Goal: Task Accomplishment & Management: Complete application form

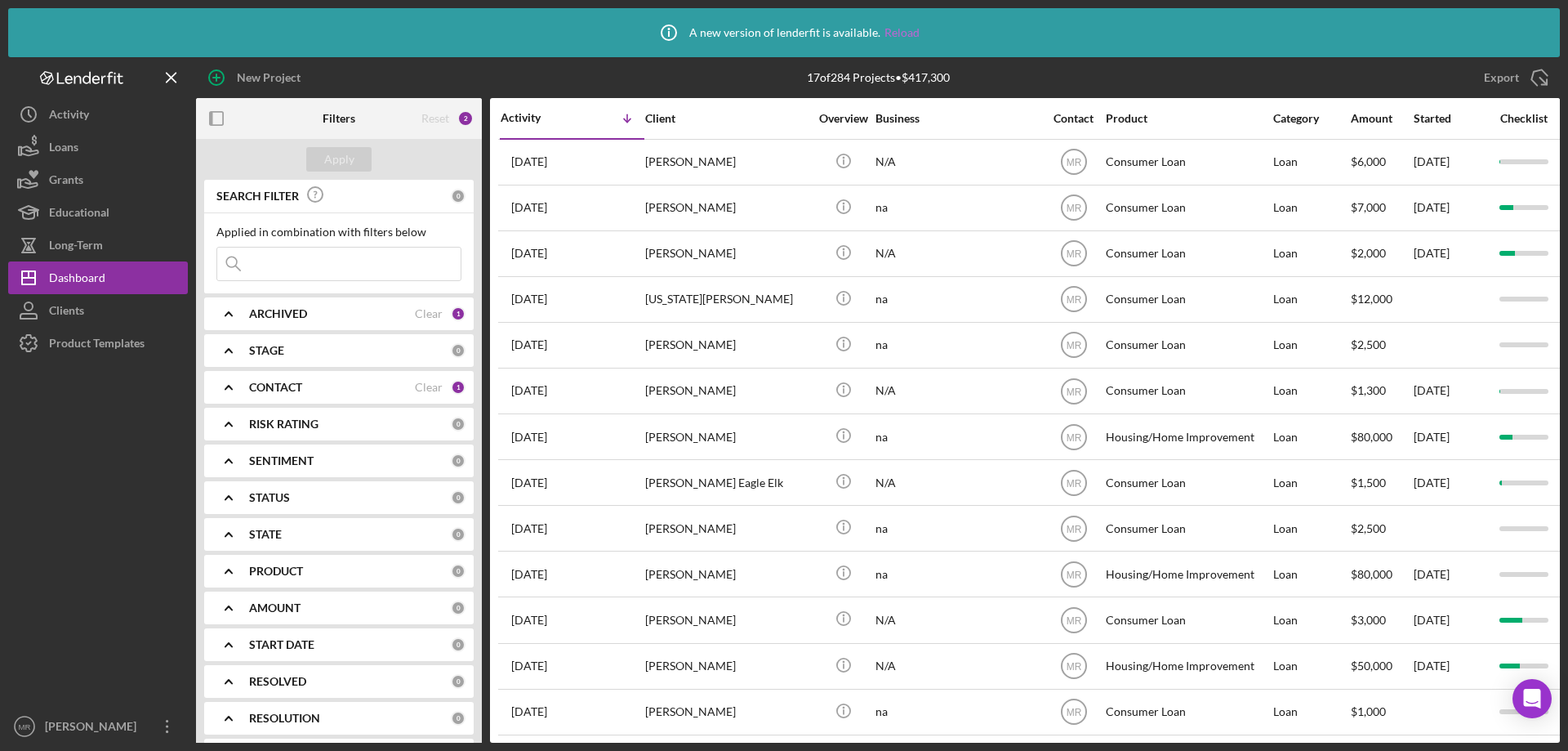
click at [902, 37] on link "Reload" at bounding box center [902, 33] width 35 height 13
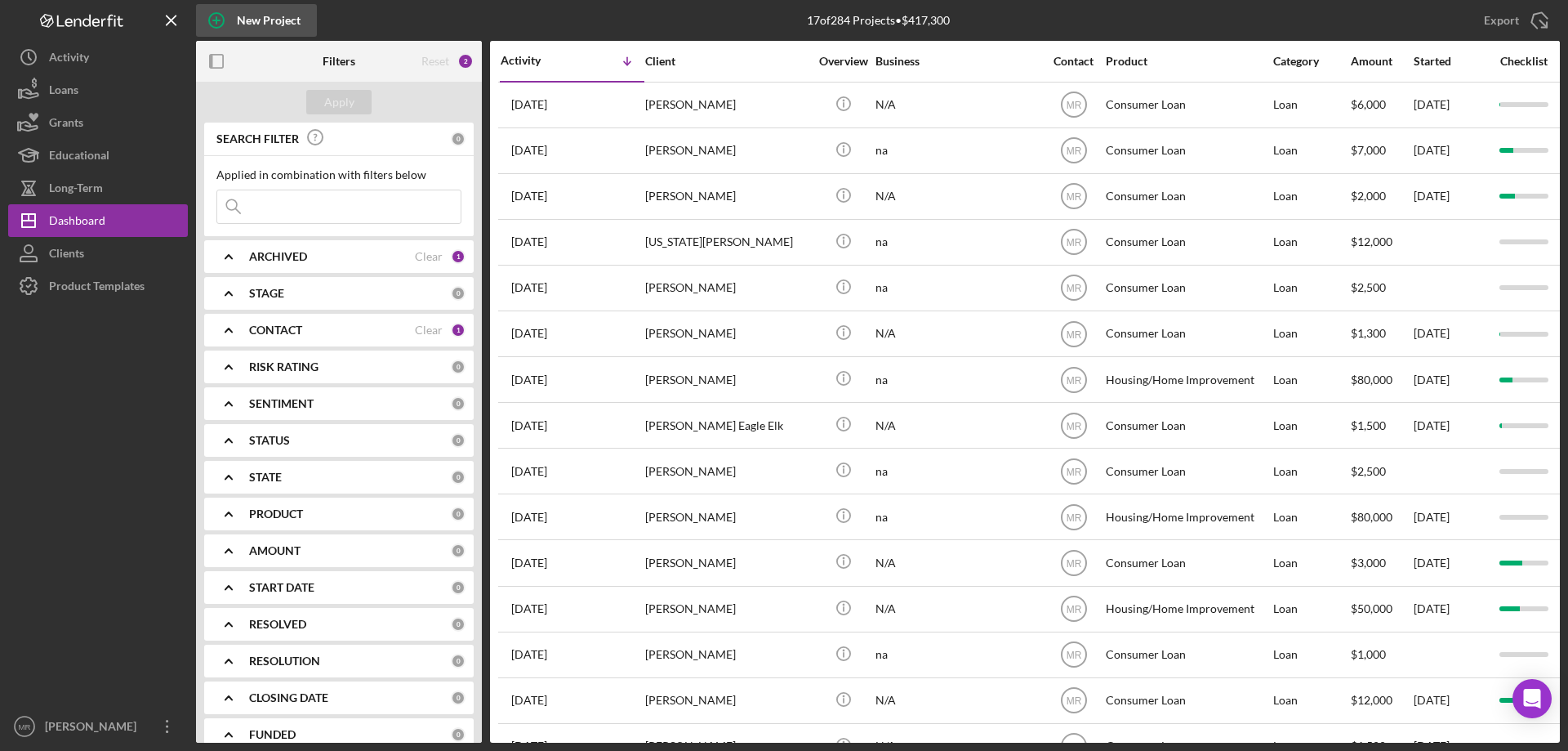
click at [227, 12] on icon "button" at bounding box center [216, 21] width 41 height 41
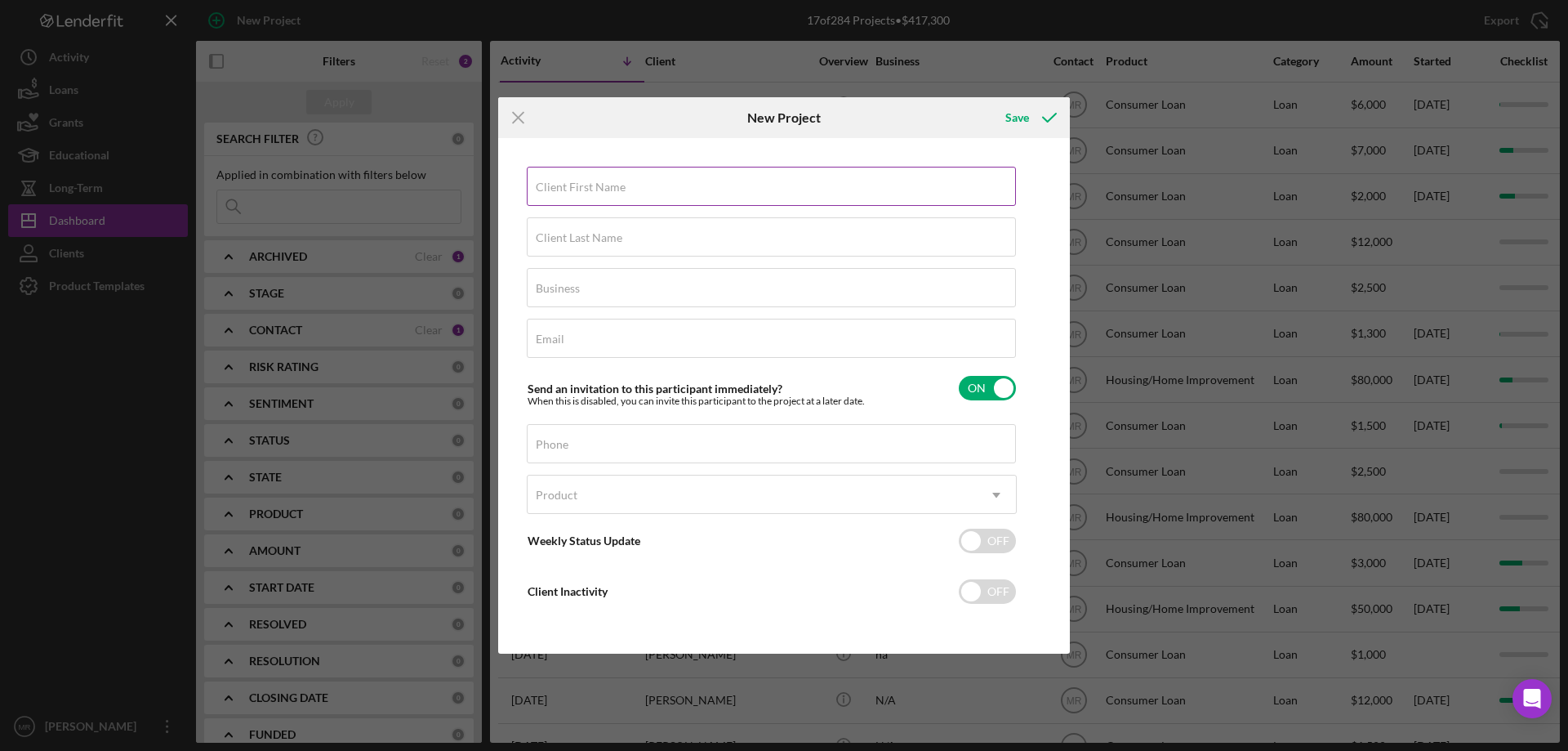
click at [621, 187] on label "Client First Name" at bounding box center [580, 187] width 90 height 13
click at [621, 187] on input "Client First Name" at bounding box center [771, 186] width 489 height 40
type input "[PERSON_NAME]"
type input "Ware"
type input "na"
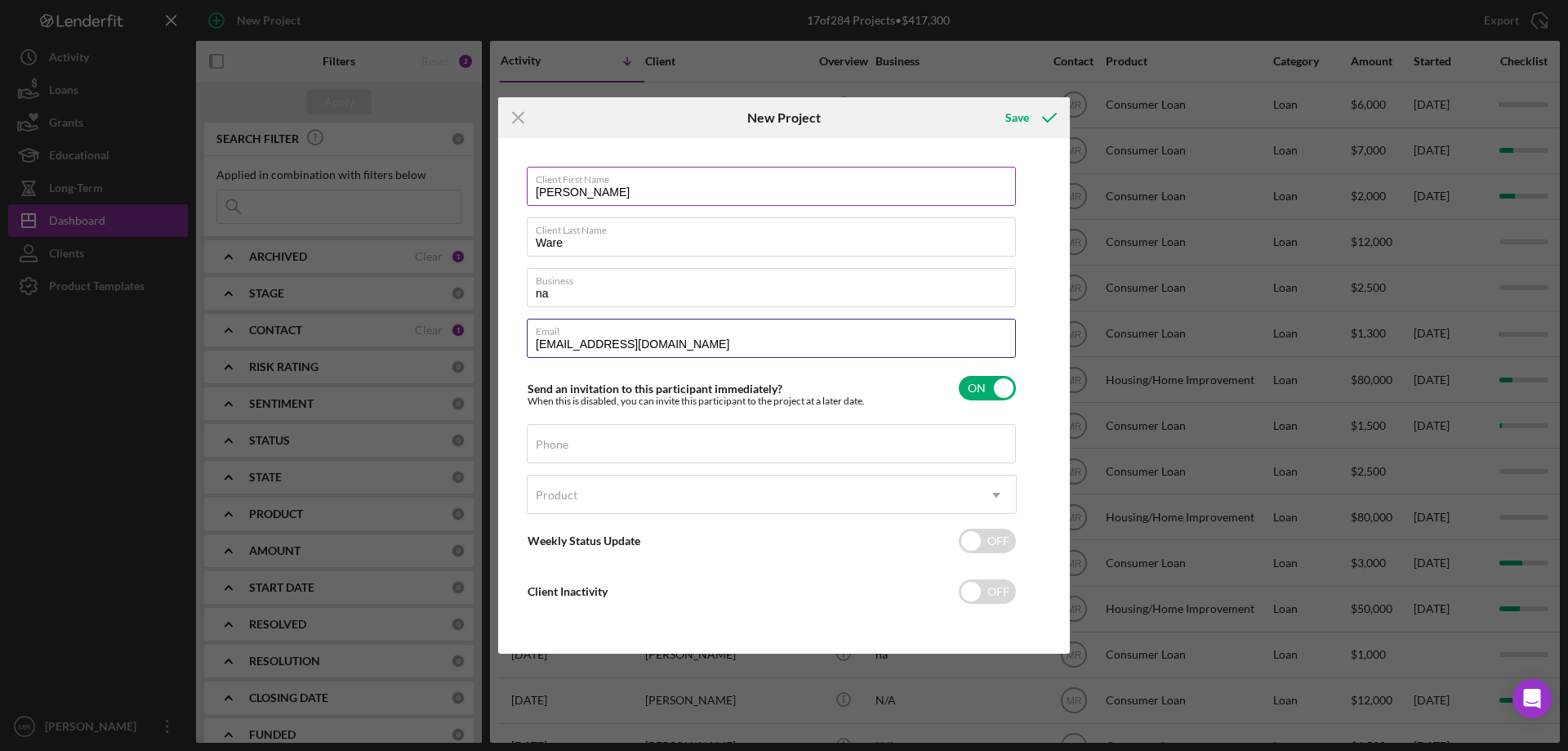
type input "delilaware81@gmail.com"
click at [567, 443] on label "Phone" at bounding box center [552, 445] width 33 height 13
click at [567, 443] on input "Phone" at bounding box center [771, 444] width 489 height 40
type input "(918) 232-6550"
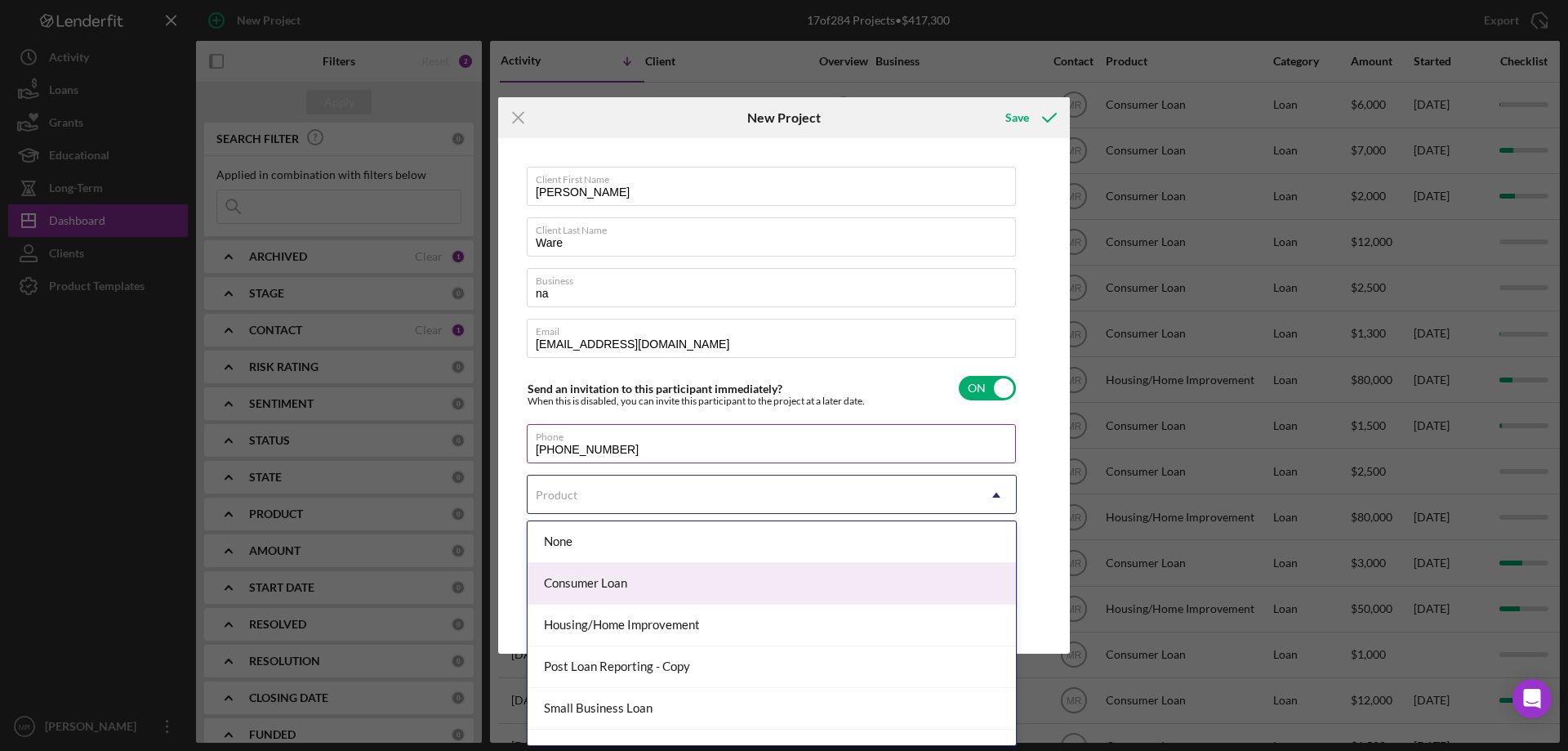
checkbox input "true"
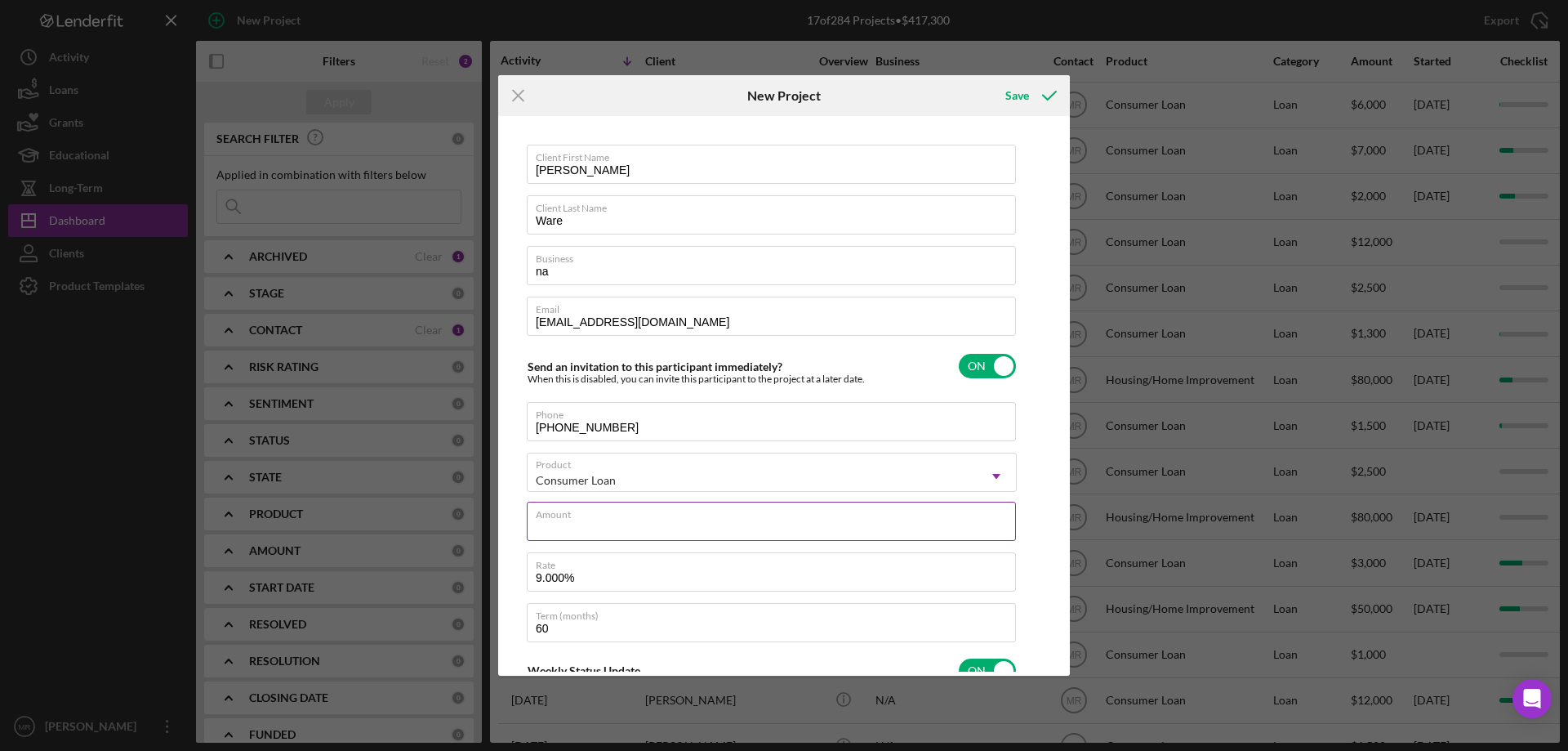
click at [575, 508] on div "Amount" at bounding box center [771, 522] width 490 height 41
type input "$2,500"
type textarea "Here's a snapshot of information that has been fully approved, as well as the i…"
drag, startPoint x: 549, startPoint y: 571, endPoint x: 541, endPoint y: 571, distance: 8.0
click at [541, 571] on div "Rate 9.000%" at bounding box center [771, 573] width 490 height 41
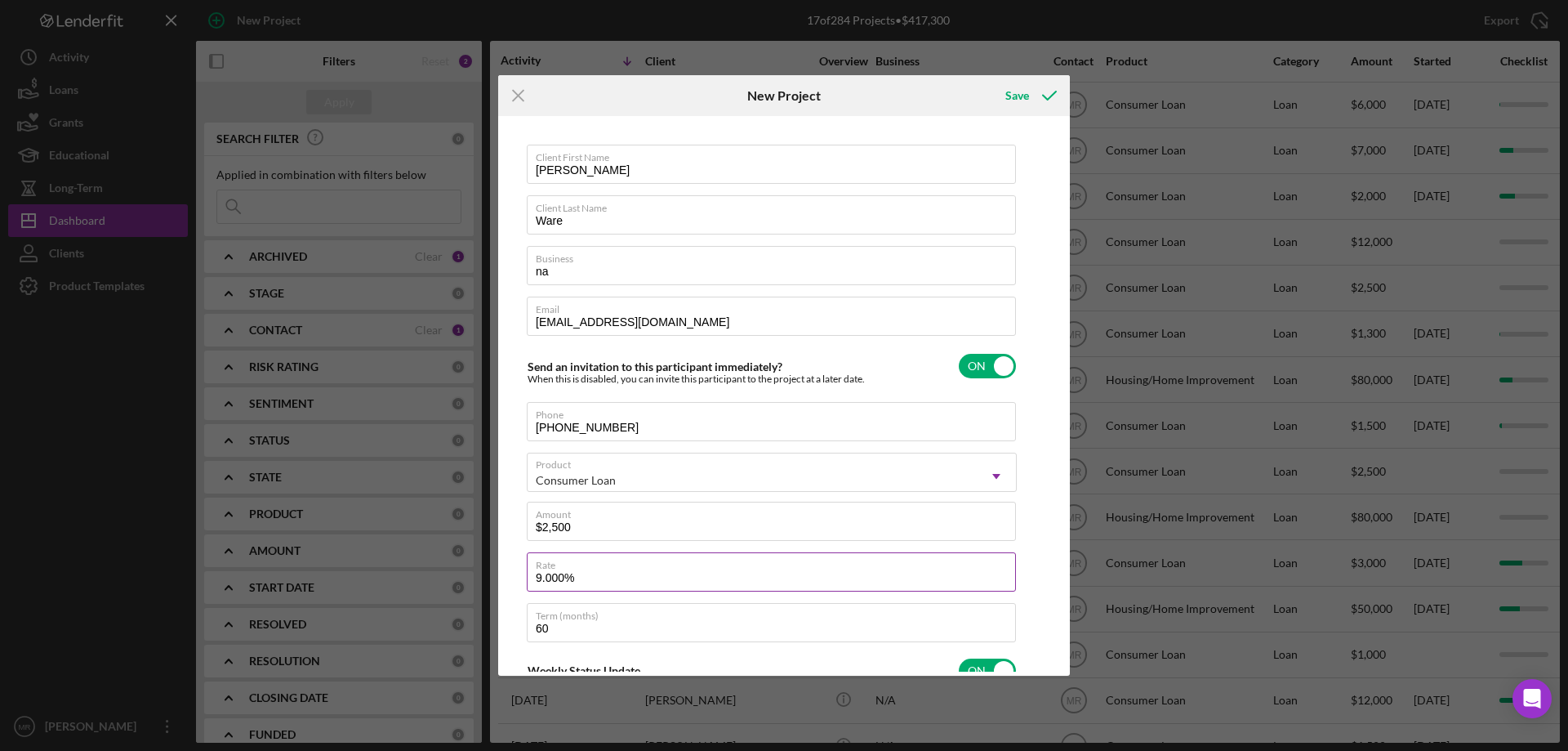
click at [546, 574] on input "9.000%" at bounding box center [771, 572] width 489 height 40
drag, startPoint x: 602, startPoint y: 577, endPoint x: 498, endPoint y: 598, distance: 106.1
click at [500, 580] on div "Client First Name Delila Client Last Name Ware Business na Email delilaware81@g…" at bounding box center [784, 396] width 572 height 560
type input "1%"
type textarea "Here's a snapshot of information that has been fully approved, as well as the i…"
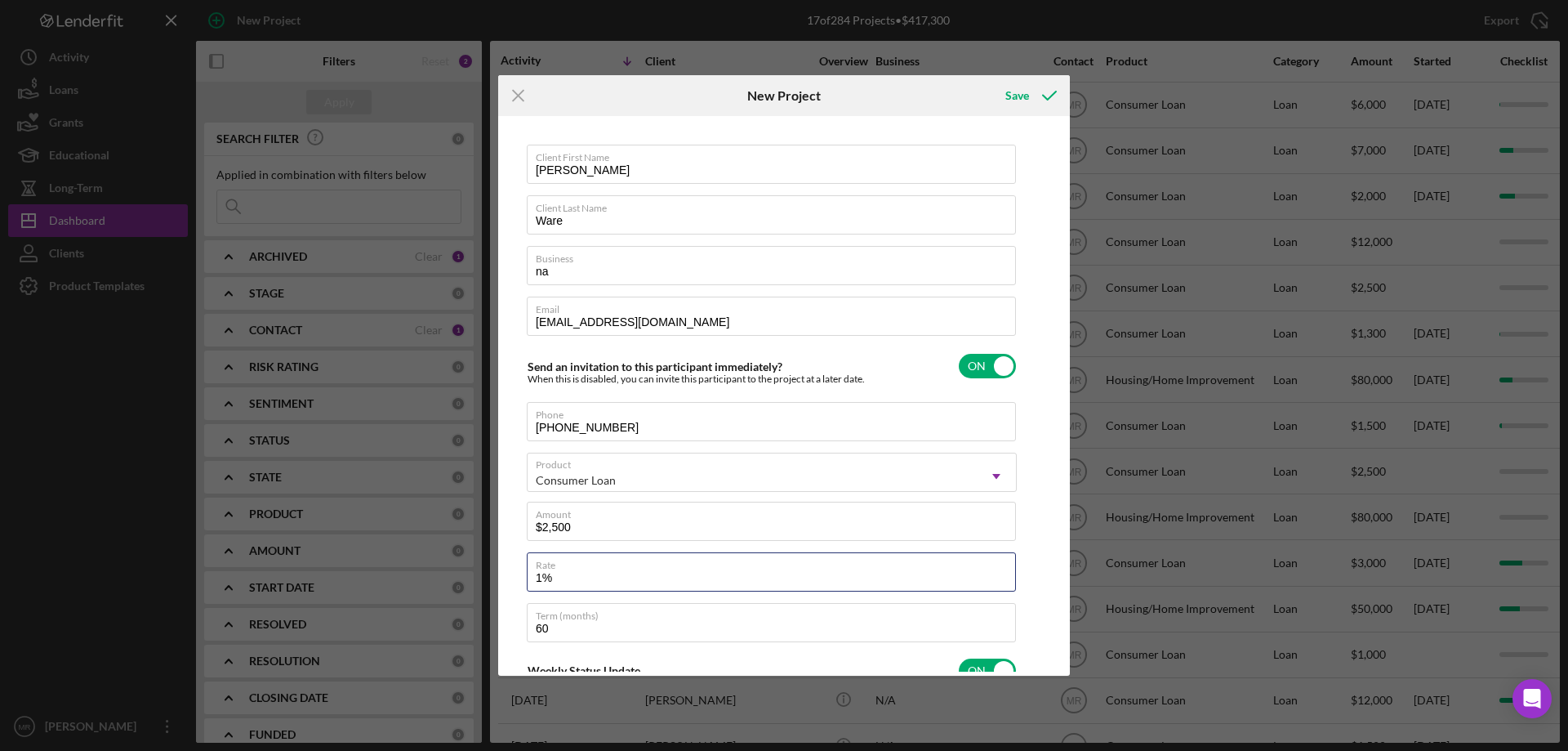
type input "10%"
type textarea "Here's a snapshot of information that has been fully approved, as well as the i…"
type input "10.000%"
type textarea "Here's a snapshot of information that has been fully approved, as well as the i…"
type input "2"
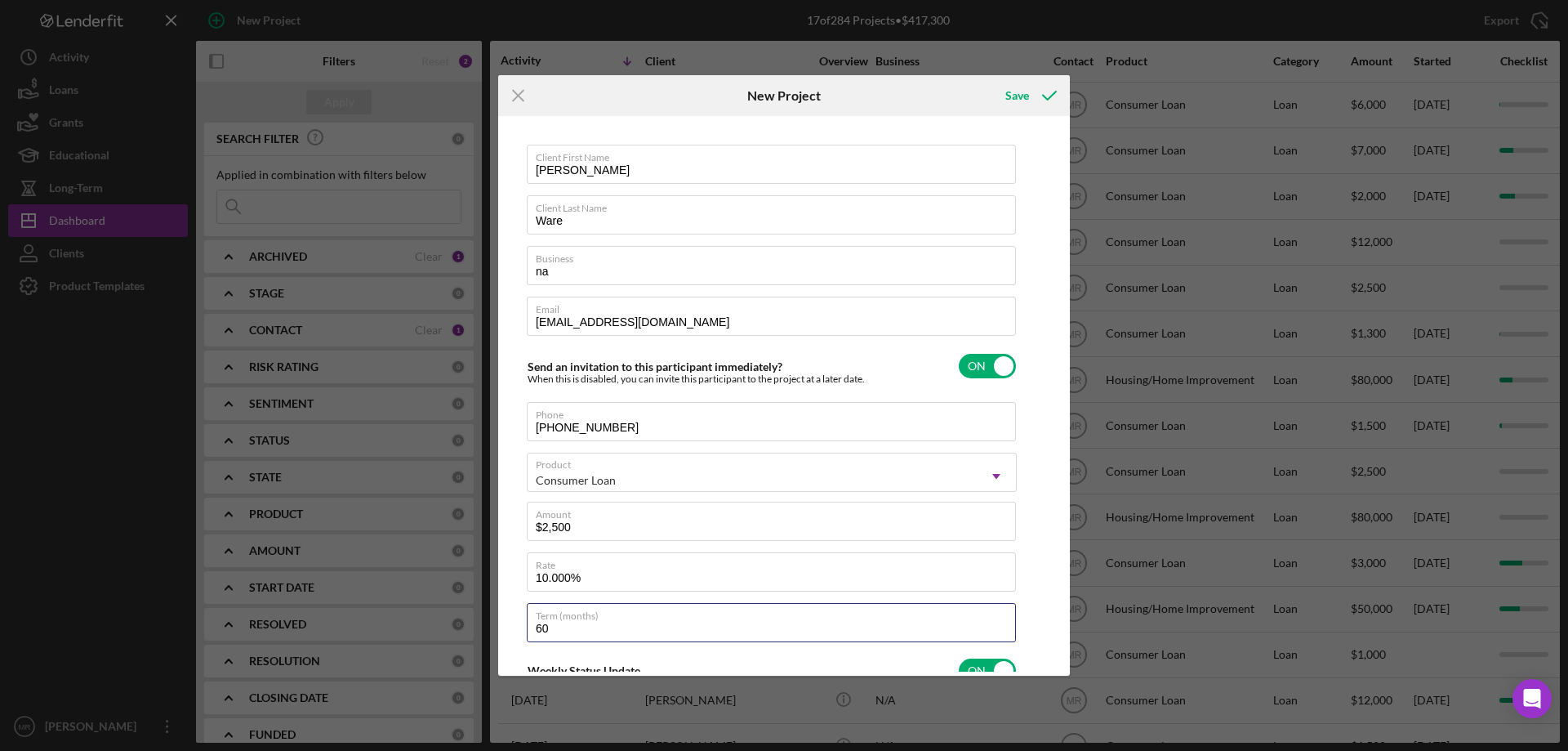
type textarea "Here's a snapshot of information that has been fully approved, as well as the i…"
type input "24"
type textarea "Here's a snapshot of information that has been fully approved, as well as the i…"
type input "24"
click at [1031, 98] on icon "submit" at bounding box center [1049, 96] width 41 height 41
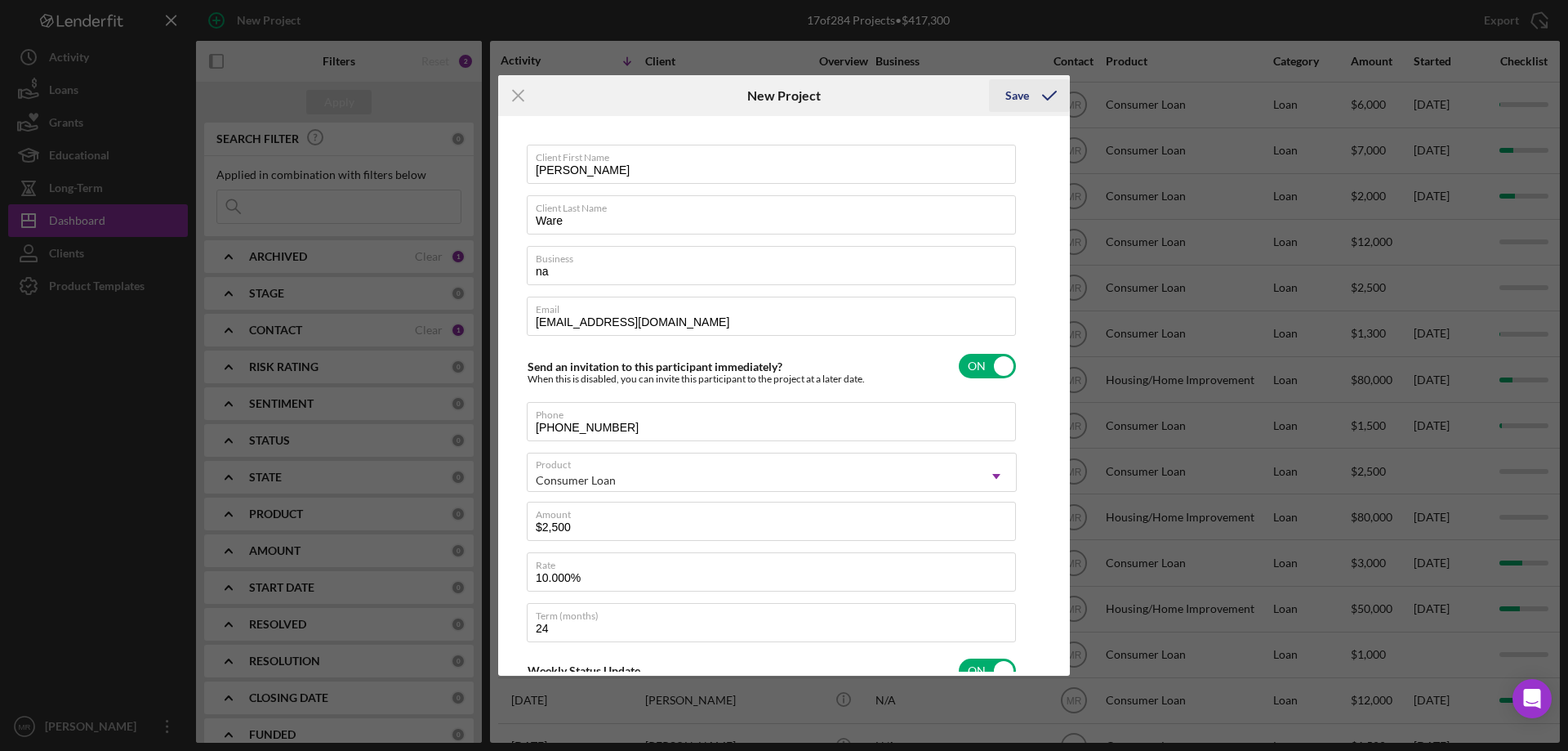
type textarea "Here's a snapshot of information that has been fully approved, as well as the i…"
checkbox input "false"
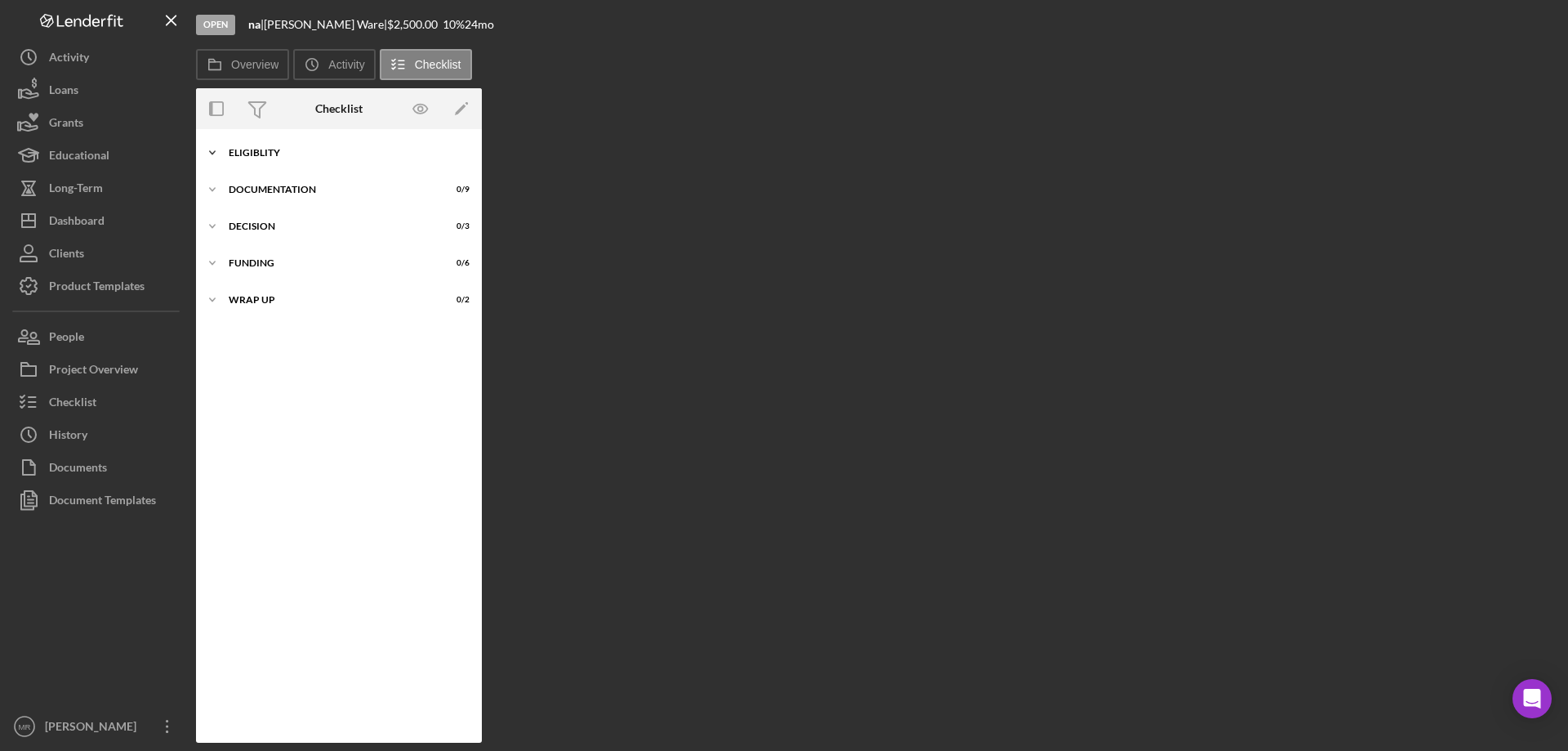
click at [263, 150] on div "Eligiblity" at bounding box center [345, 153] width 233 height 10
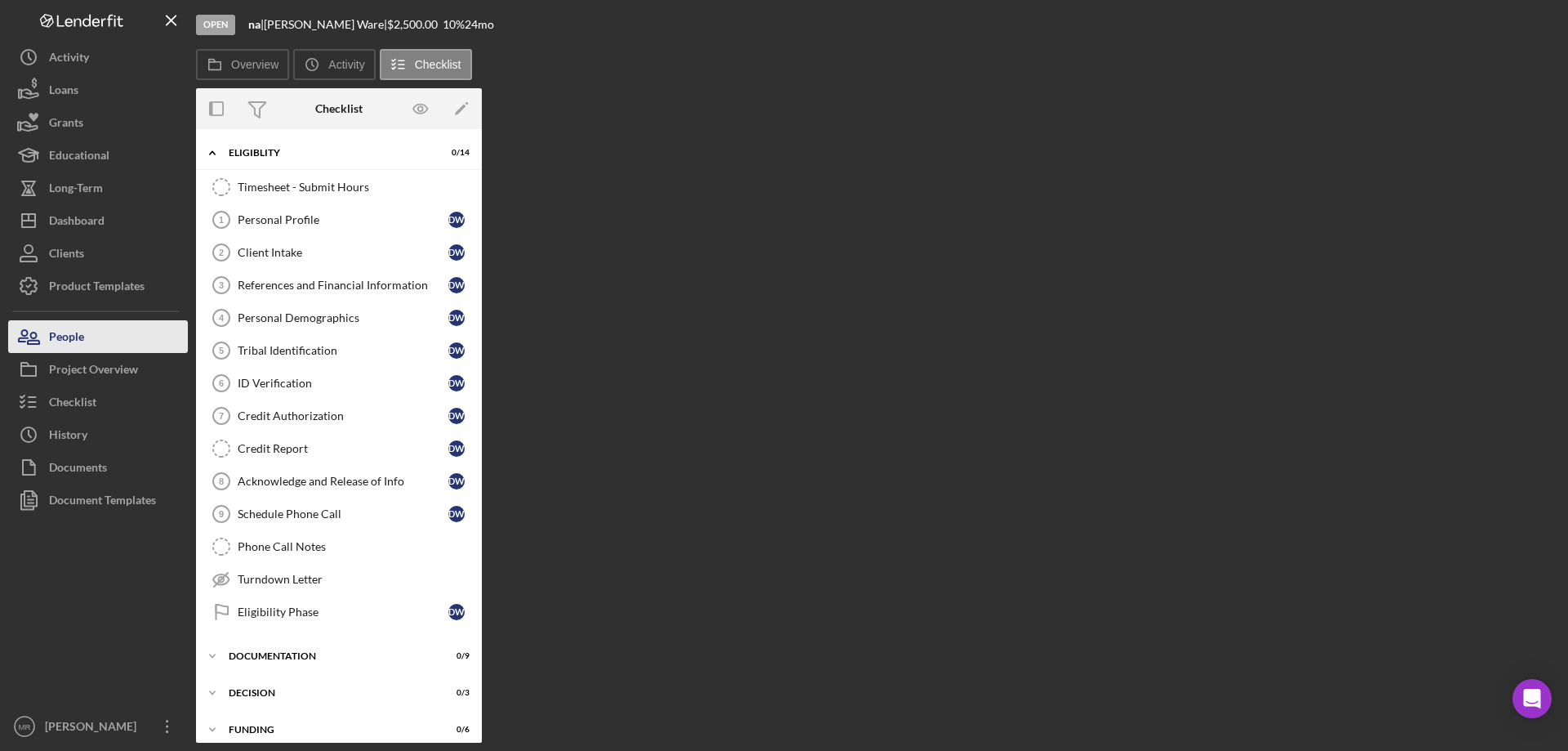
click at [70, 340] on div "People" at bounding box center [67, 338] width 35 height 37
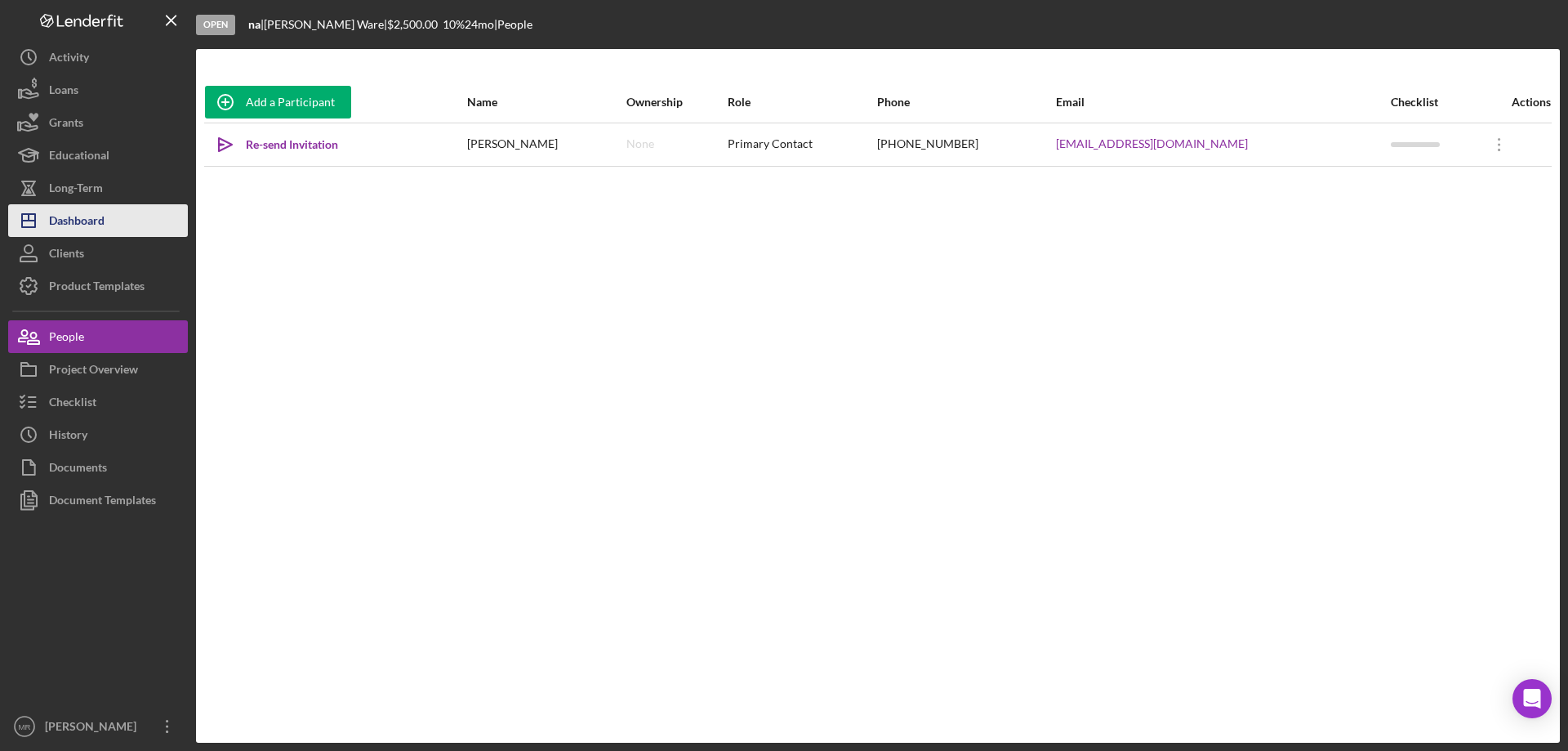
click at [69, 215] on div "Dashboard" at bounding box center [77, 222] width 55 height 37
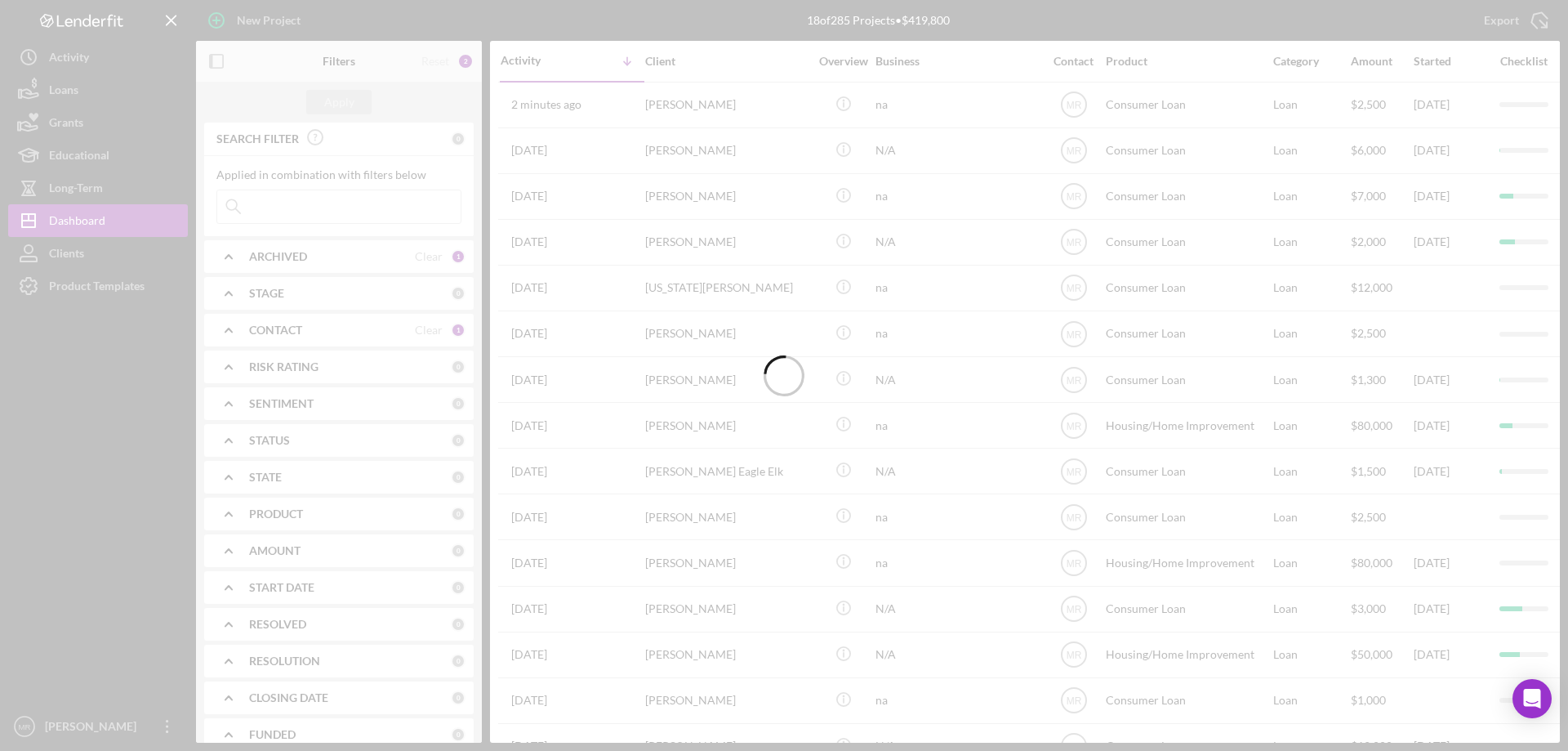
click at [285, 251] on div at bounding box center [784, 376] width 1568 height 751
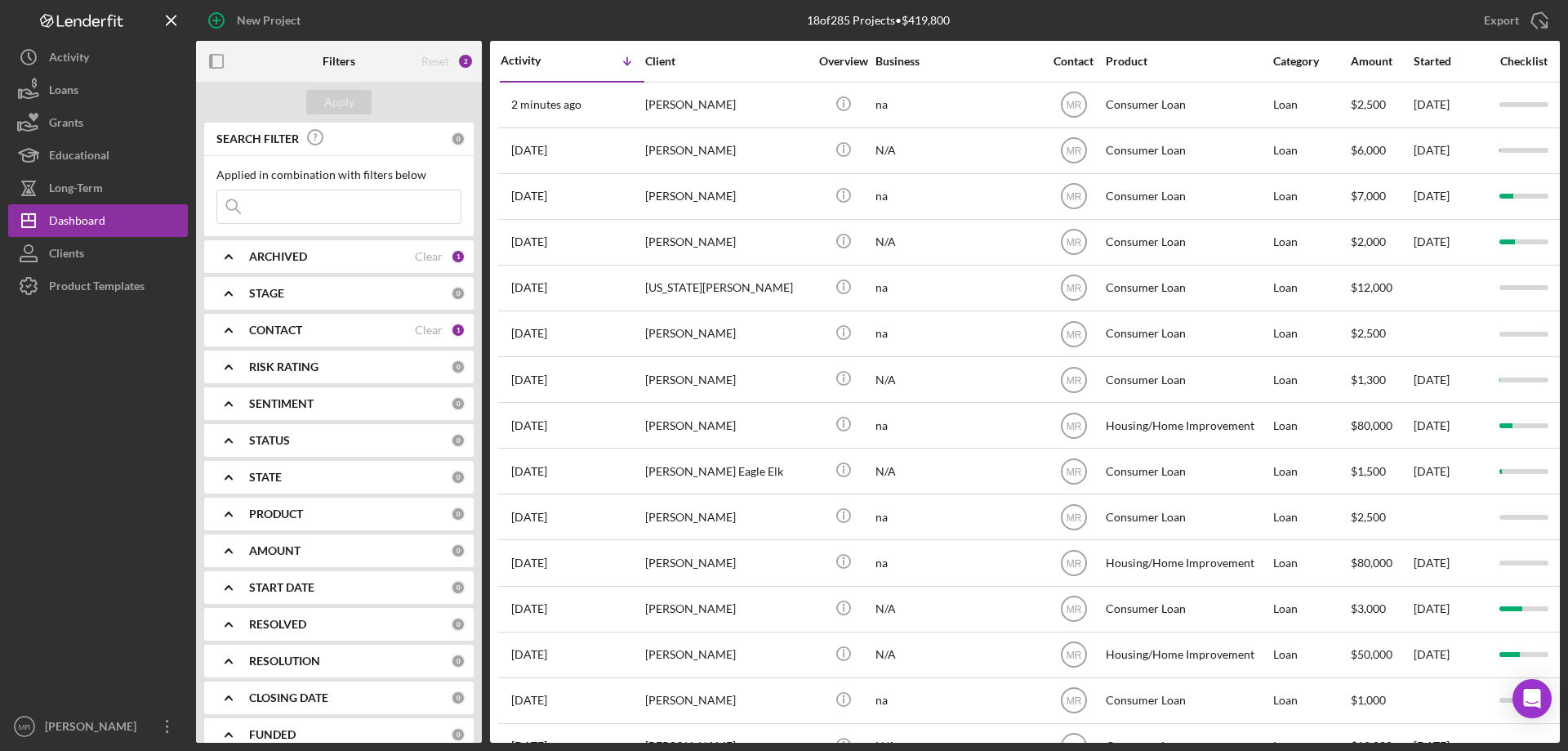
click at [308, 258] on div "ARCHIVED" at bounding box center [332, 257] width 165 height 13
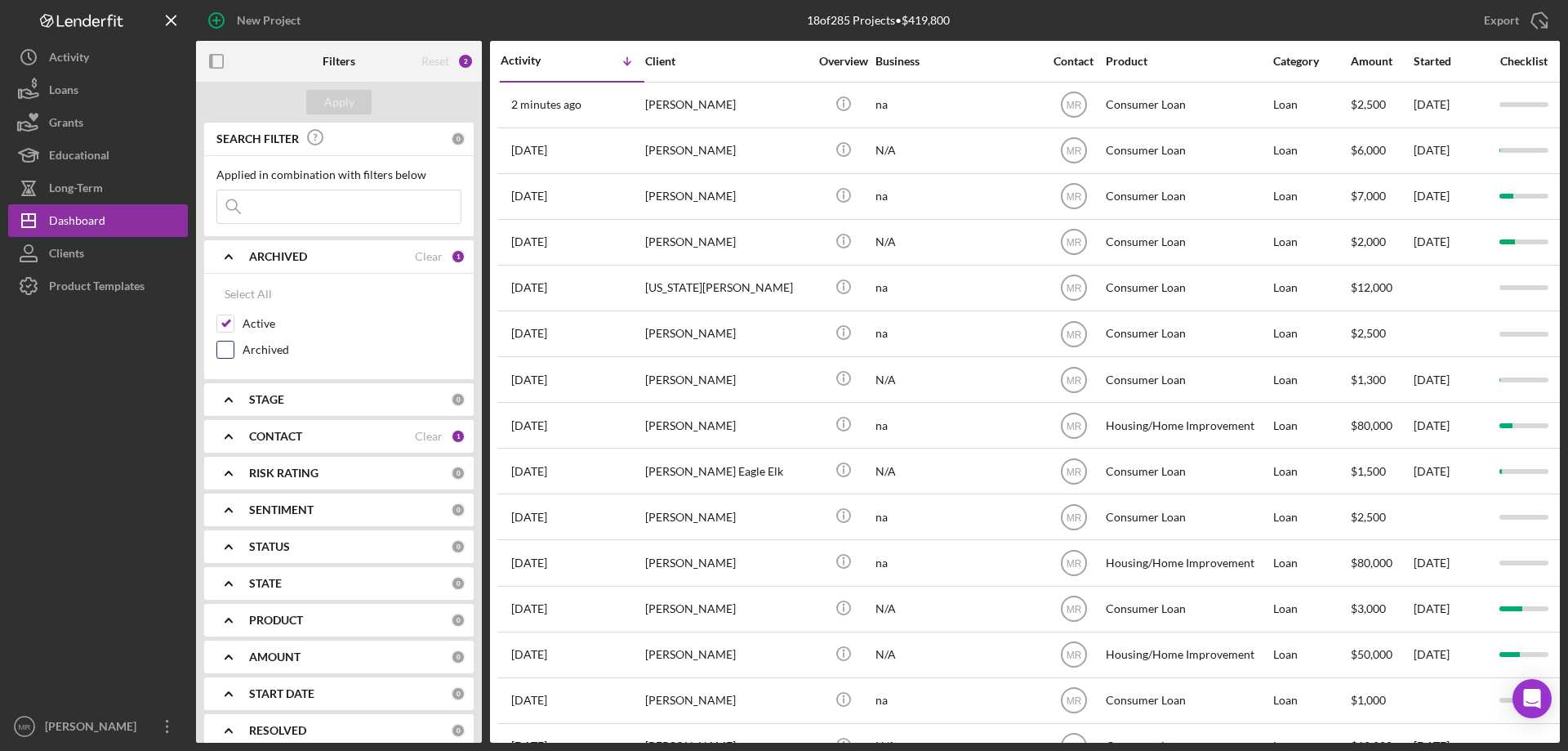
click at [224, 352] on input "Archived" at bounding box center [226, 350] width 16 height 16
checkbox input "true"
click at [284, 210] on input at bounding box center [339, 207] width 244 height 33
type input "ware"
click at [338, 97] on div "Apply" at bounding box center [339, 102] width 30 height 25
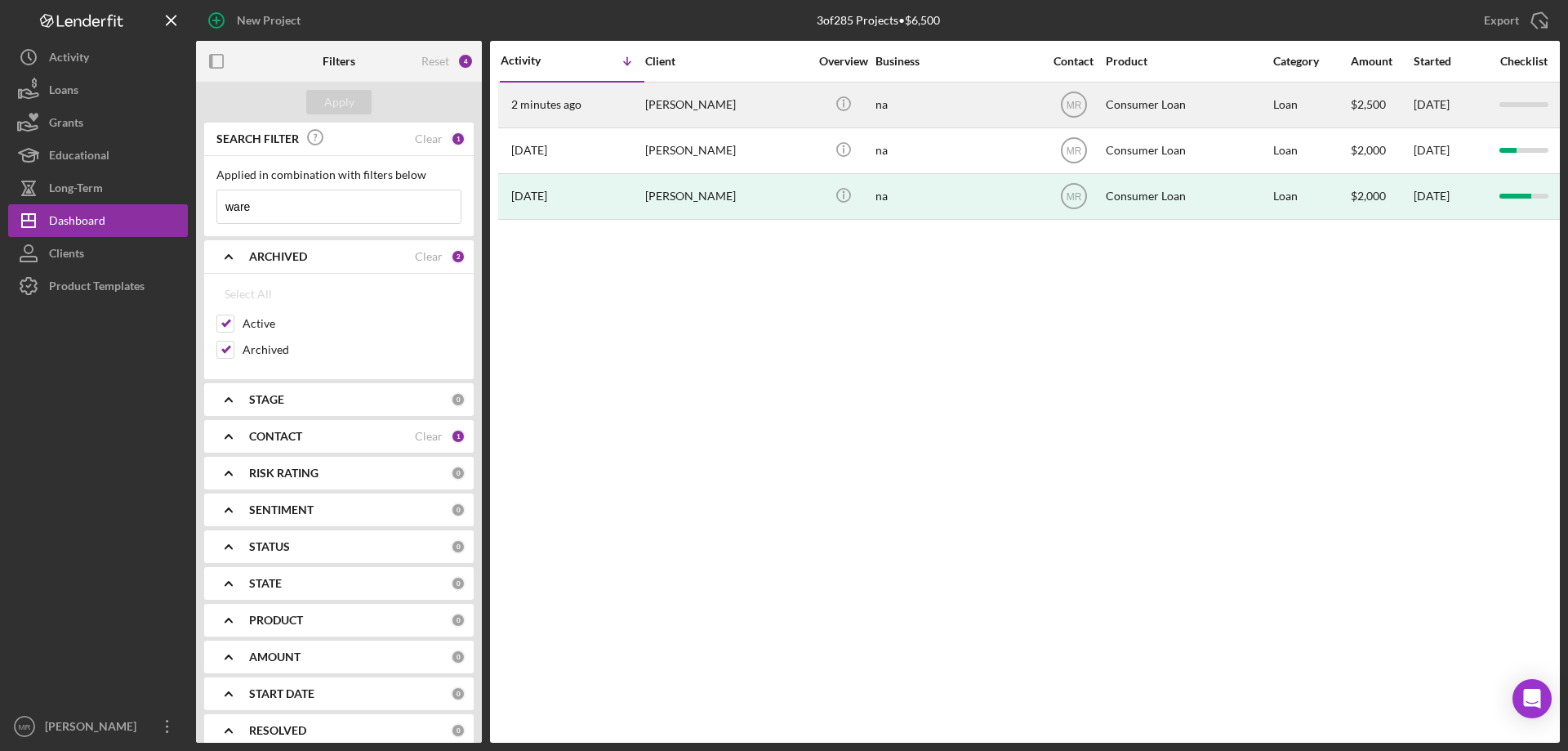
click at [784, 101] on div "[PERSON_NAME]" at bounding box center [727, 105] width 163 height 44
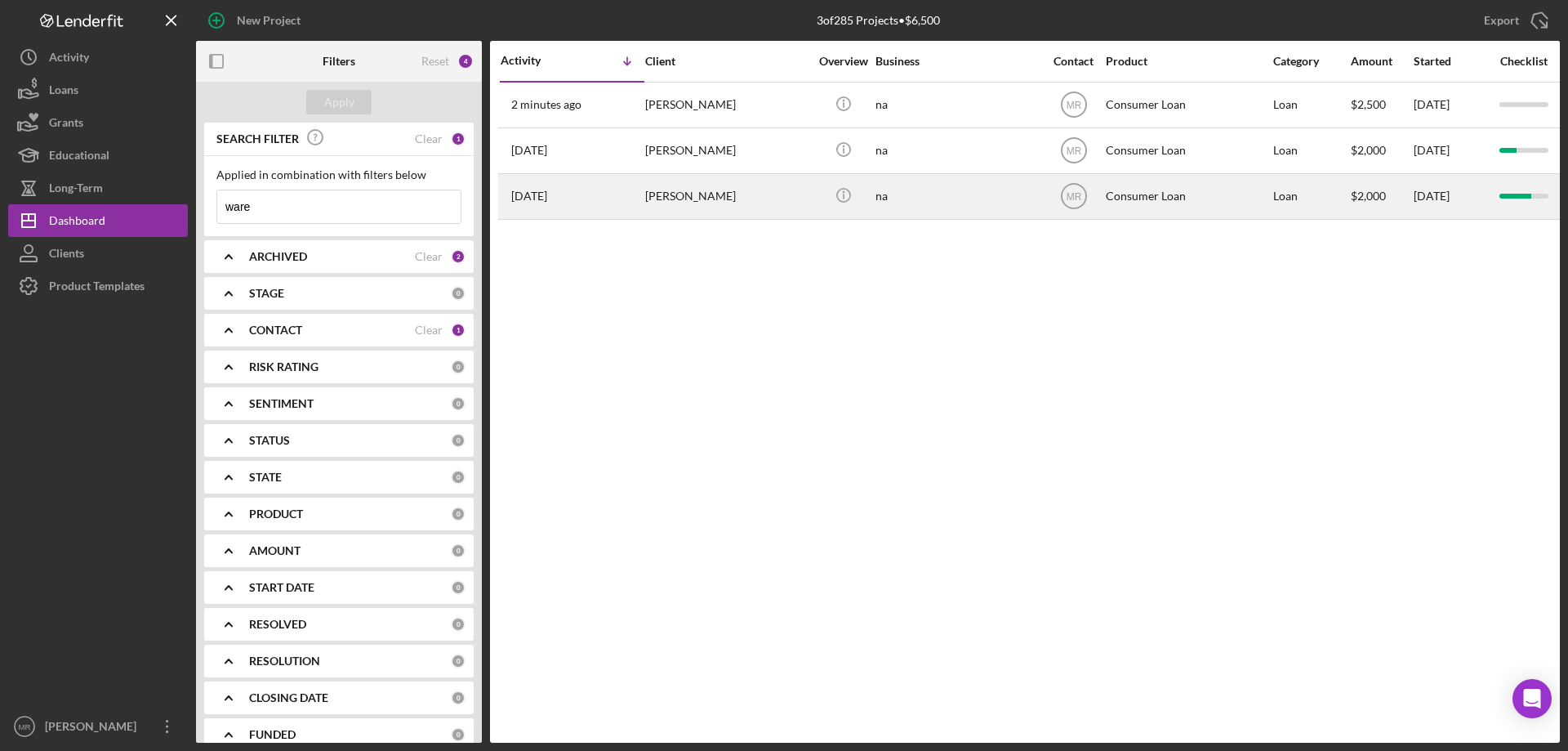
click at [775, 201] on div "[PERSON_NAME]" at bounding box center [727, 196] width 163 height 44
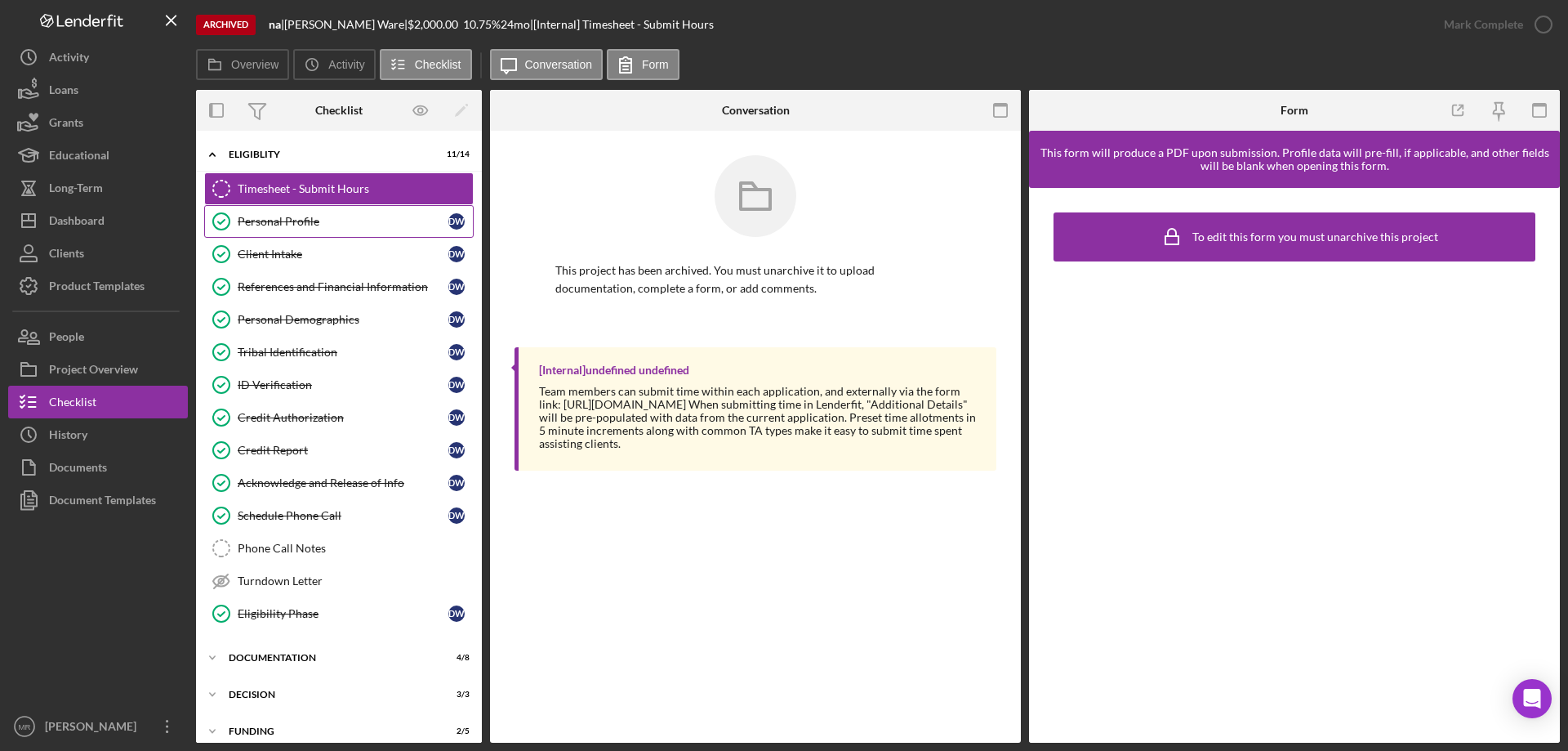
click at [243, 215] on div "Personal Profile" at bounding box center [343, 222] width 211 height 13
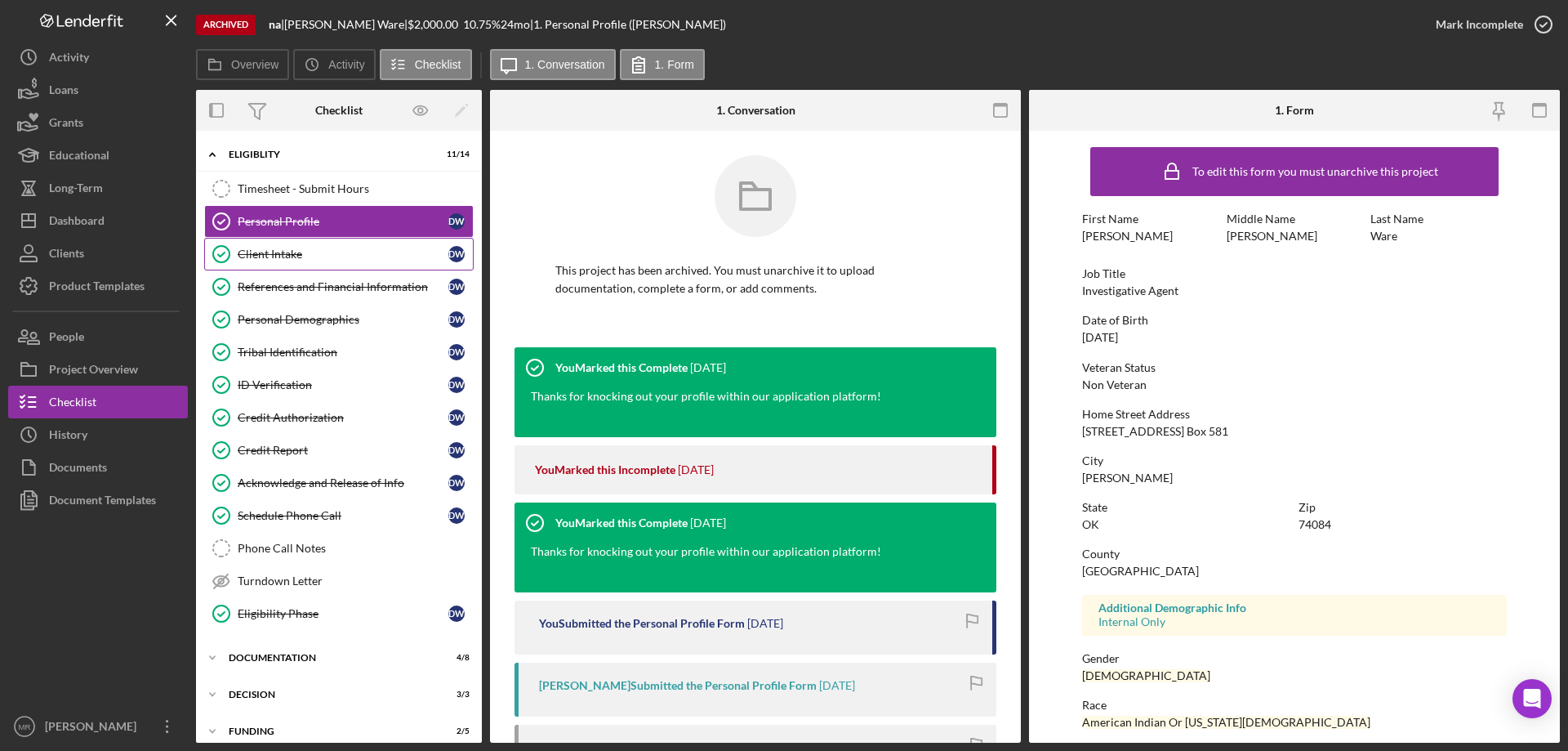
click at [277, 248] on div "Client Intake" at bounding box center [343, 254] width 211 height 13
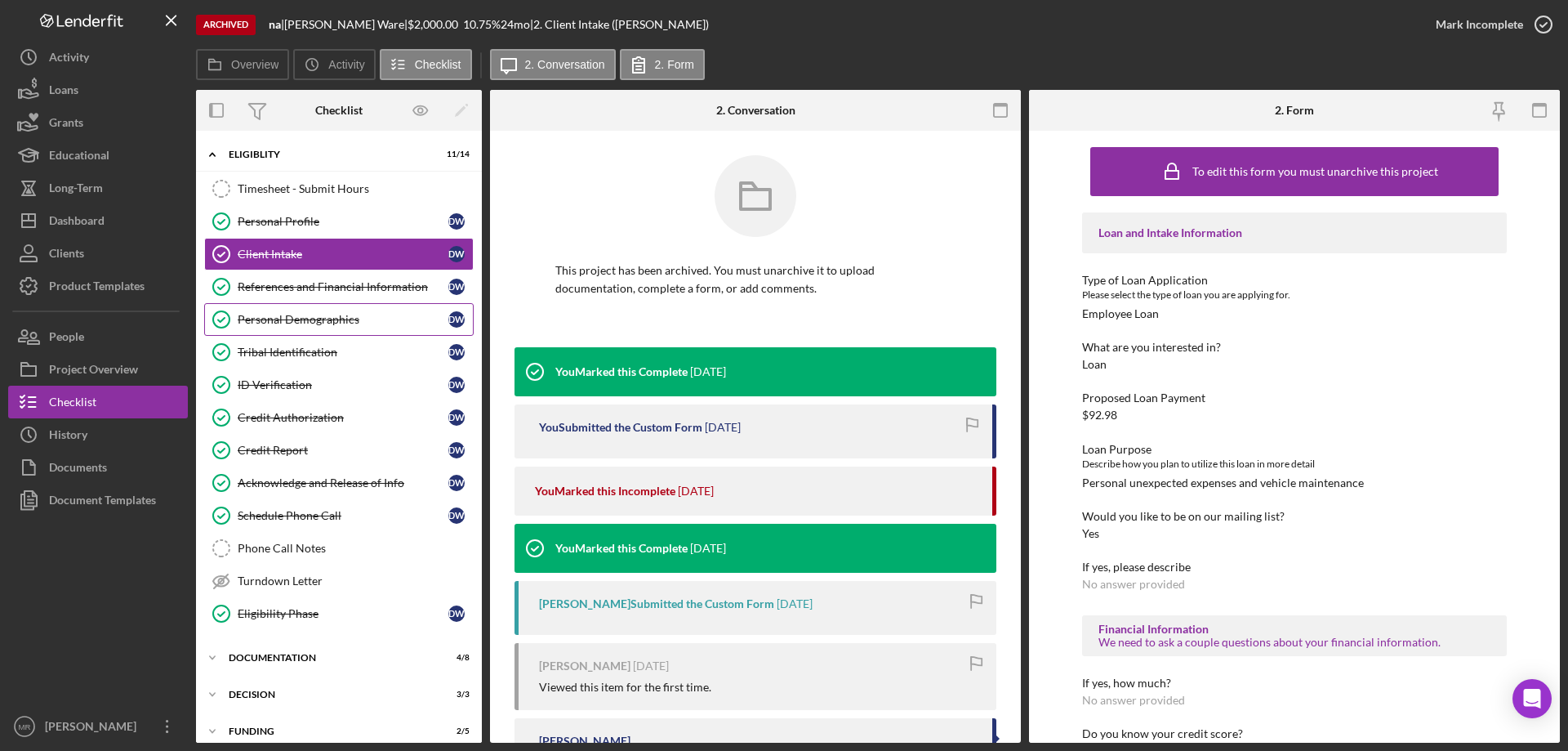
click at [284, 310] on link "Personal Demographics Personal Demographics D W" at bounding box center [338, 320] width 269 height 33
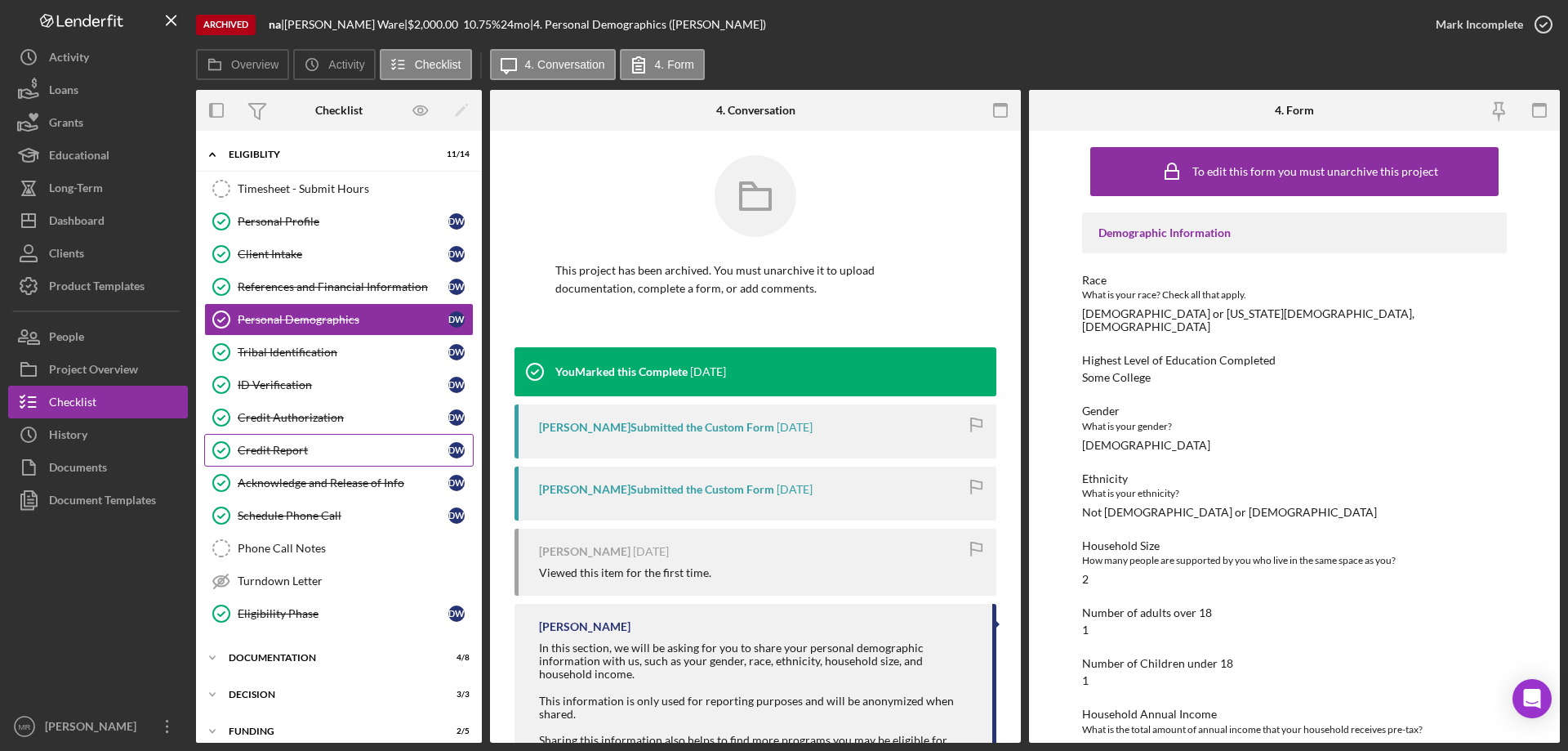
click at [272, 442] on link "Credit Report Credit Report D W" at bounding box center [338, 450] width 269 height 33
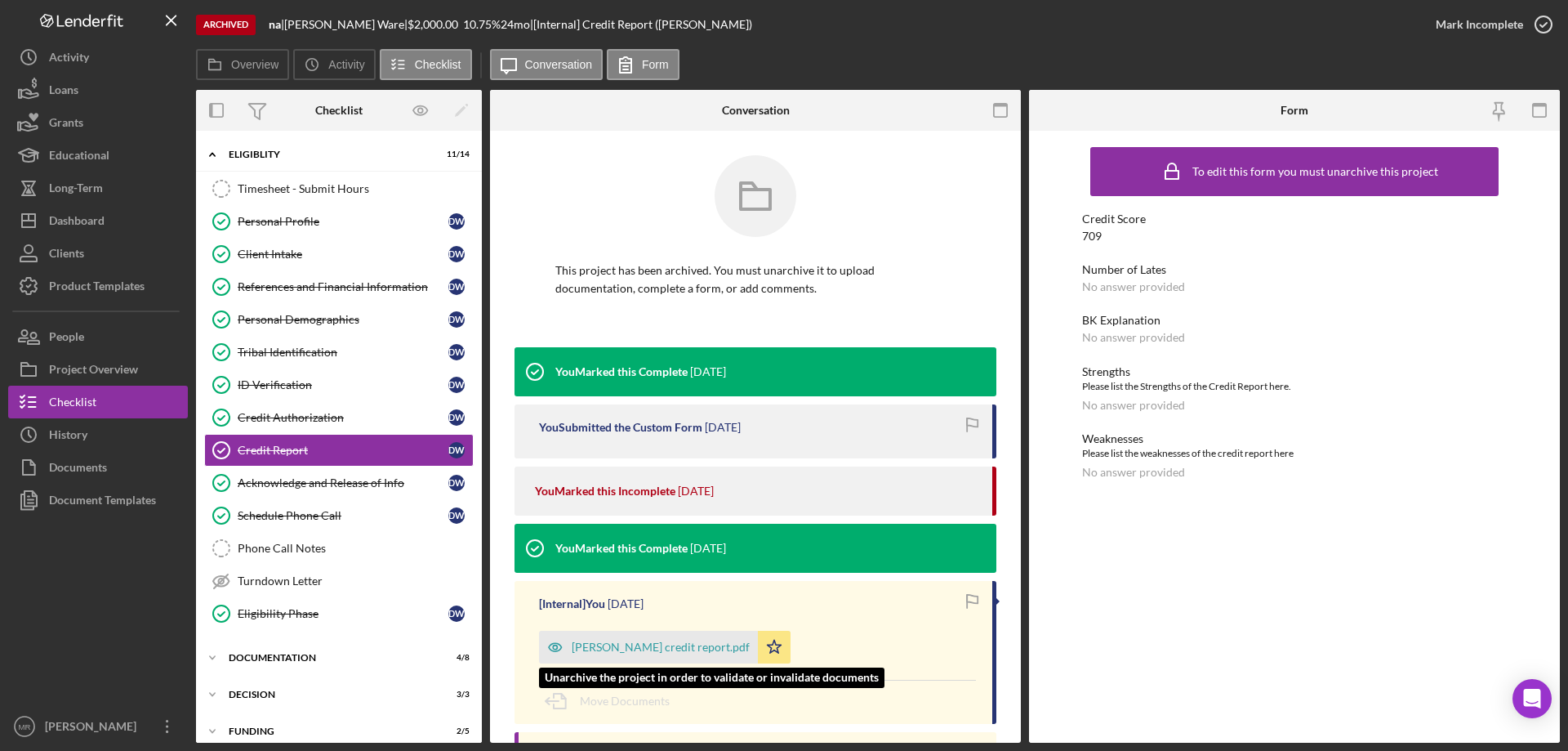
click at [622, 648] on div "[PERSON_NAME] credit report.pdf" at bounding box center [661, 647] width 178 height 13
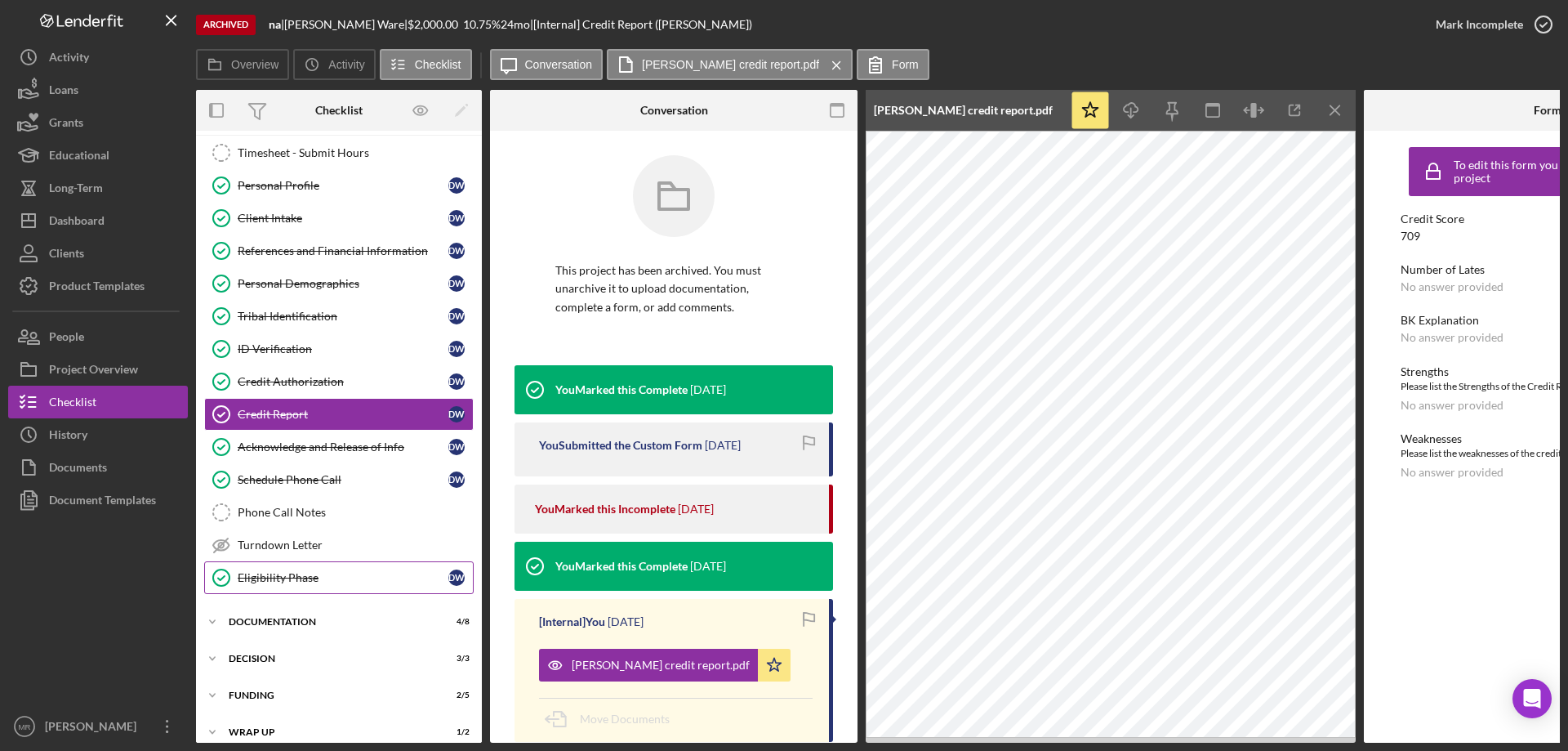
scroll to position [55, 0]
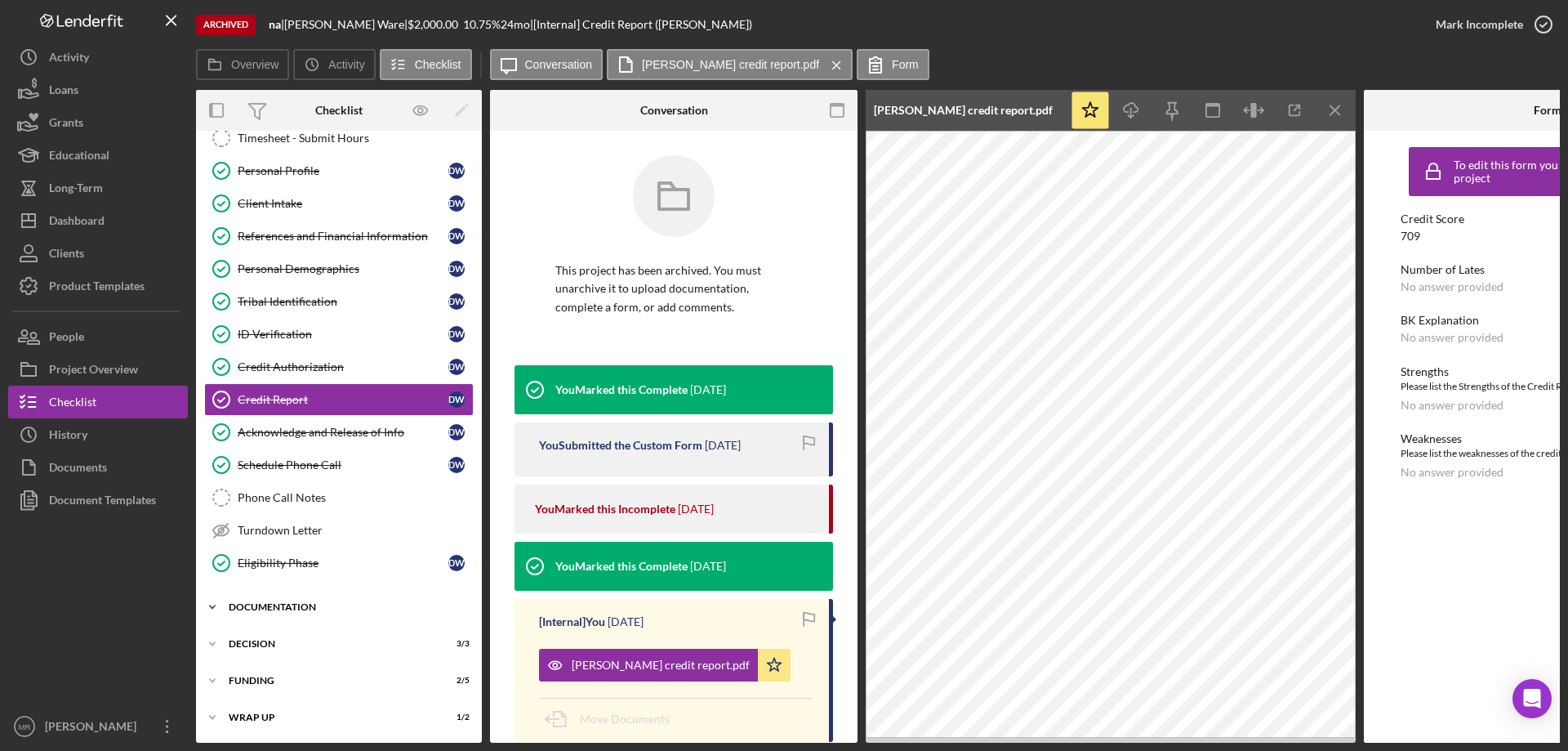
click at [268, 602] on div "Documentation" at bounding box center [345, 607] width 233 height 10
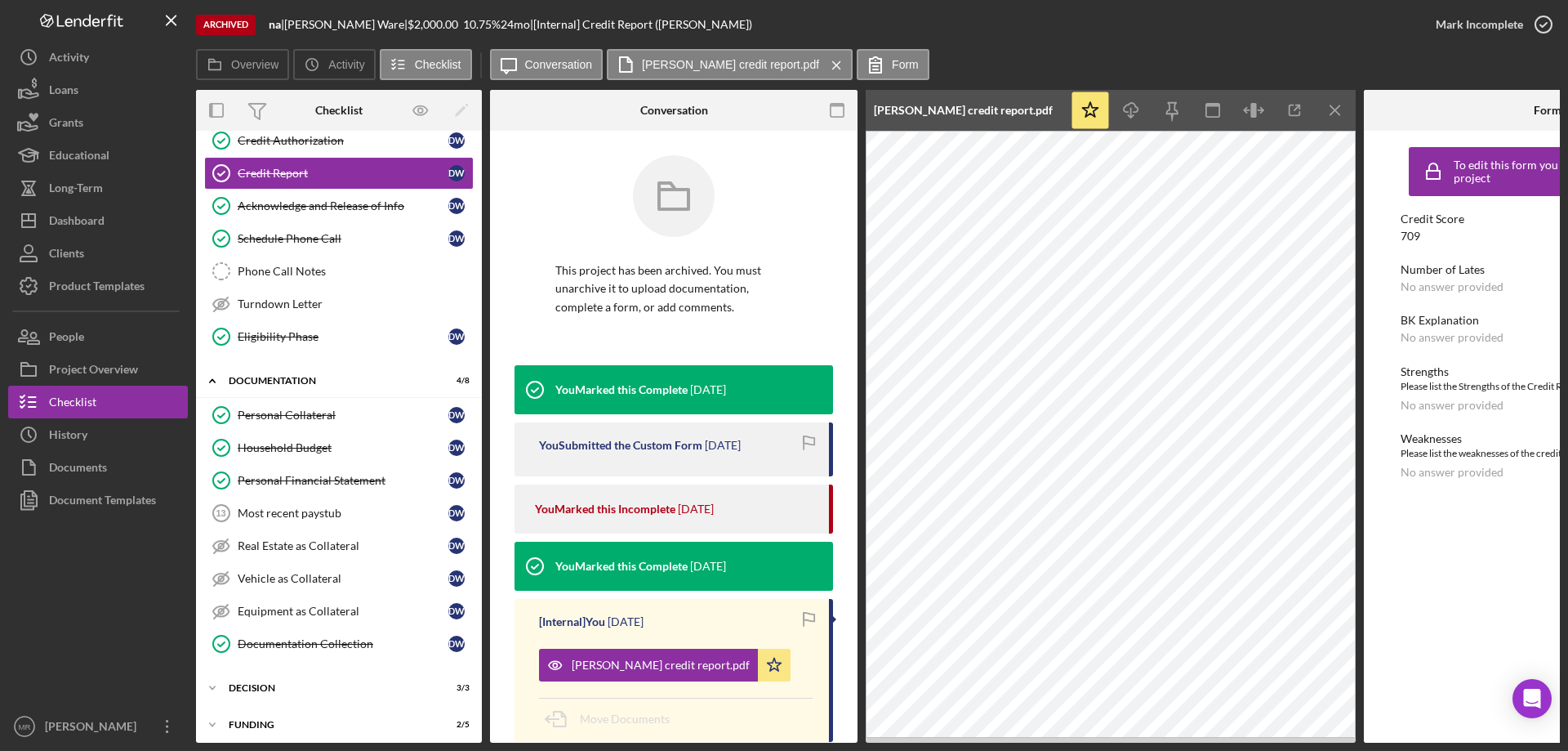
scroll to position [301, 0]
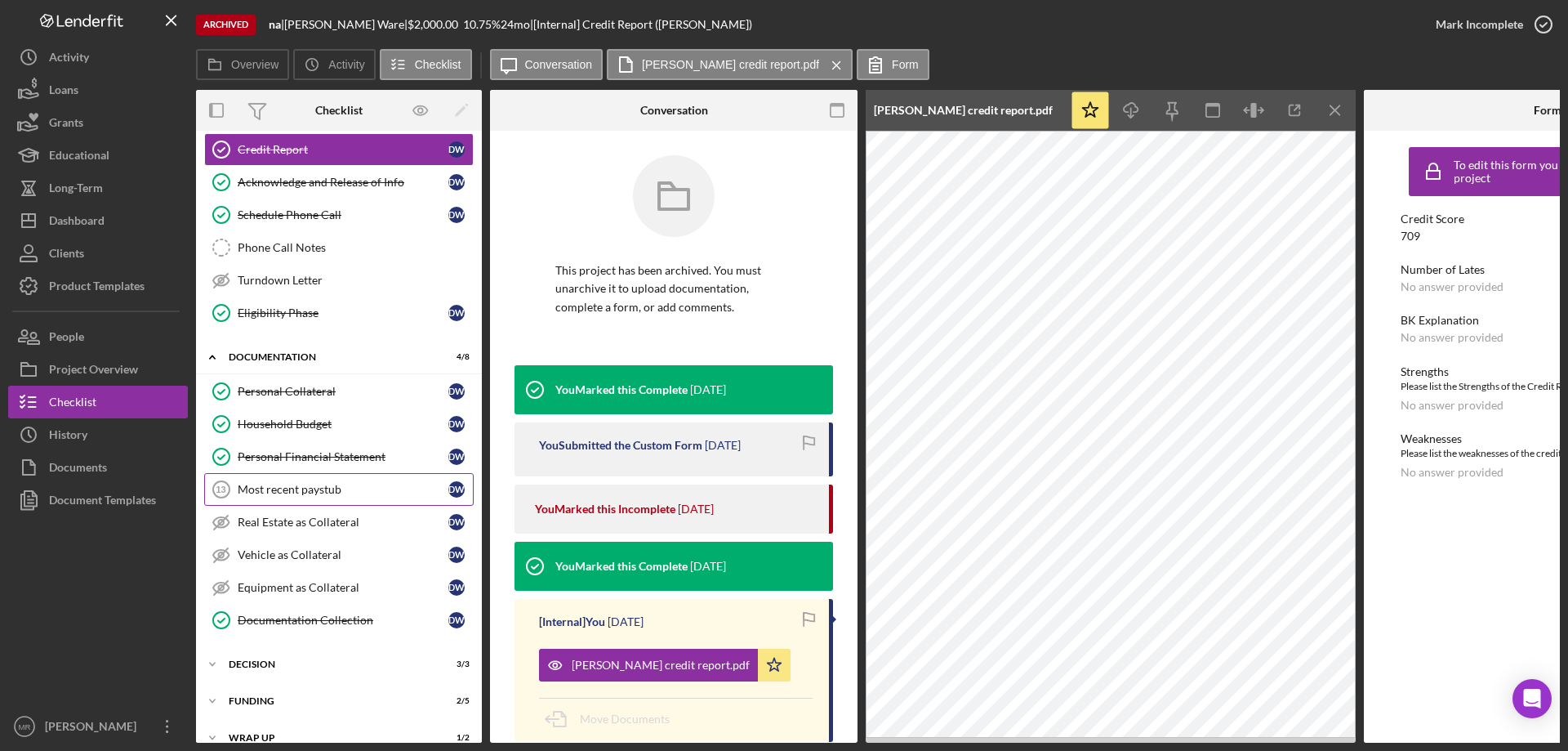
click at [299, 484] on div "Most recent paystub" at bounding box center [343, 489] width 211 height 13
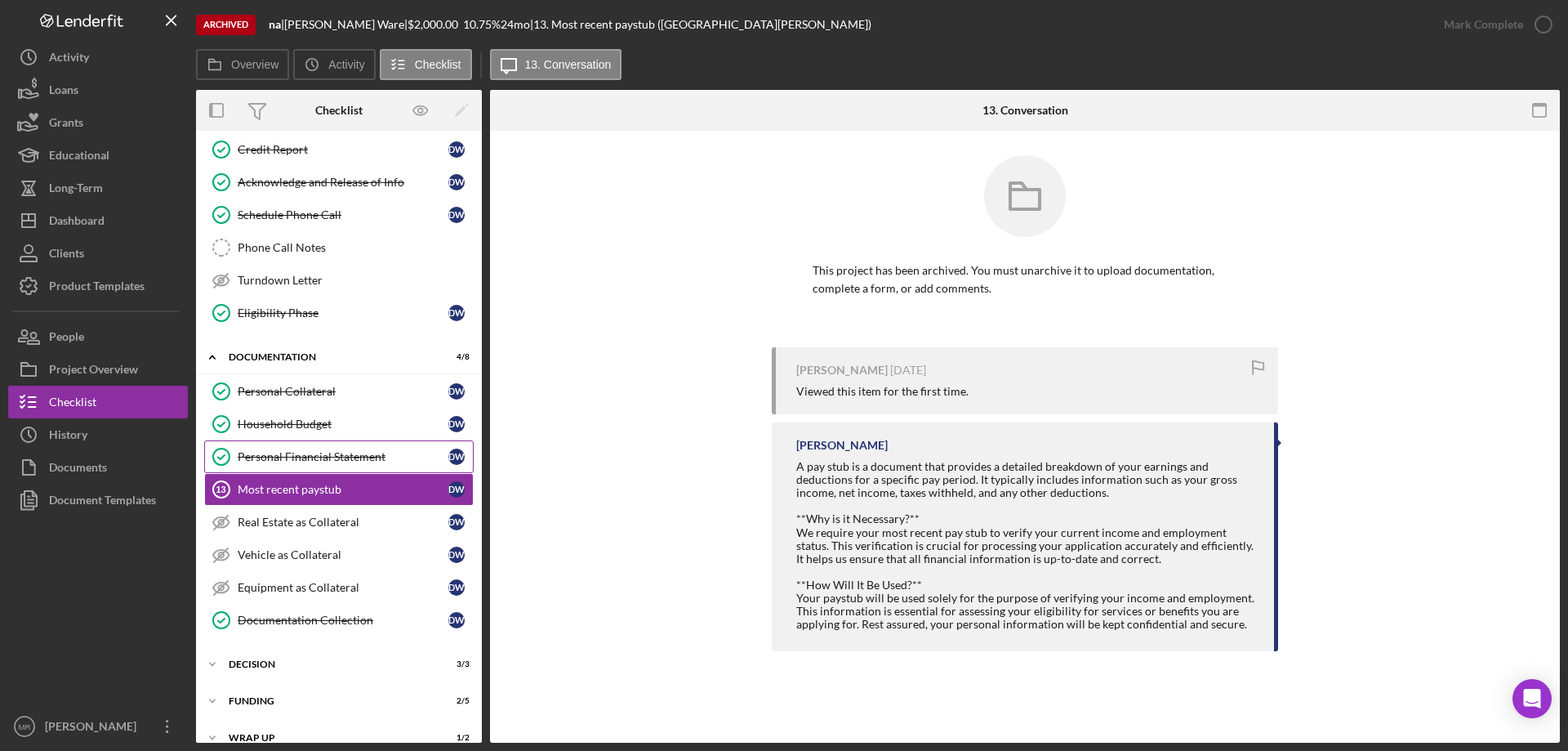
click at [333, 454] on div "Personal Financial Statement" at bounding box center [343, 457] width 211 height 13
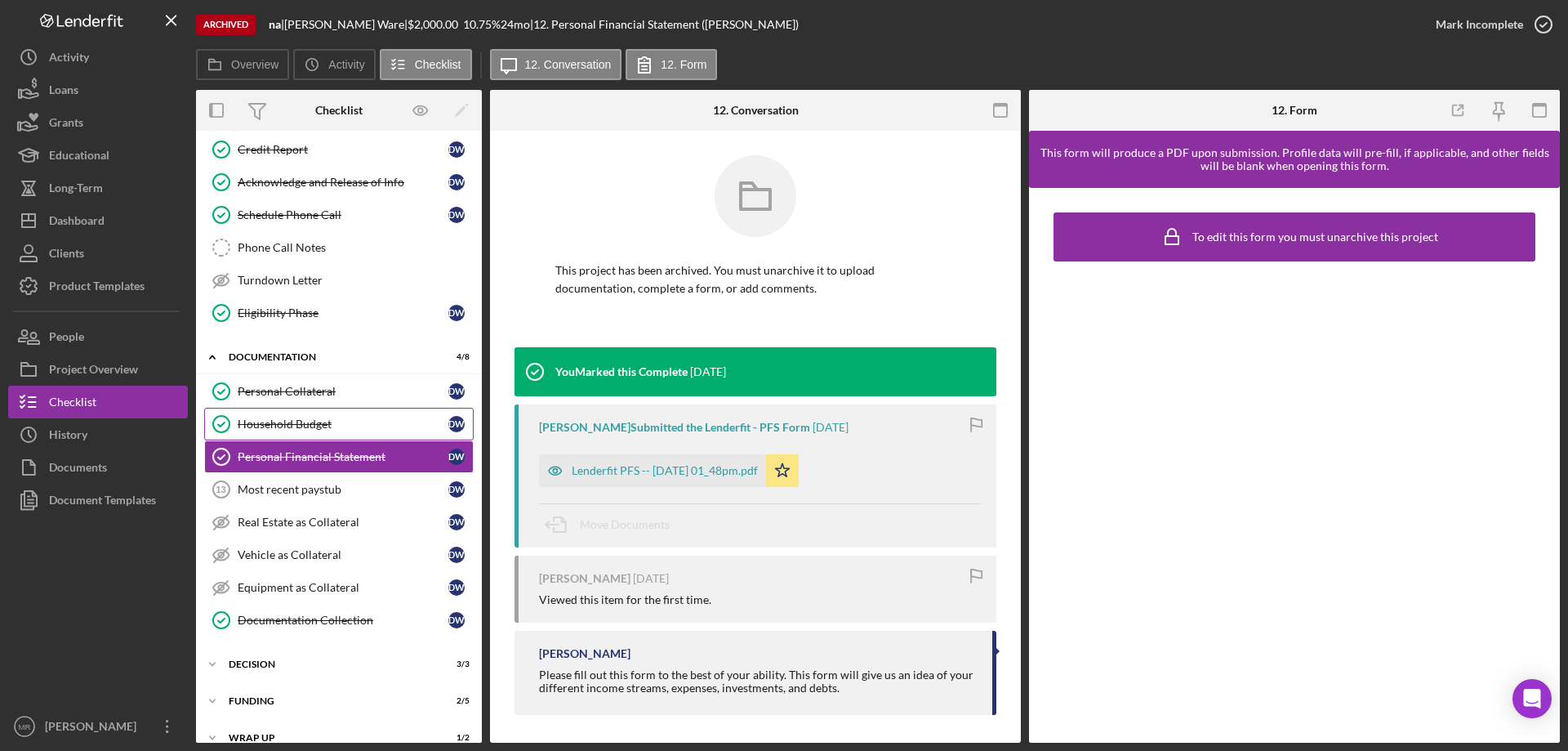
click at [275, 425] on div "Household Budget" at bounding box center [343, 424] width 211 height 13
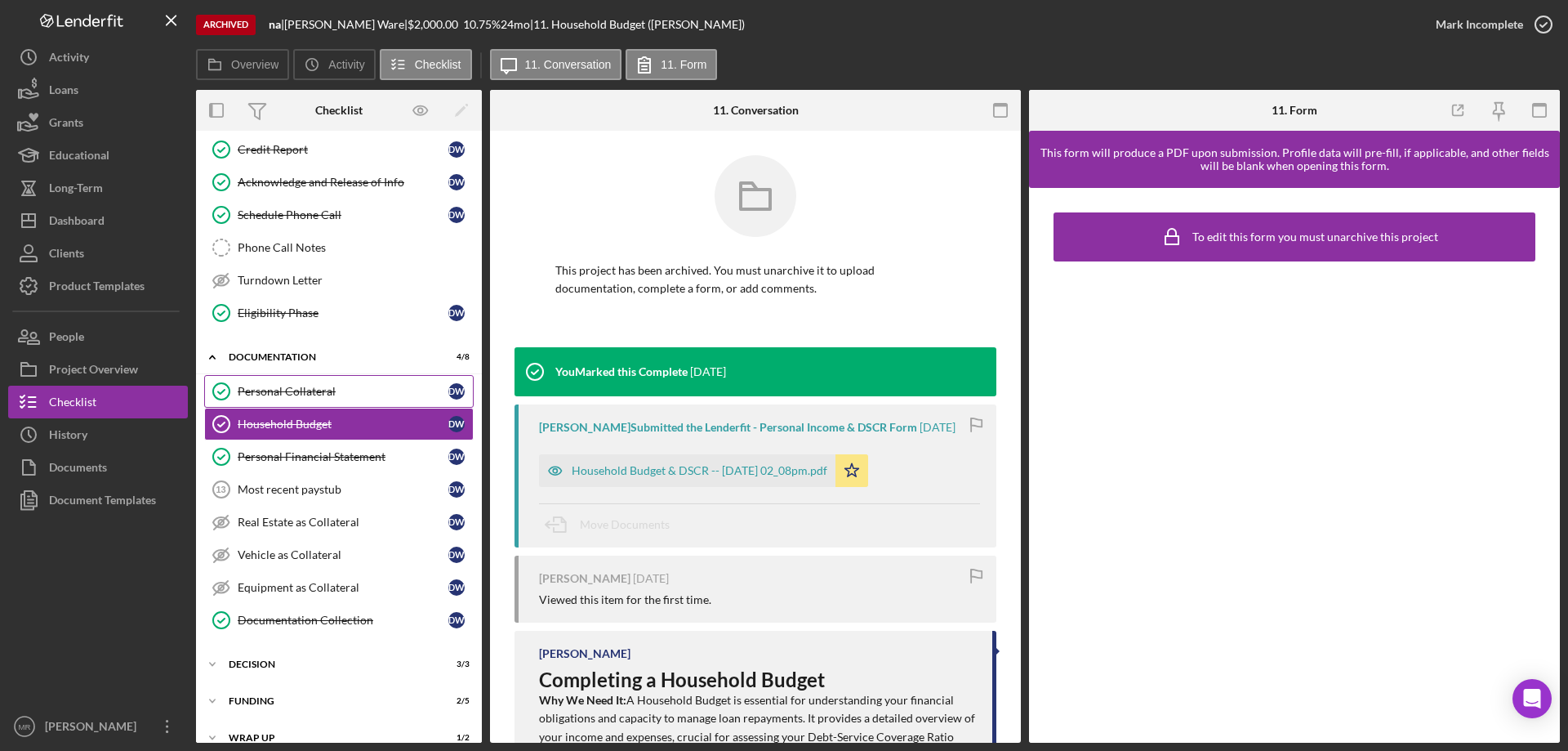
click at [270, 391] on div "Personal Collateral" at bounding box center [343, 391] width 211 height 13
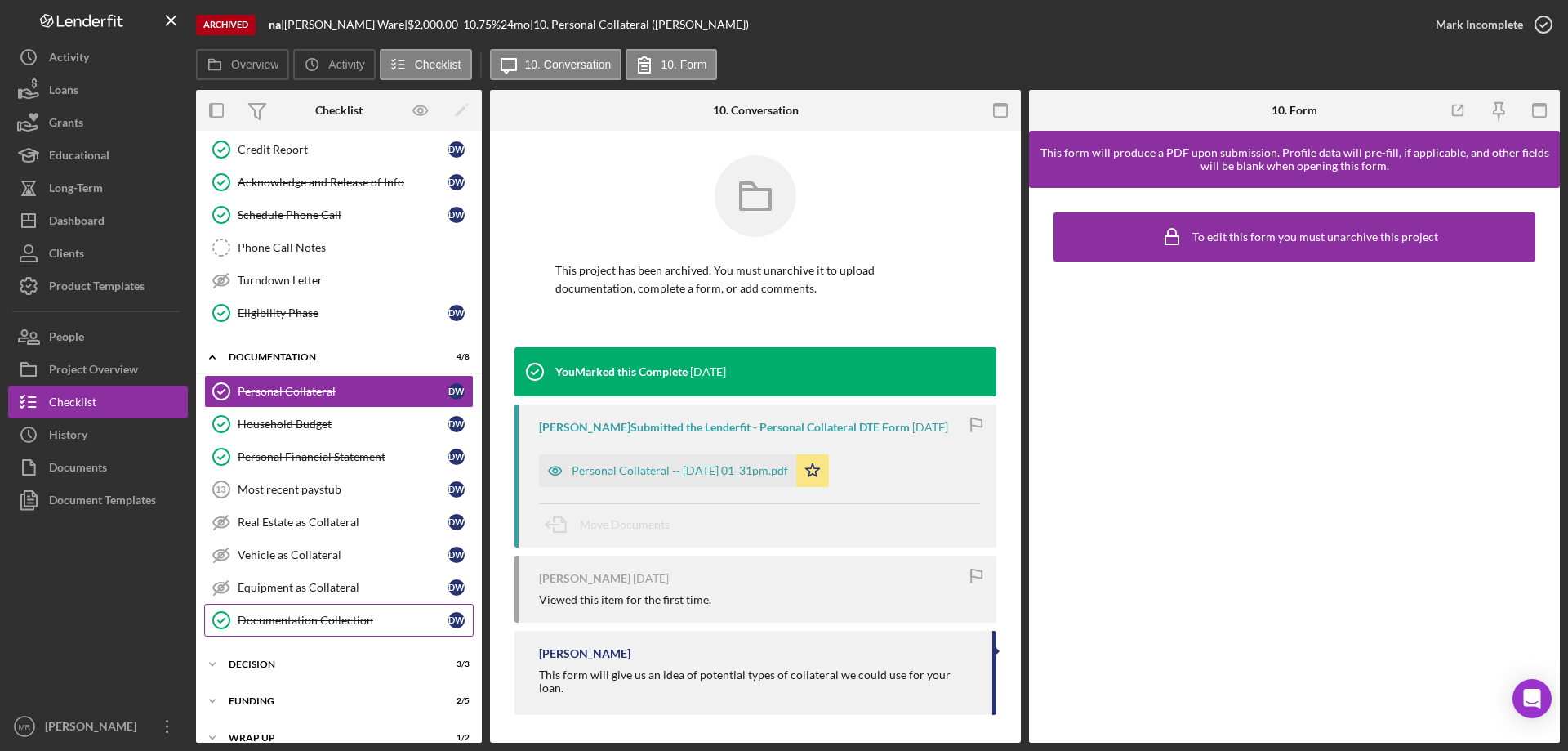
click at [293, 626] on div "Documentation Collection" at bounding box center [343, 620] width 211 height 13
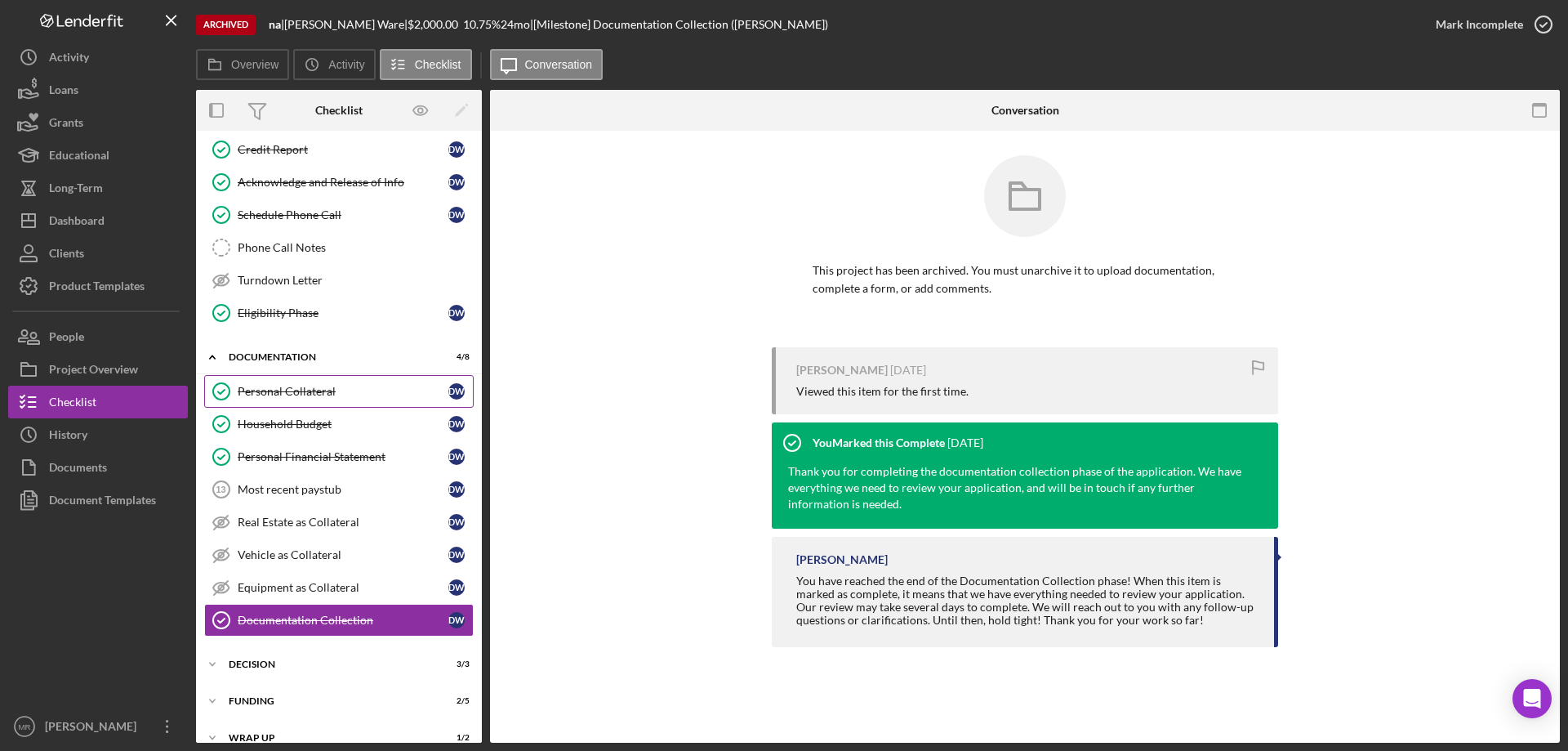
click at [281, 389] on div "Personal Collateral" at bounding box center [343, 391] width 211 height 13
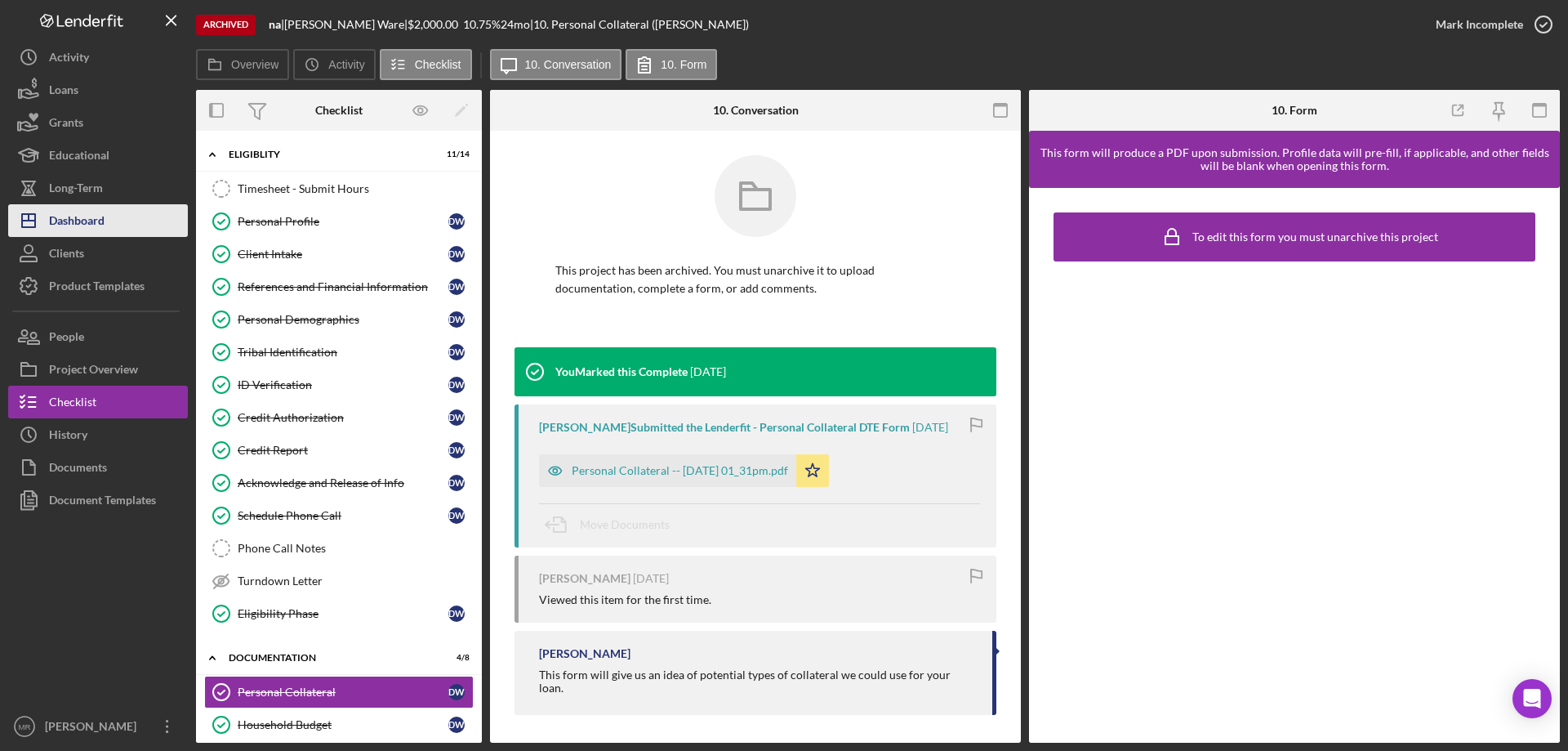
click at [71, 227] on div "Dashboard" at bounding box center [77, 222] width 55 height 37
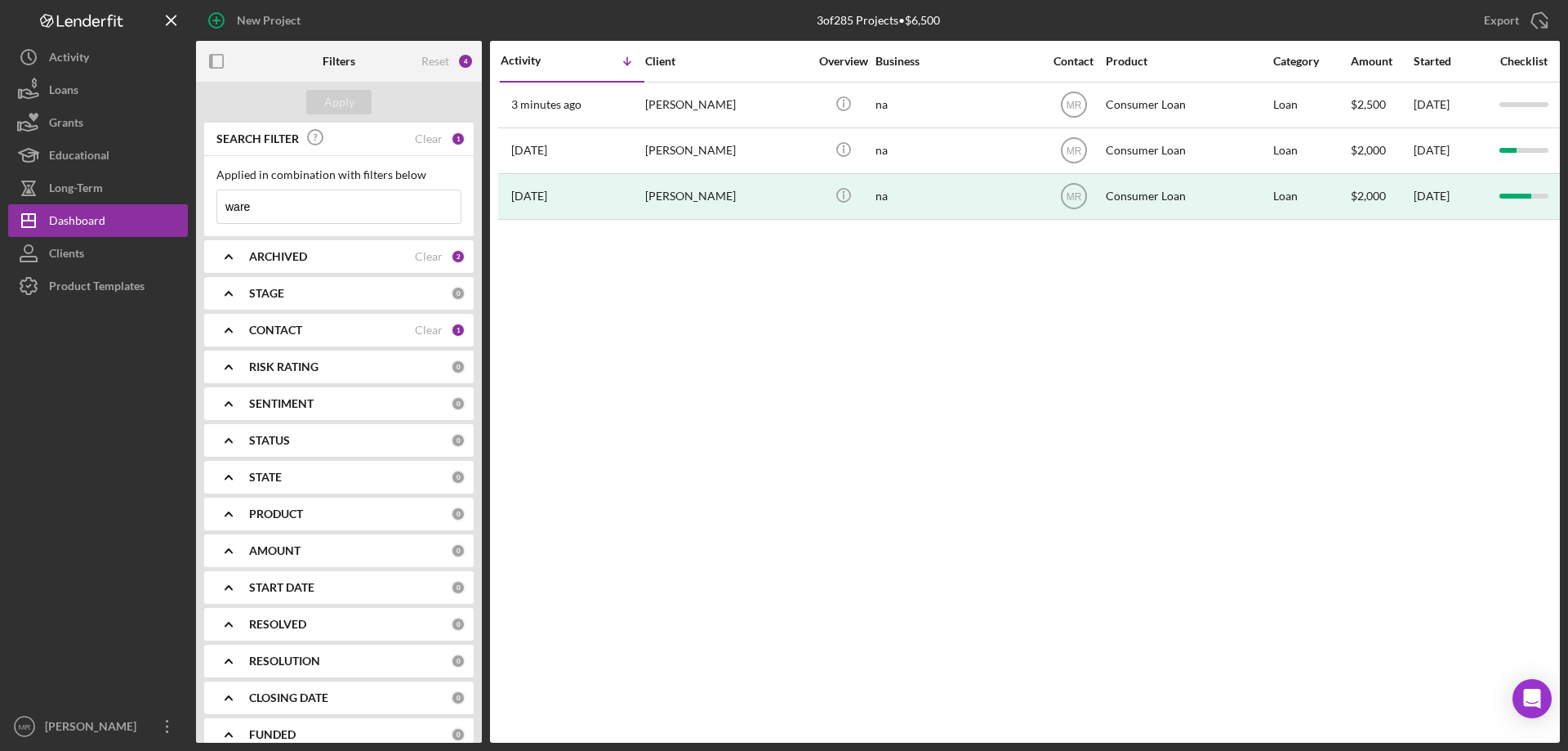
click at [451, 133] on div "1" at bounding box center [458, 139] width 15 height 15
click at [428, 138] on div "Clear" at bounding box center [429, 139] width 28 height 13
click at [299, 259] on b "ARCHIVED" at bounding box center [278, 257] width 58 height 13
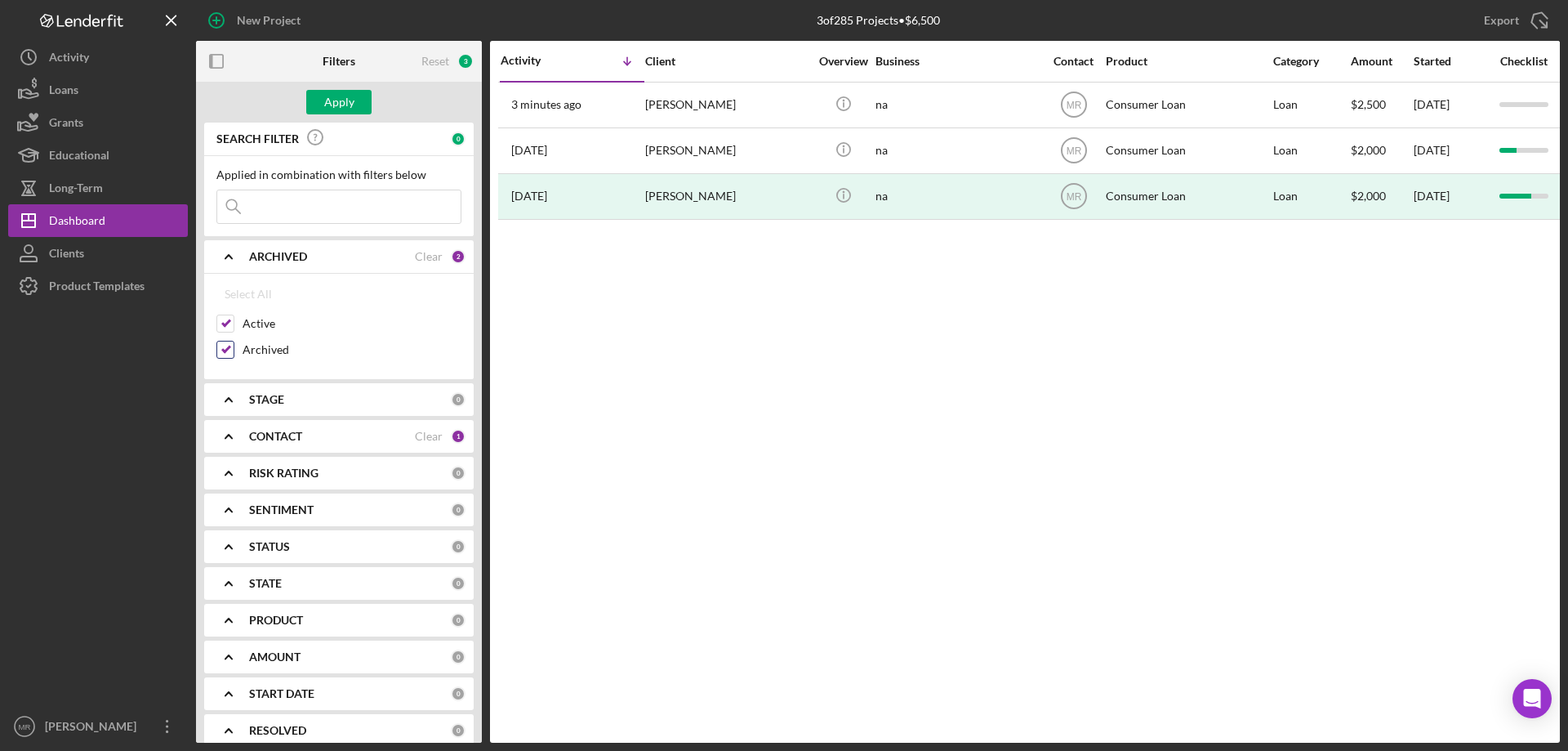
click at [226, 354] on input "Archived" at bounding box center [226, 350] width 16 height 16
checkbox input "false"
click at [336, 110] on div "Apply" at bounding box center [339, 102] width 30 height 25
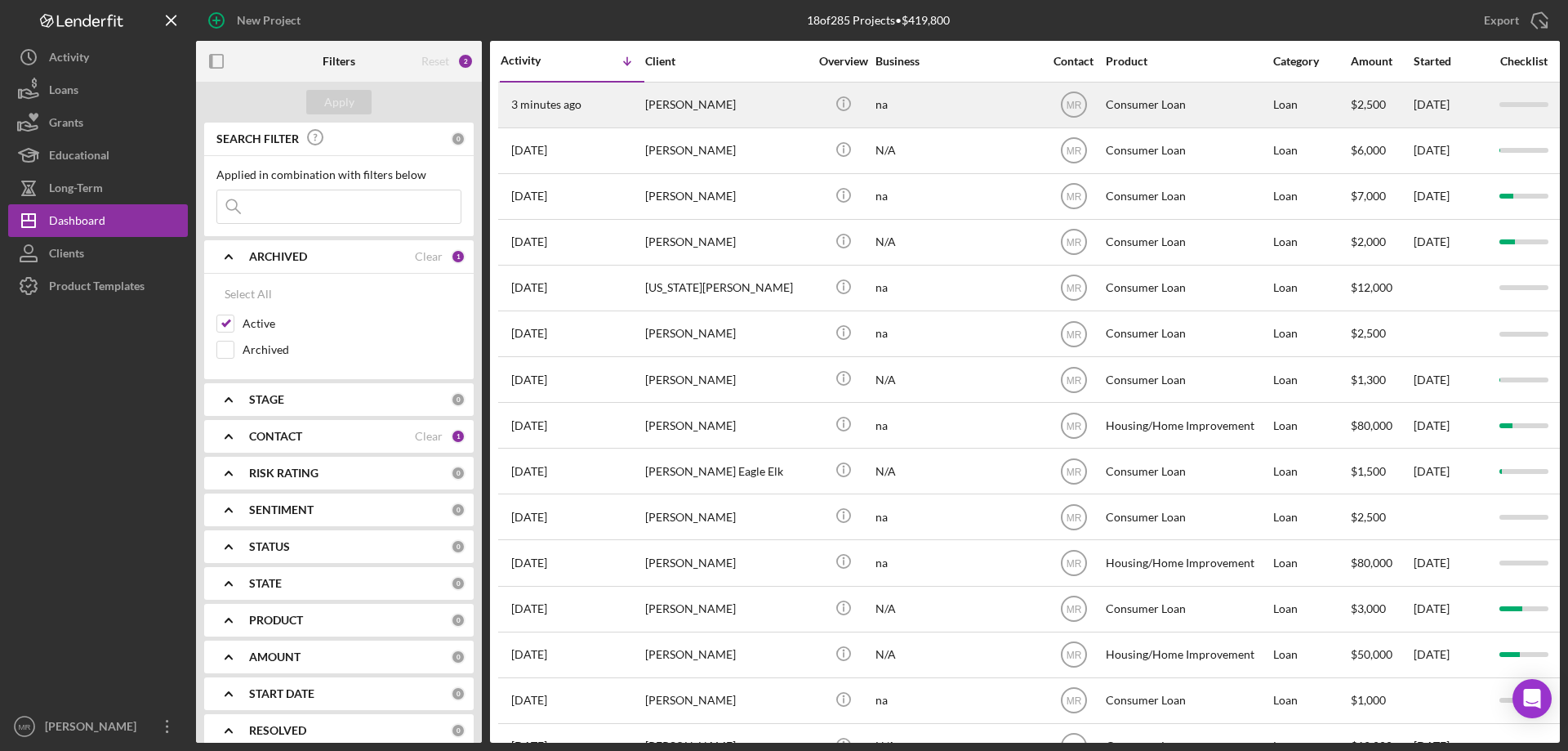
click at [785, 105] on div "[PERSON_NAME]" at bounding box center [727, 105] width 163 height 44
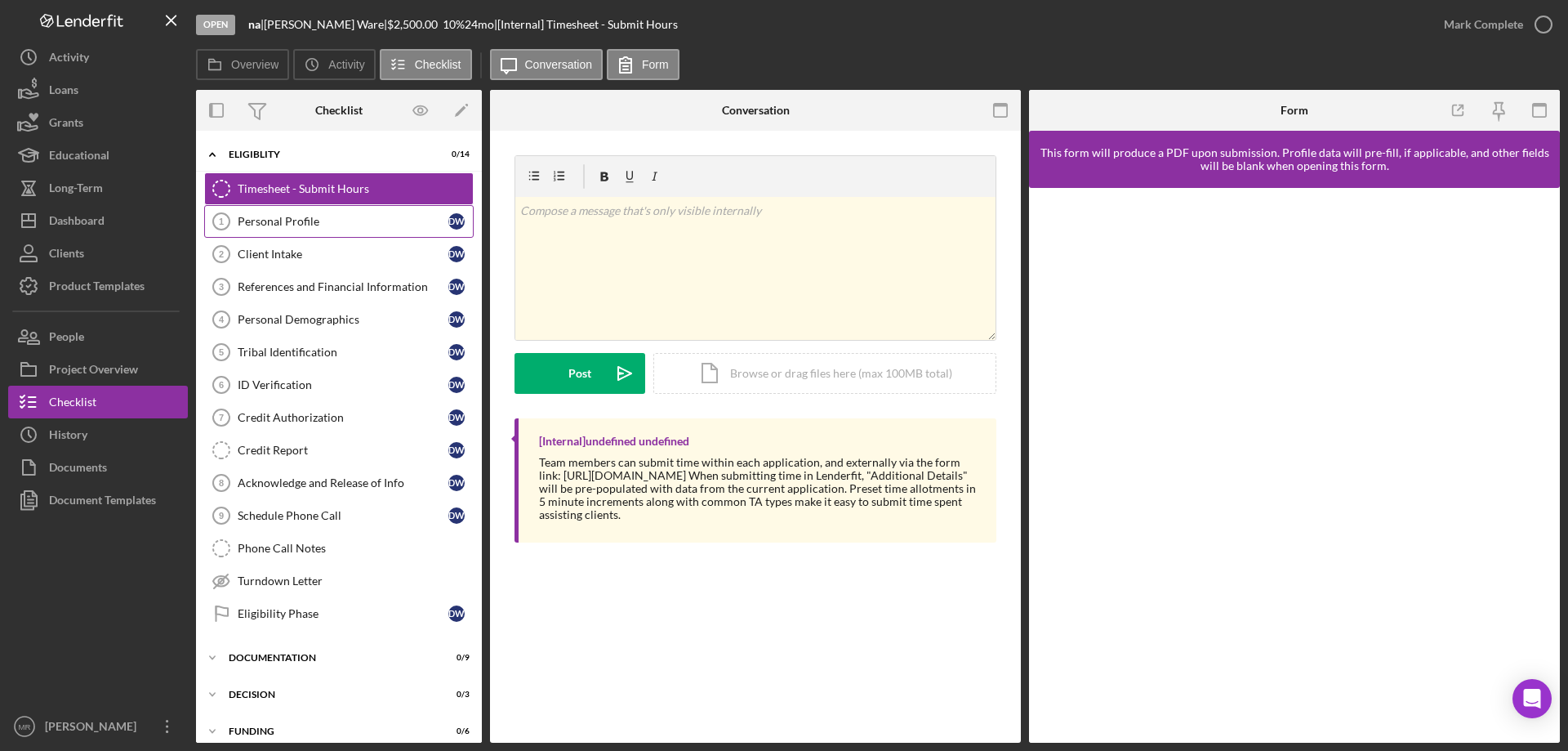
click at [236, 226] on icon "Personal Profile 1" at bounding box center [221, 222] width 41 height 41
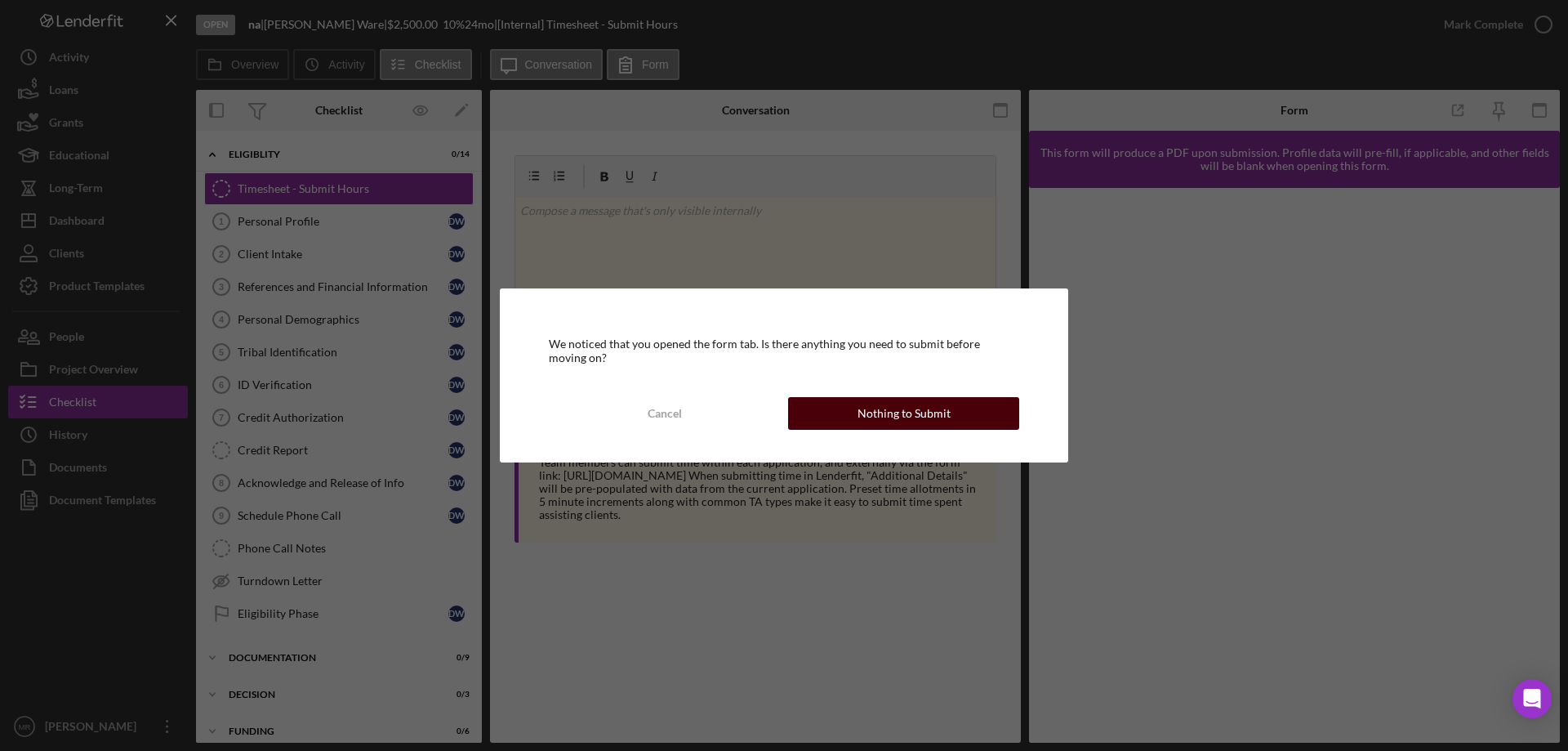
click at [872, 407] on div "Nothing to Submit" at bounding box center [904, 413] width 93 height 33
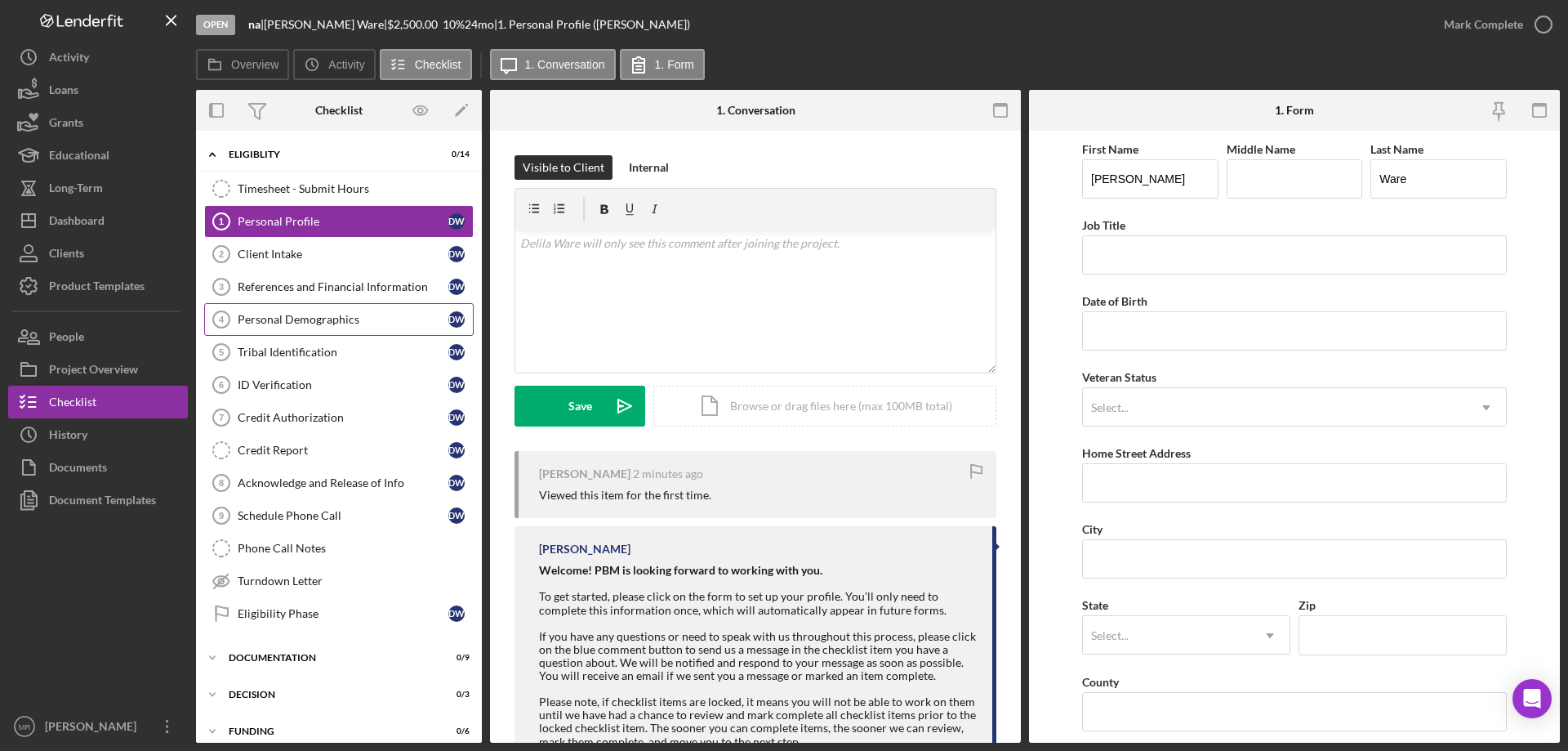
click at [286, 314] on div "Personal Demographics" at bounding box center [343, 320] width 211 height 13
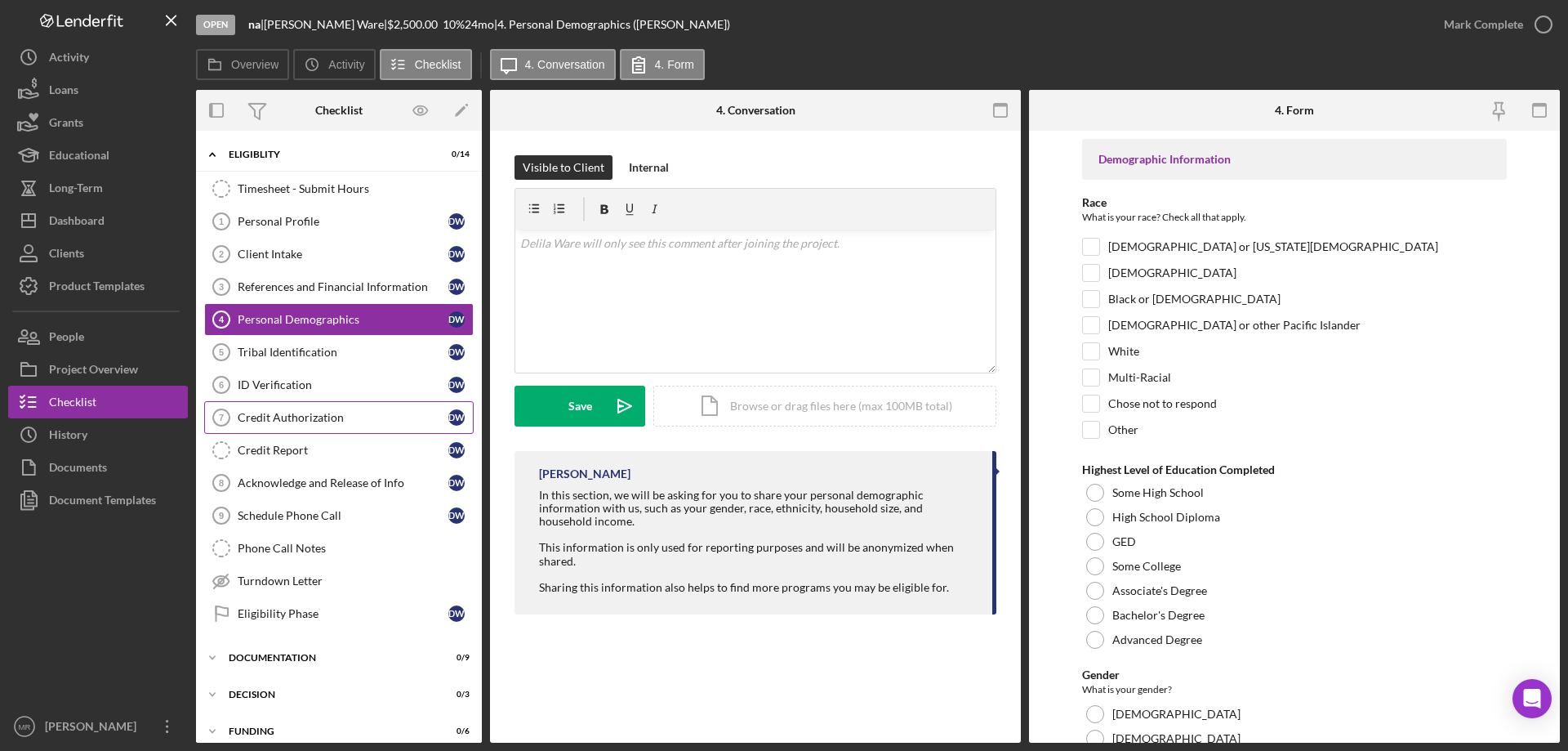
click at [263, 408] on link "Credit Authorization 7 Credit Authorization D W" at bounding box center [338, 417] width 269 height 33
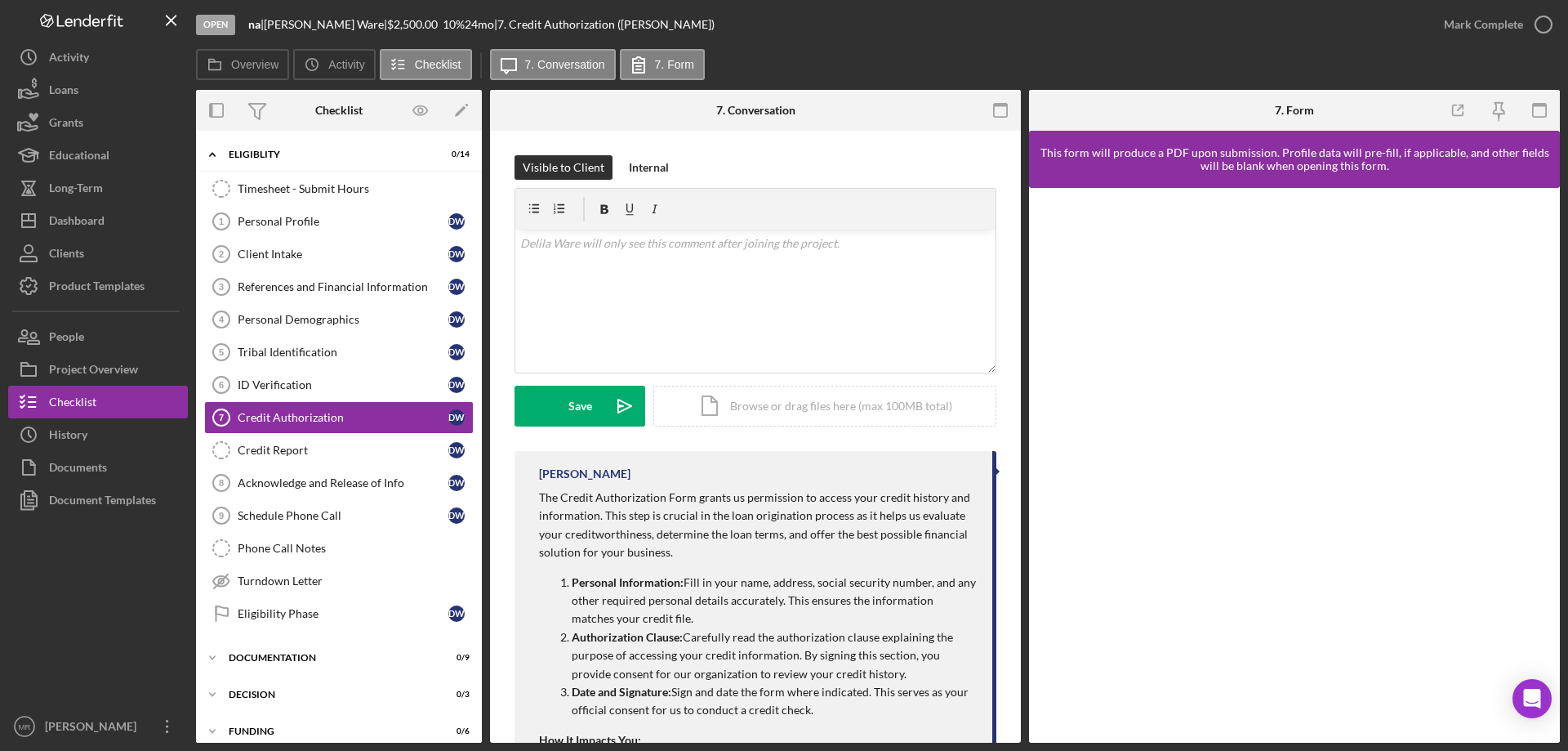
click at [787, 127] on div "7. Conversation" at bounding box center [756, 110] width 79 height 41
click at [860, 165] on div "Visible to Client Internal" at bounding box center [755, 168] width 482 height 25
click at [277, 215] on div "Personal Profile" at bounding box center [343, 222] width 211 height 13
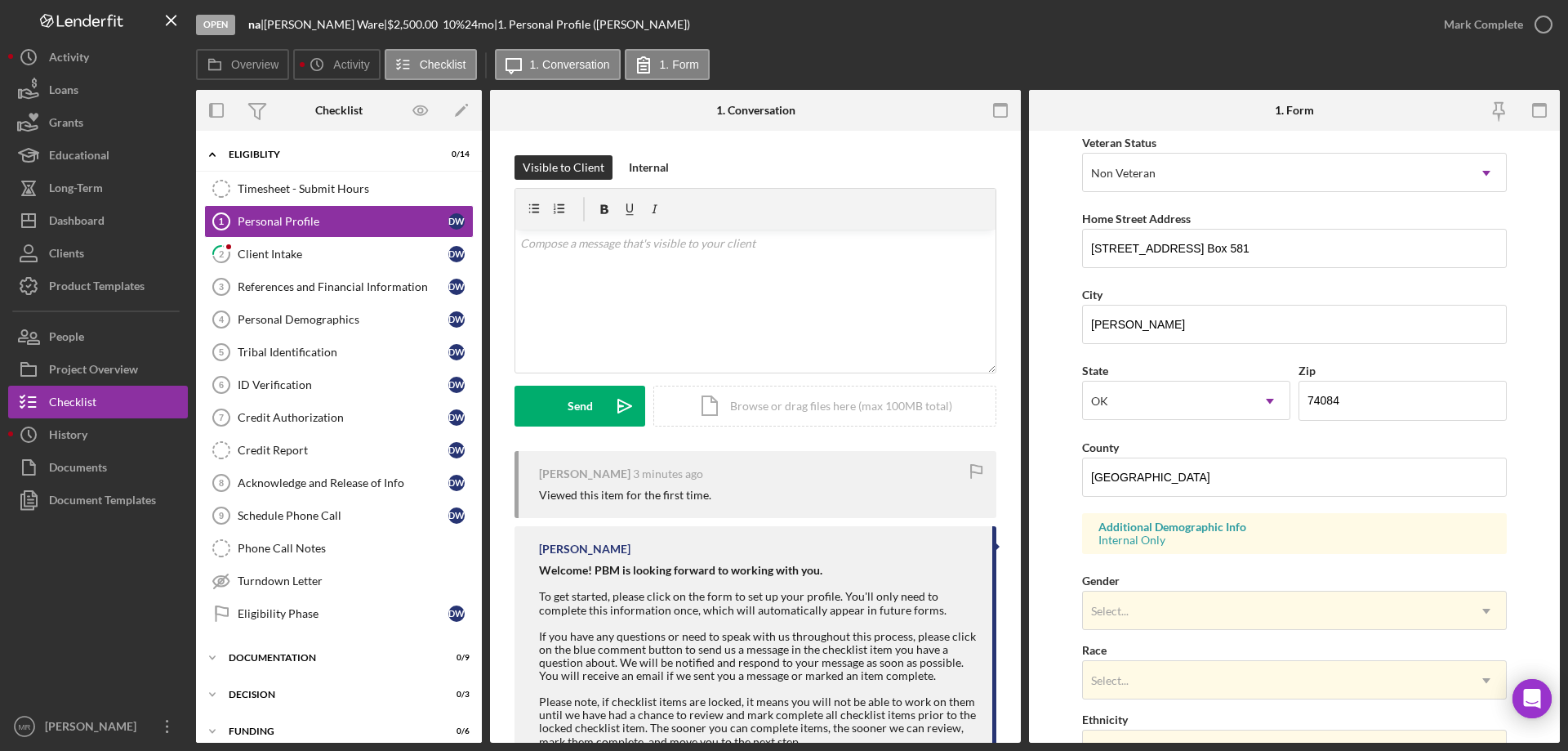
scroll to position [327, 0]
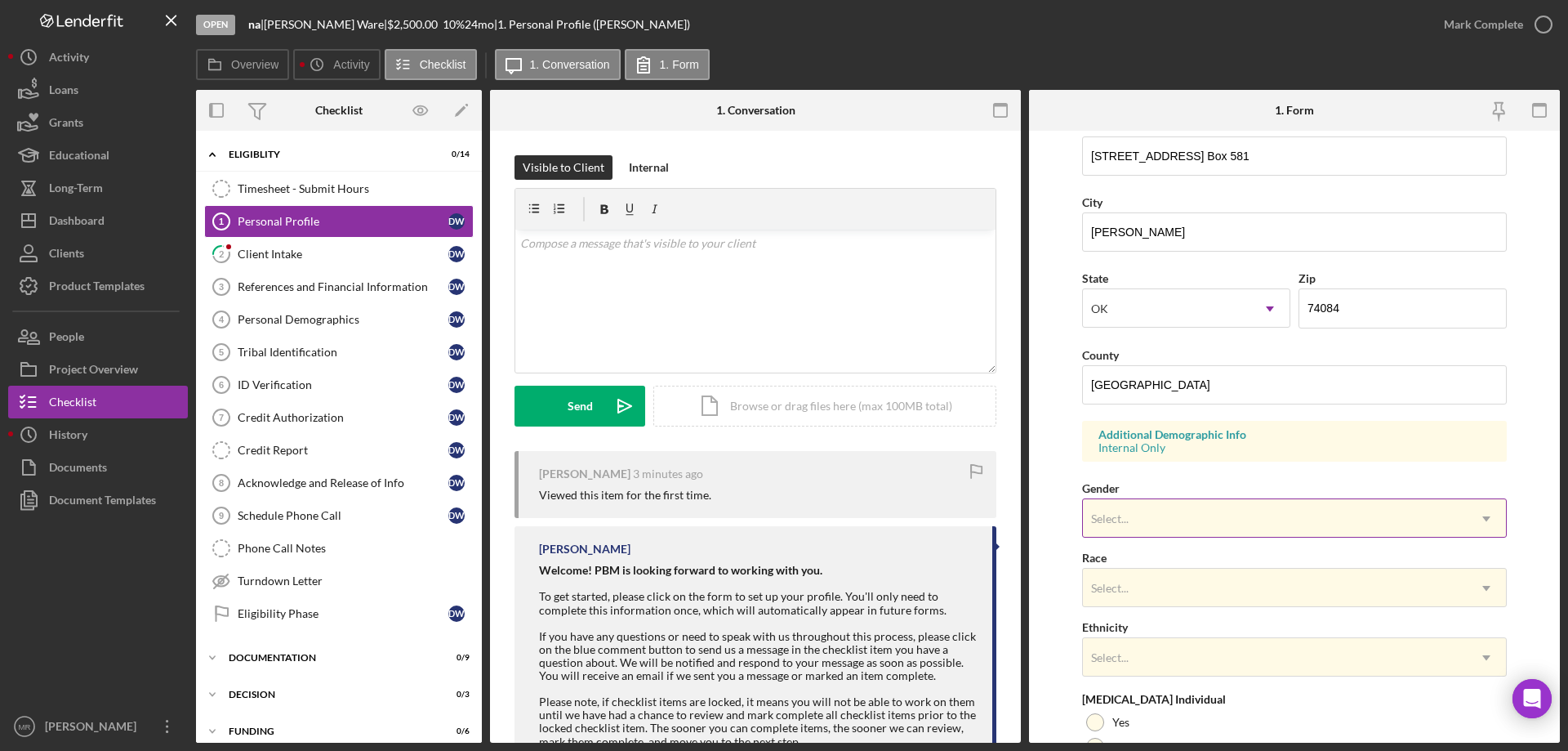
click at [1254, 509] on div "Select..." at bounding box center [1275, 519] width 384 height 38
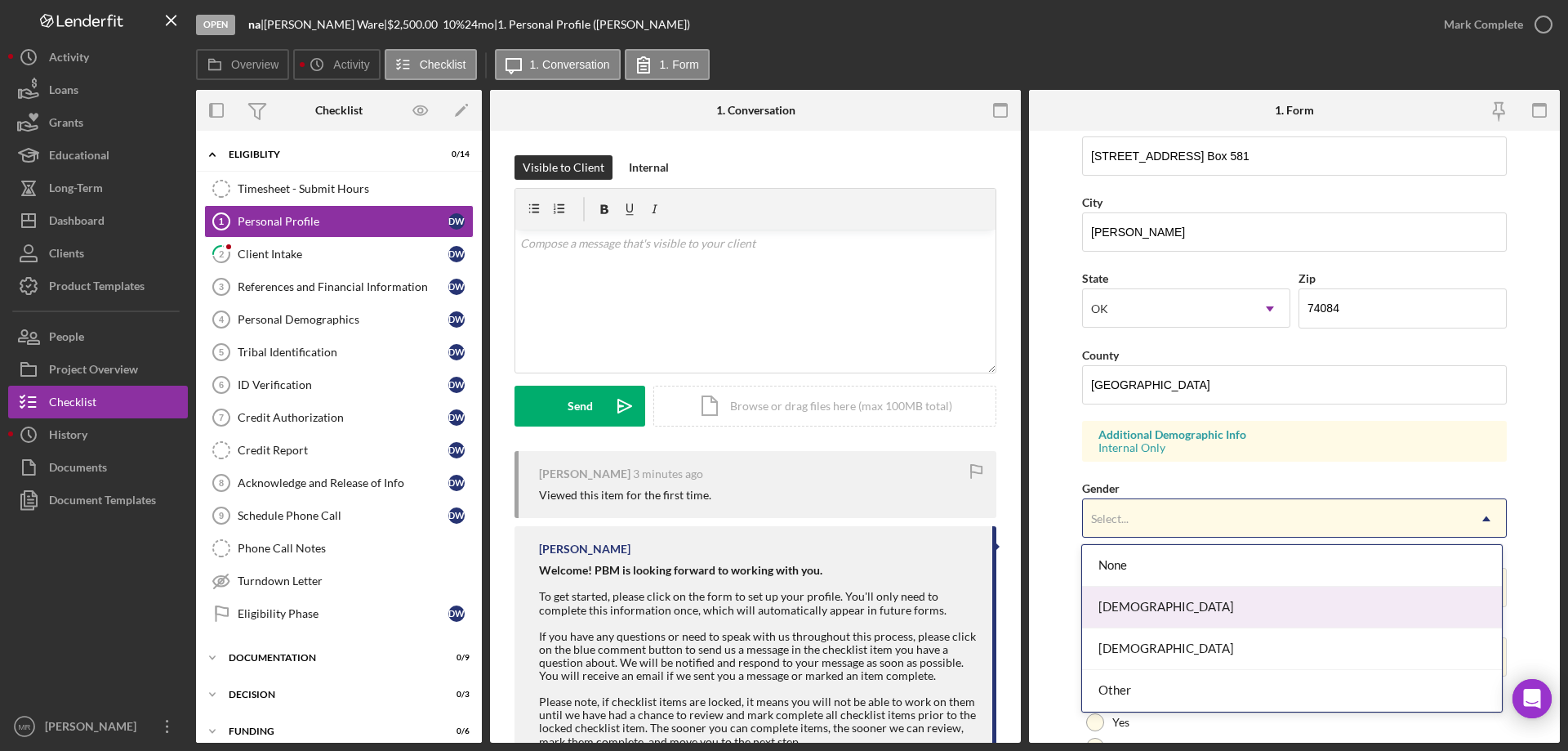
click at [1199, 610] on div "[DEMOGRAPHIC_DATA]" at bounding box center [1291, 607] width 419 height 42
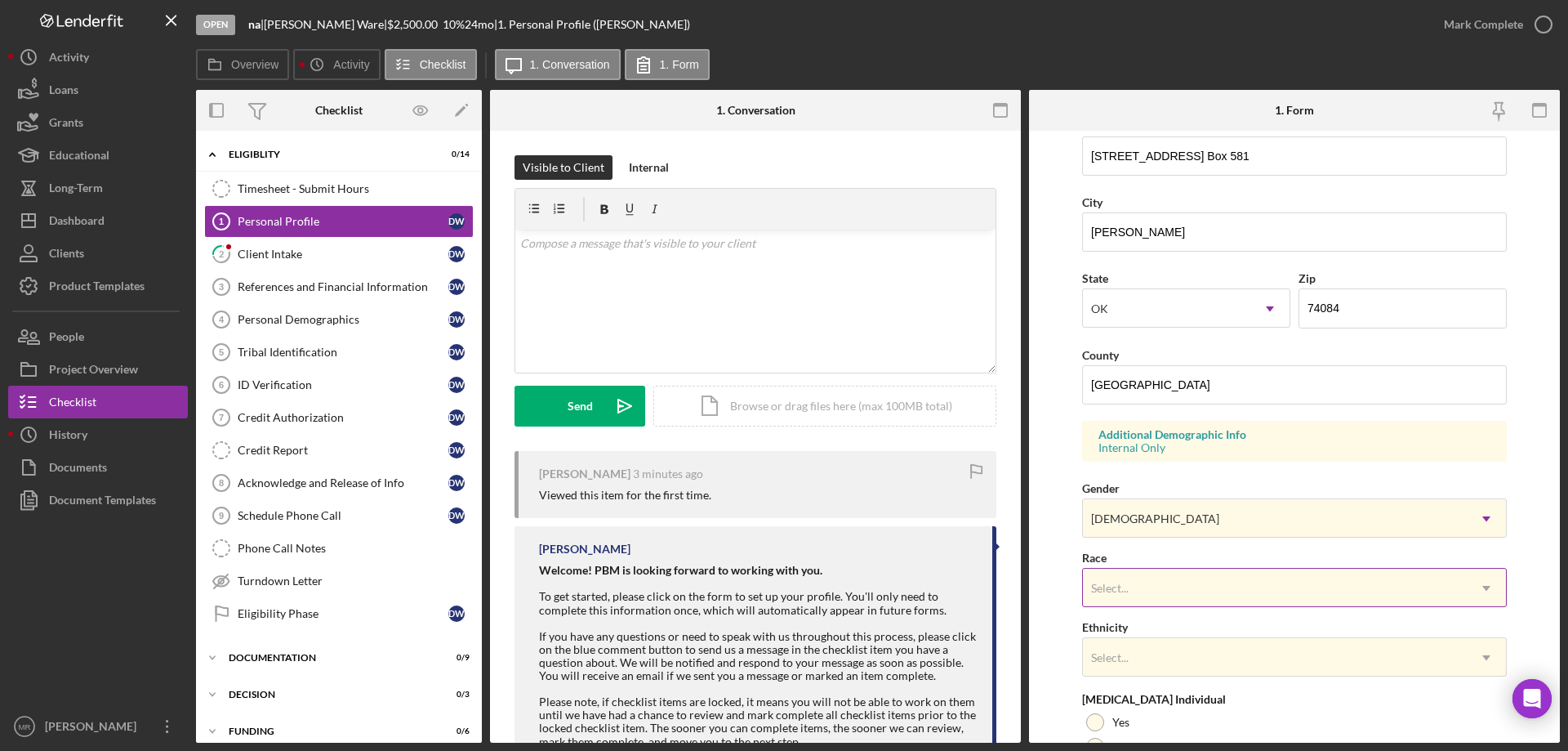
click at [1196, 582] on div "Select..." at bounding box center [1275, 589] width 384 height 38
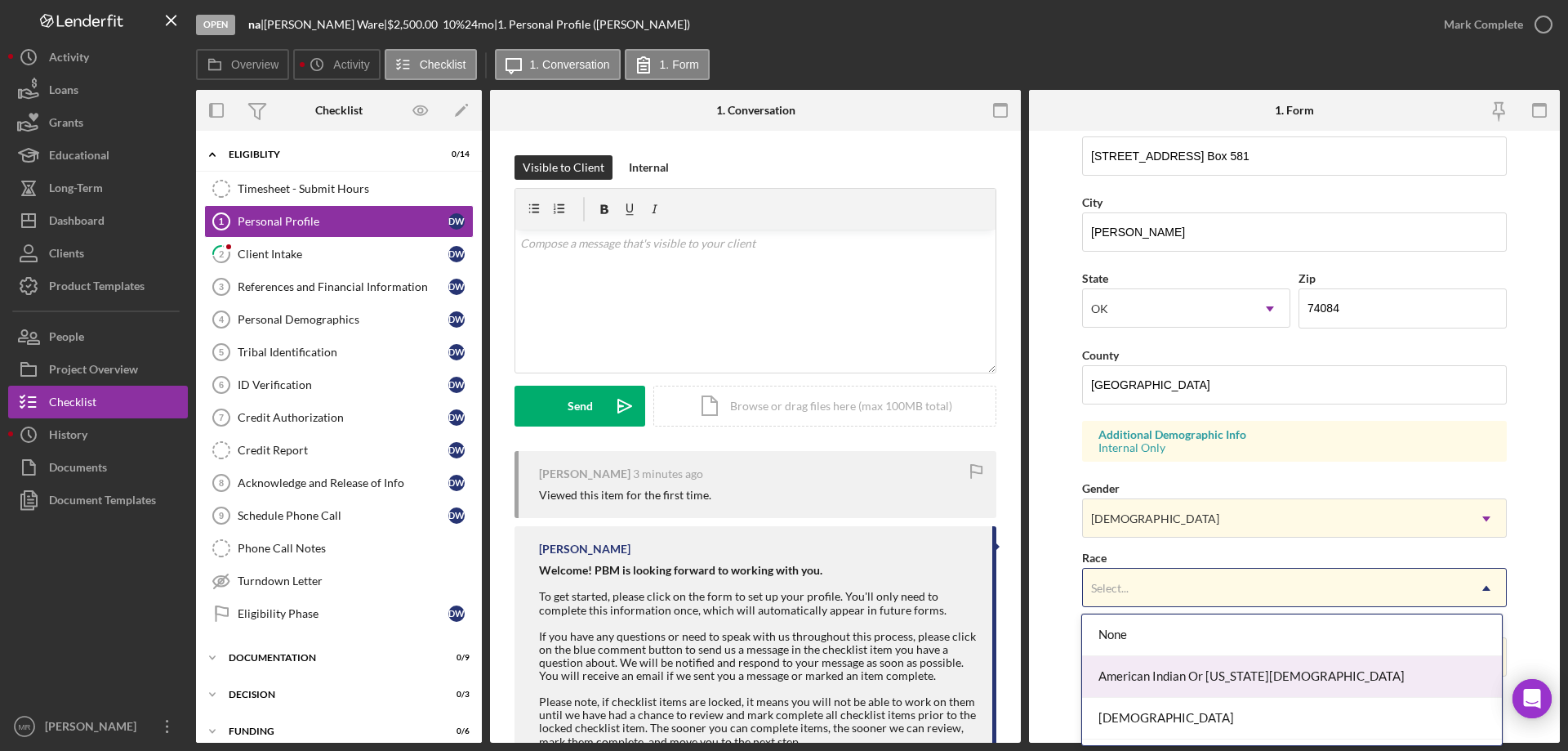
click at [1212, 670] on div "American Indian Or [US_STATE][DEMOGRAPHIC_DATA]" at bounding box center [1291, 677] width 419 height 42
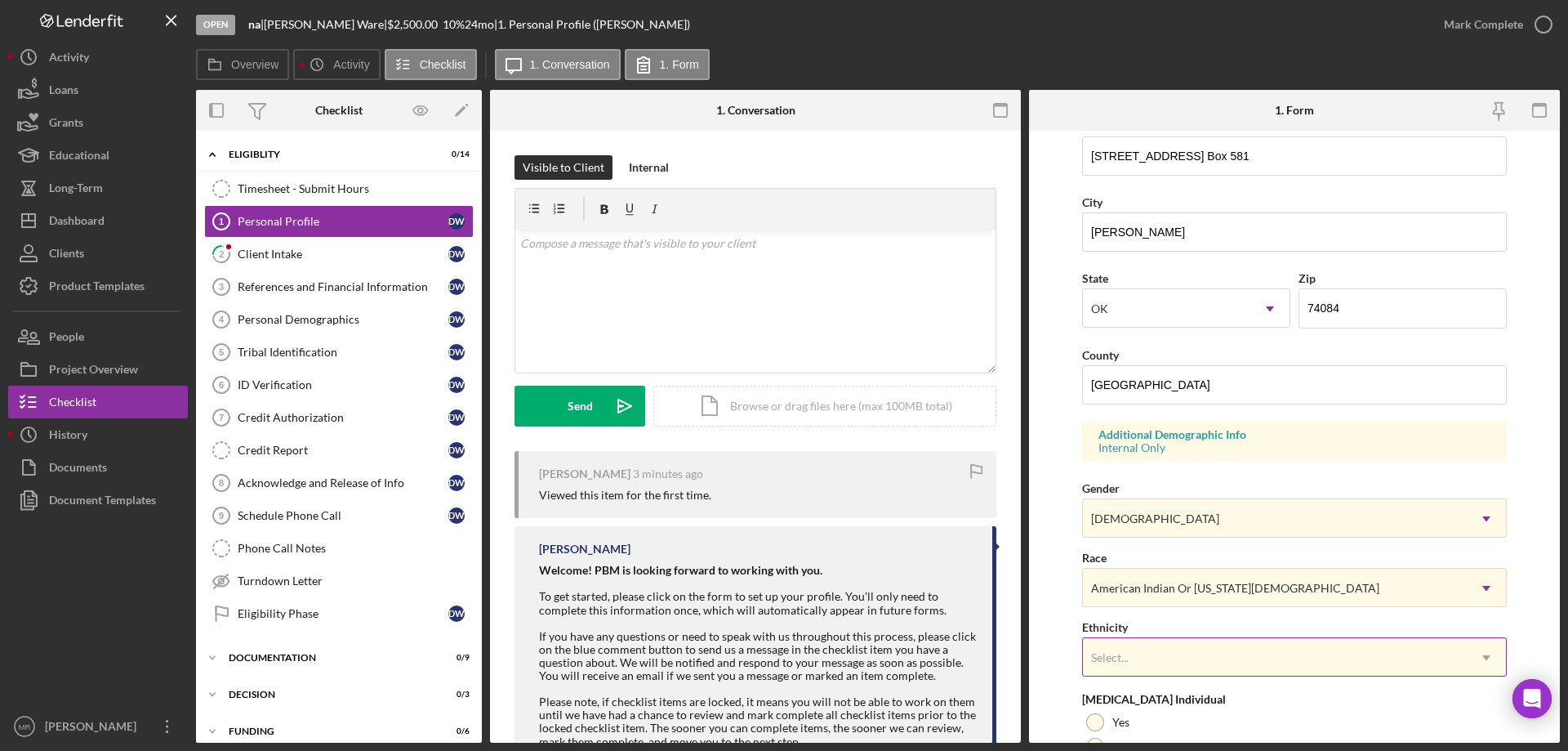
click at [1234, 655] on div "Select..." at bounding box center [1275, 658] width 384 height 38
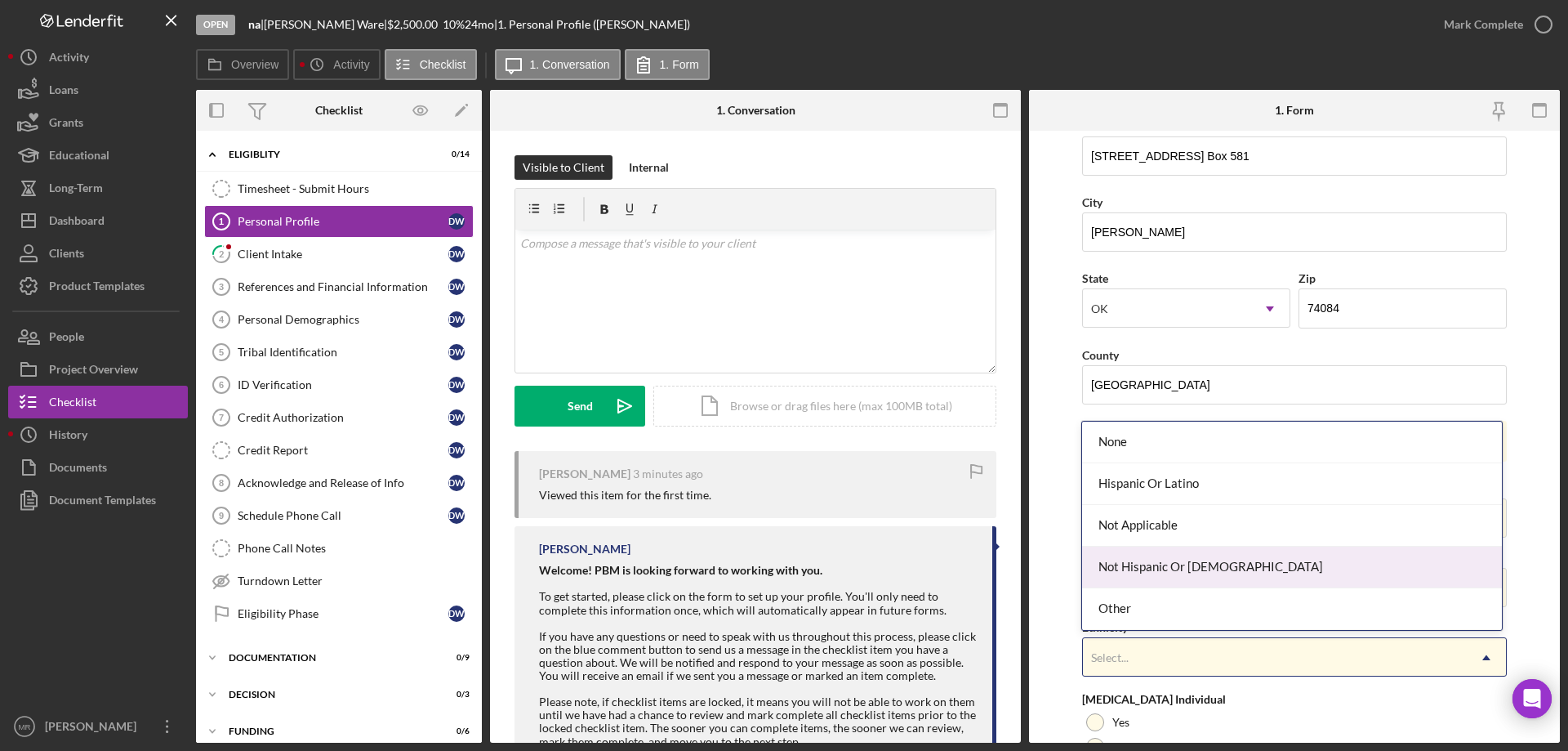
click at [1220, 562] on div "Not Hispanic Or [DEMOGRAPHIC_DATA]" at bounding box center [1291, 567] width 419 height 42
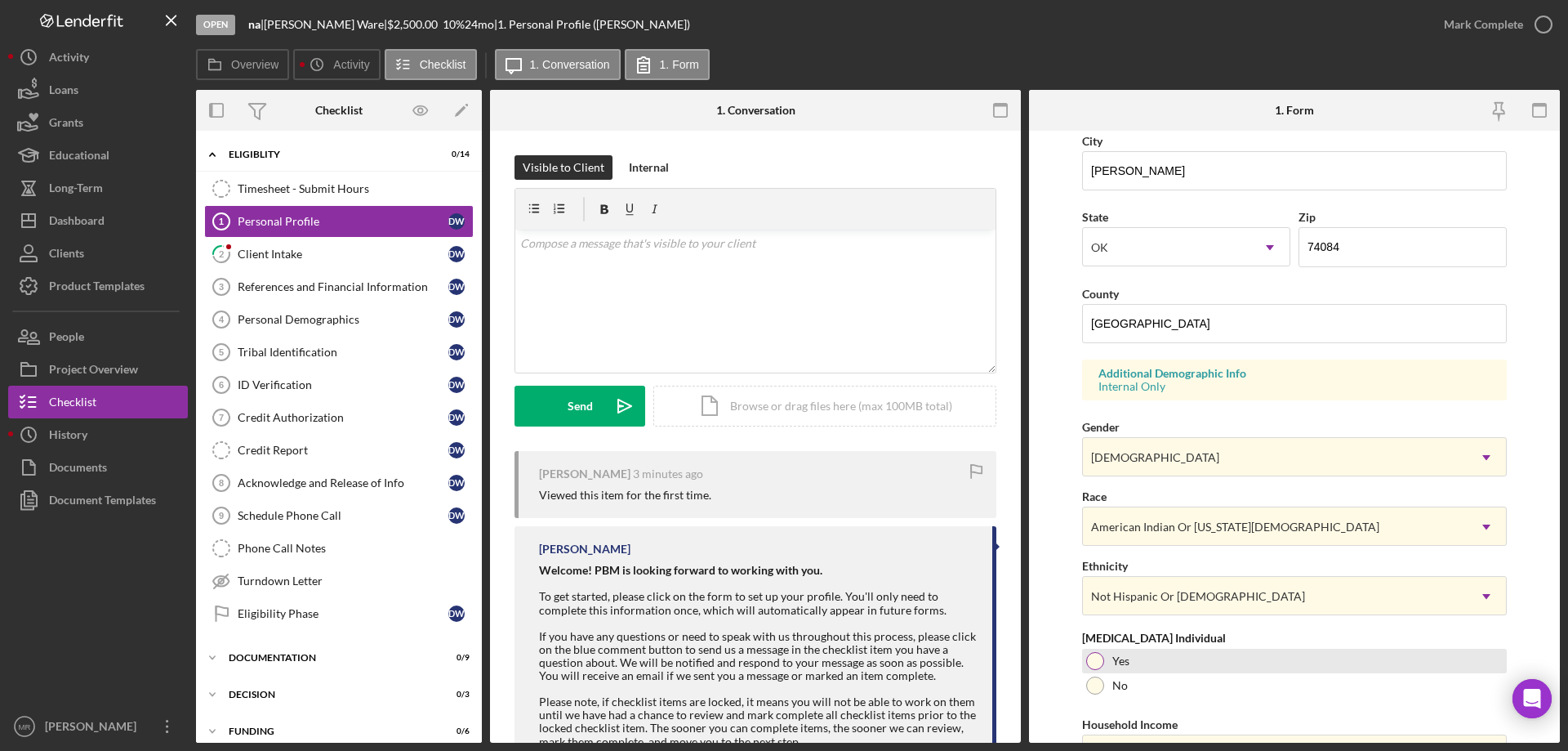
scroll to position [478, 0]
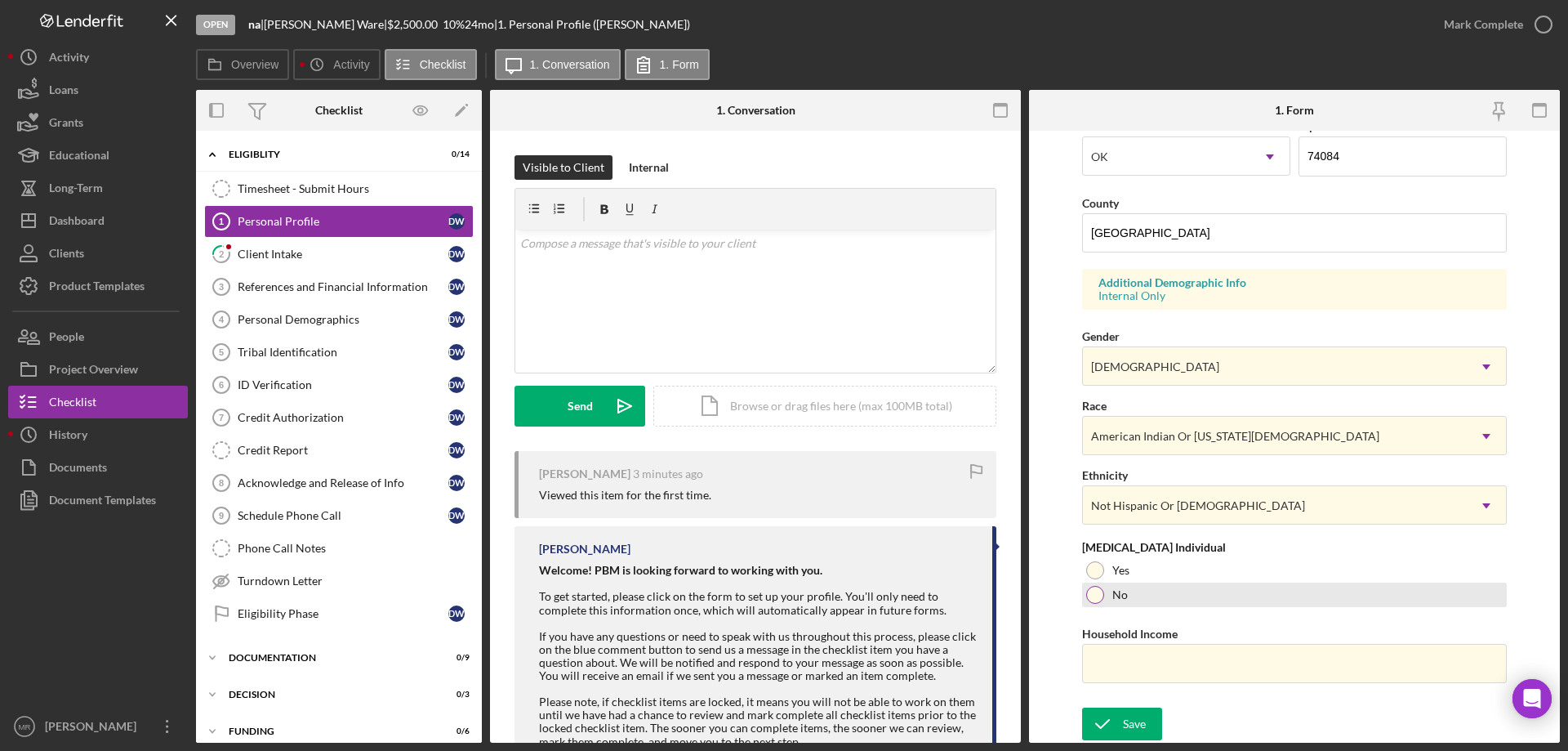
click at [1096, 593] on div at bounding box center [1096, 595] width 18 height 18
click at [1533, 18] on icon "button" at bounding box center [1544, 25] width 41 height 41
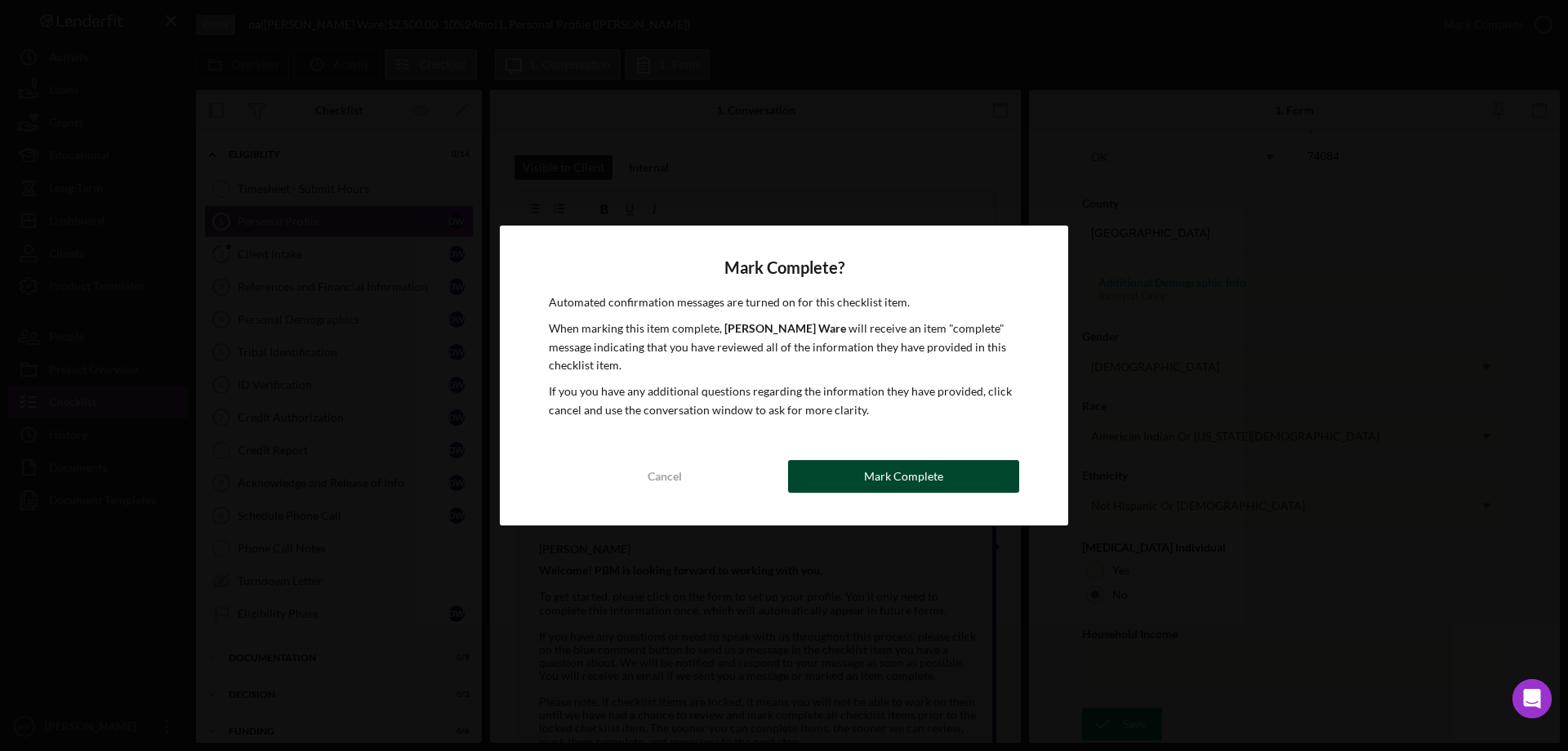
click at [955, 478] on button "Mark Complete" at bounding box center [904, 477] width 231 height 33
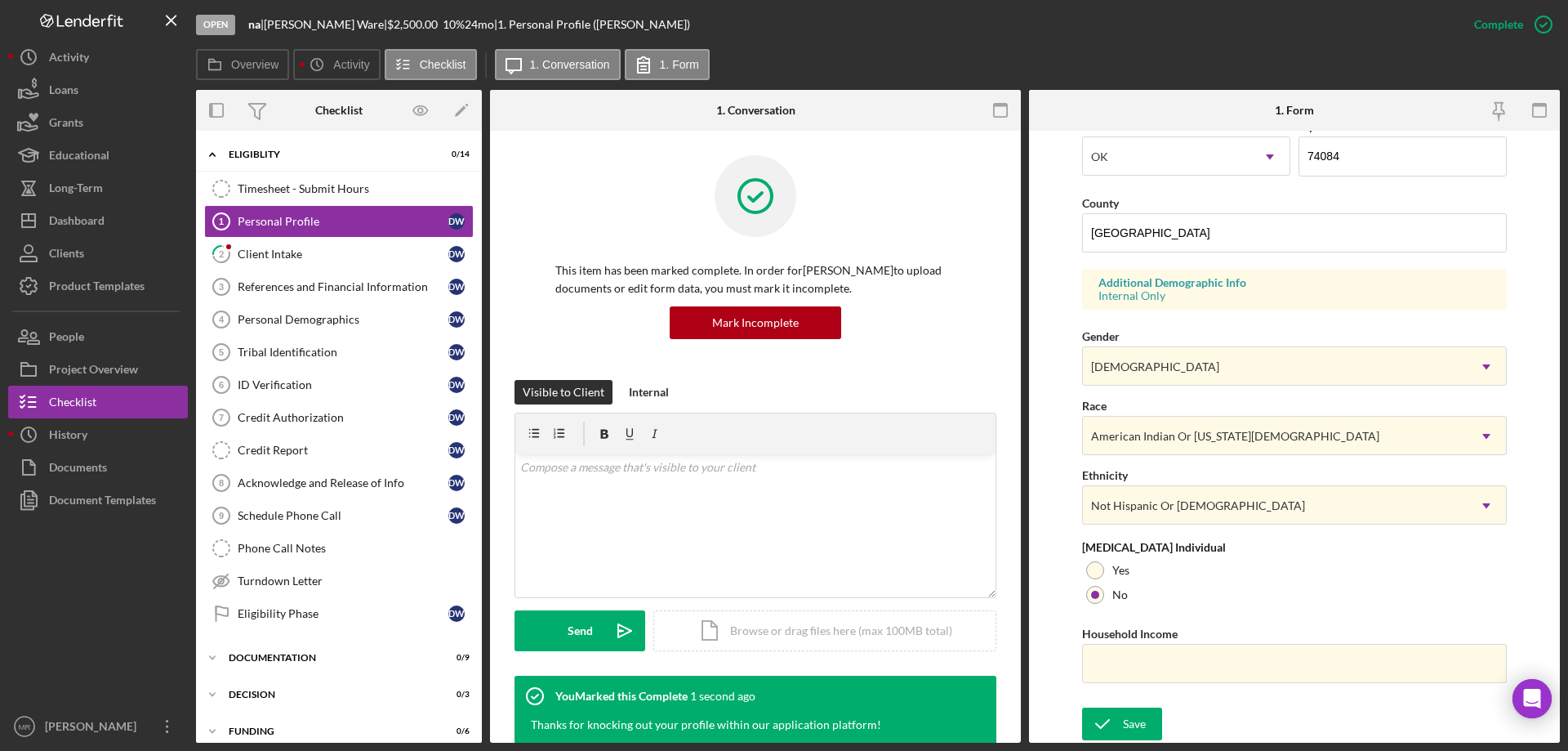
drag, startPoint x: 1122, startPoint y: 714, endPoint x: 1232, endPoint y: 721, distance: 110.2
click at [1124, 714] on div "Save" at bounding box center [1134, 724] width 23 height 33
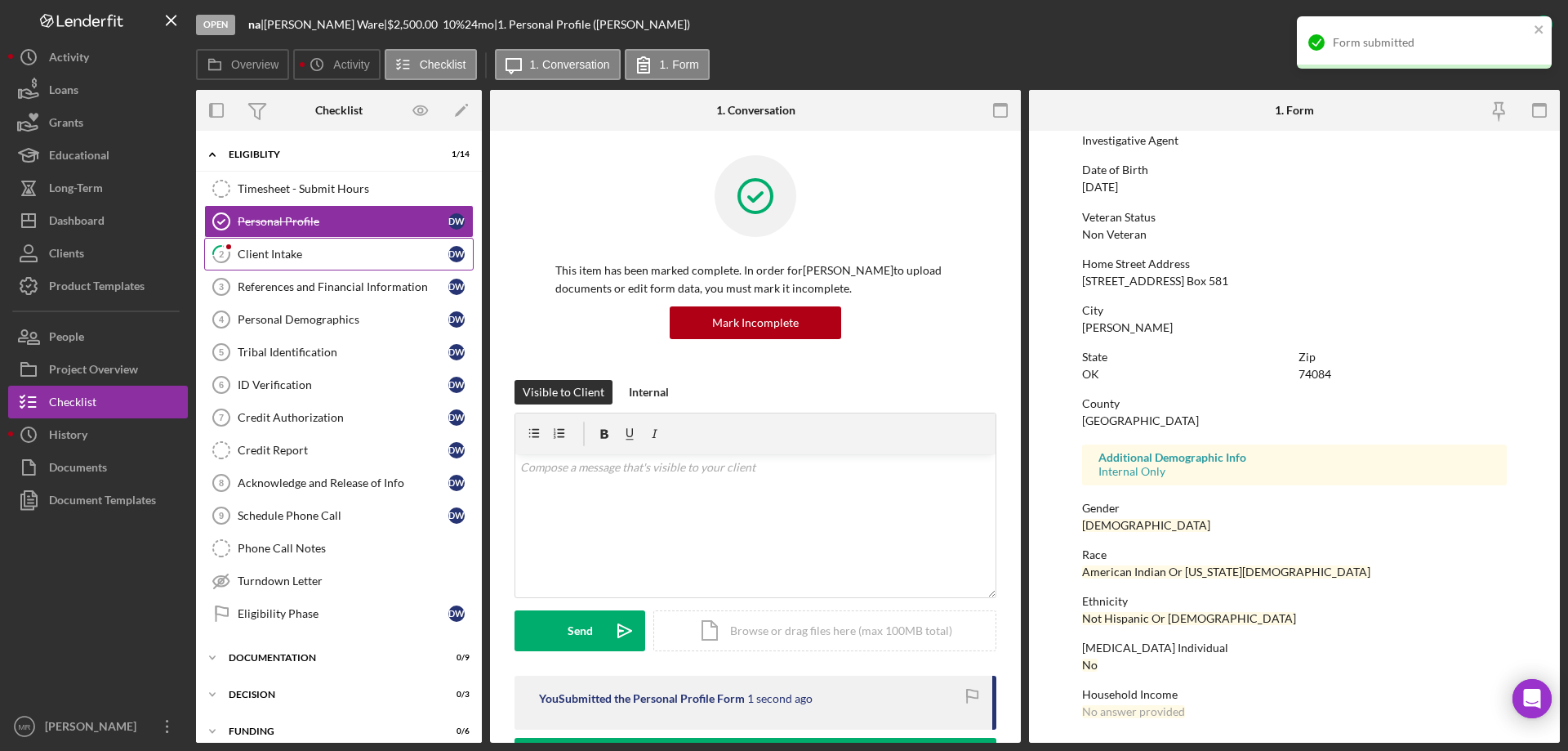
click at [266, 251] on div "Client Intake" at bounding box center [343, 254] width 211 height 13
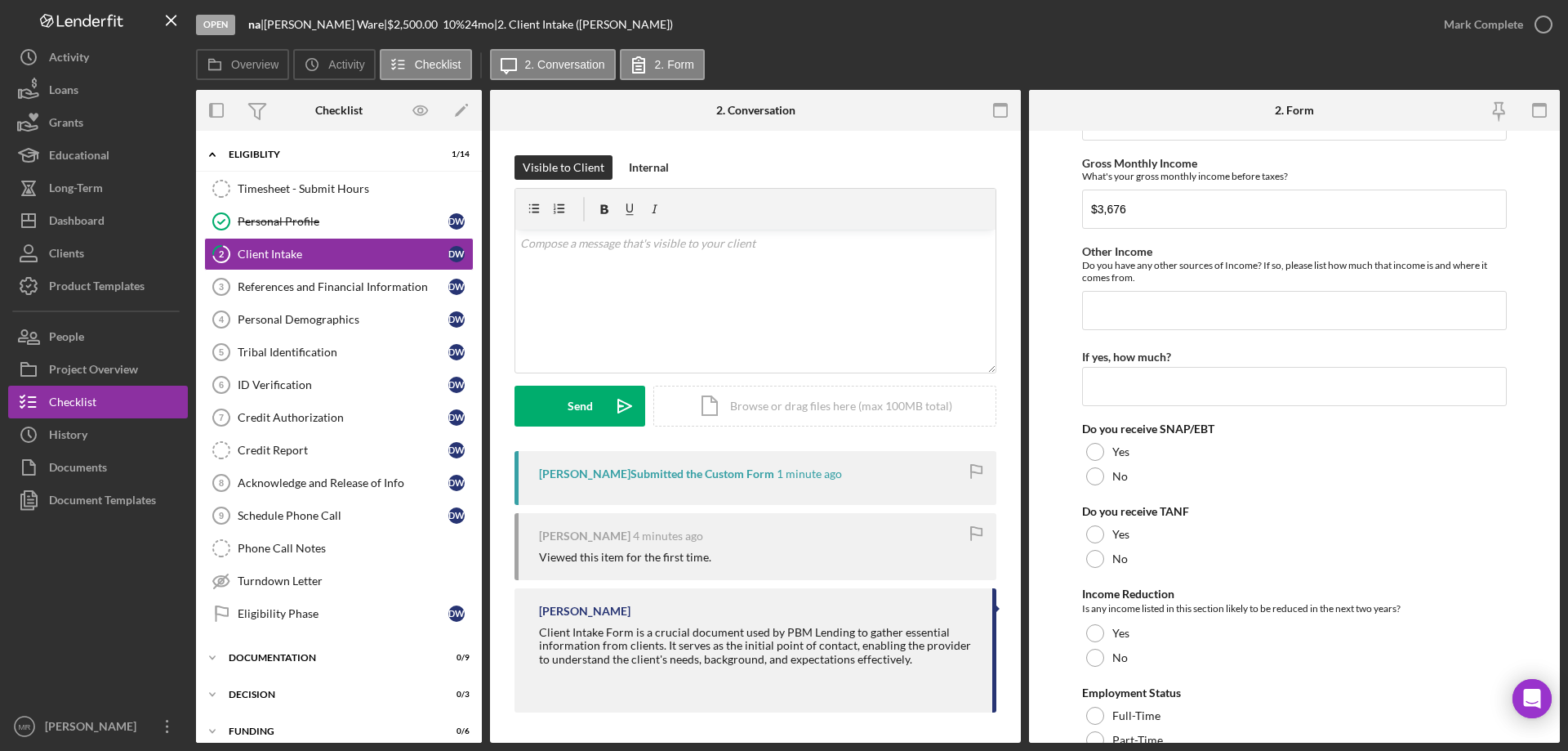
scroll to position [1144, 0]
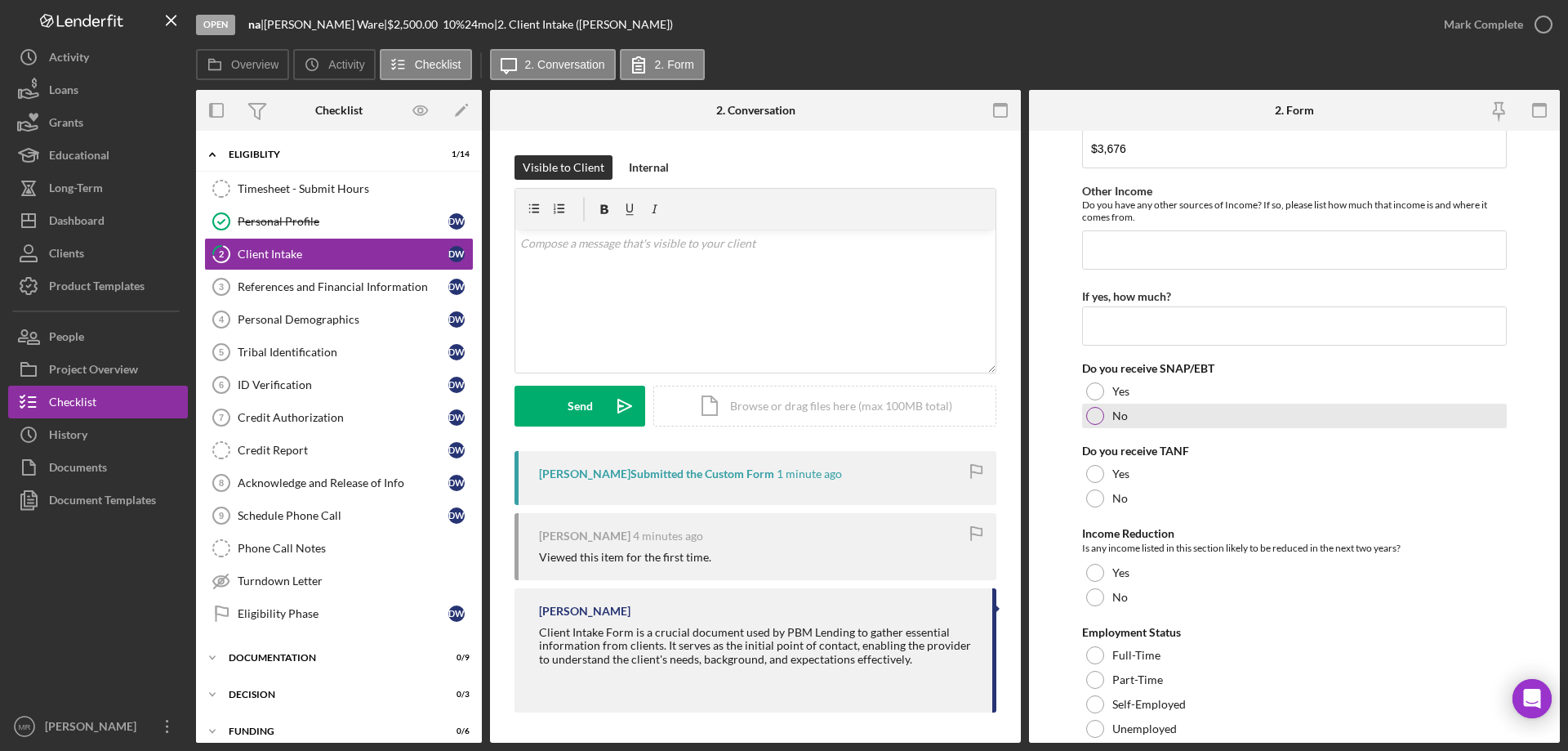
click at [1092, 411] on div at bounding box center [1096, 416] width 18 height 18
click at [1097, 497] on div at bounding box center [1096, 498] width 18 height 18
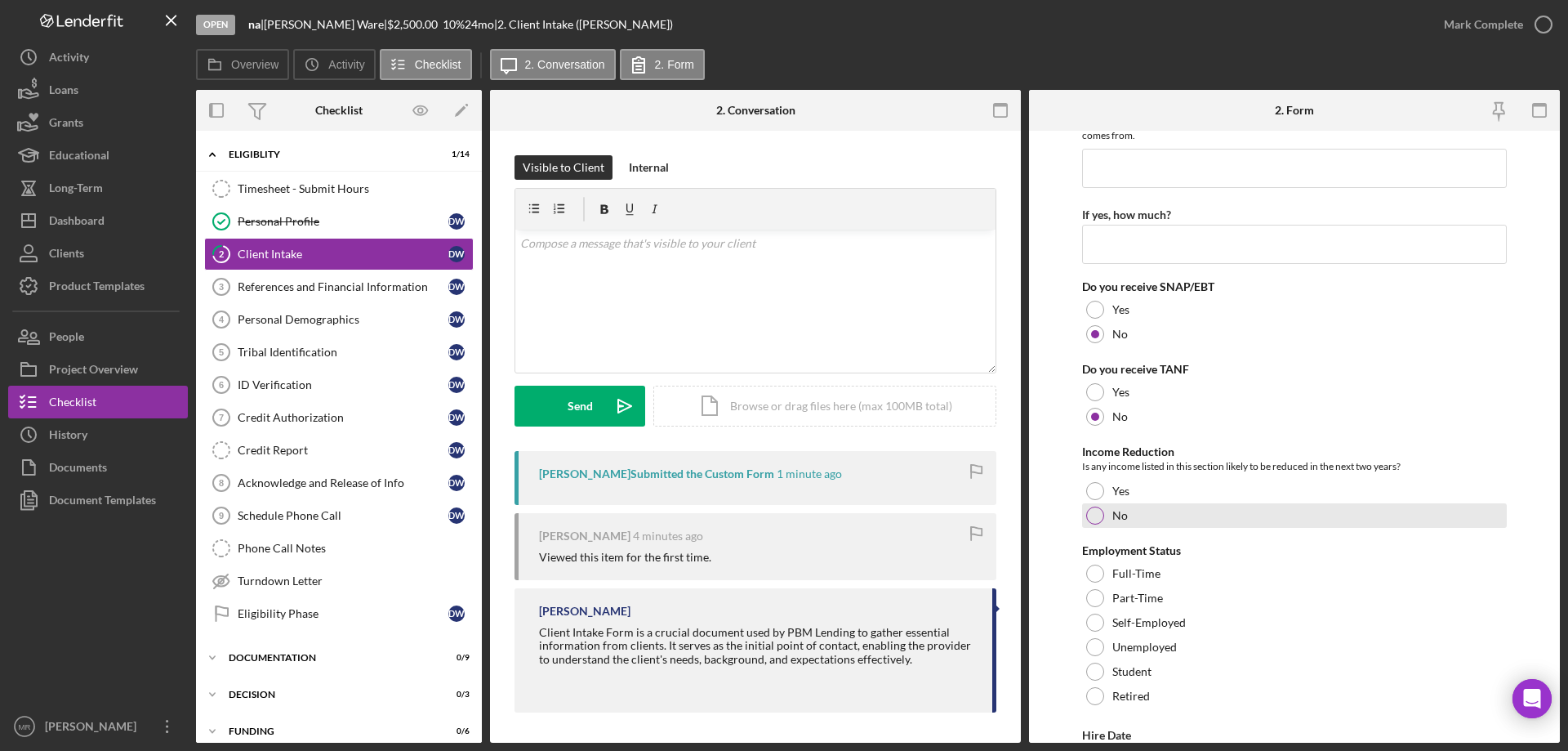
click at [1094, 518] on div at bounding box center [1096, 515] width 18 height 18
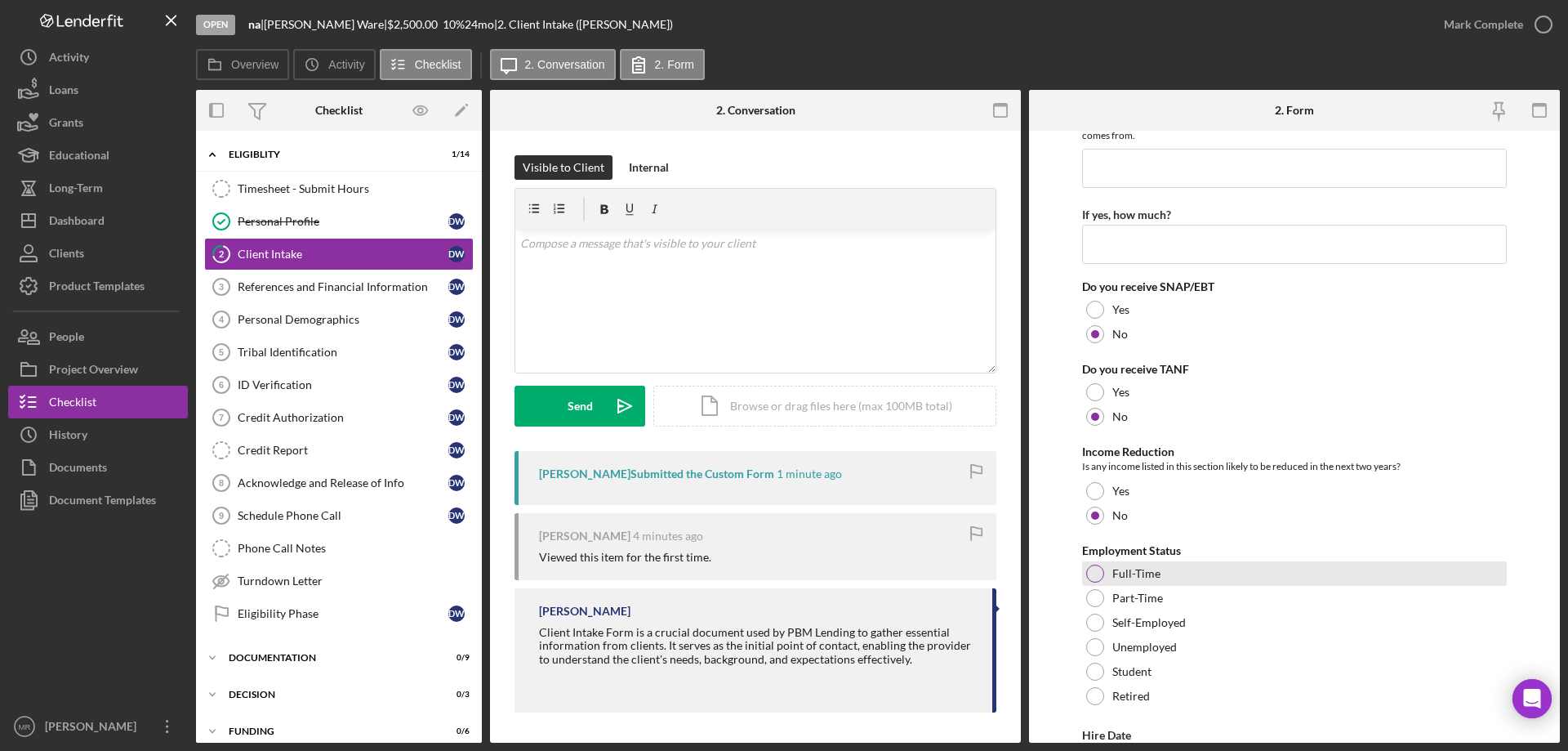
click at [1100, 566] on div at bounding box center [1096, 574] width 18 height 18
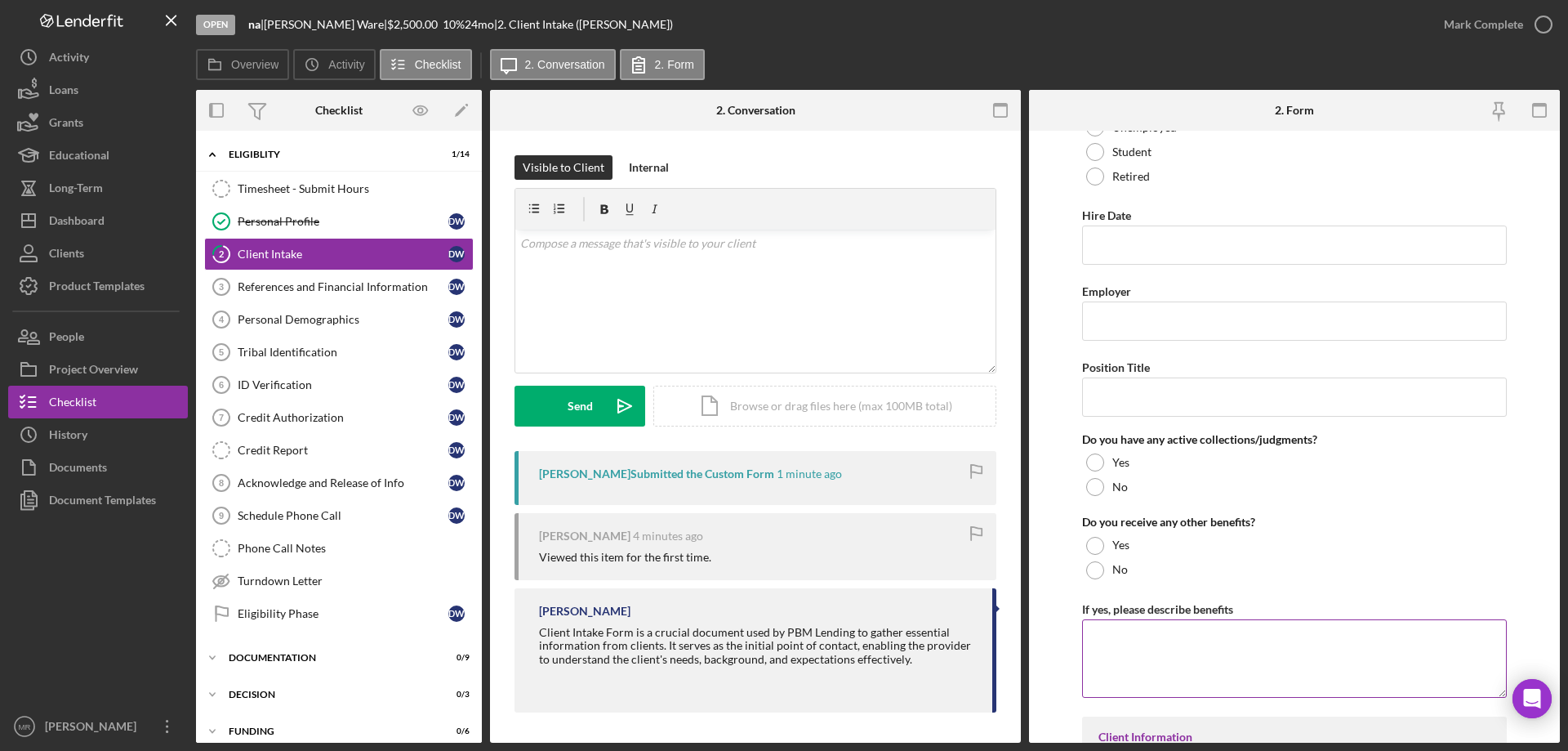
scroll to position [1798, 0]
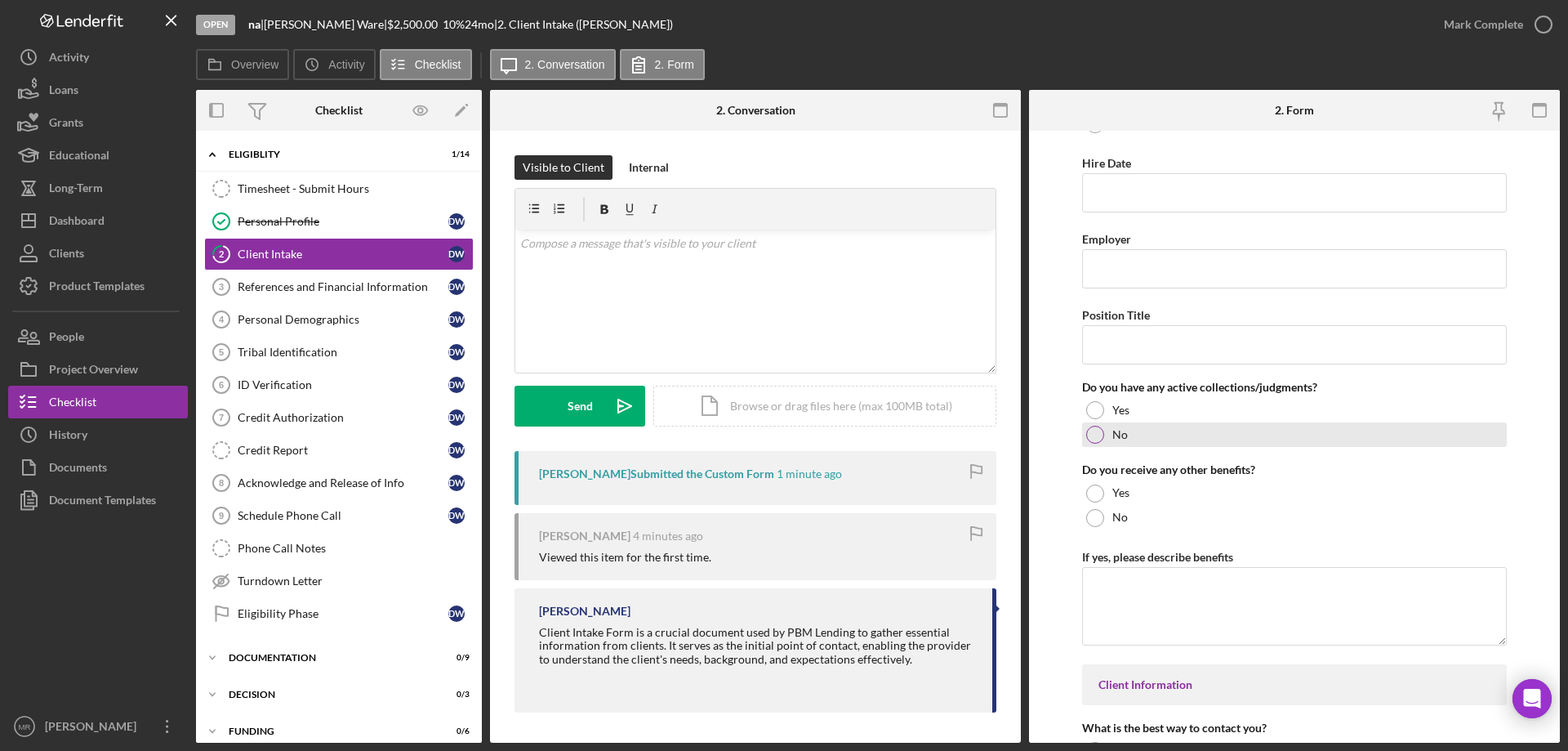
click at [1091, 433] on div at bounding box center [1096, 435] width 18 height 18
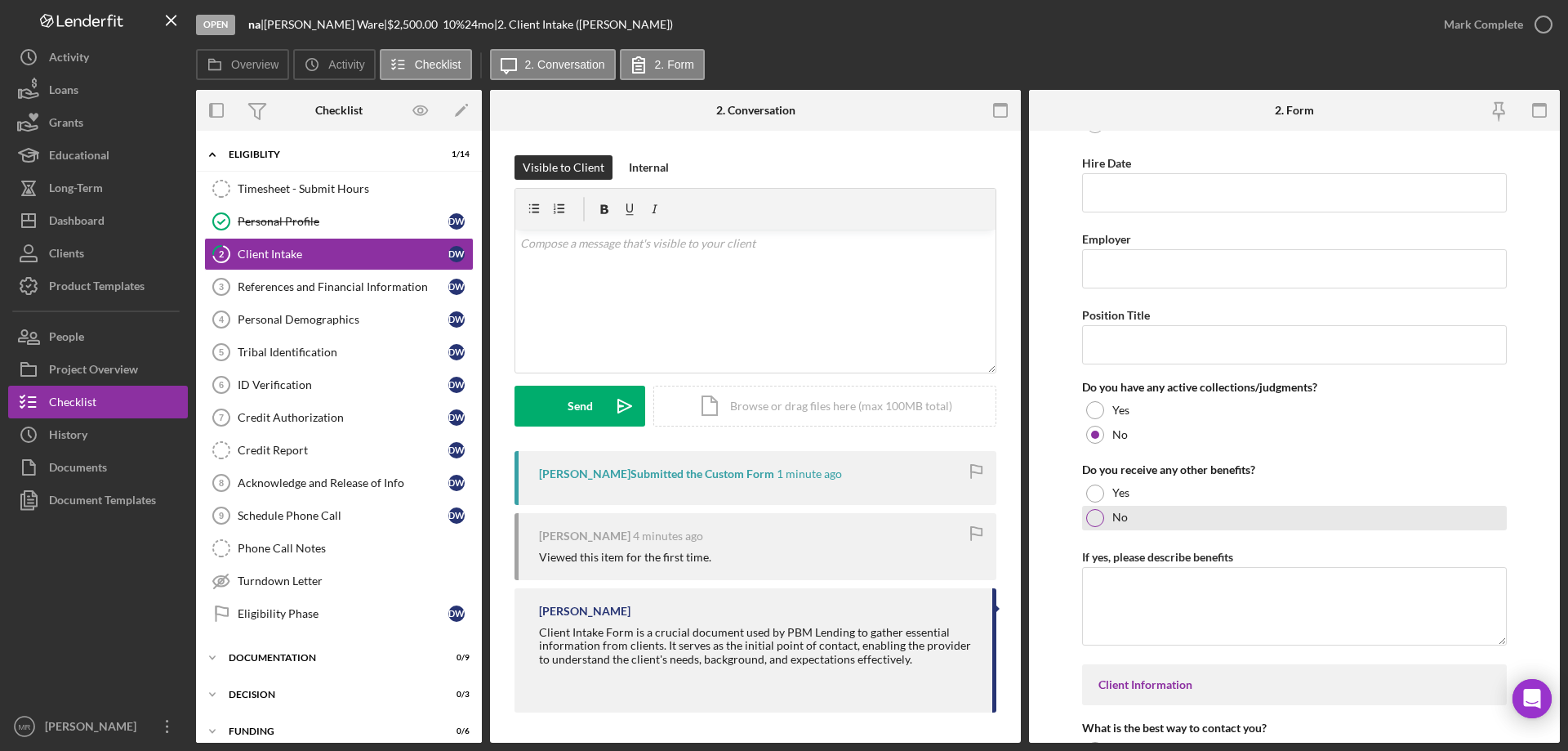
click at [1097, 520] on div at bounding box center [1096, 518] width 18 height 18
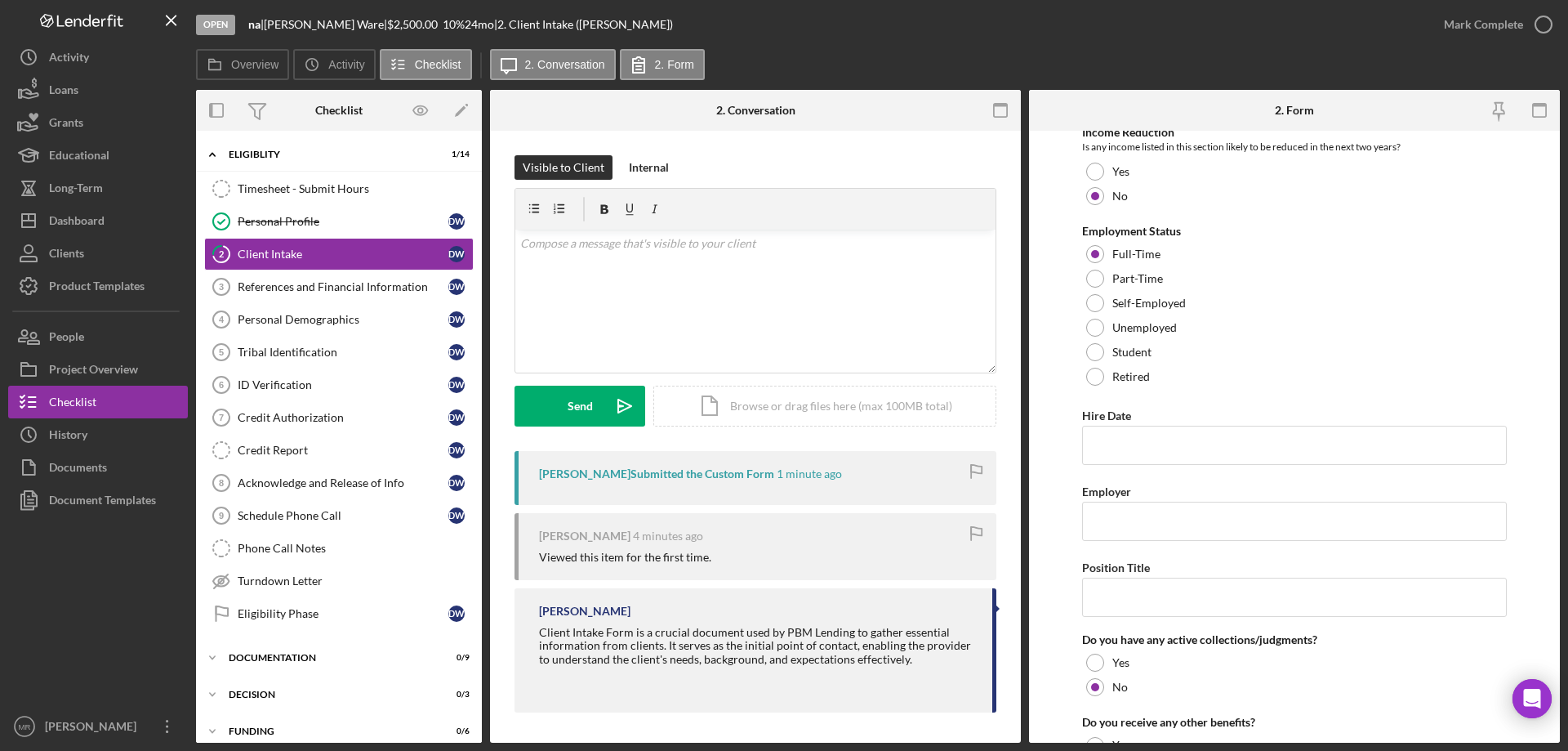
scroll to position [1463, 0]
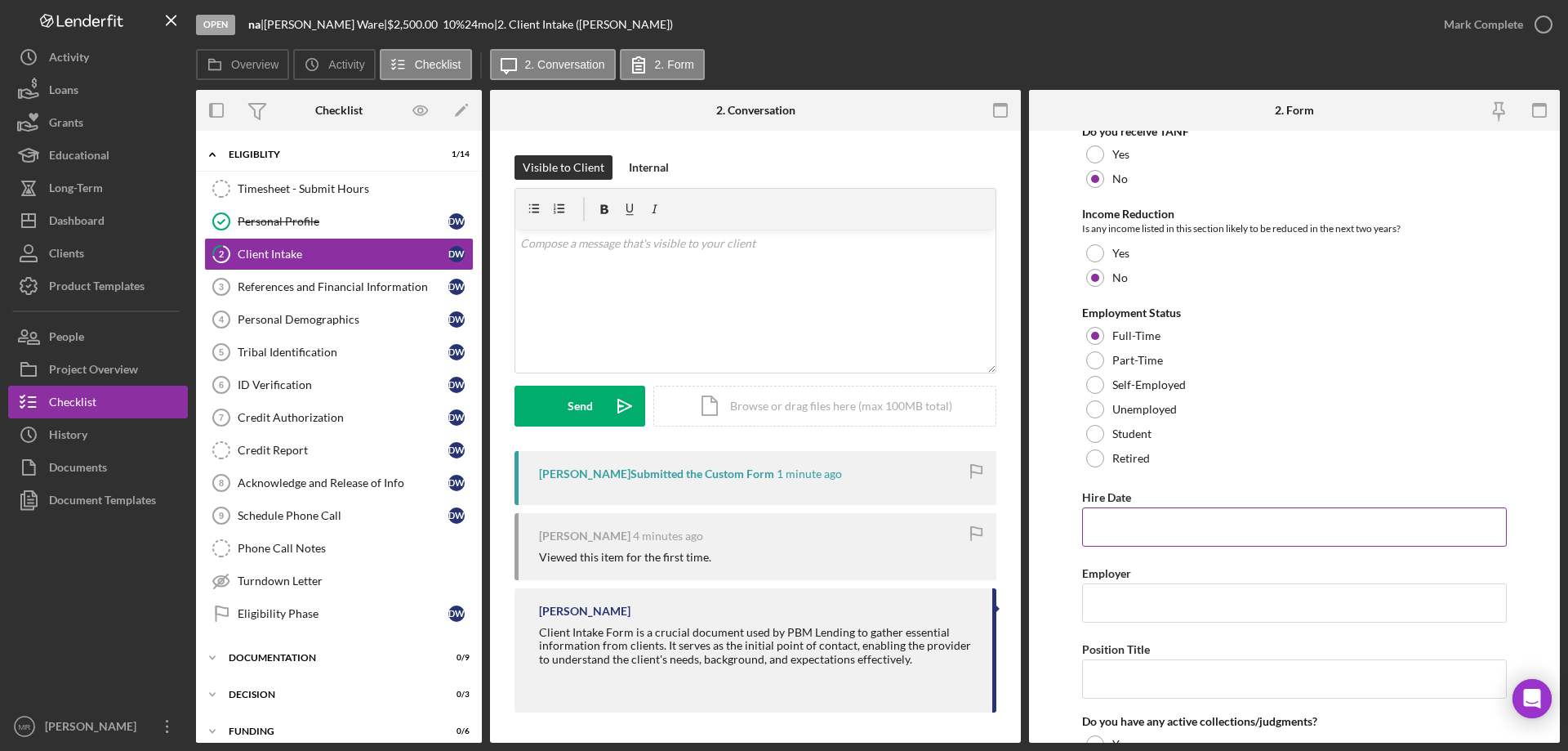
click at [1151, 532] on input "Hire Date" at bounding box center [1295, 527] width 425 height 40
type input "3-23"
click at [1148, 595] on input "Employer" at bounding box center [1295, 603] width 425 height 40
type input "ON Gaming Comission"
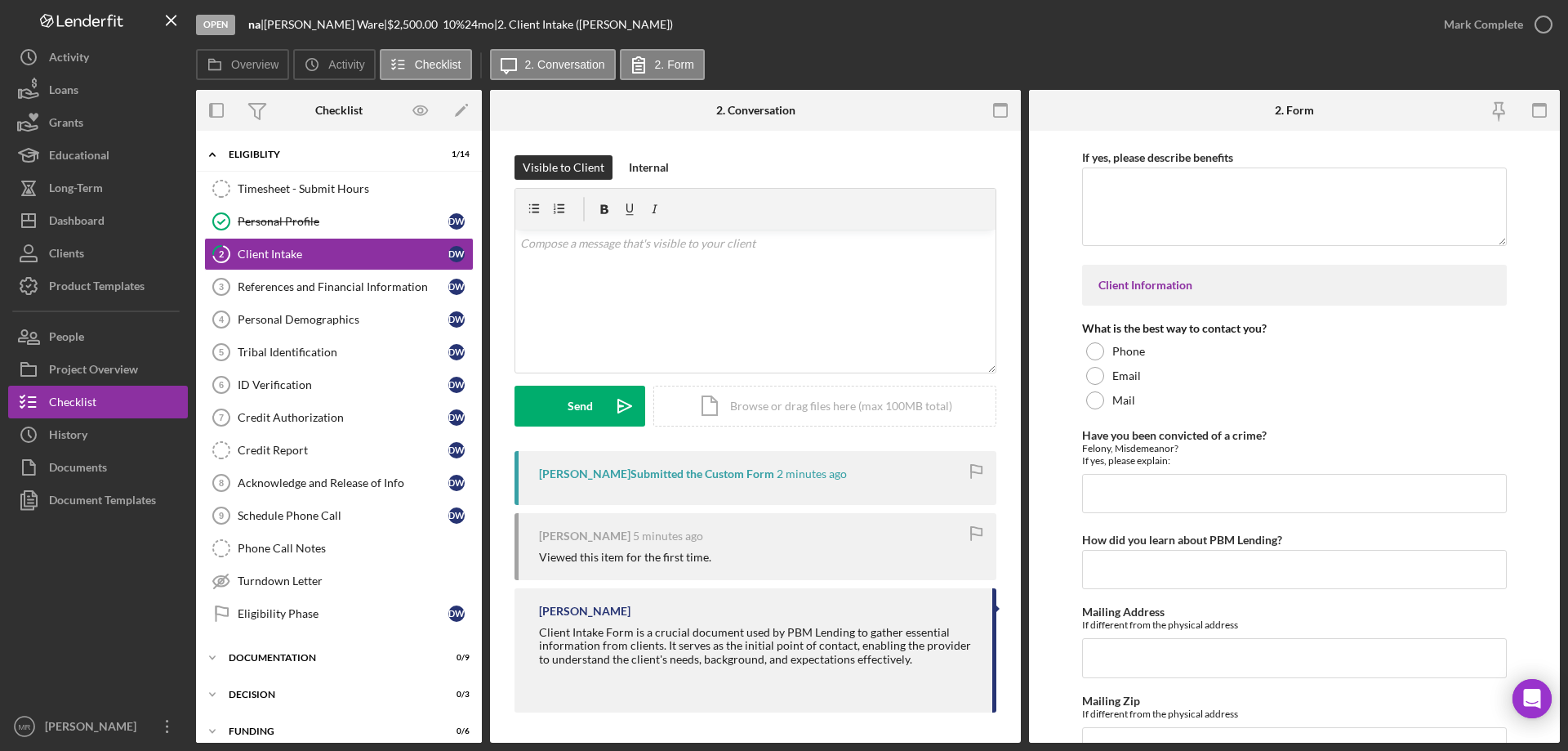
scroll to position [2199, 0]
type input "Investigative Agent"
click at [1093, 343] on div at bounding box center [1096, 350] width 18 height 18
click at [1117, 494] on input "Have you been convicted of a crime?" at bounding box center [1295, 492] width 425 height 40
type input "na"
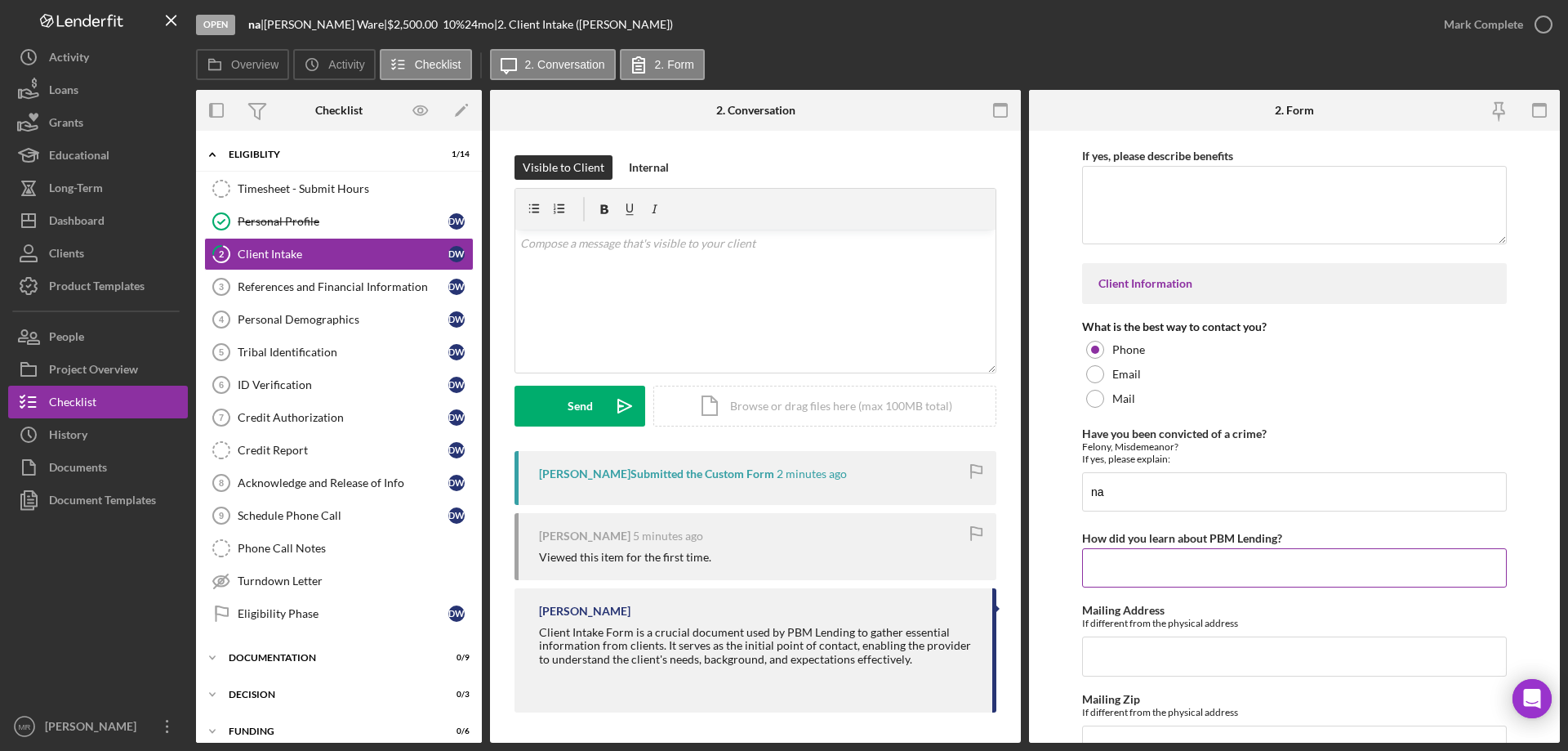
click at [1147, 570] on input "How did you learn about PBM Lending?" at bounding box center [1295, 568] width 425 height 40
type input "Former client"
click at [1543, 28] on icon "button" at bounding box center [1544, 25] width 41 height 41
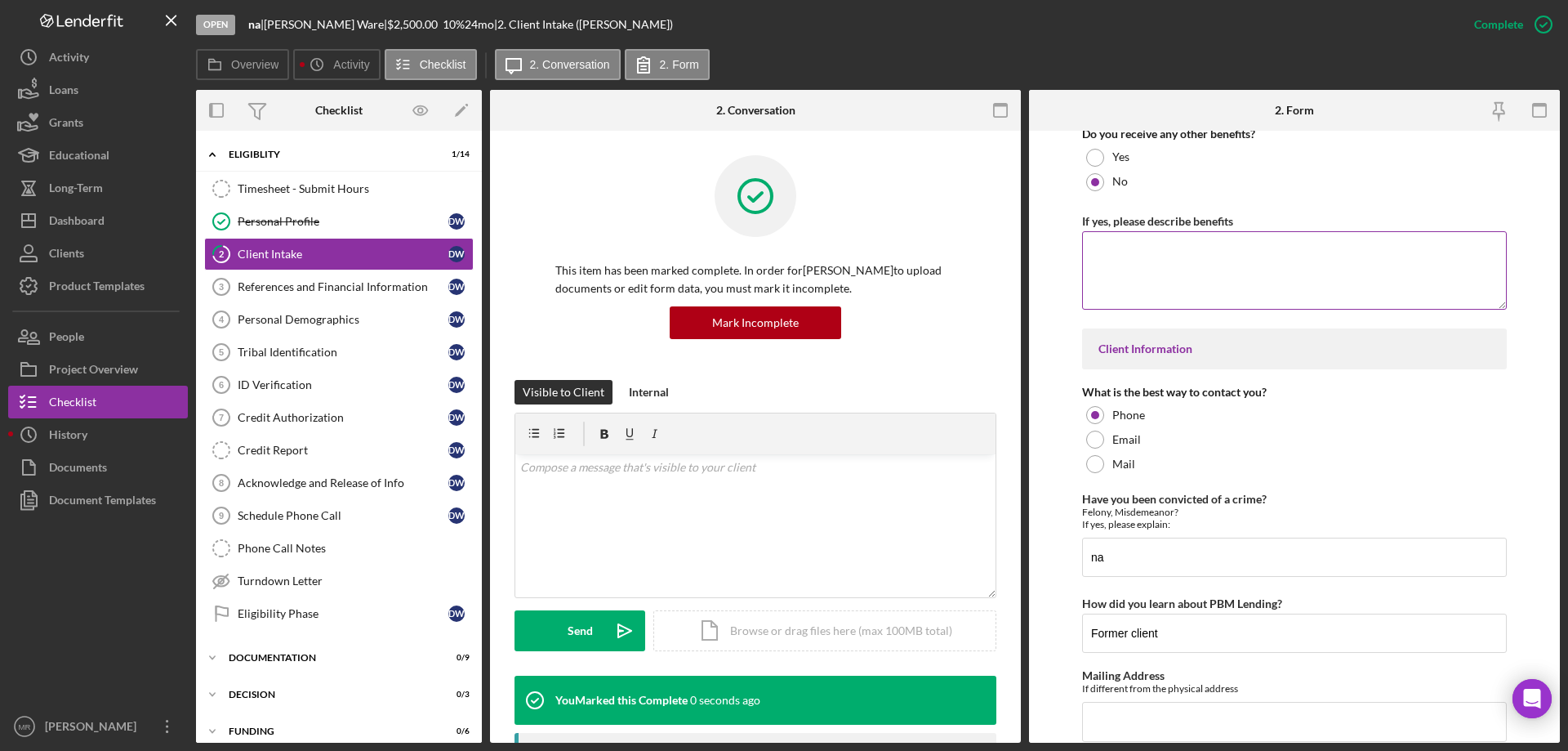
scroll to position [2264, 0]
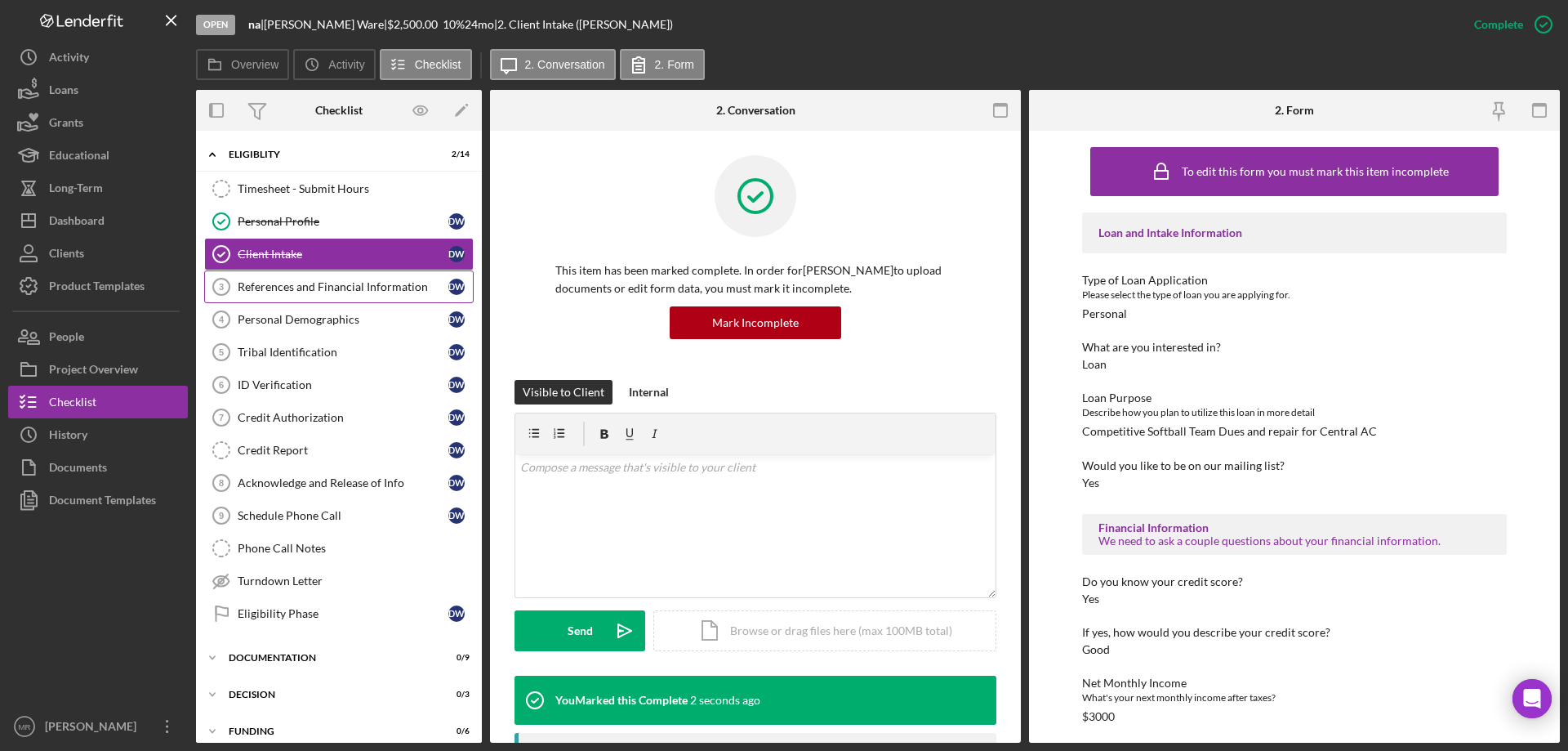
click at [282, 288] on div "References and Financial Information" at bounding box center [343, 287] width 211 height 13
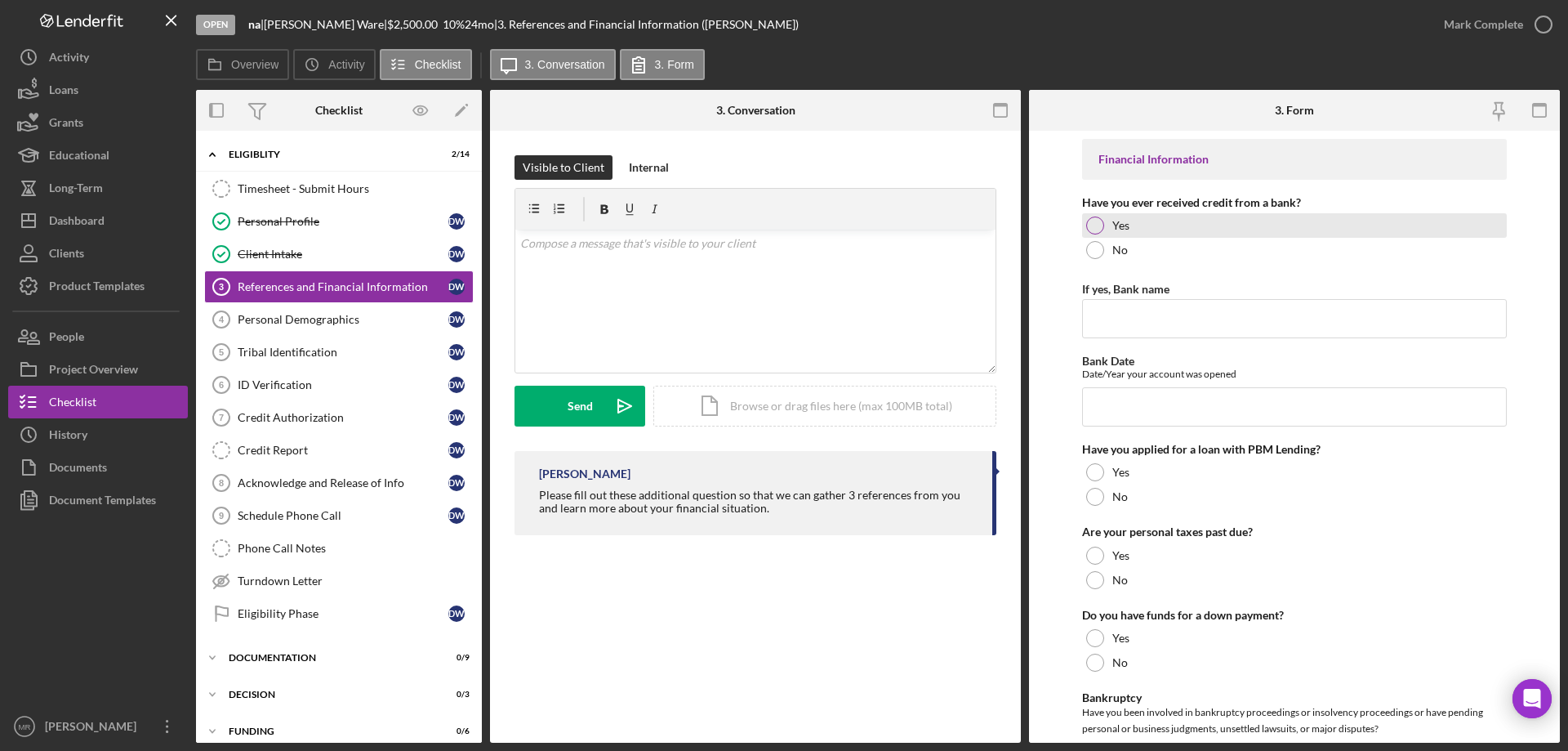
click at [1097, 224] on div at bounding box center [1096, 226] width 18 height 18
click at [1115, 323] on input "If yes, Bank name" at bounding box center [1295, 319] width 425 height 40
type input "American Heritage"
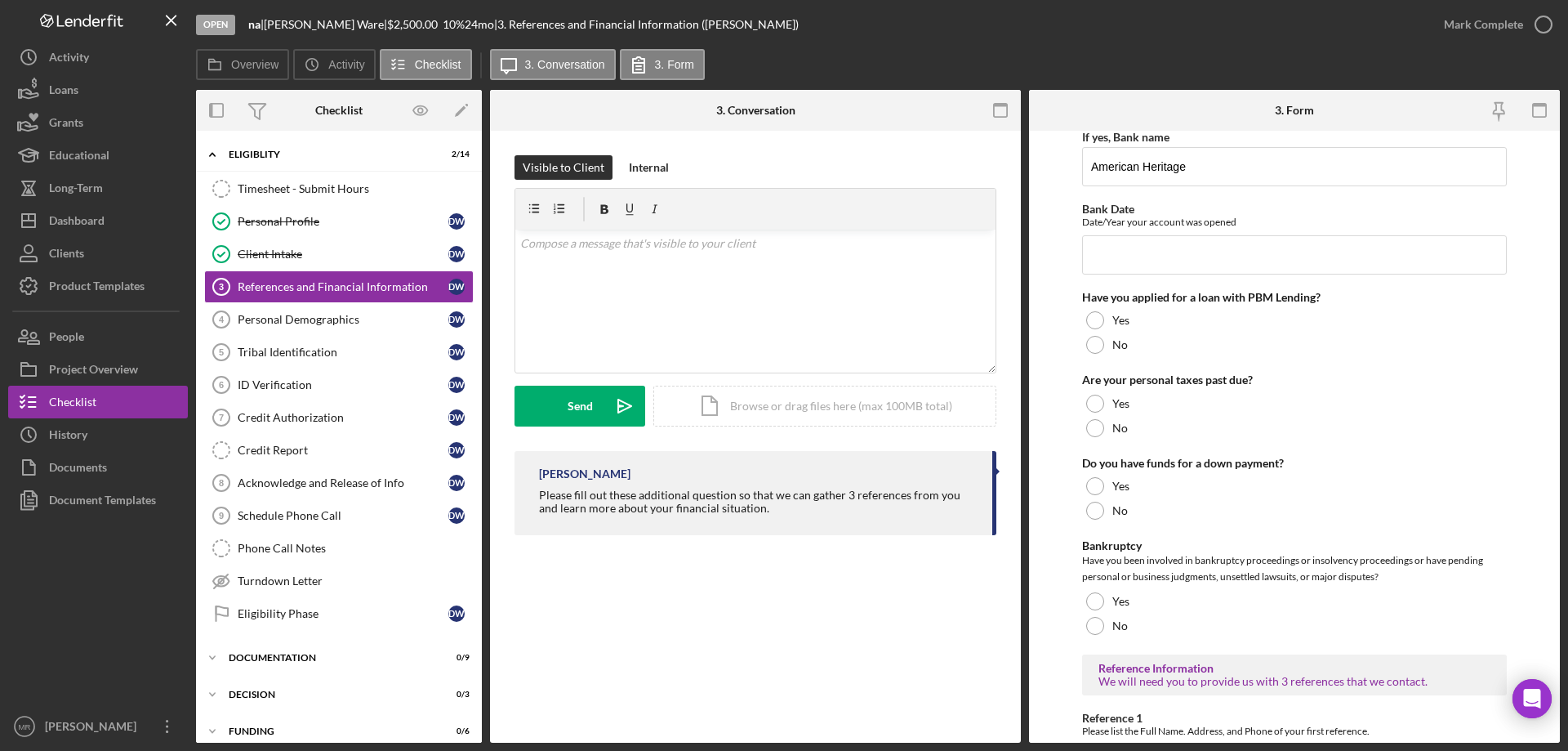
scroll to position [70, 0]
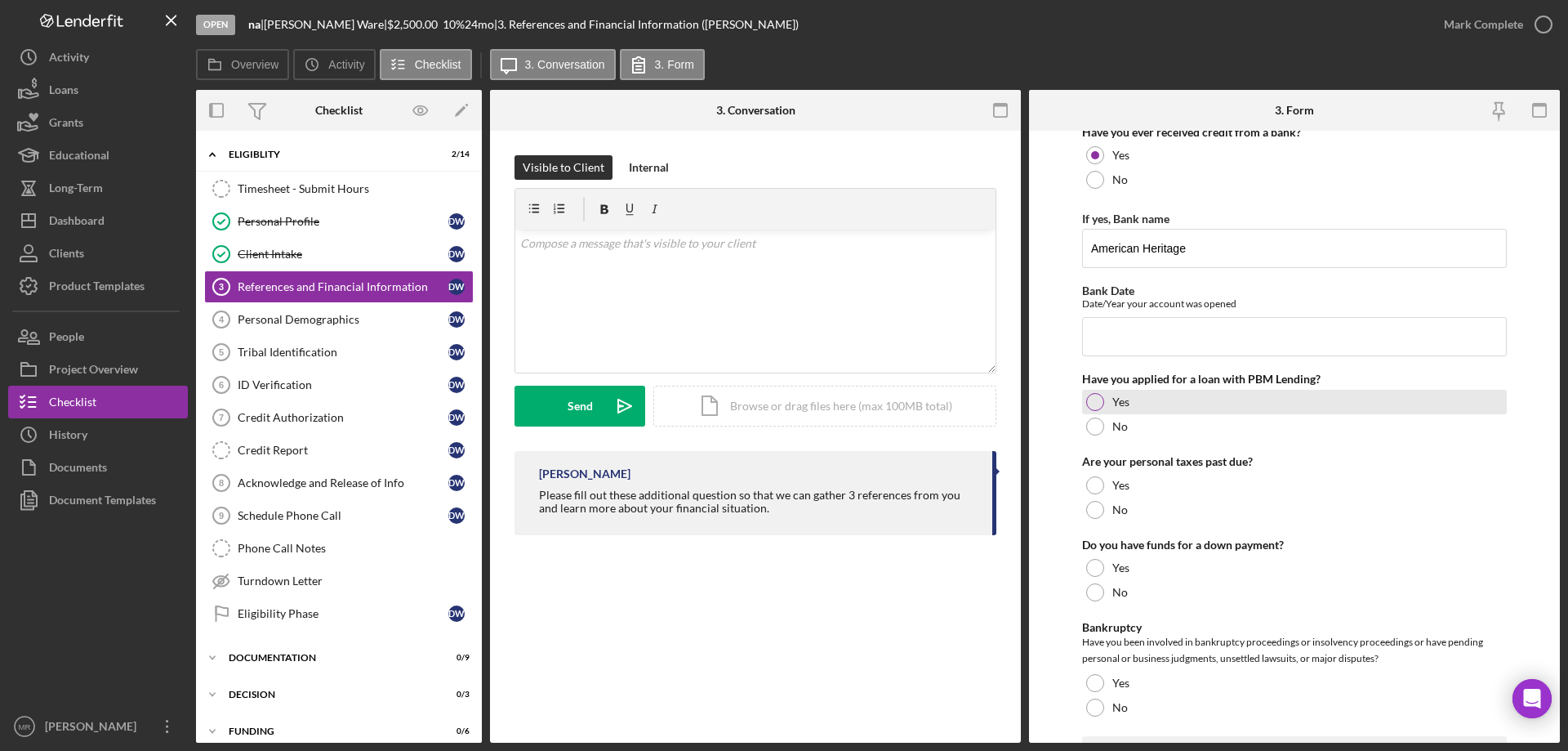
click at [1098, 399] on div at bounding box center [1096, 402] width 18 height 18
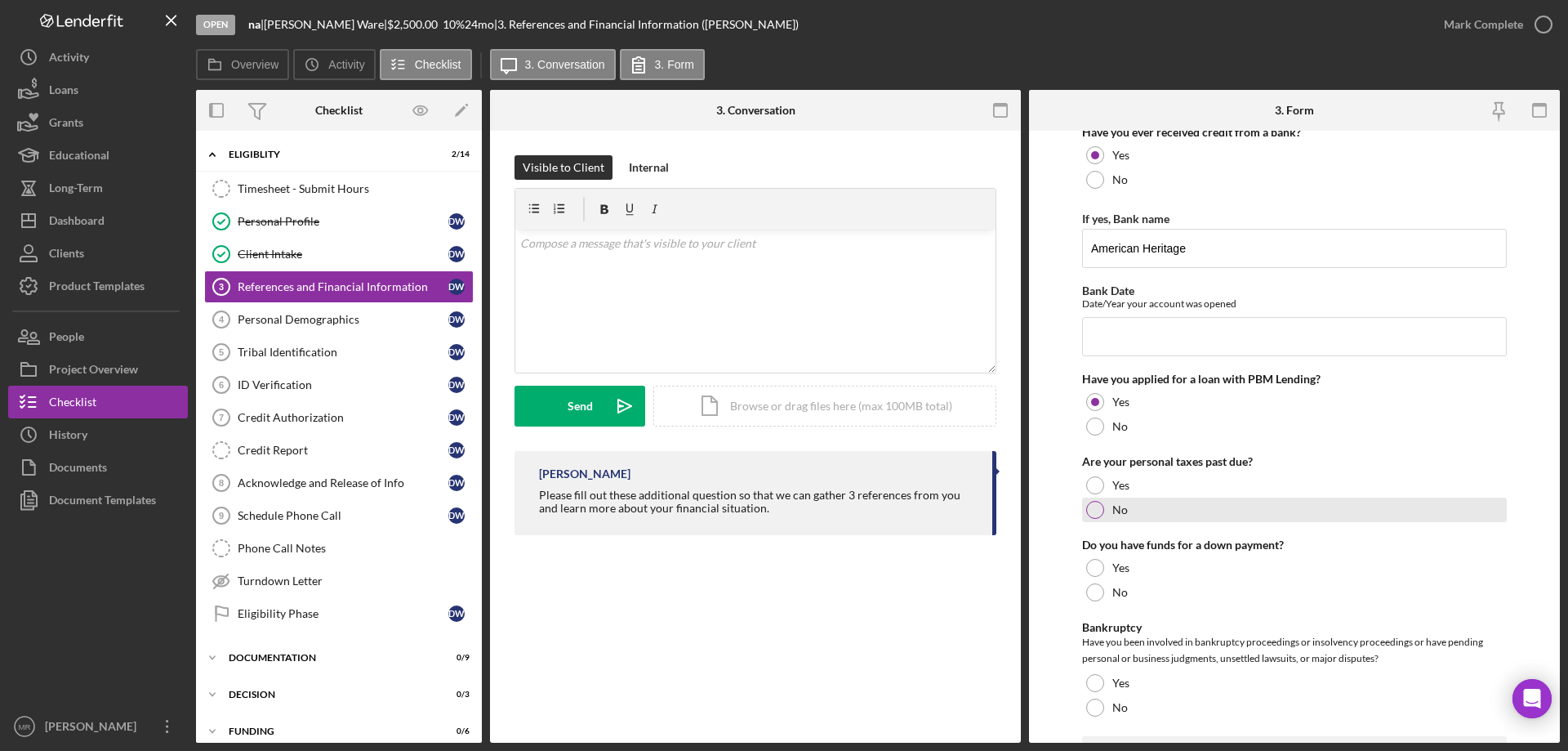
click at [1097, 504] on div at bounding box center [1096, 510] width 18 height 18
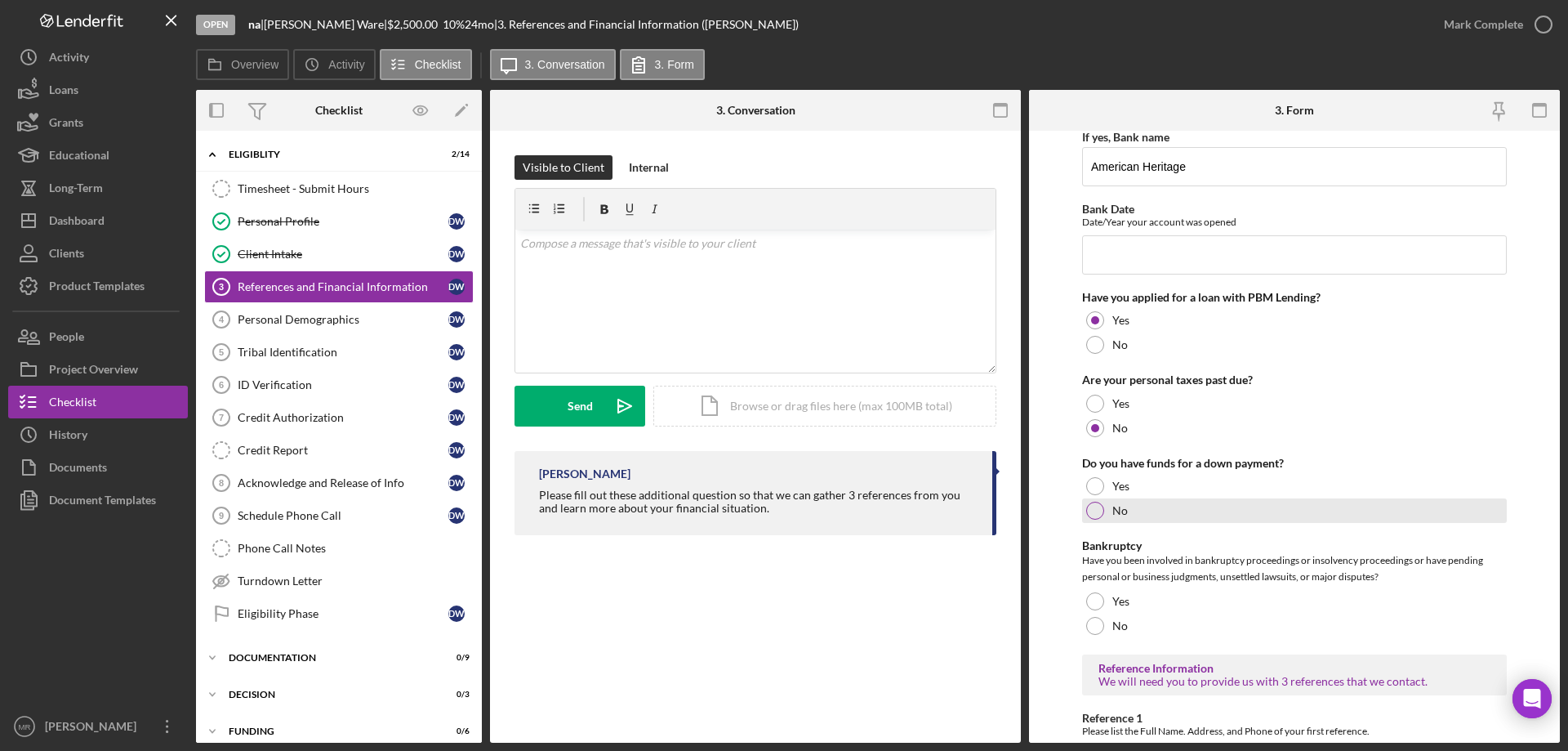
click at [1095, 507] on div at bounding box center [1096, 511] width 18 height 18
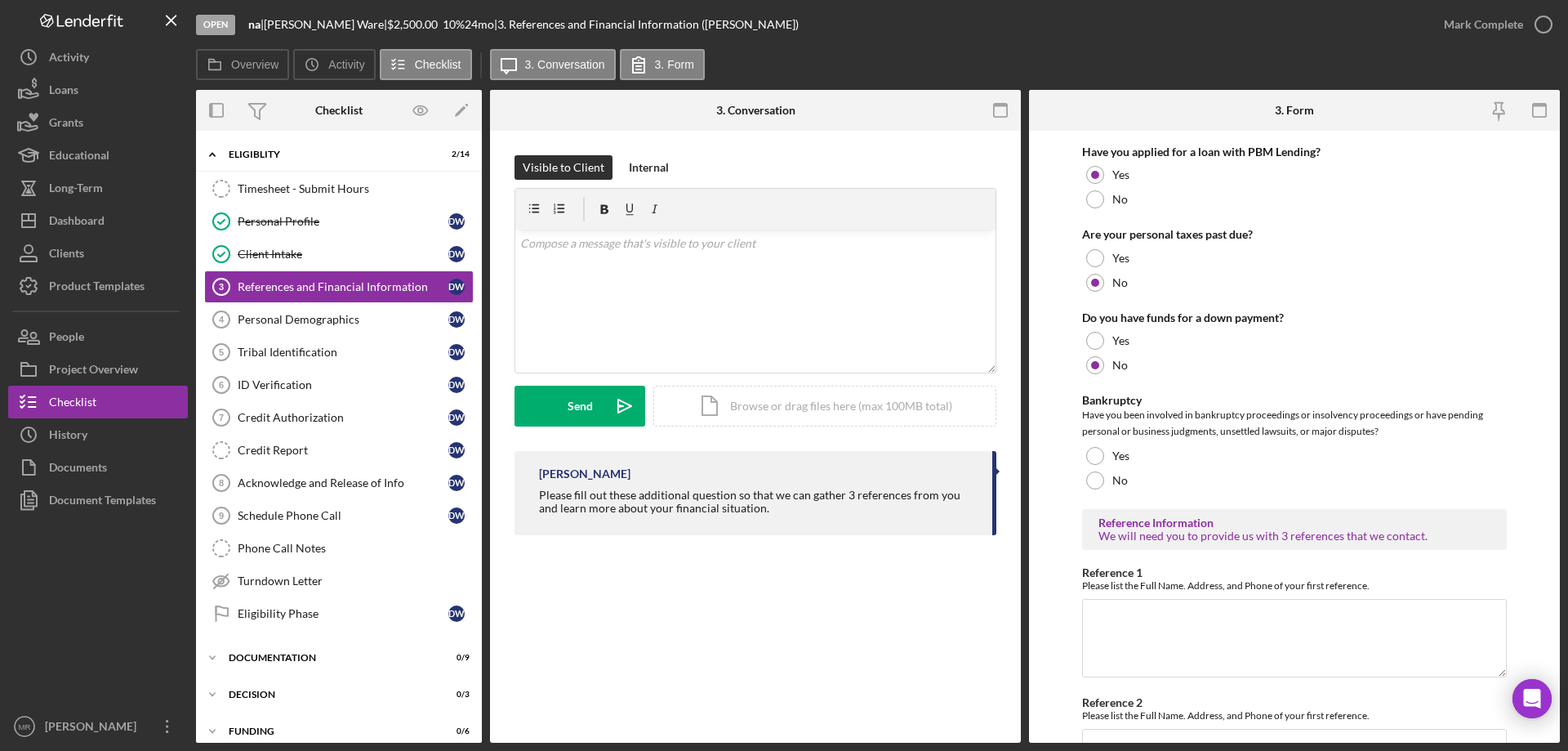
scroll to position [315, 0]
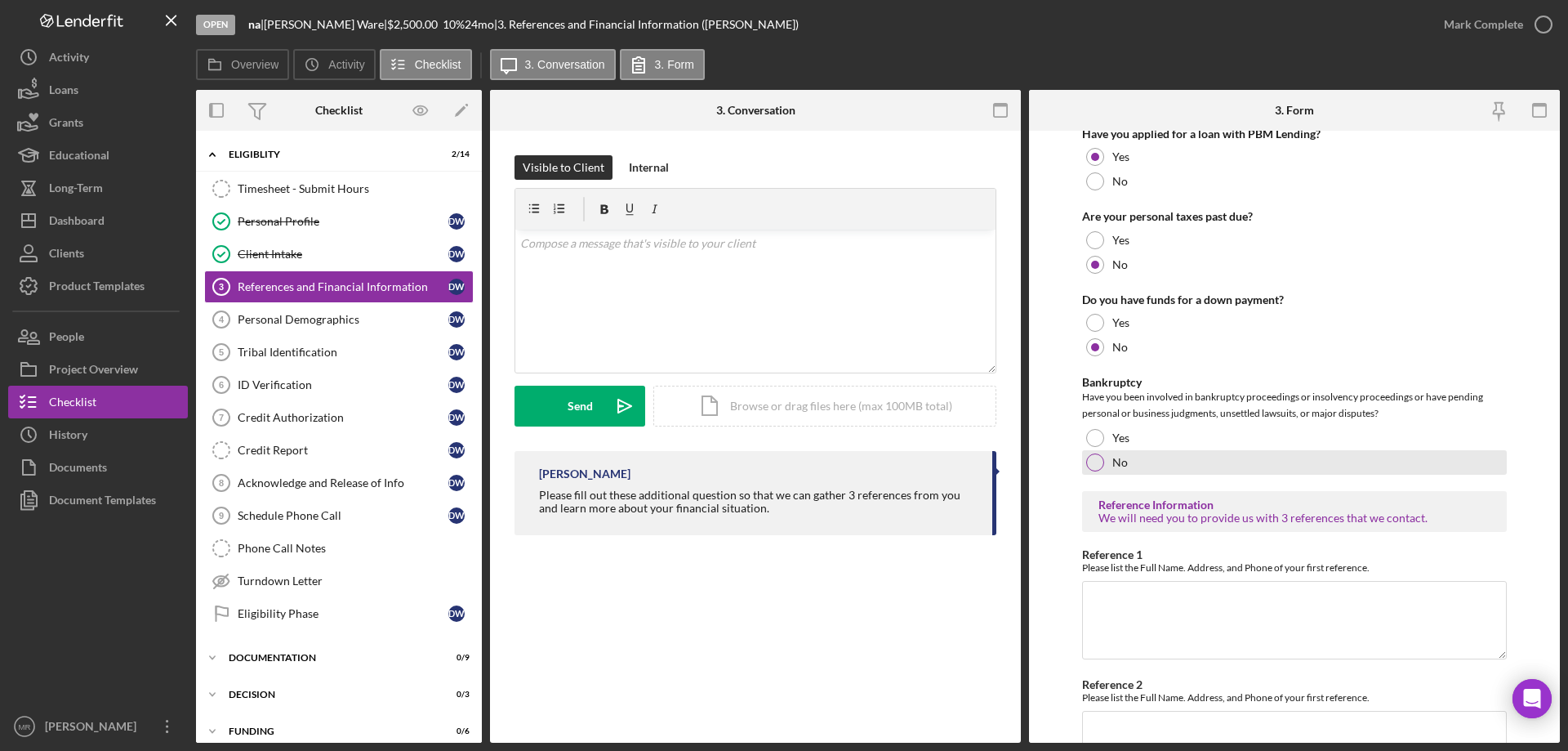
click at [1096, 463] on div at bounding box center [1096, 463] width 18 height 18
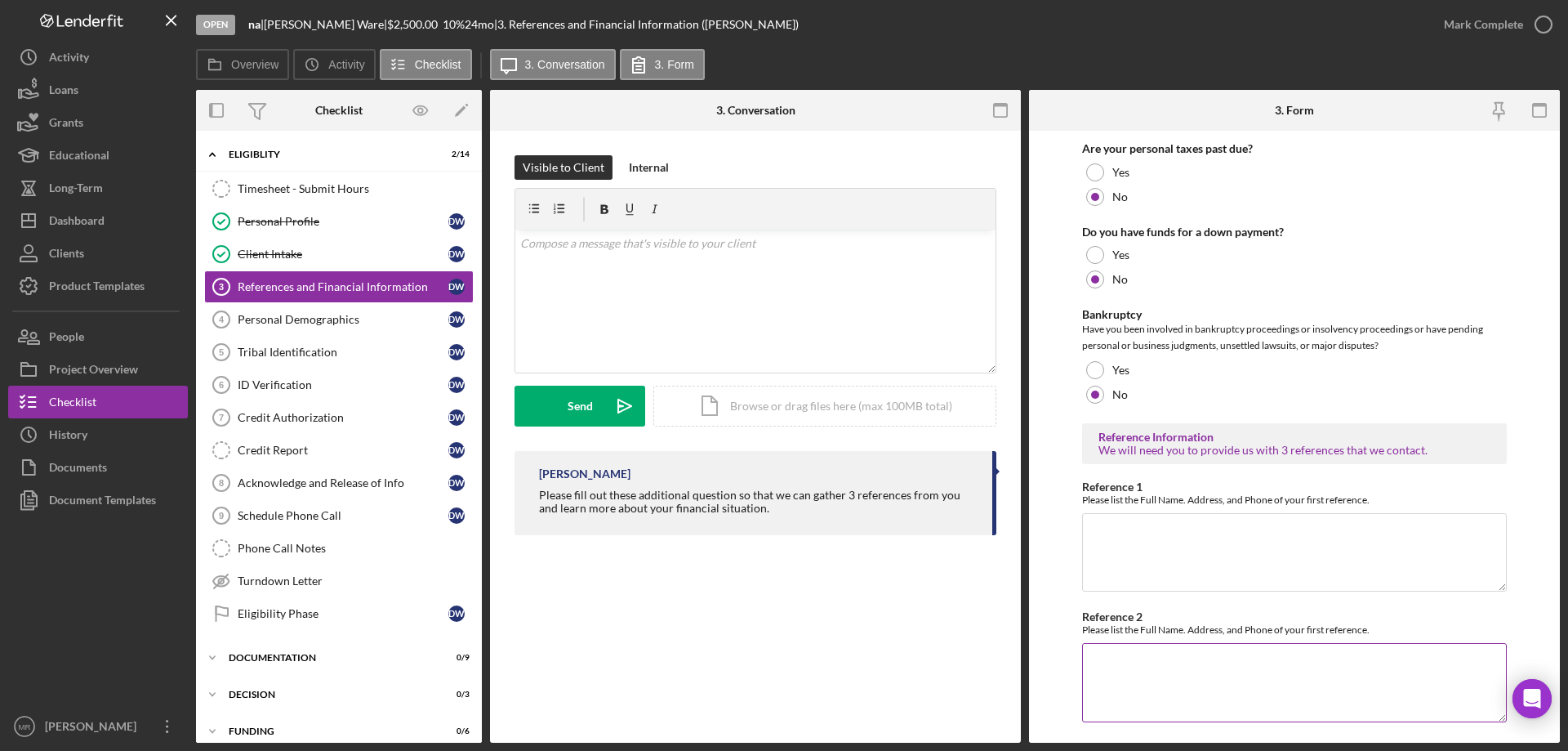
scroll to position [478, 0]
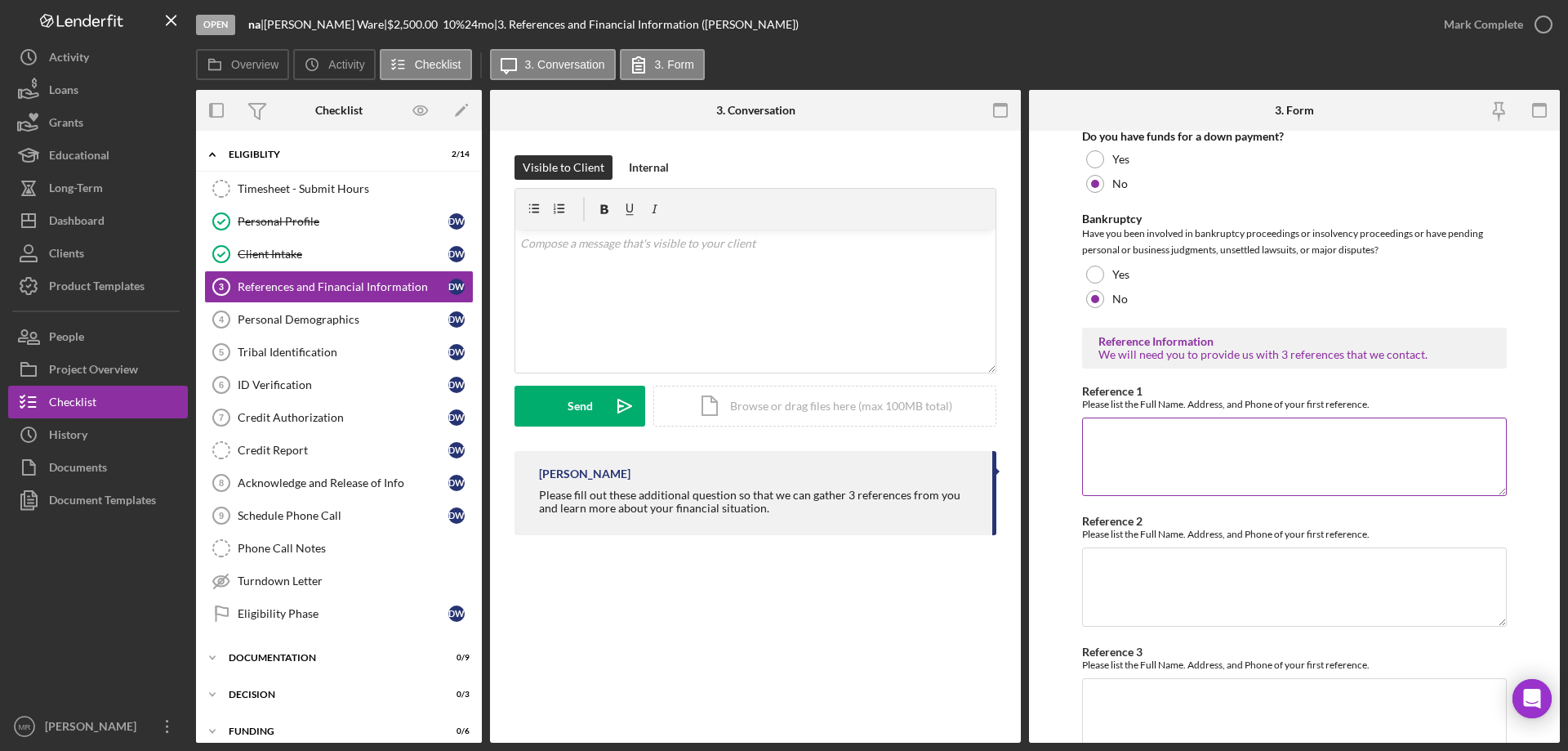
click at [1143, 452] on textarea "Reference 1" at bounding box center [1295, 456] width 425 height 78
type textarea "[PERSON_NAME] [PHONE_NUMBER]"
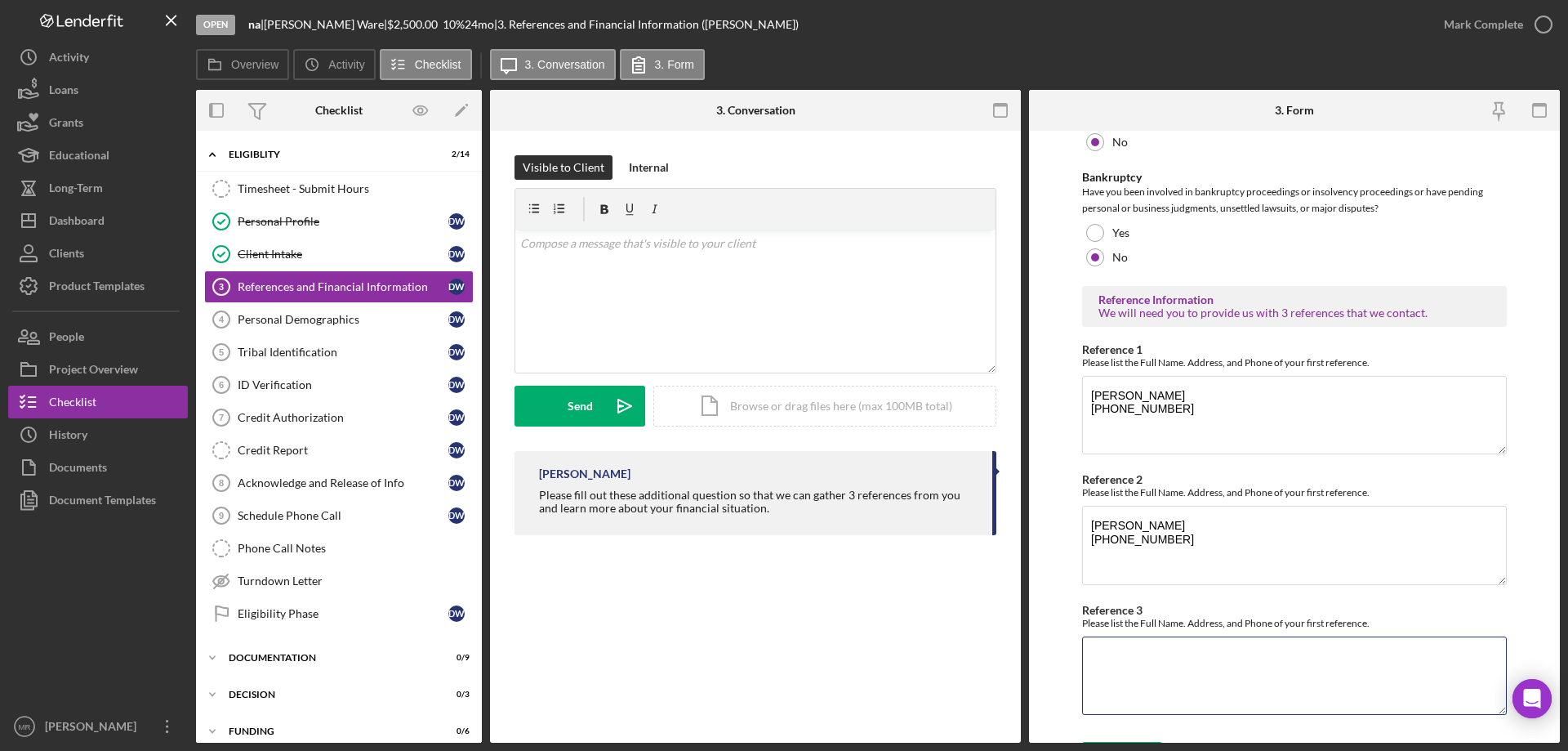
scroll to position [556, 0]
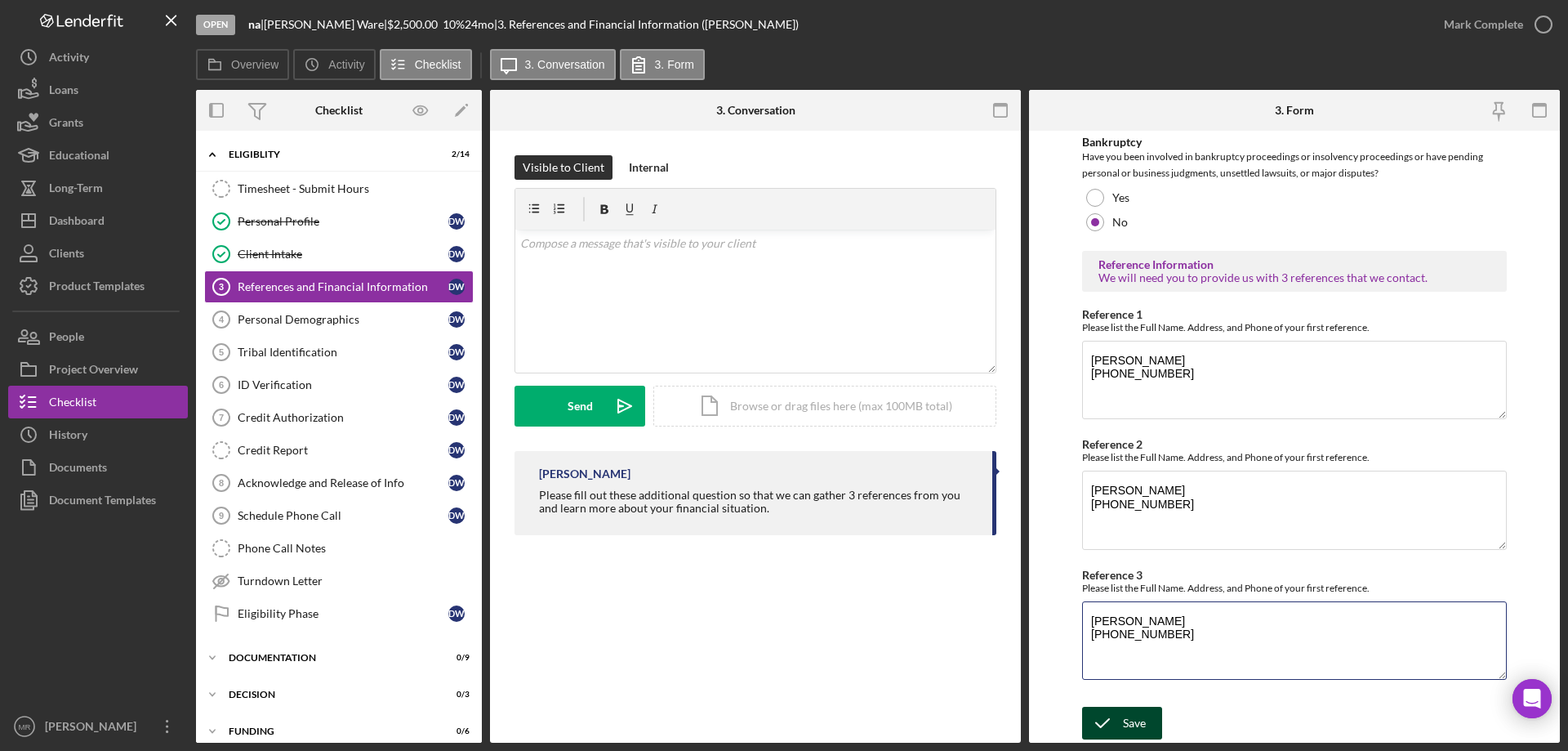
type textarea "[PERSON_NAME] [PHONE_NUMBER]"
click at [1126, 729] on div "Save" at bounding box center [1134, 723] width 23 height 33
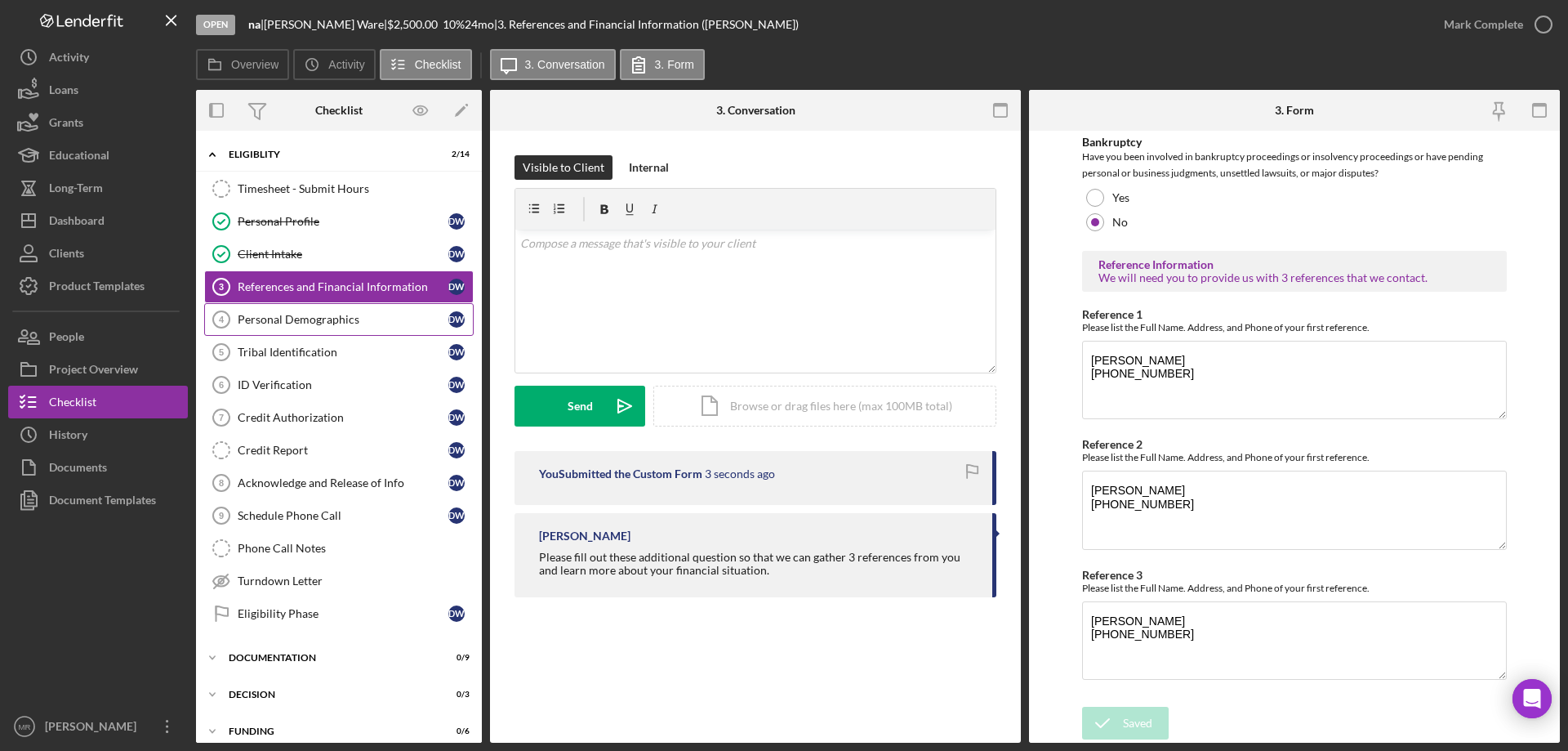
click at [286, 324] on div "Personal Demographics" at bounding box center [343, 320] width 211 height 13
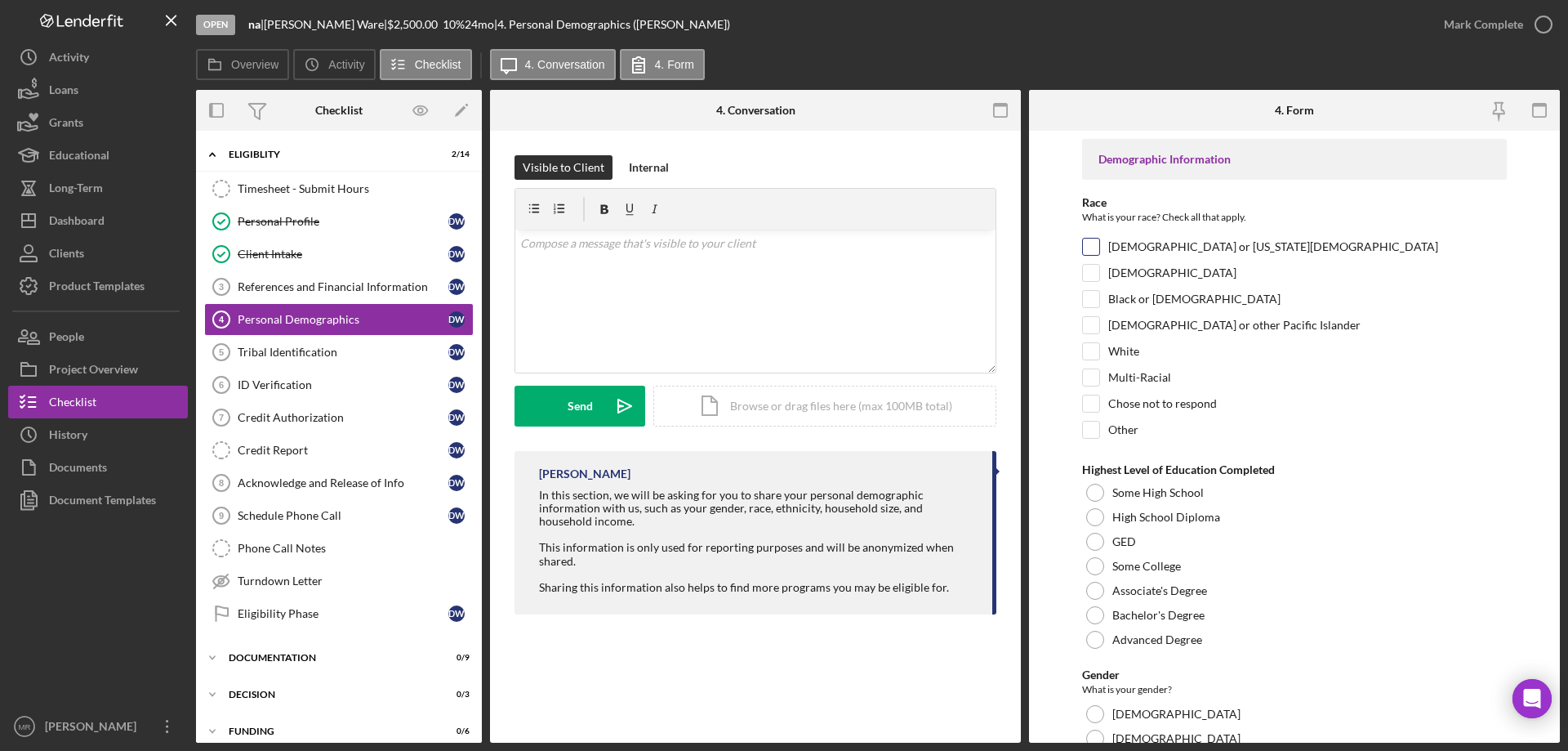
click at [1098, 243] on input "[DEMOGRAPHIC_DATA] or [US_STATE][DEMOGRAPHIC_DATA]" at bounding box center [1091, 247] width 16 height 16
checkbox input "true"
drag, startPoint x: 1093, startPoint y: 351, endPoint x: 1132, endPoint y: 359, distance: 39.8
click at [1092, 348] on input "White" at bounding box center [1091, 352] width 16 height 16
checkbox input "true"
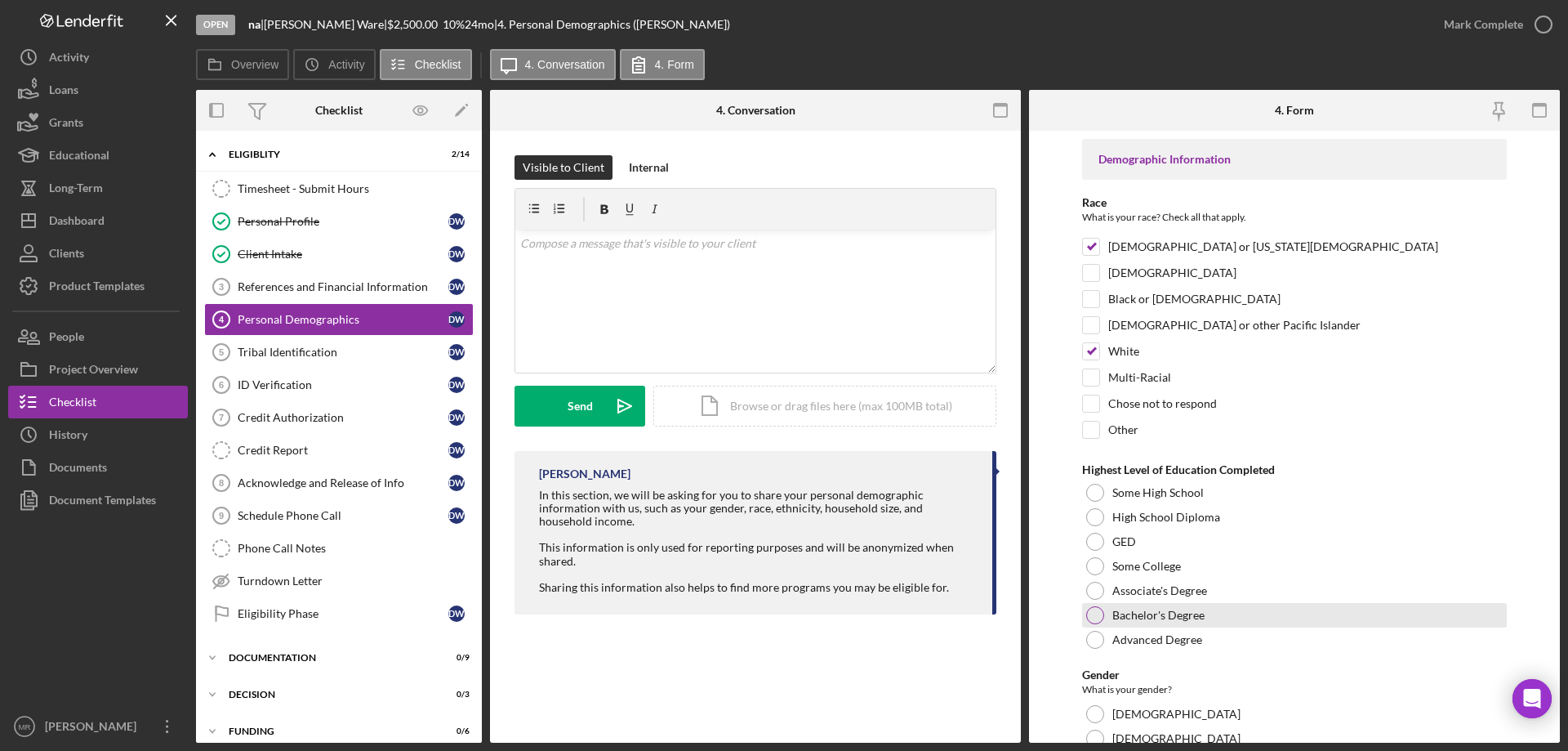
scroll to position [163, 0]
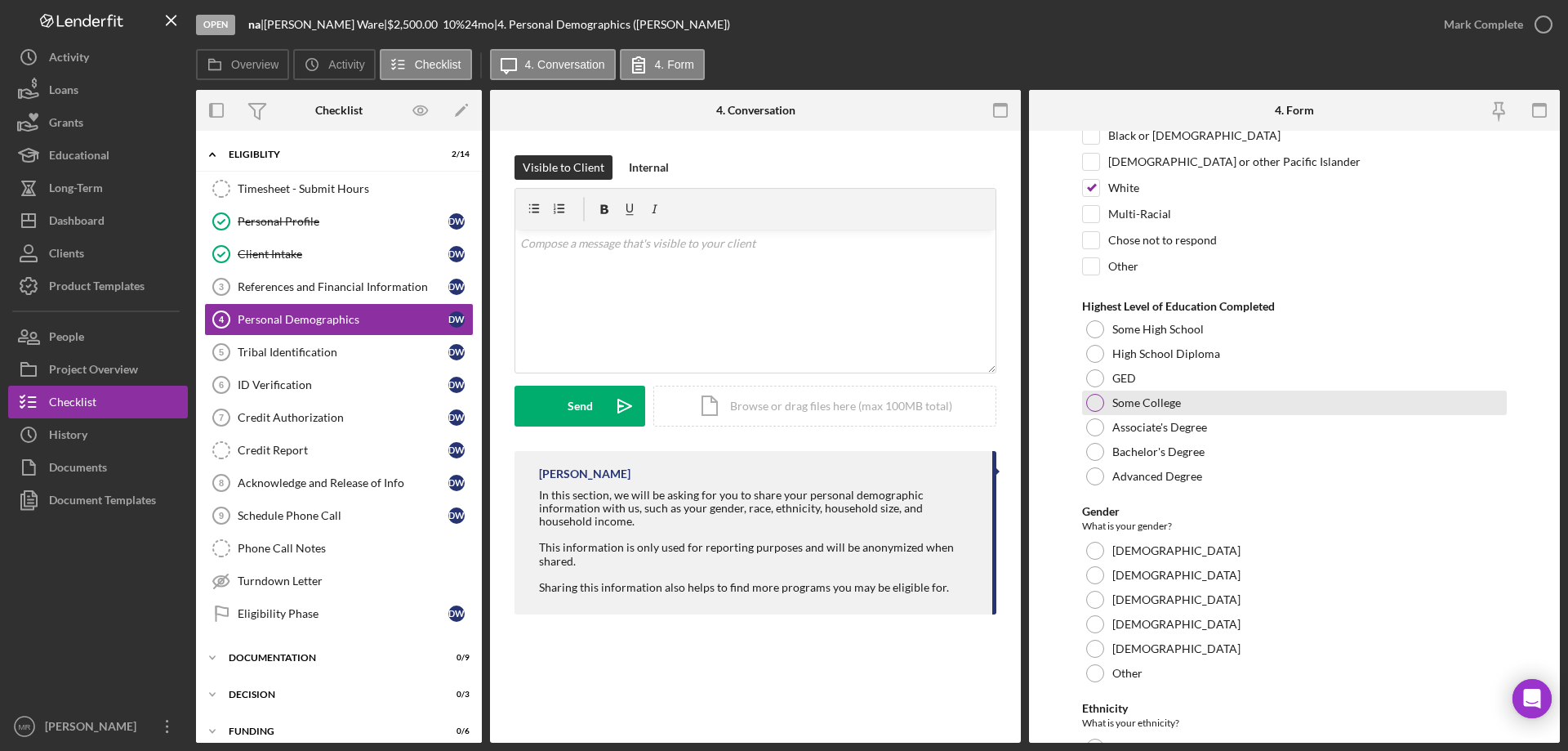
click at [1096, 395] on div at bounding box center [1096, 403] width 18 height 18
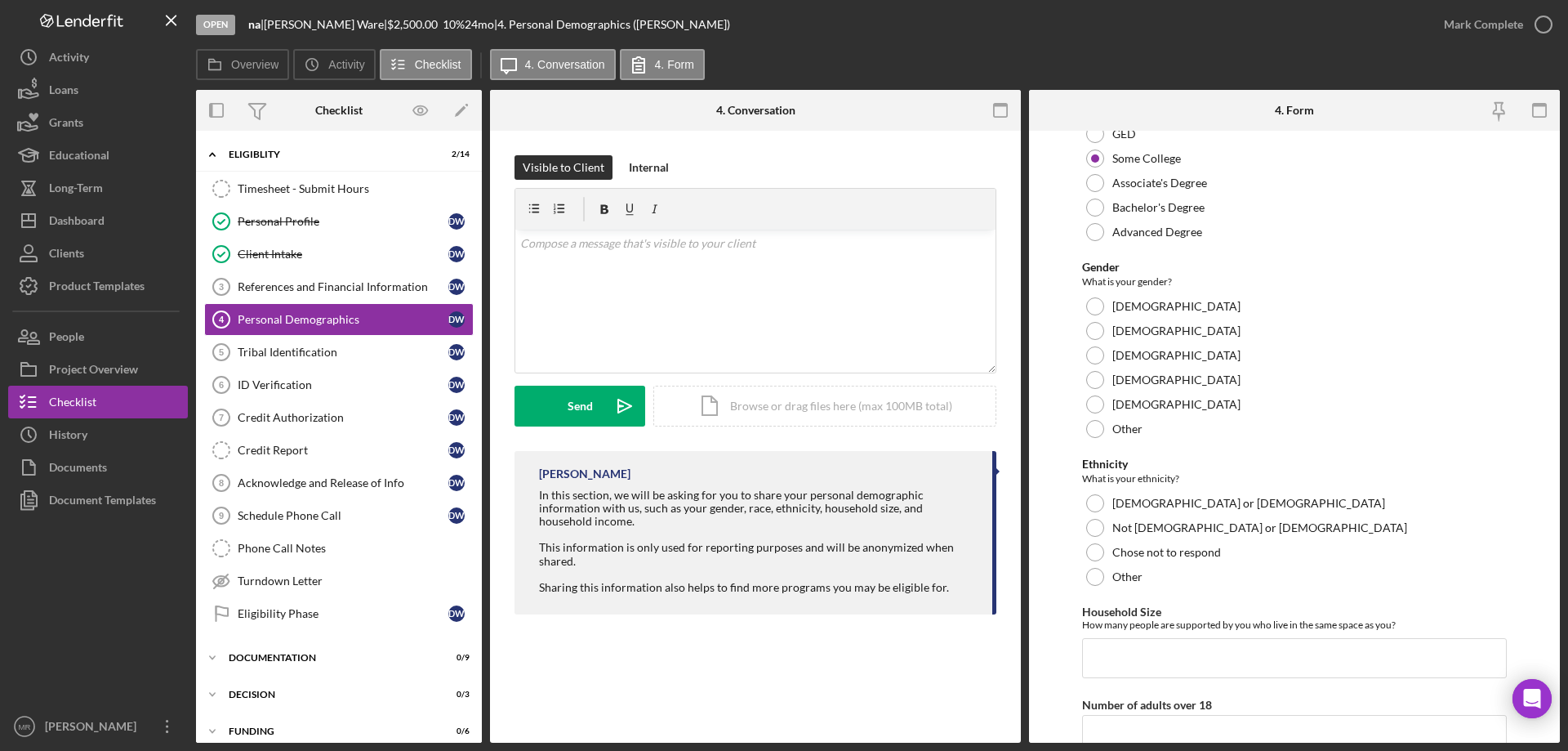
scroll to position [408, 0]
click at [1094, 296] on div at bounding box center [1096, 306] width 18 height 18
click at [1091, 526] on div at bounding box center [1096, 527] width 18 height 18
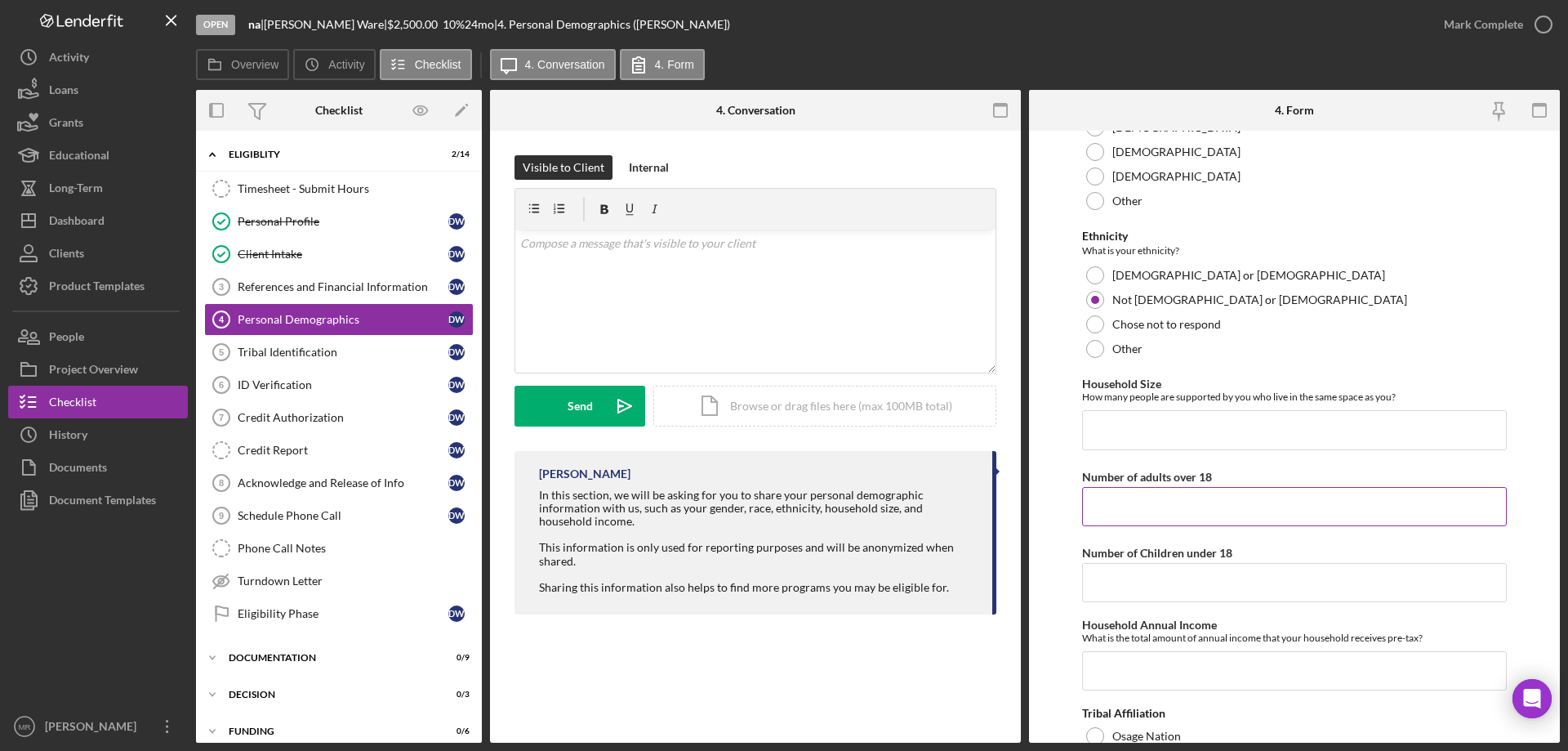
scroll to position [654, 0]
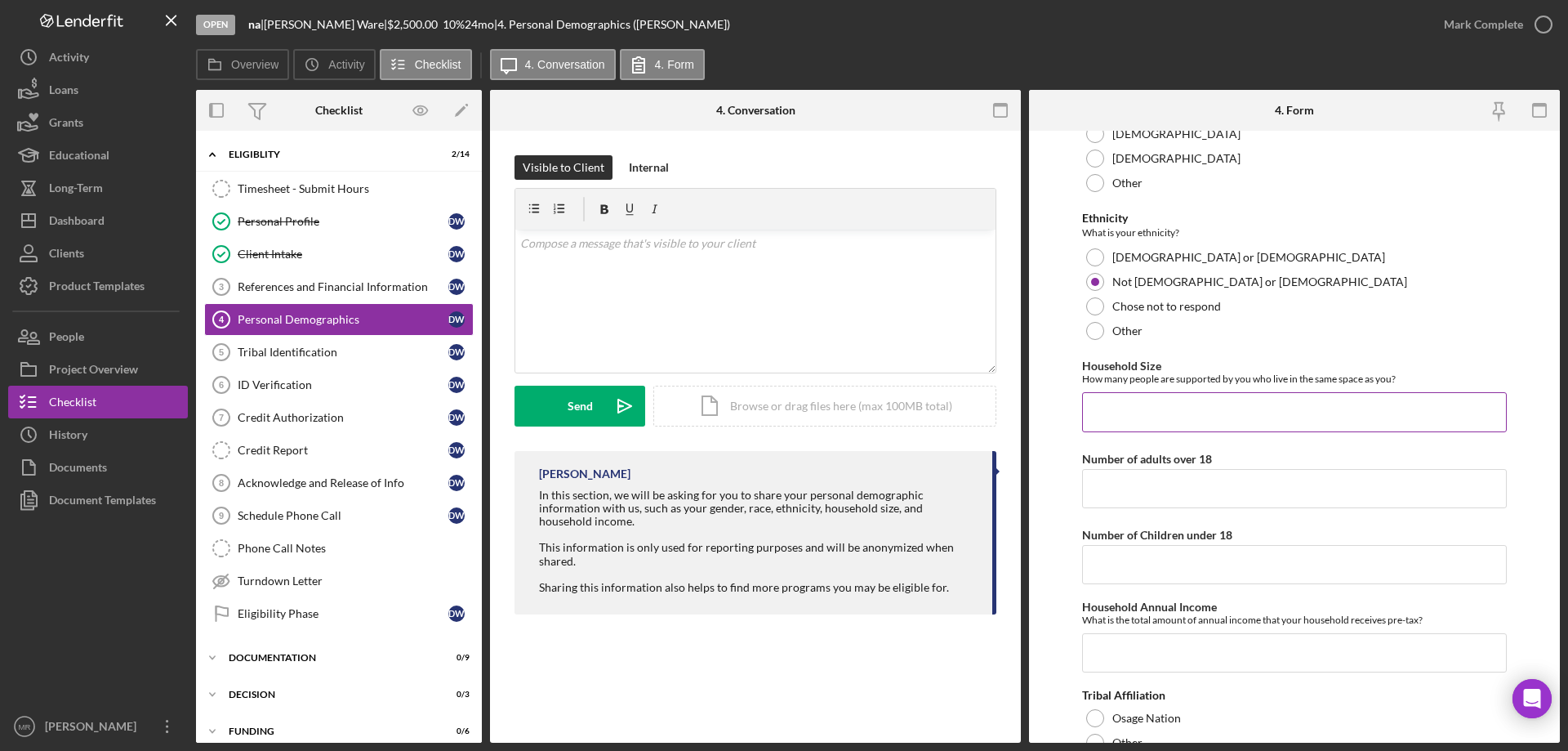
click at [1182, 422] on input "Household Size" at bounding box center [1295, 412] width 425 height 40
type input "3"
type input "2"
type input "1"
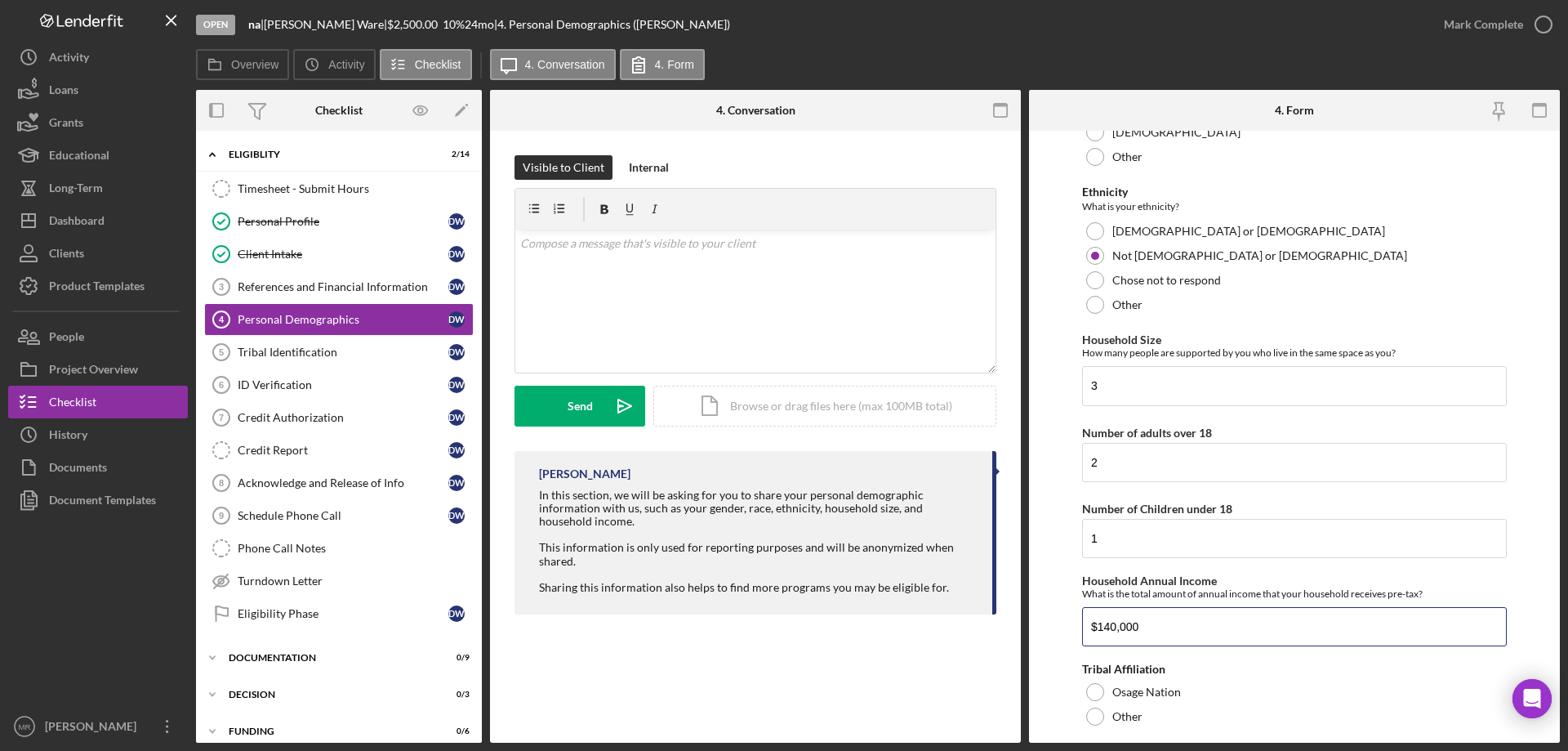
scroll to position [725, 0]
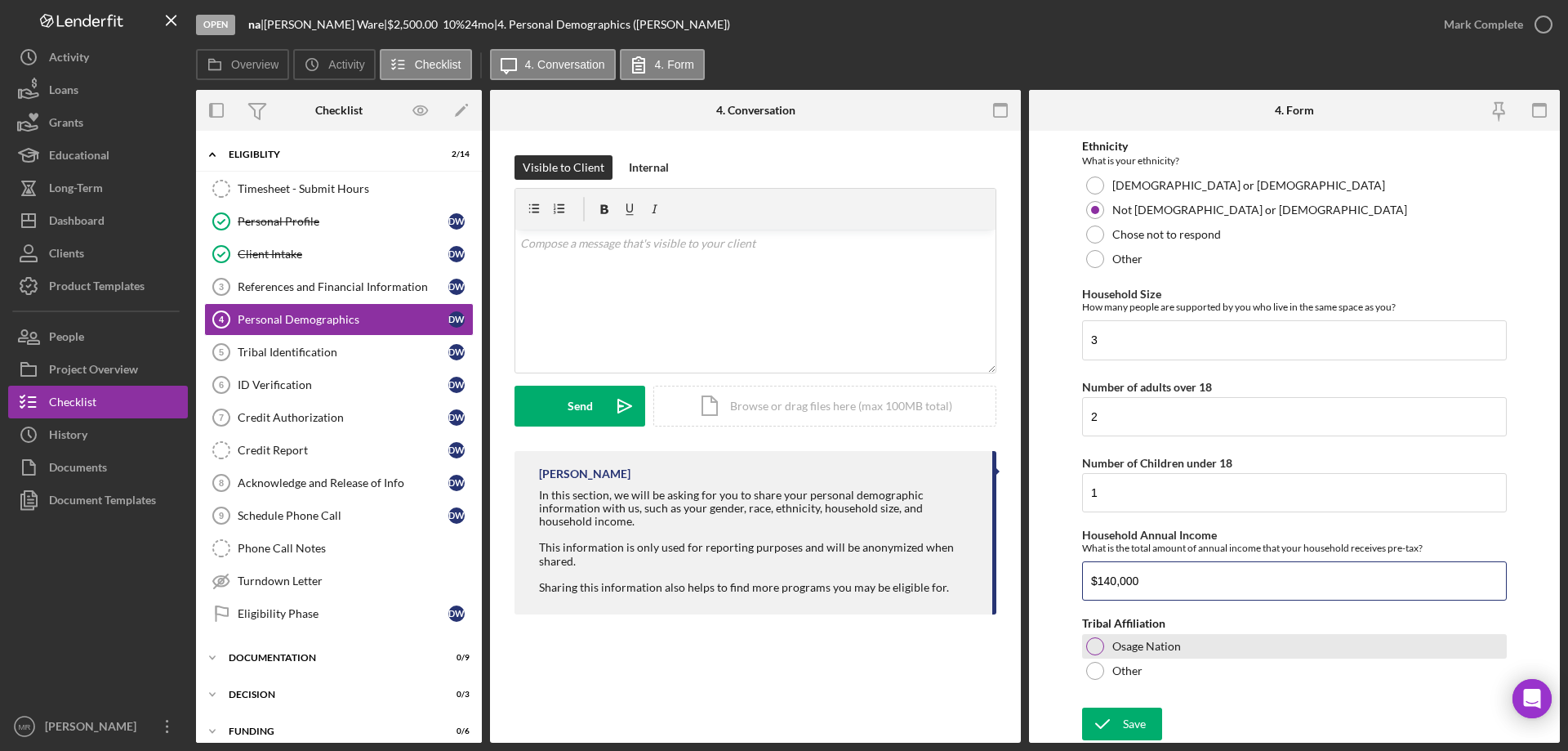
type input "$140,000"
click at [1100, 643] on div at bounding box center [1096, 646] width 18 height 18
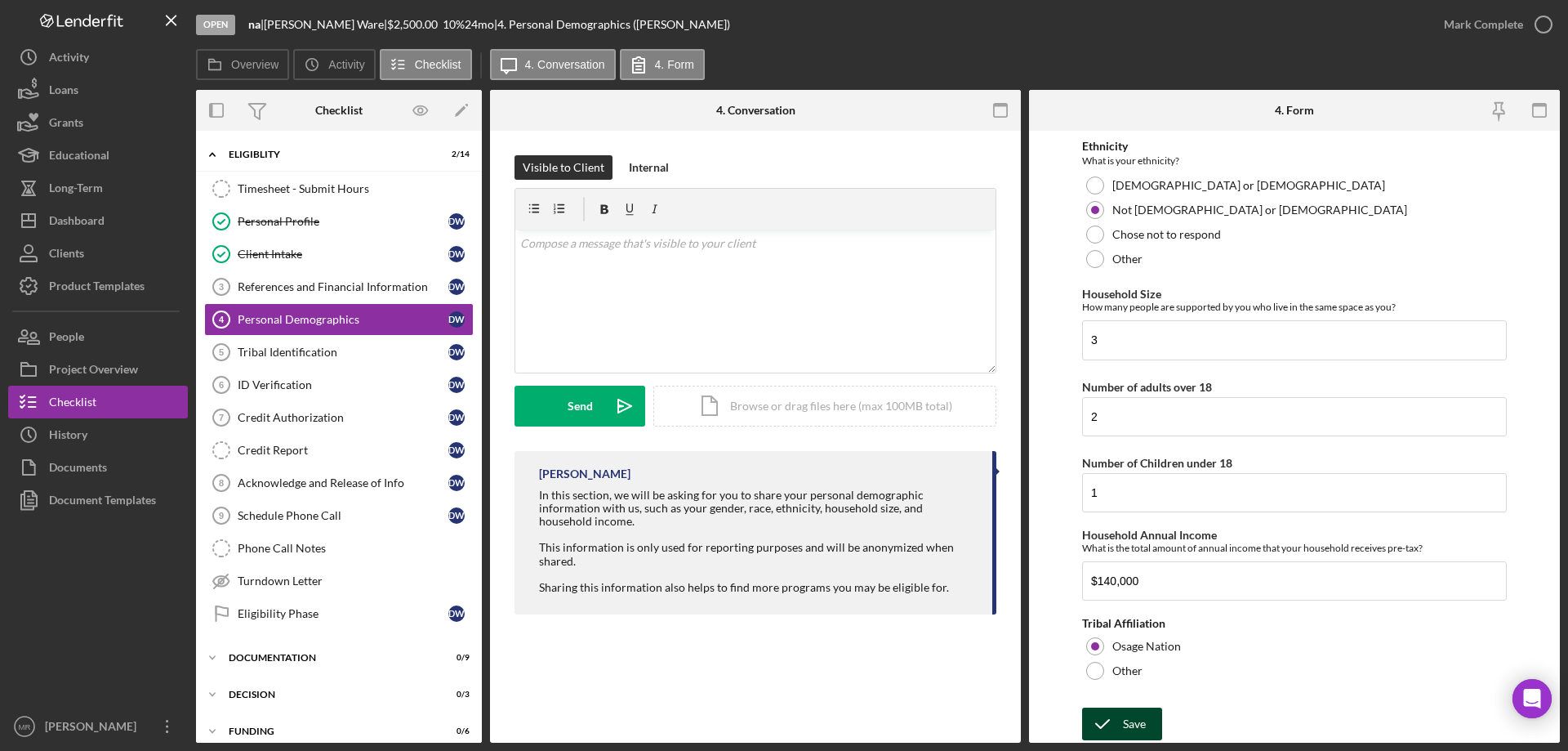
click at [1121, 722] on button "Save" at bounding box center [1122, 724] width 80 height 33
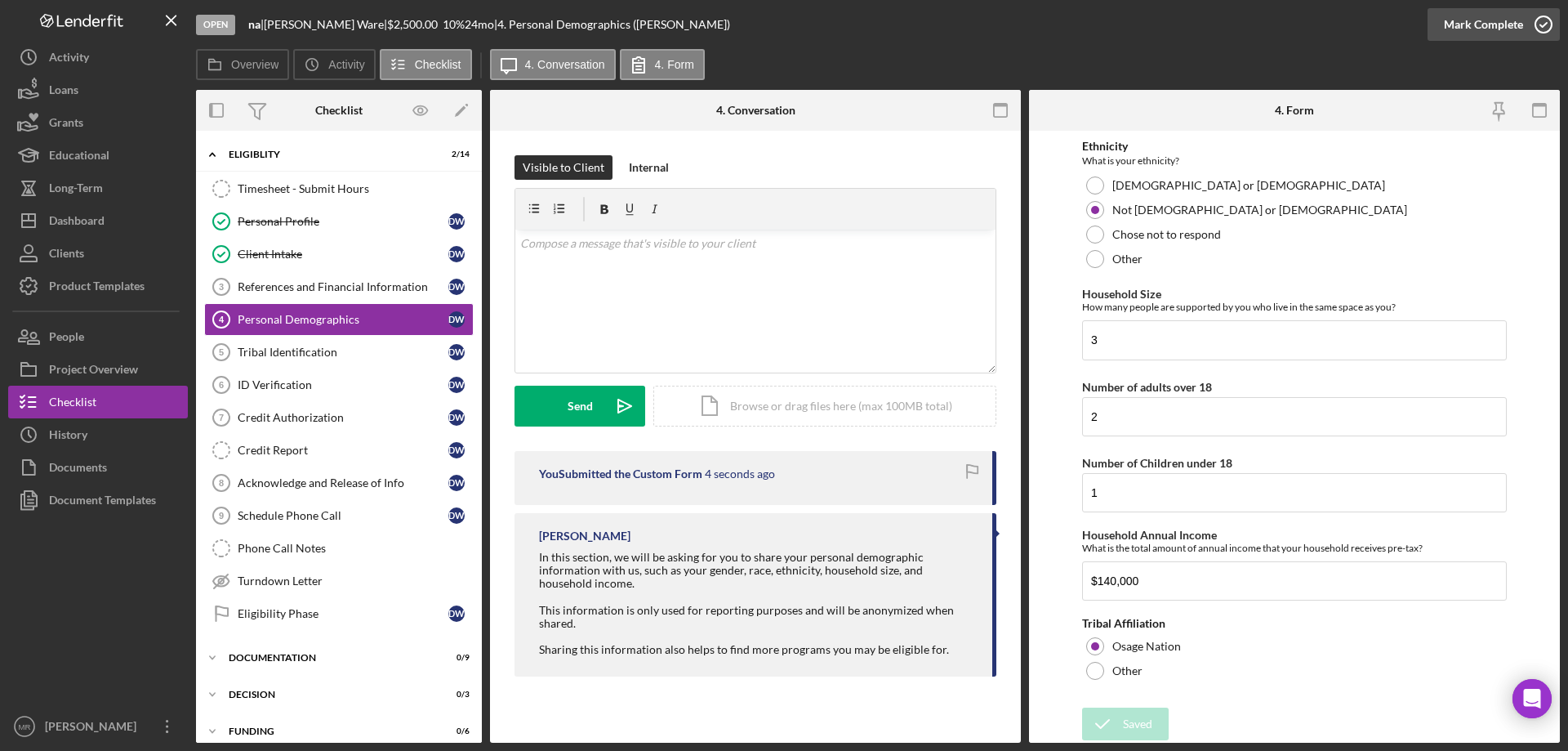
click at [1547, 15] on icon "button" at bounding box center [1544, 25] width 41 height 41
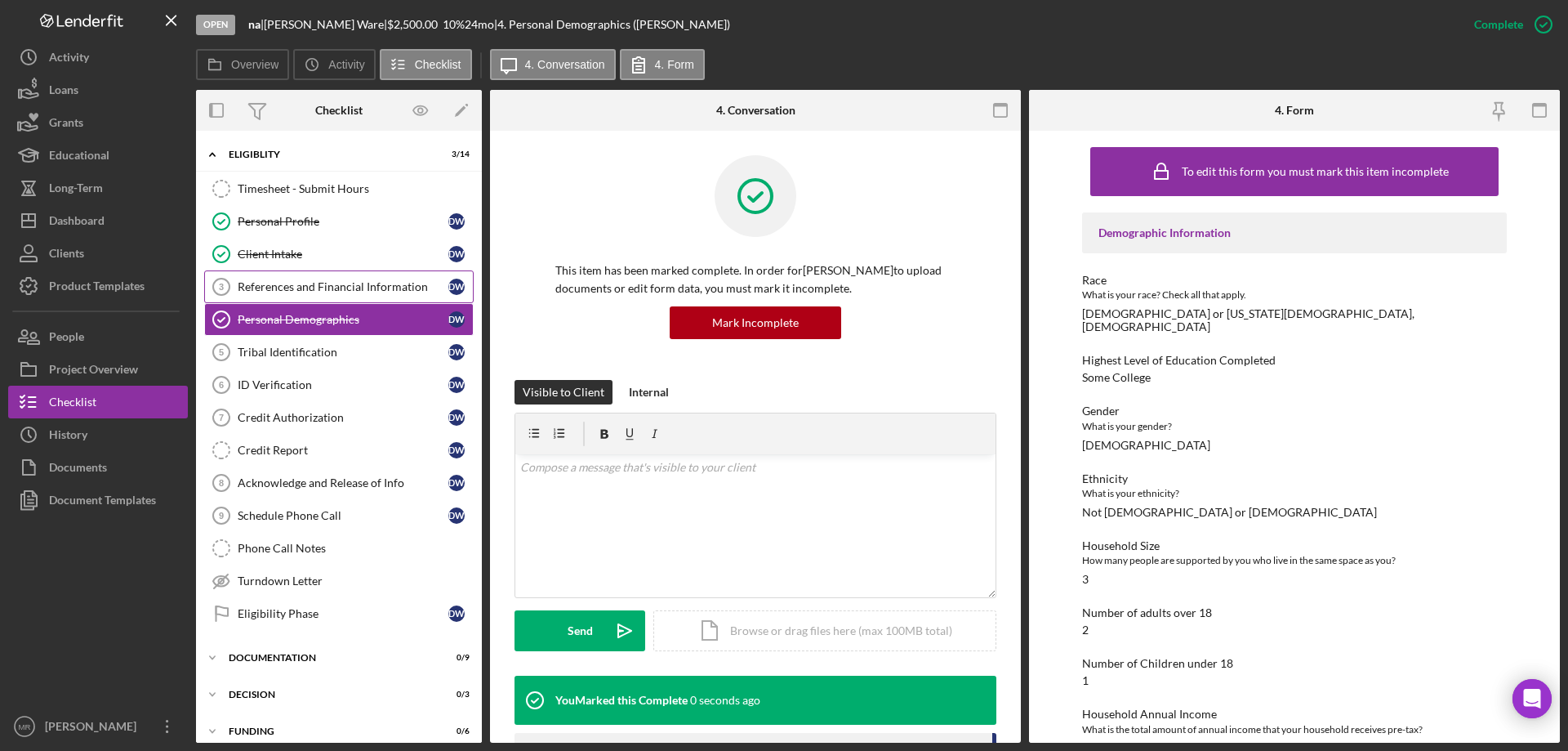
drag, startPoint x: 288, startPoint y: 282, endPoint x: 357, endPoint y: 295, distance: 70.2
click at [288, 282] on div "References and Financial Information" at bounding box center [343, 287] width 211 height 13
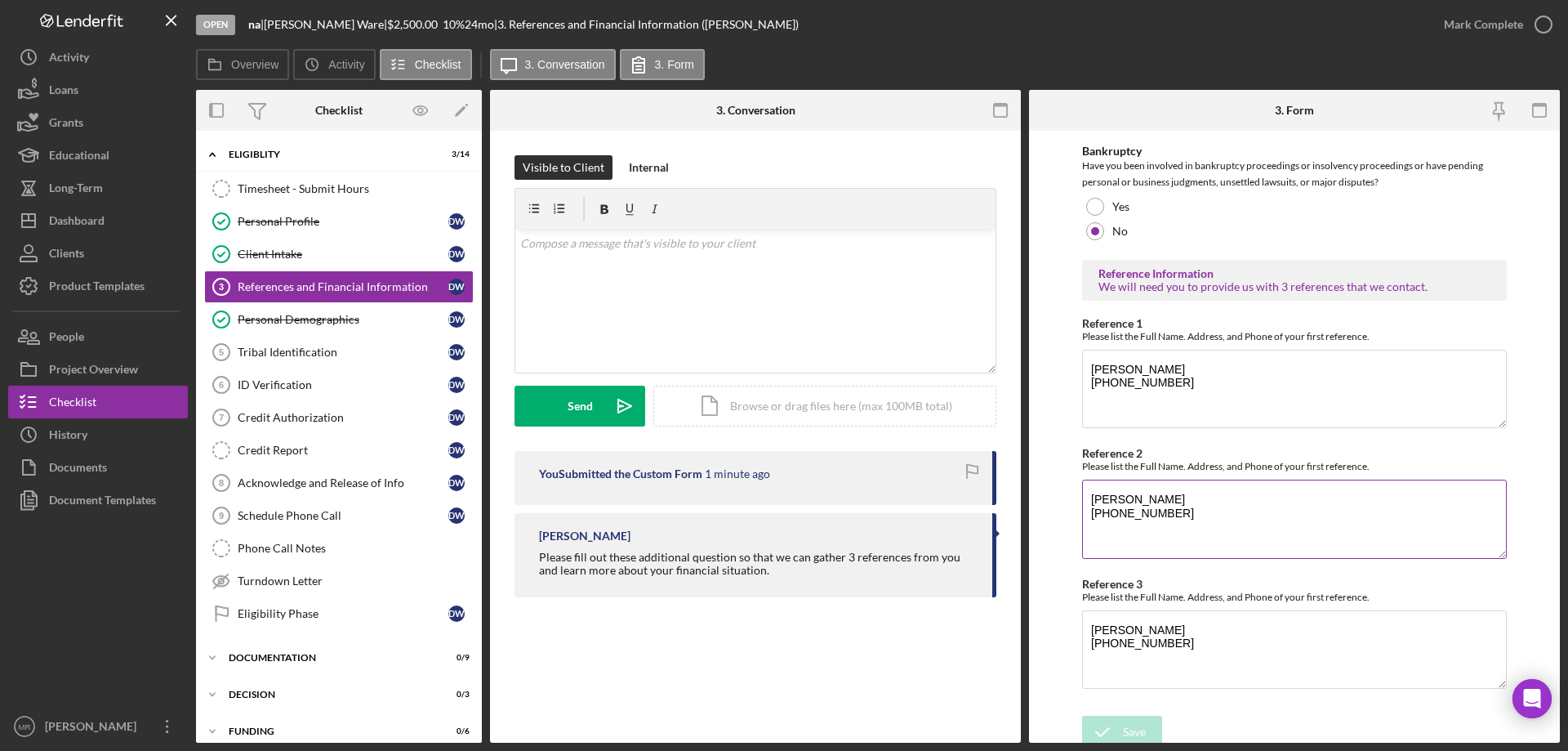
scroll to position [556, 0]
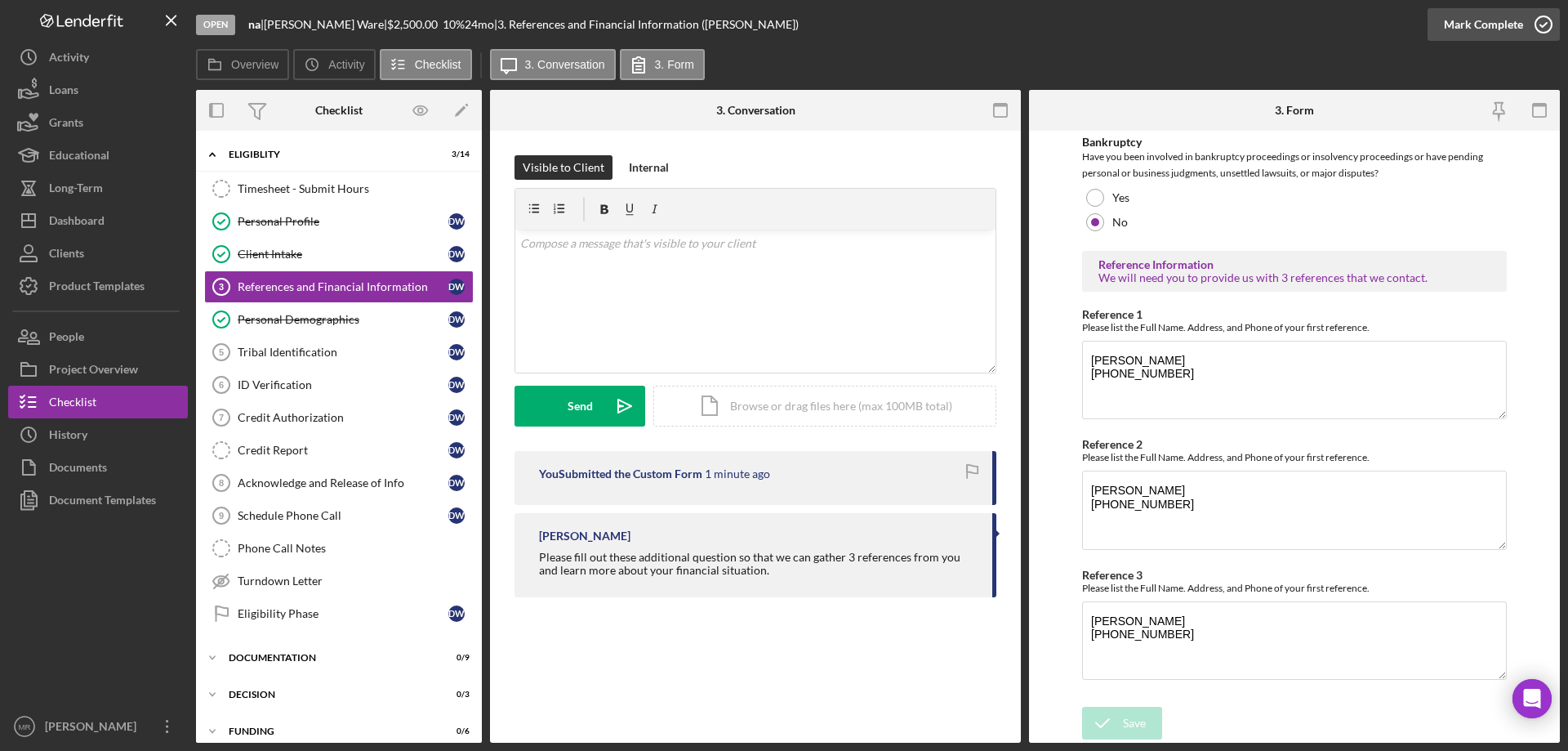
click at [1547, 25] on icon "button" at bounding box center [1544, 25] width 41 height 41
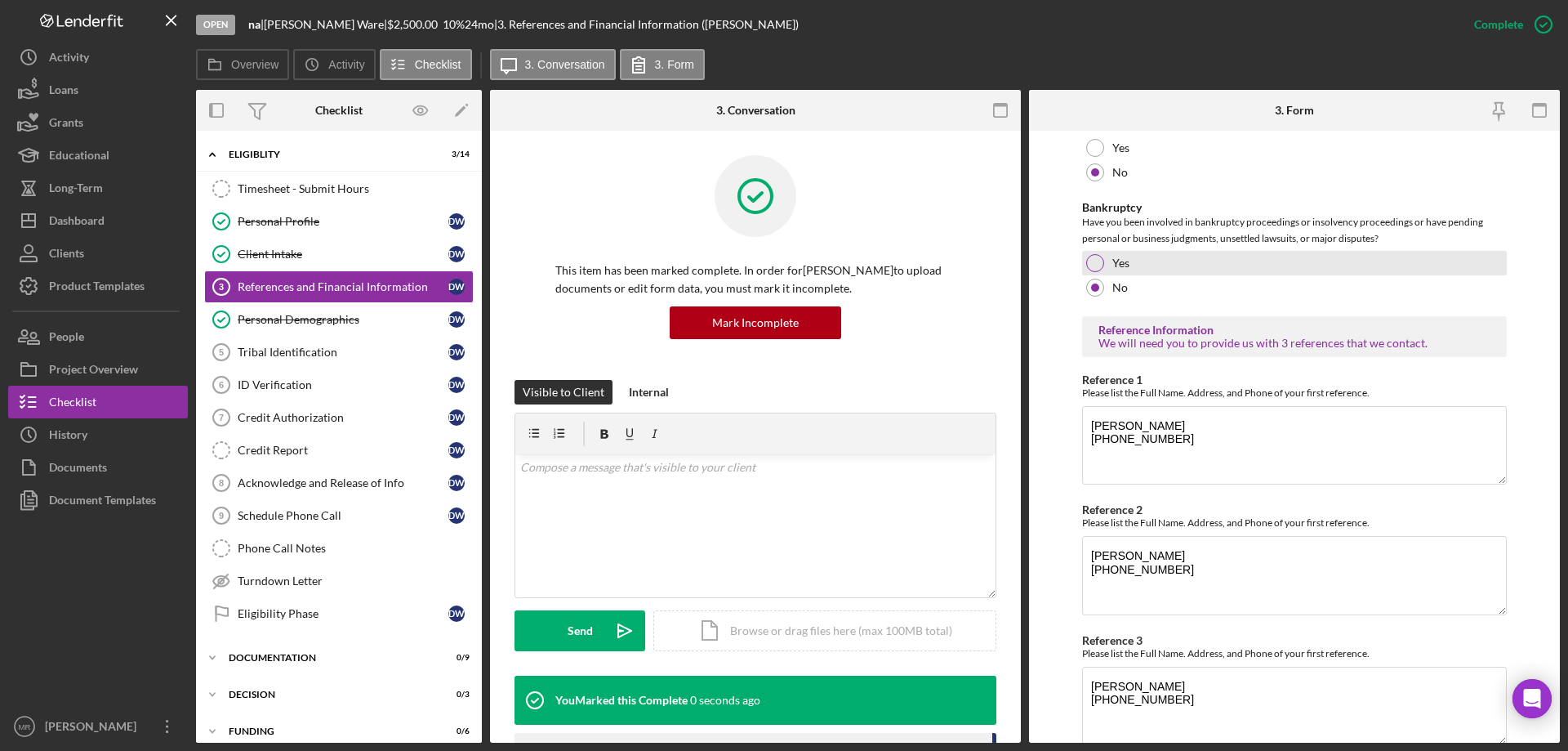
scroll to position [621, 0]
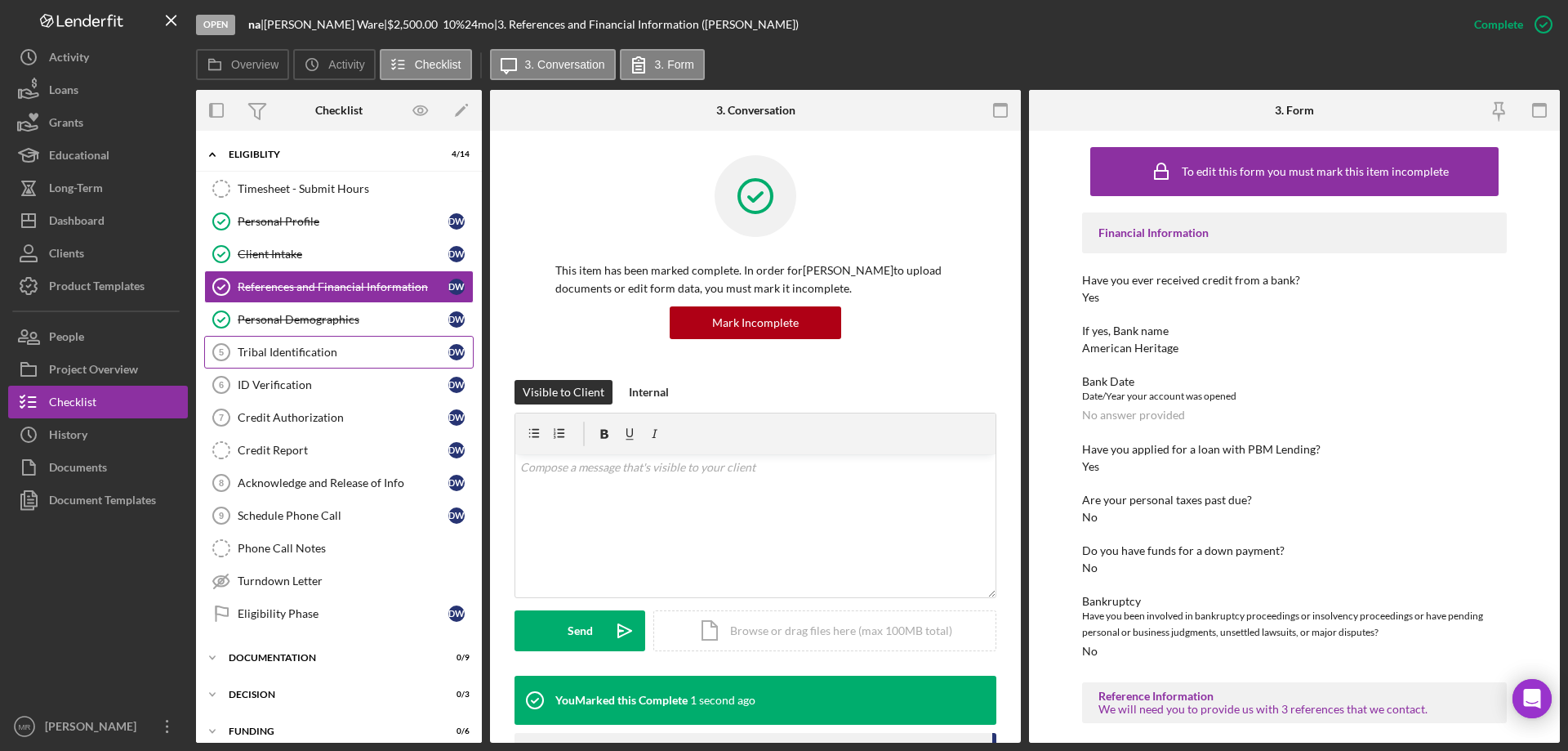
click at [279, 348] on div "Tribal Identification" at bounding box center [343, 352] width 211 height 13
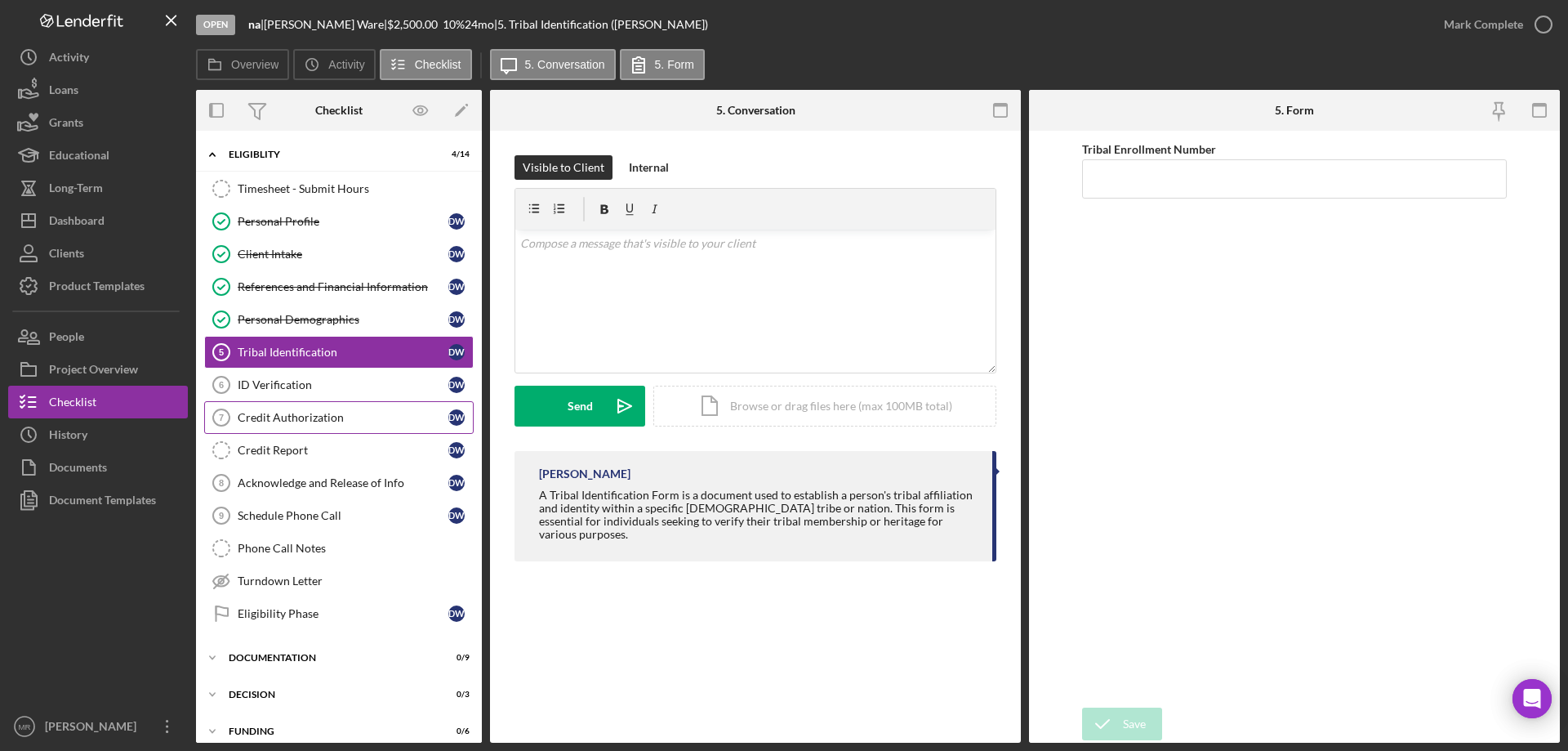
click at [319, 413] on div "Credit Authorization" at bounding box center [343, 417] width 211 height 13
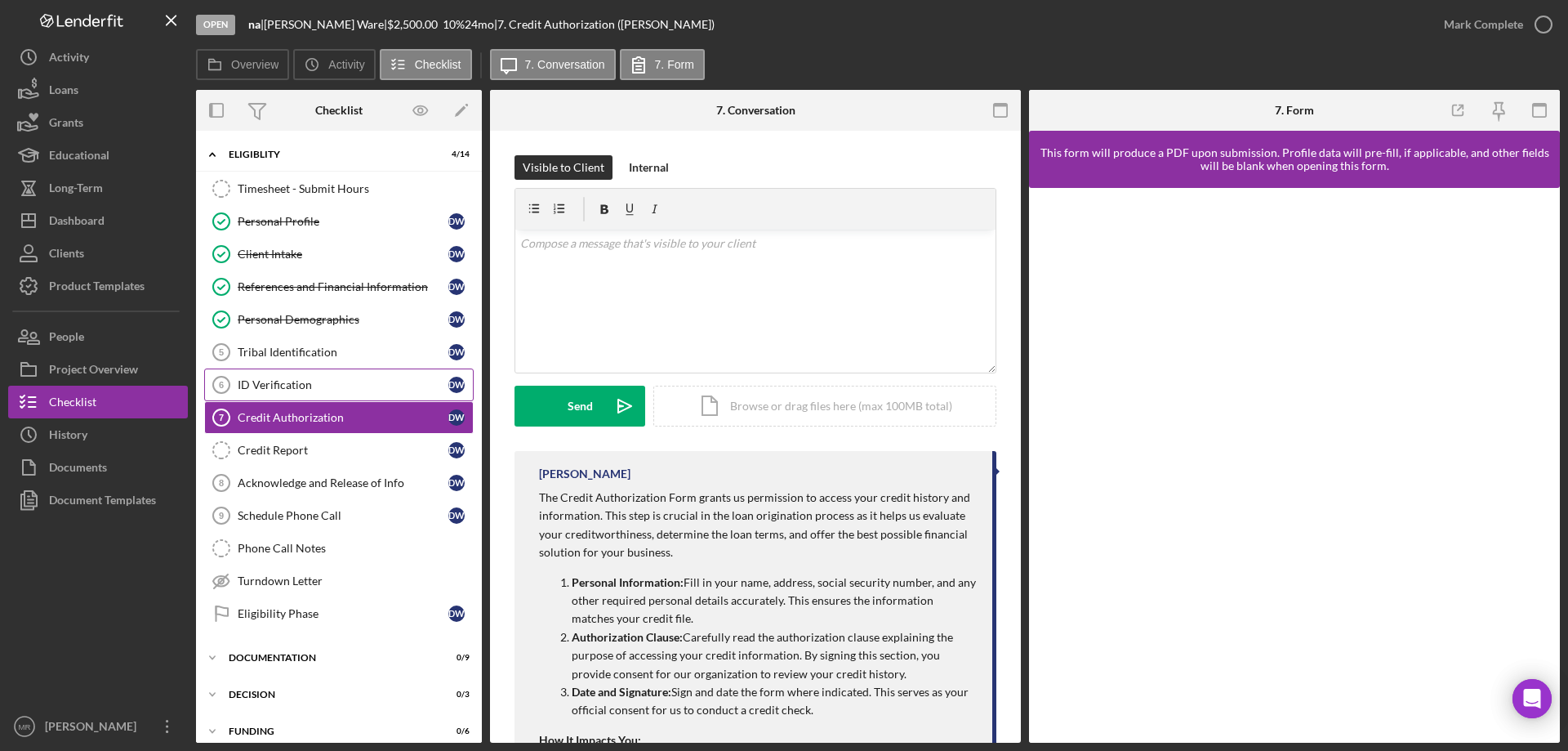
click at [308, 386] on div "ID Verification" at bounding box center [343, 385] width 211 height 13
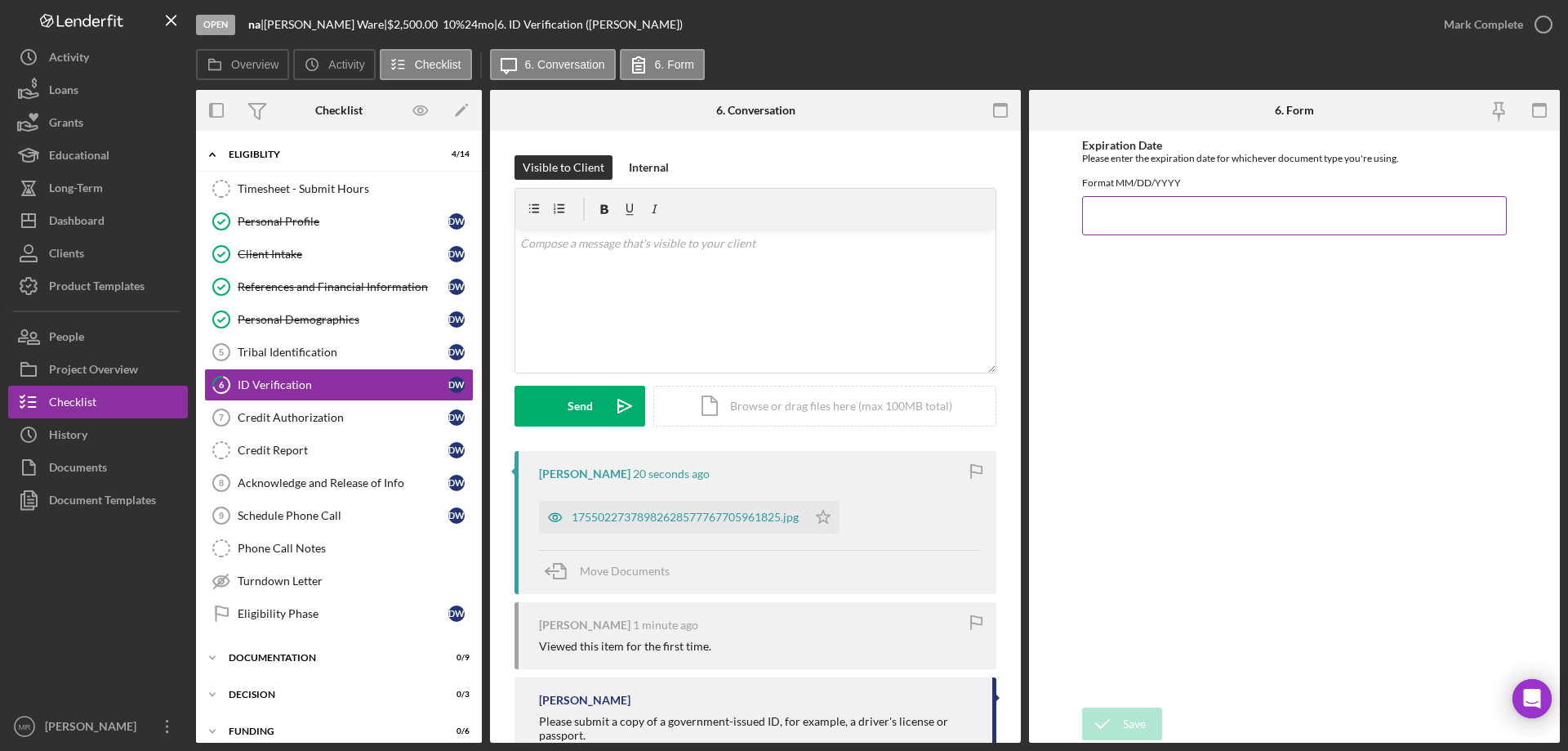
click at [1139, 226] on input "Expiration Date" at bounding box center [1295, 216] width 425 height 40
click at [1134, 231] on input "Expiration Date" at bounding box center [1295, 216] width 425 height 40
type input "[DATE]"
click at [1131, 724] on div "Save" at bounding box center [1134, 724] width 23 height 33
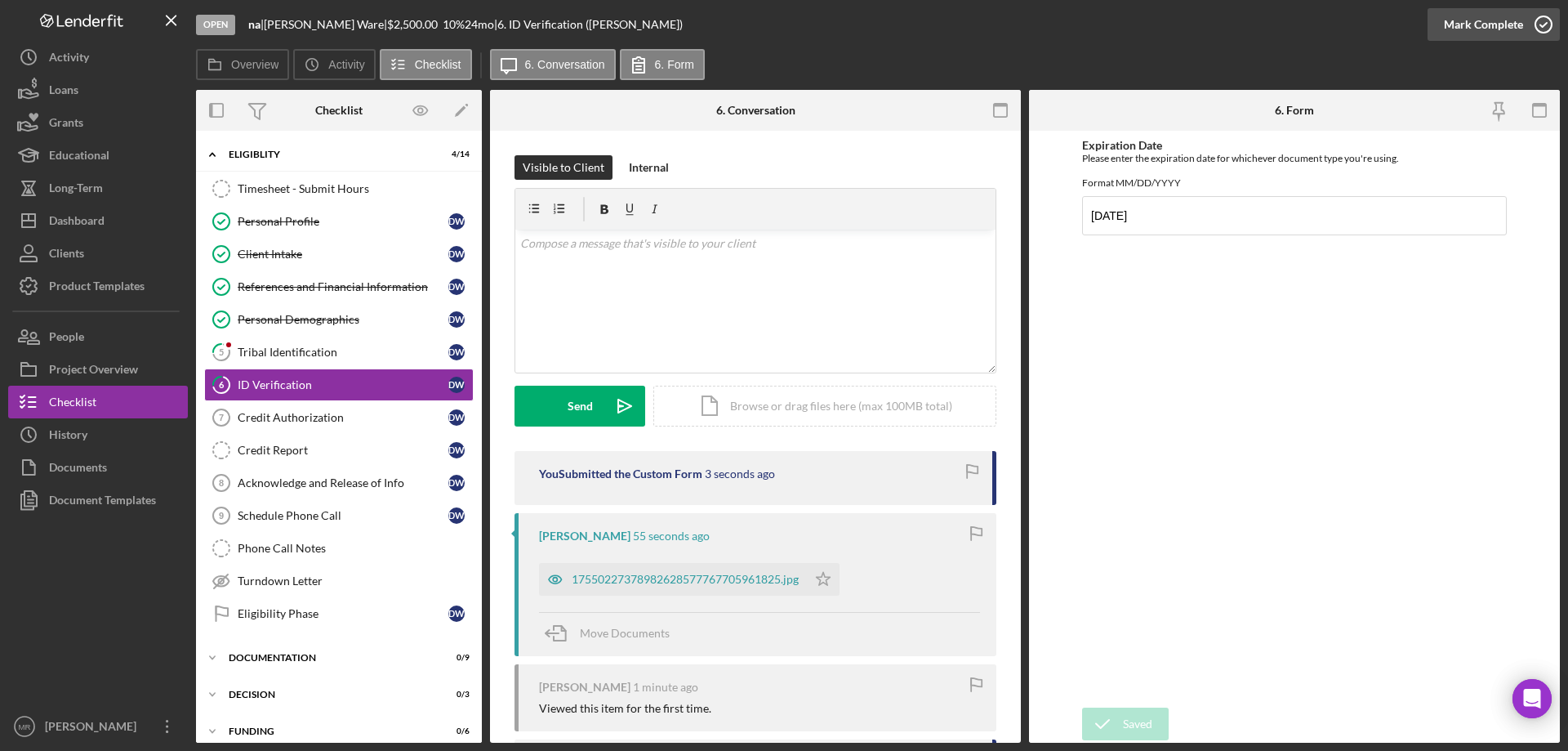
click at [1542, 20] on icon "button" at bounding box center [1544, 25] width 41 height 41
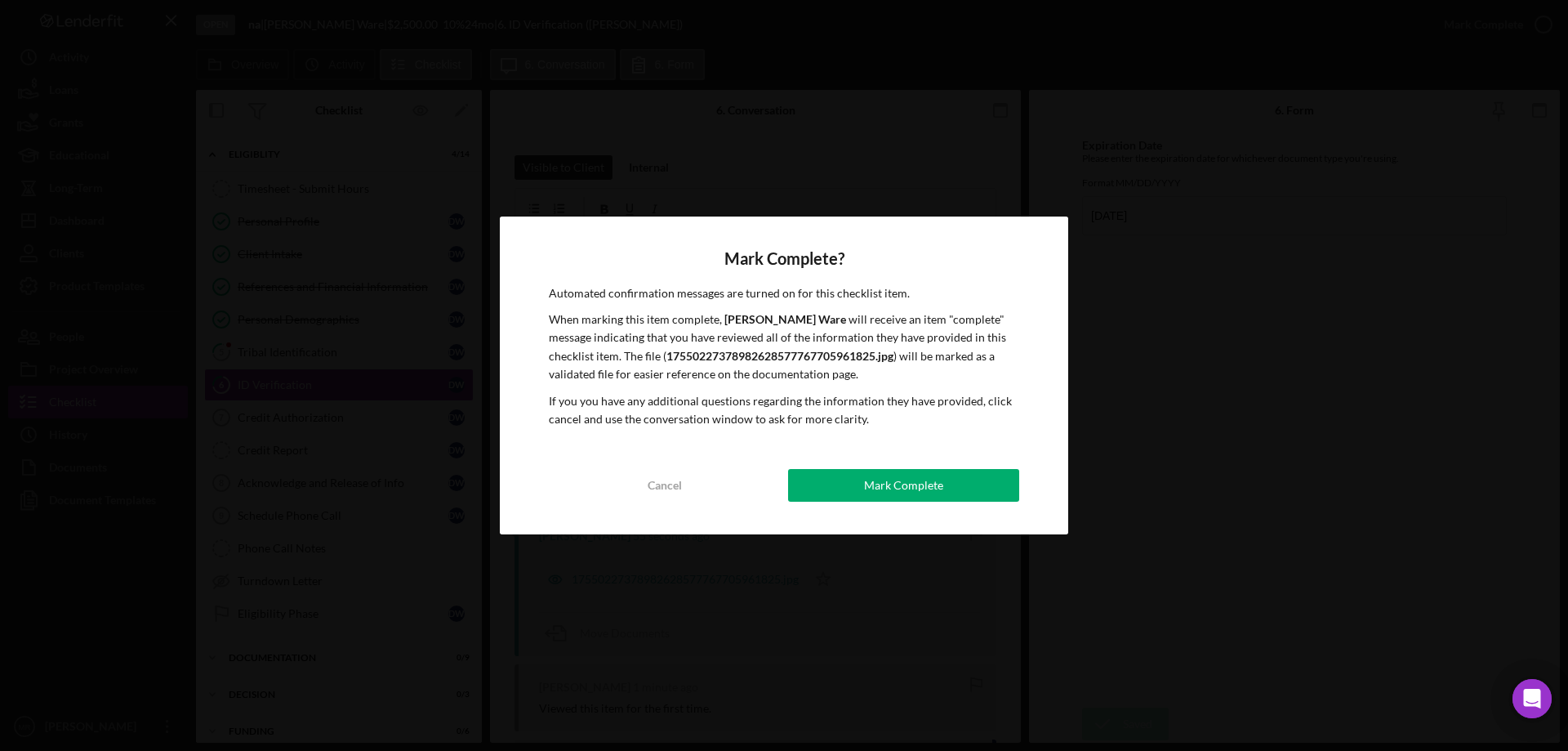
click at [886, 486] on div "Mark Complete" at bounding box center [904, 486] width 79 height 33
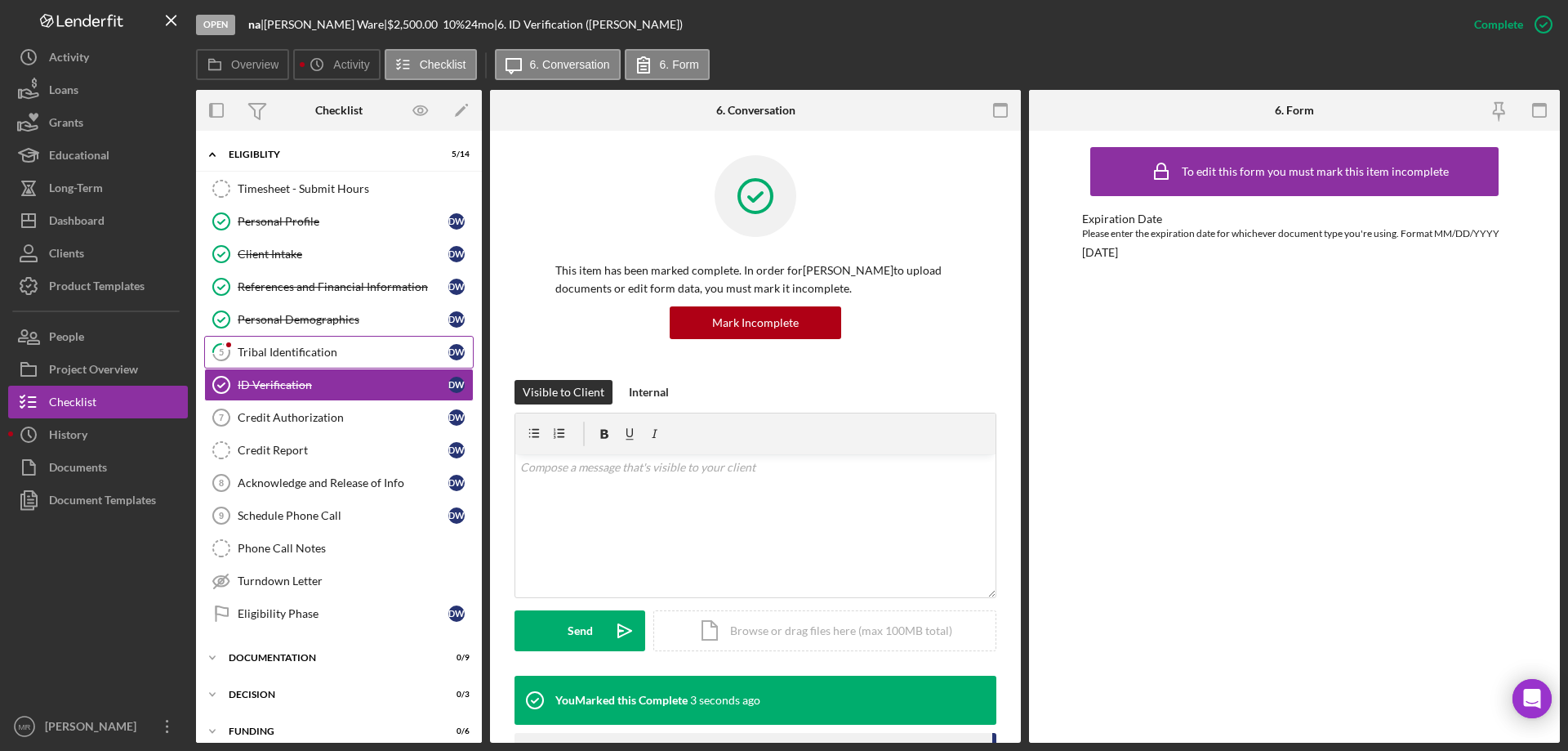
click at [285, 348] on div "Tribal Identification" at bounding box center [343, 352] width 211 height 13
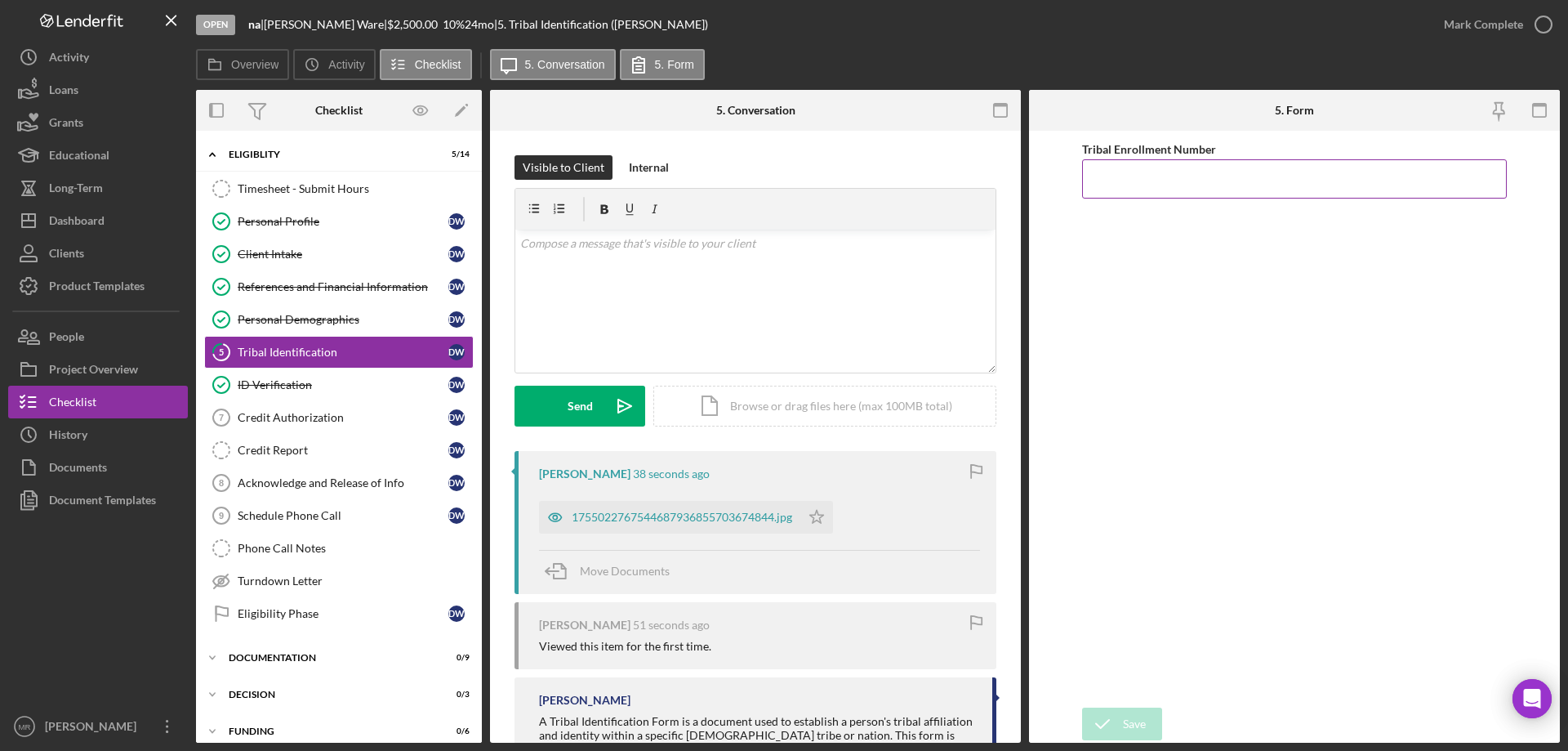
click at [1105, 168] on input "Tribal Enrollment Number" at bounding box center [1295, 179] width 425 height 40
type input "009024"
click at [1131, 720] on div "Save" at bounding box center [1134, 724] width 23 height 33
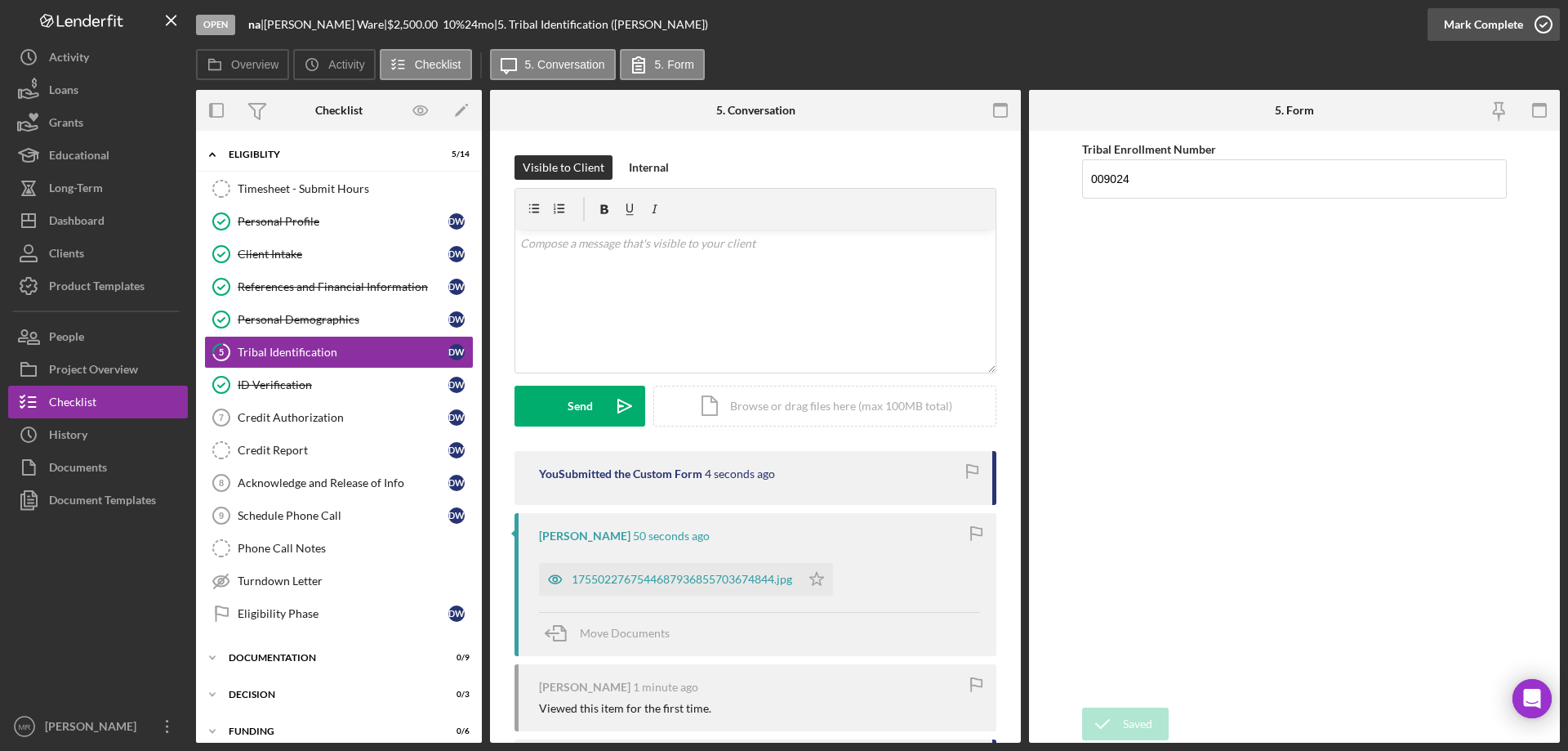
click at [1544, 26] on icon "button" at bounding box center [1544, 25] width 41 height 41
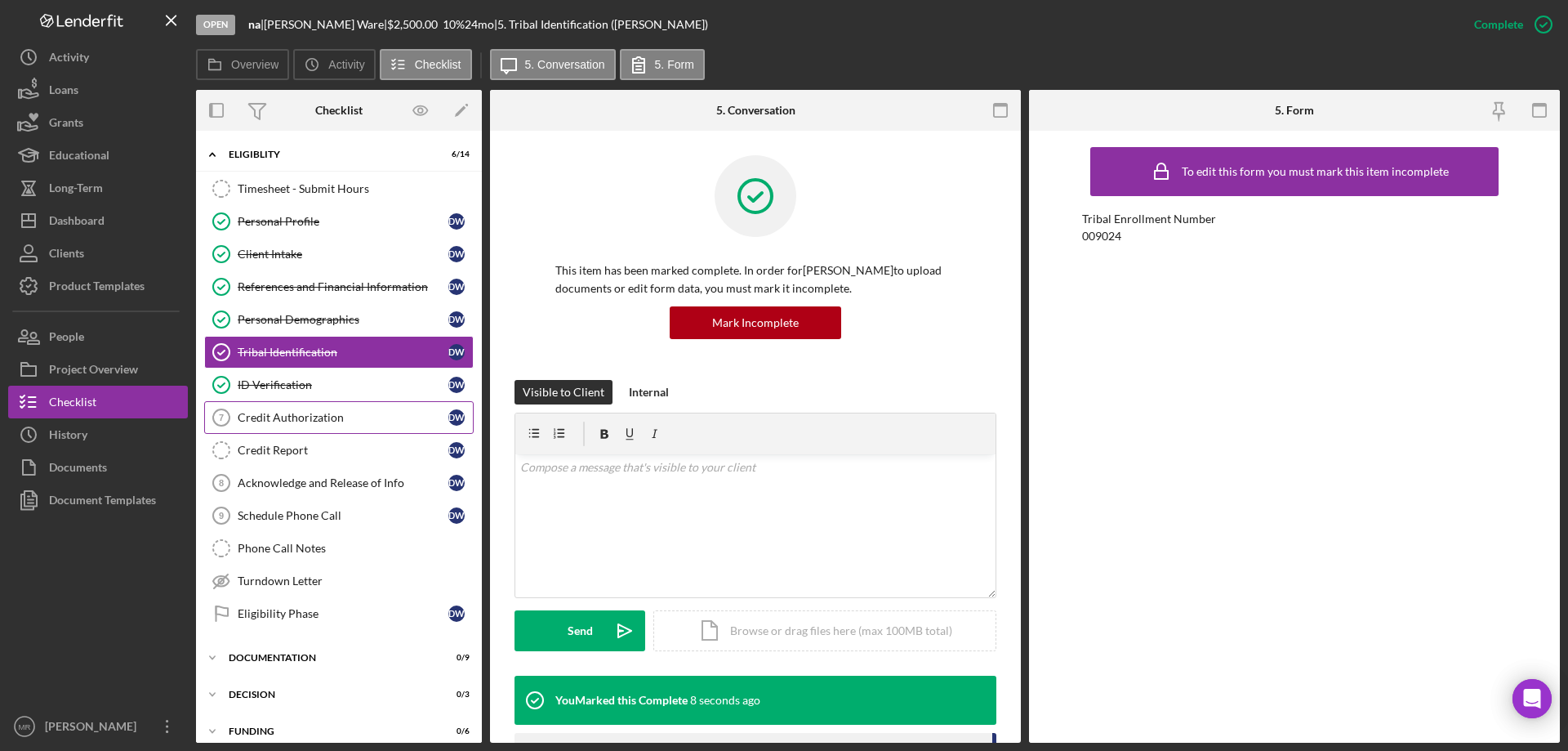
click at [282, 417] on div "Credit Authorization" at bounding box center [343, 417] width 211 height 13
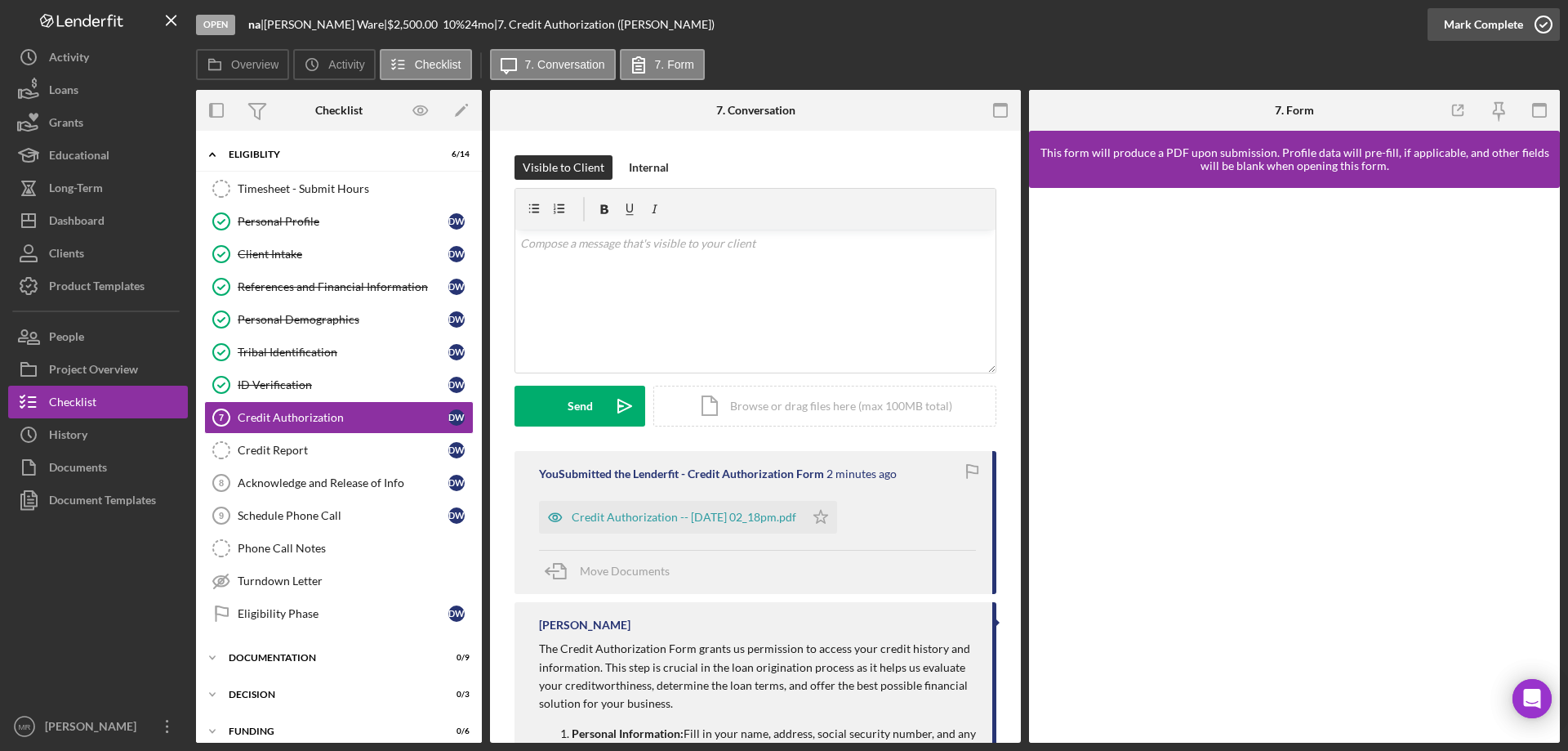
click at [1539, 24] on icon "button" at bounding box center [1544, 25] width 41 height 41
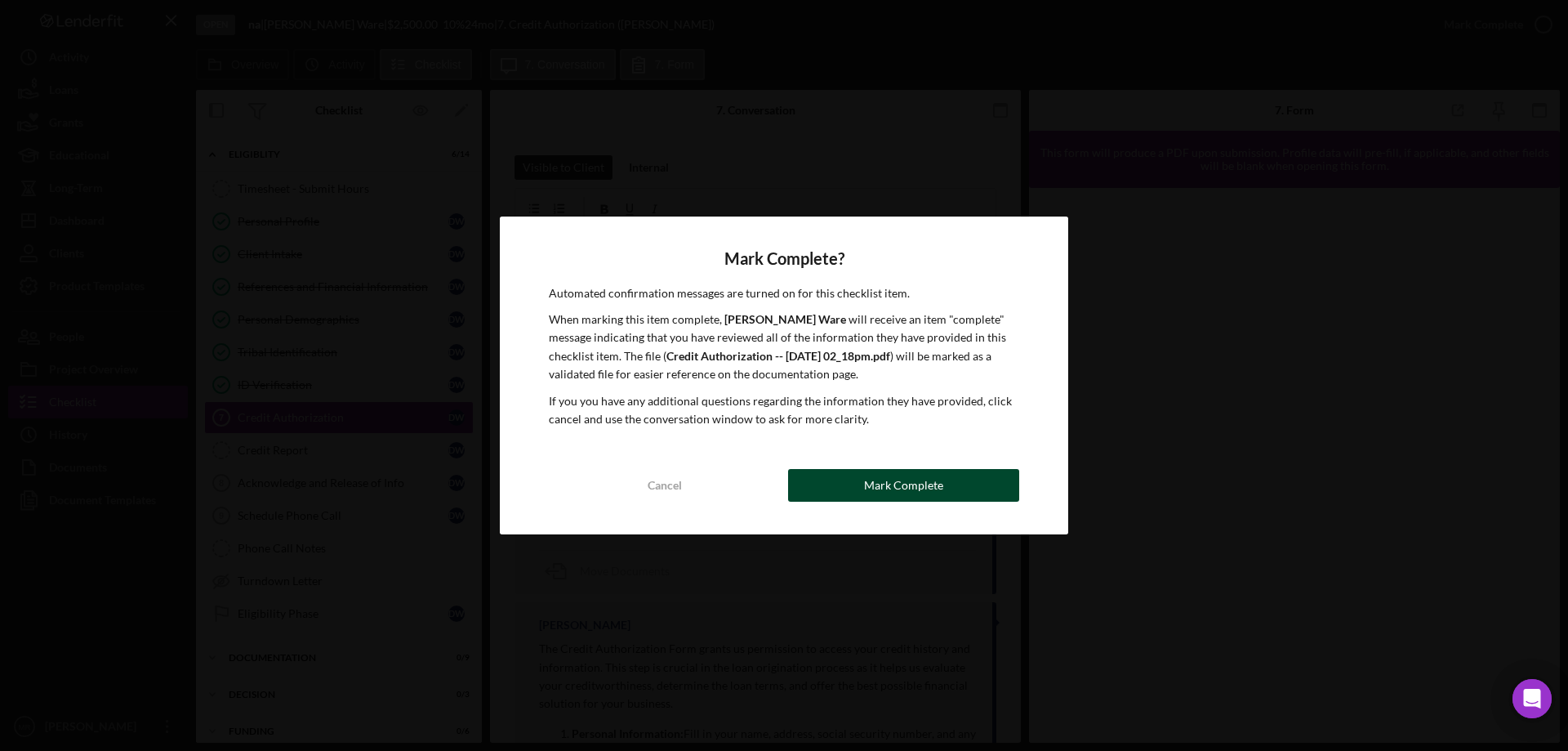
click at [909, 495] on div "Mark Complete" at bounding box center [904, 486] width 79 height 33
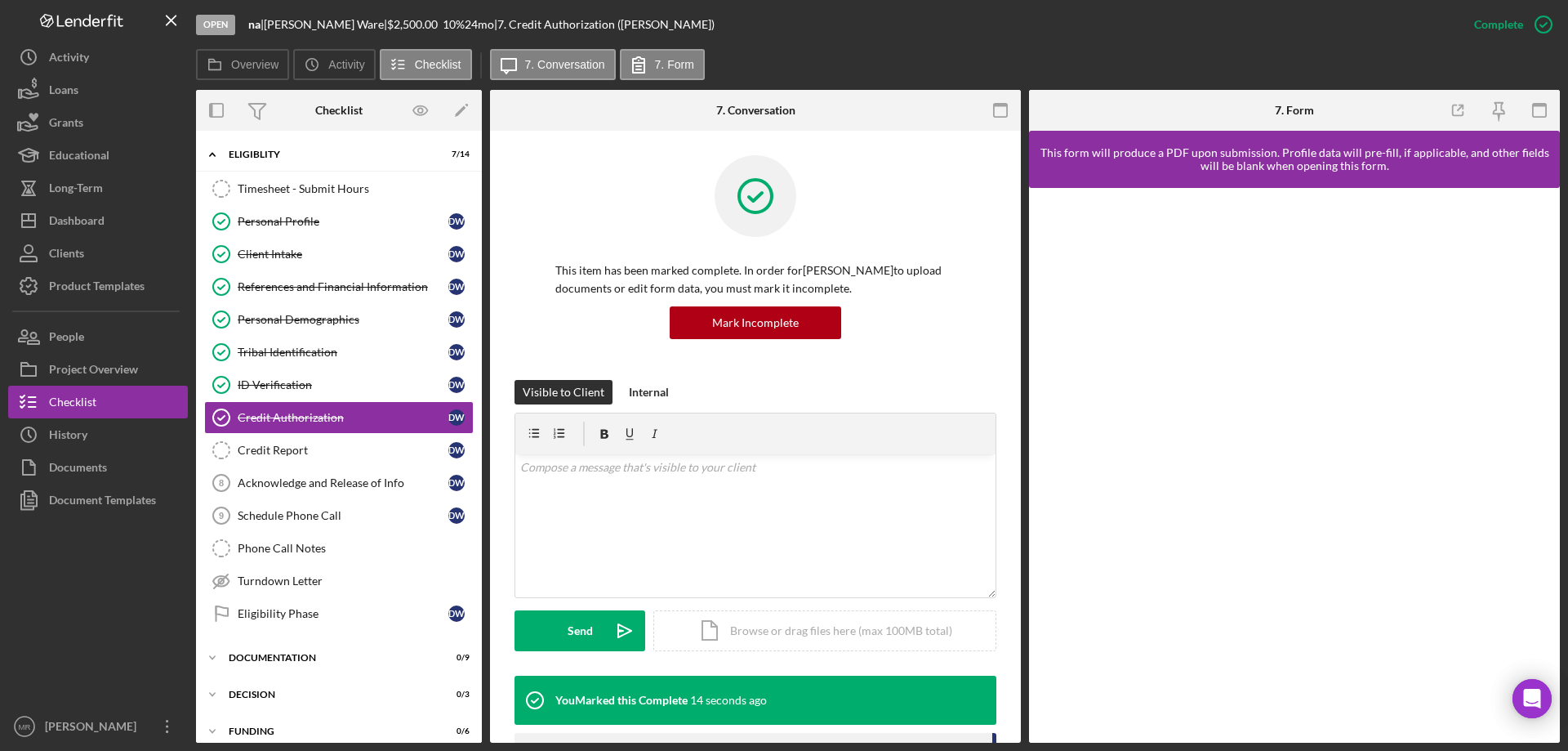
scroll to position [327, 0]
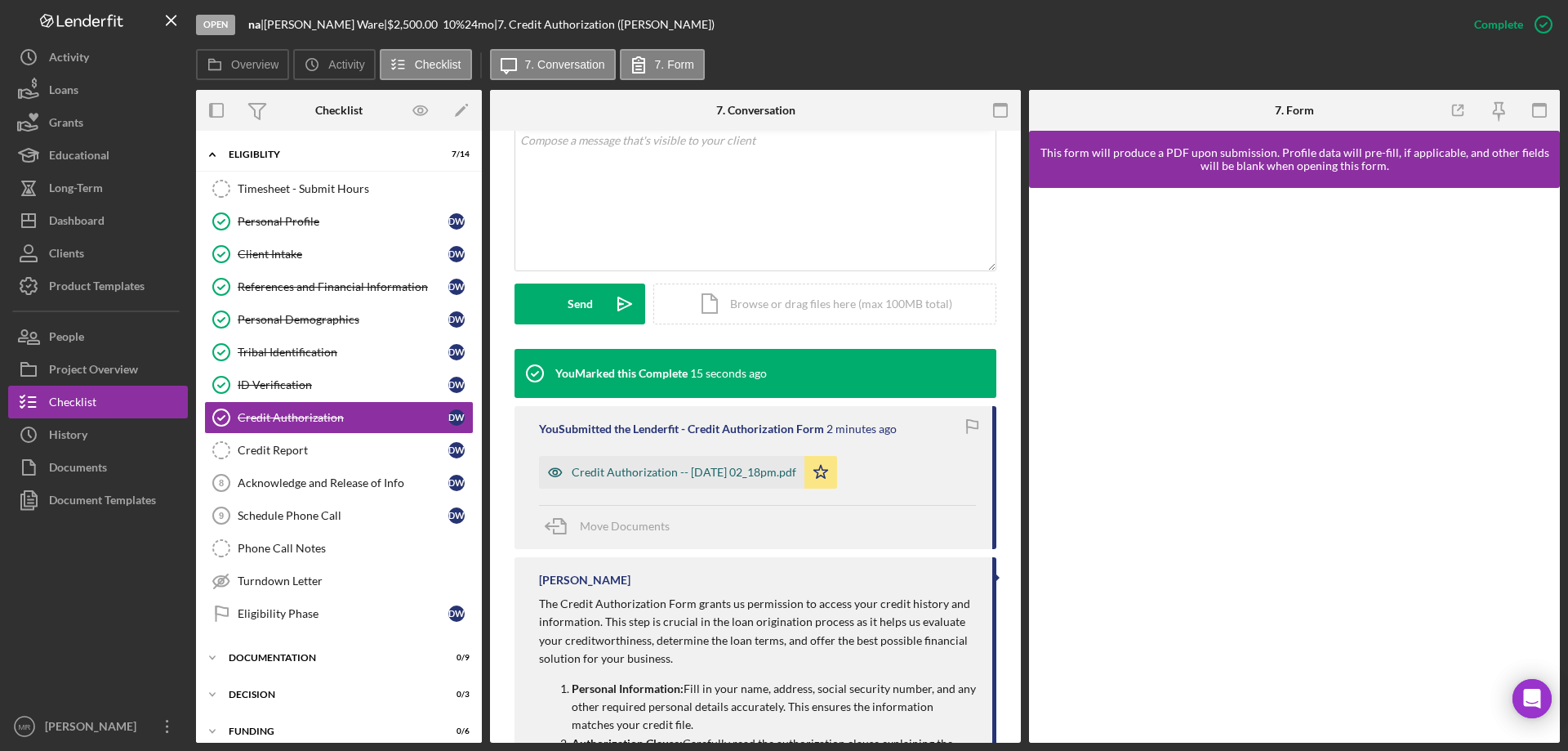
click at [677, 469] on div "Credit Authorization -- [DATE] 02_18pm.pdf" at bounding box center [684, 473] width 225 height 13
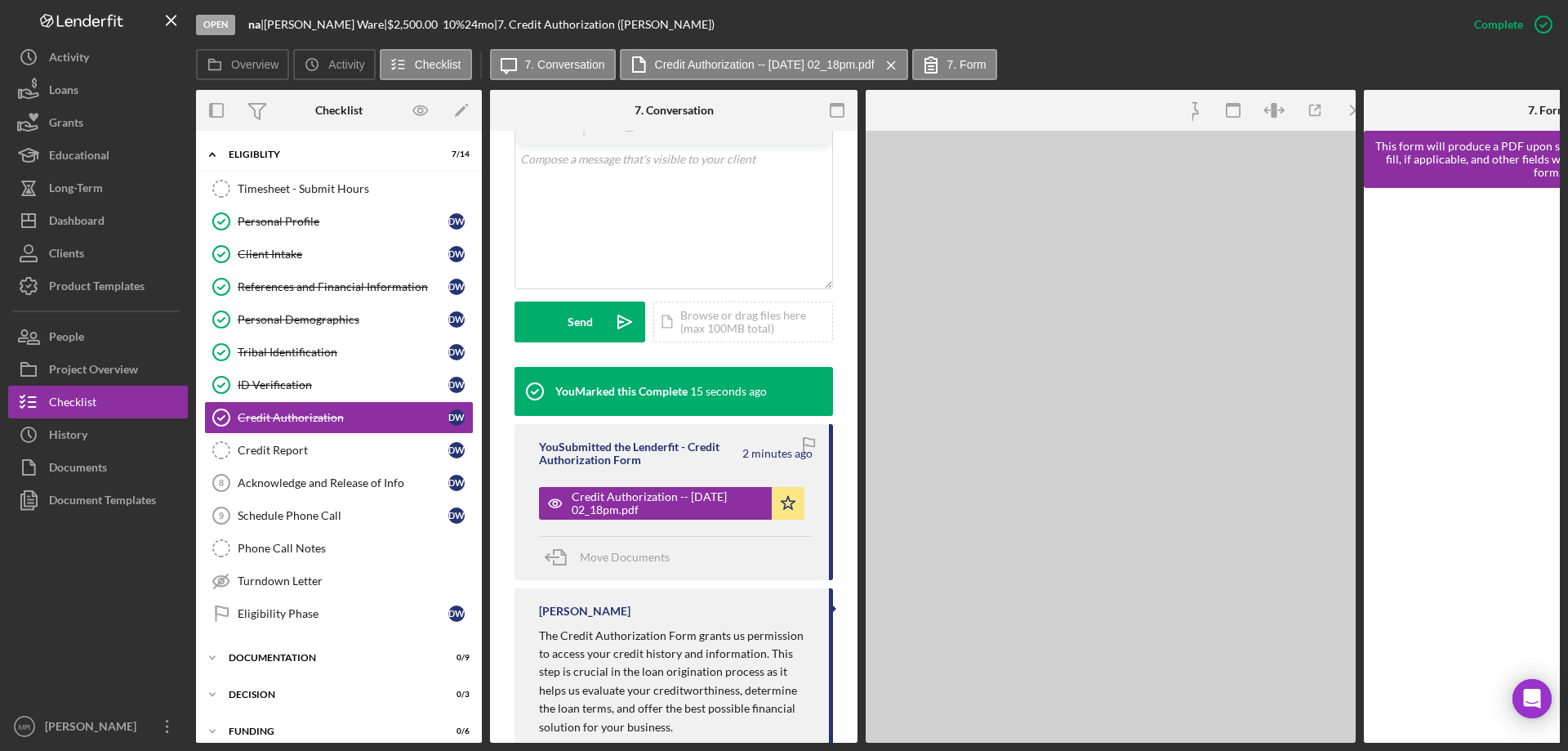
scroll to position [346, 0]
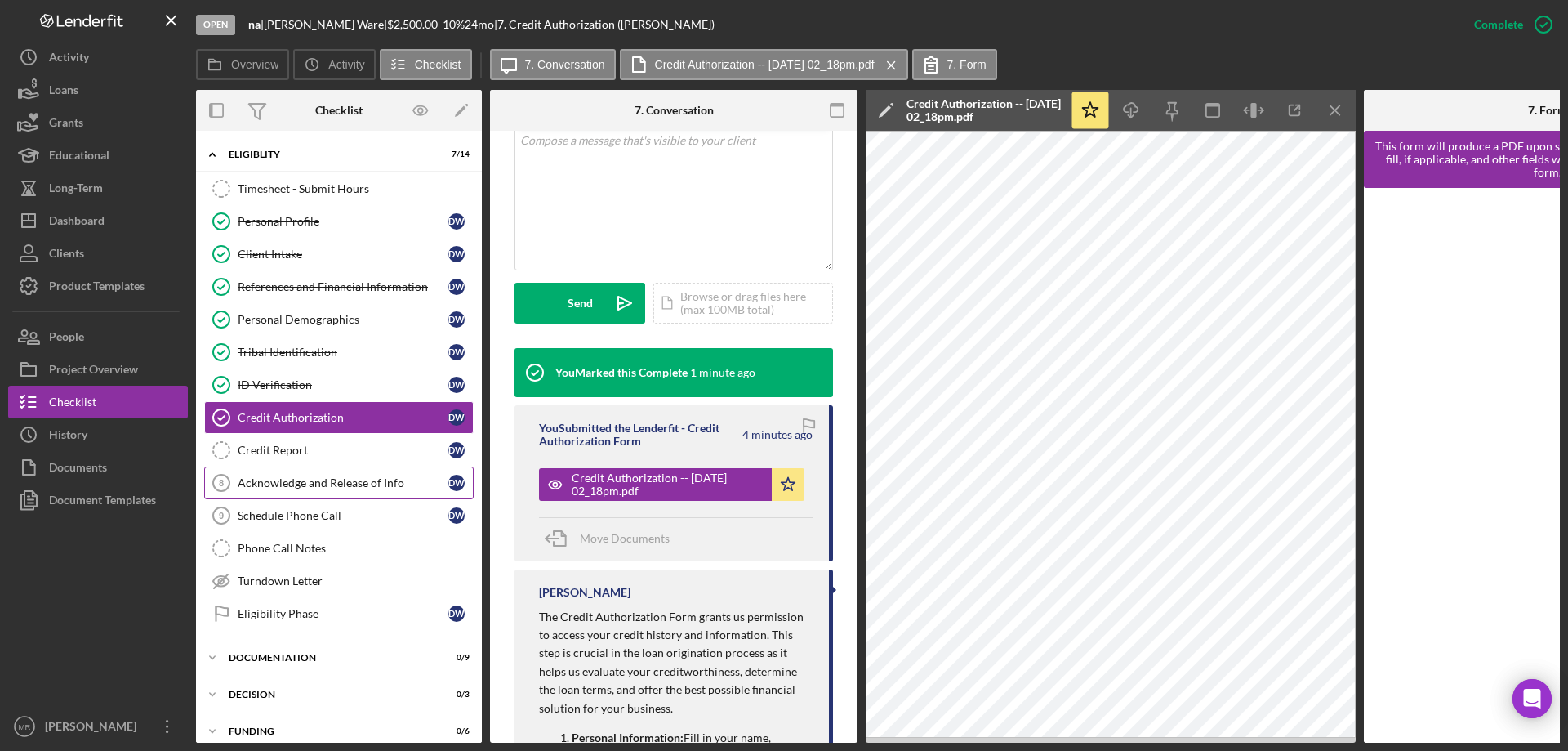
click at [286, 486] on div "Acknowledge and Release of Info" at bounding box center [343, 483] width 211 height 13
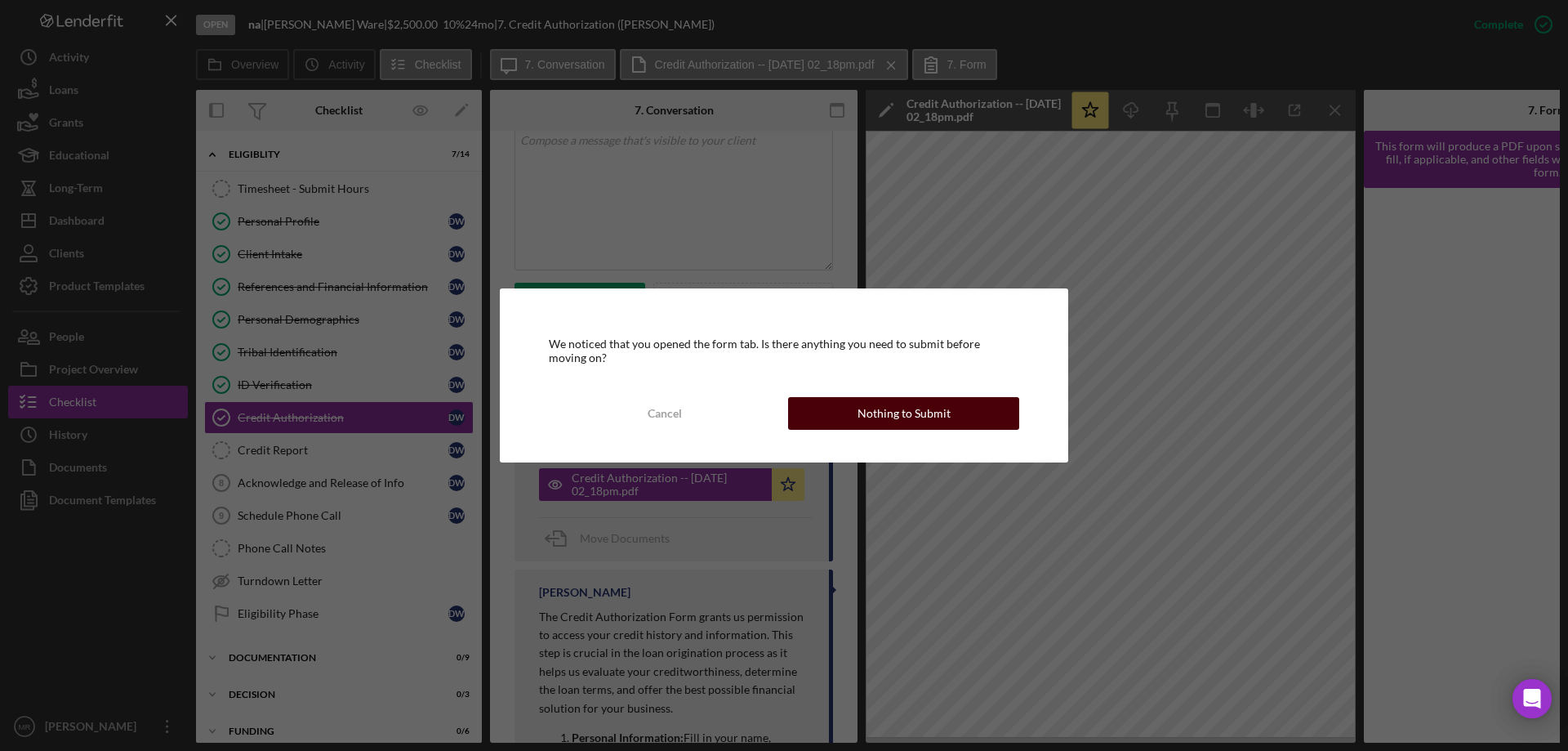
click at [926, 404] on div "Nothing to Submit" at bounding box center [904, 413] width 93 height 33
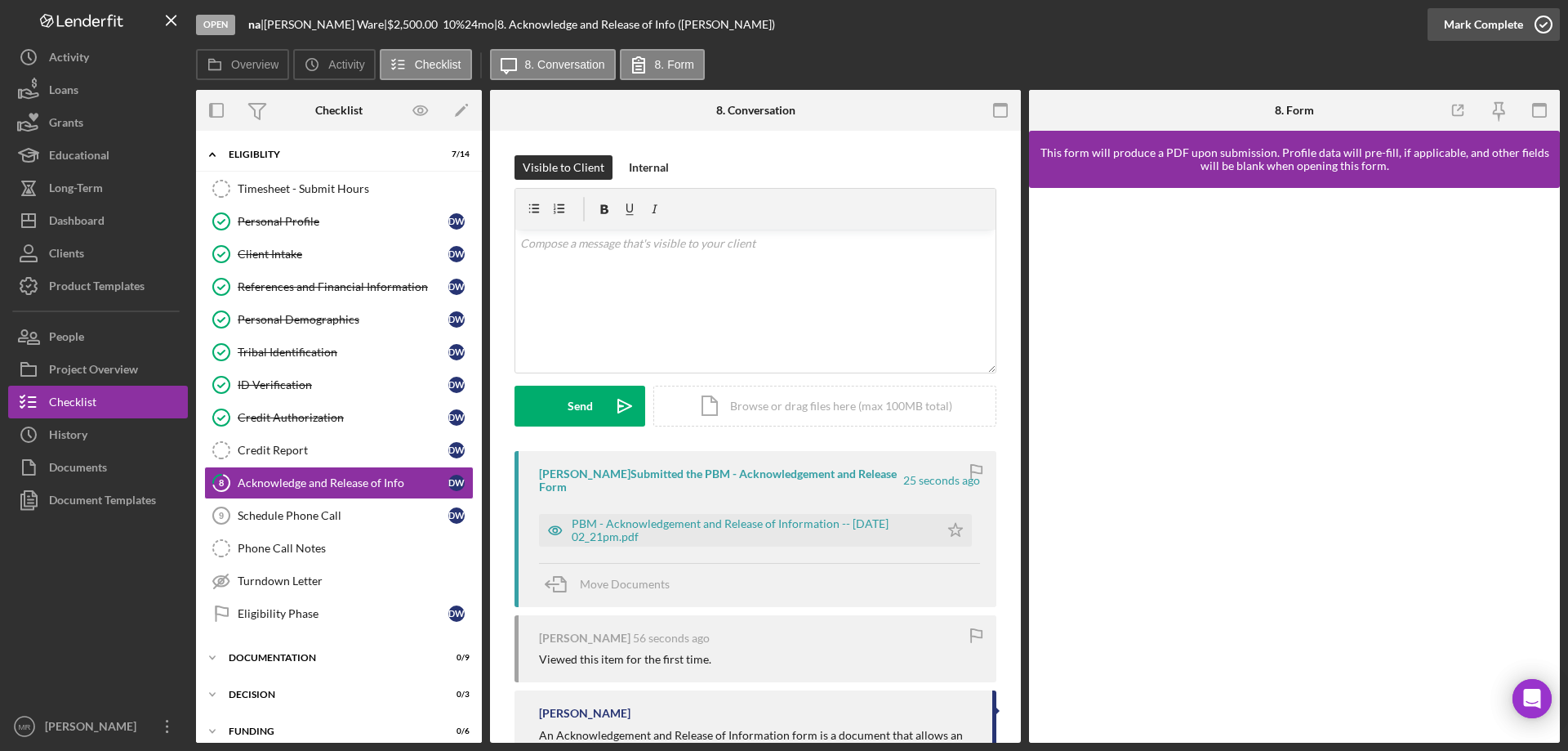
drag, startPoint x: 1533, startPoint y: 22, endPoint x: 1545, endPoint y: 27, distance: 13.0
click at [1534, 22] on icon "button" at bounding box center [1544, 25] width 41 height 41
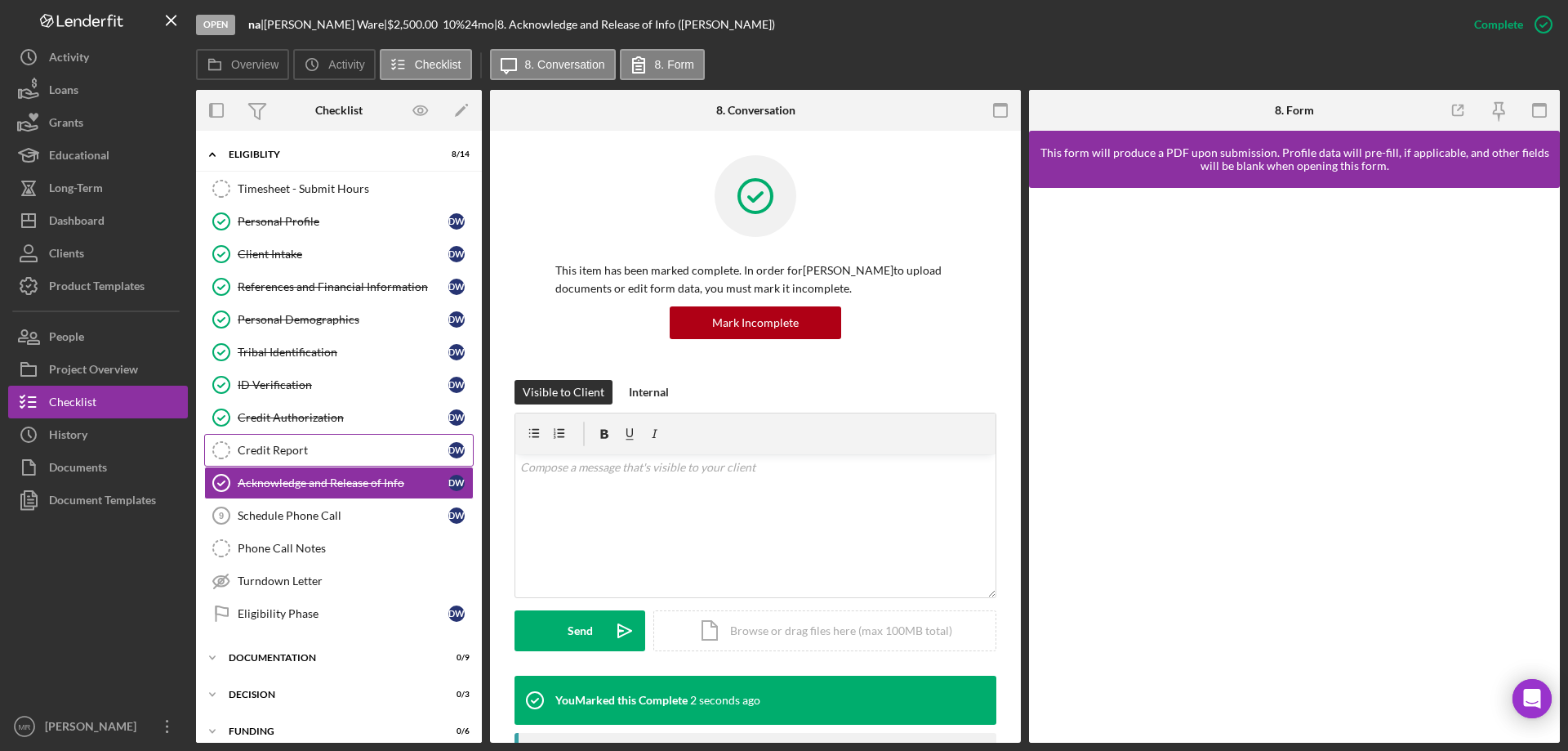
click at [268, 444] on div "Credit Report" at bounding box center [343, 450] width 211 height 13
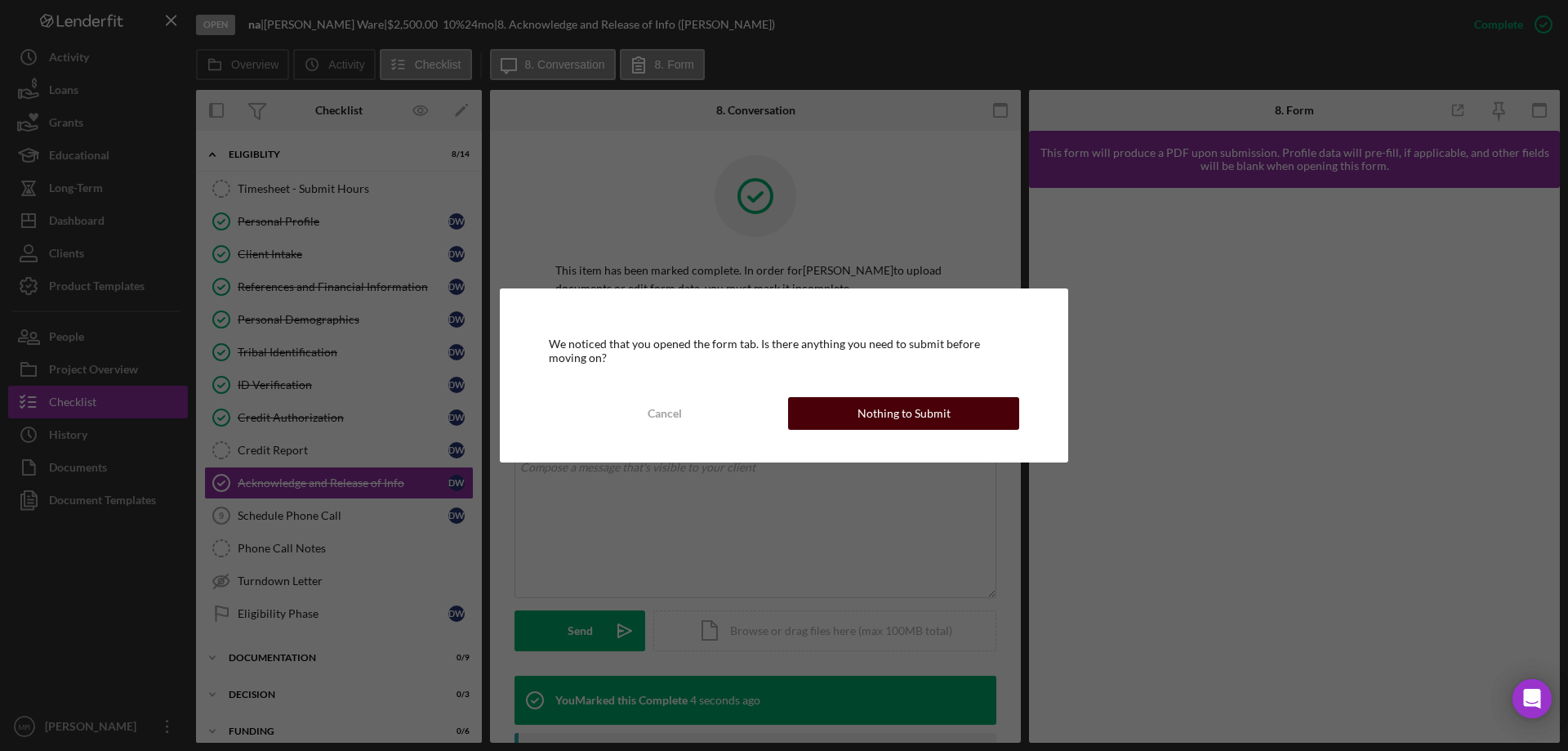
click at [950, 418] on button "Nothing to Submit" at bounding box center [904, 413] width 231 height 33
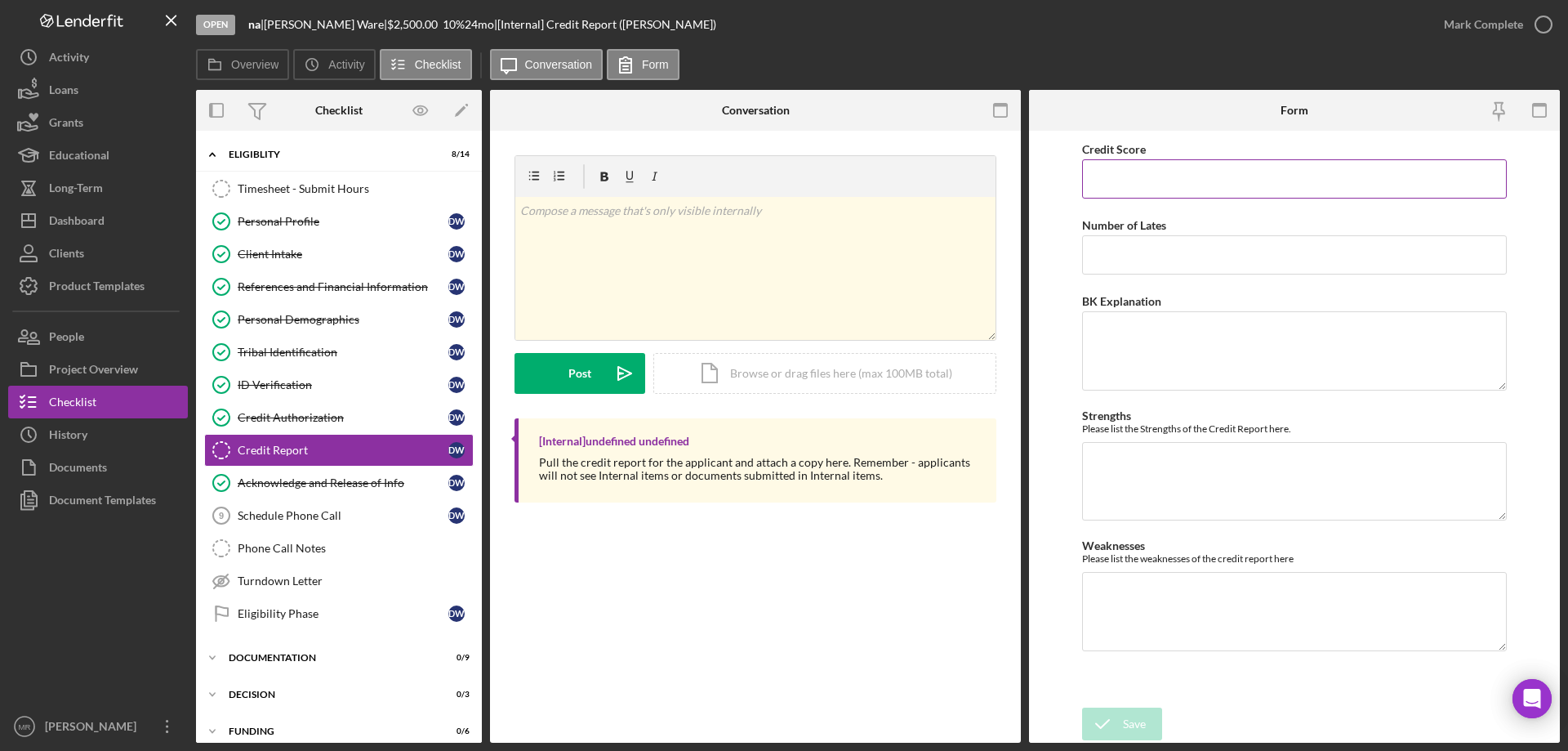
click at [1122, 170] on input "Credit Score" at bounding box center [1295, 179] width 425 height 40
type input "779"
drag, startPoint x: 1126, startPoint y: 722, endPoint x: 1198, endPoint y: 745, distance: 75.6
click at [1127, 723] on div "Save" at bounding box center [1134, 724] width 23 height 33
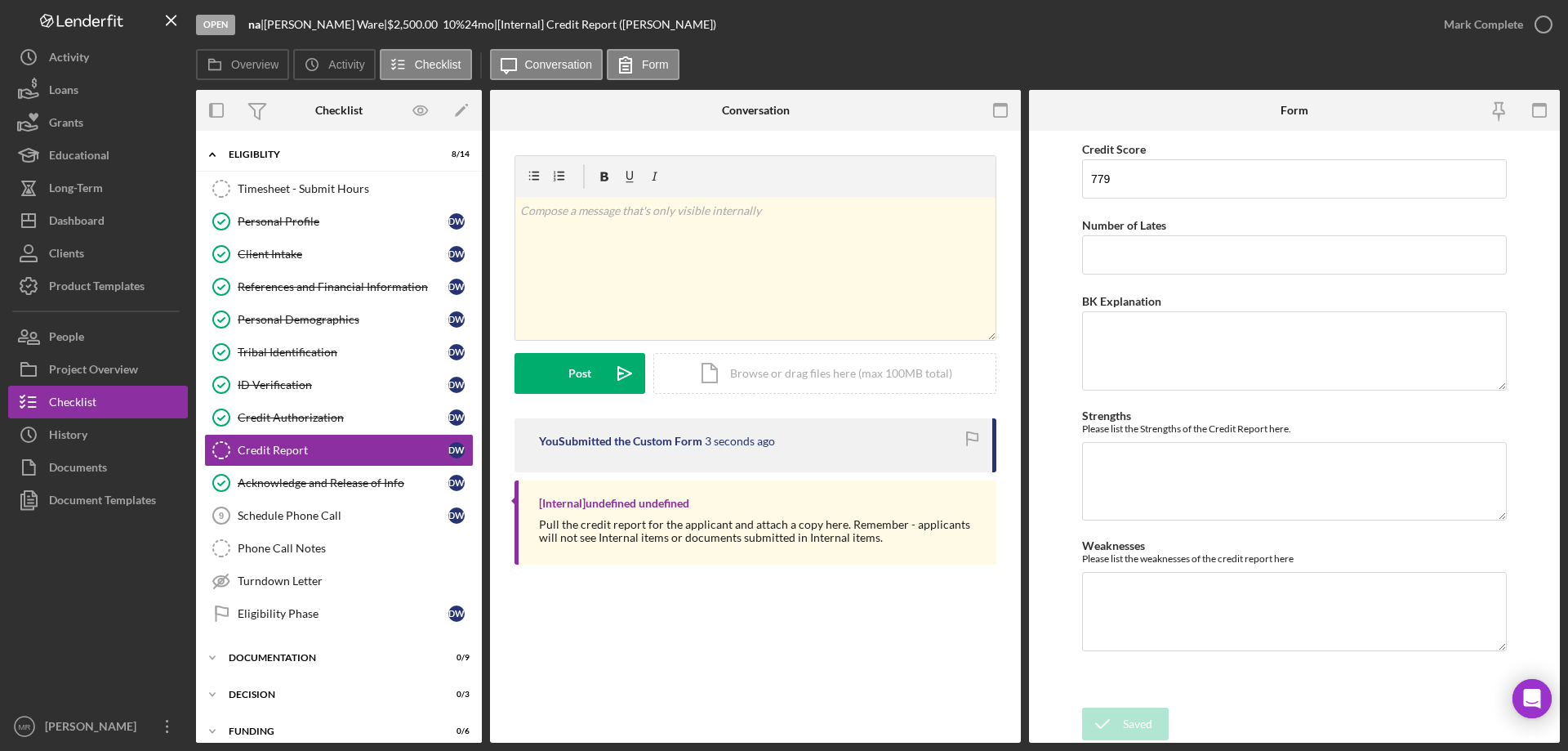
click at [1546, 20] on div "Saved" at bounding box center [1425, 16] width 262 height 7
click at [1545, 21] on icon "button" at bounding box center [1544, 25] width 41 height 41
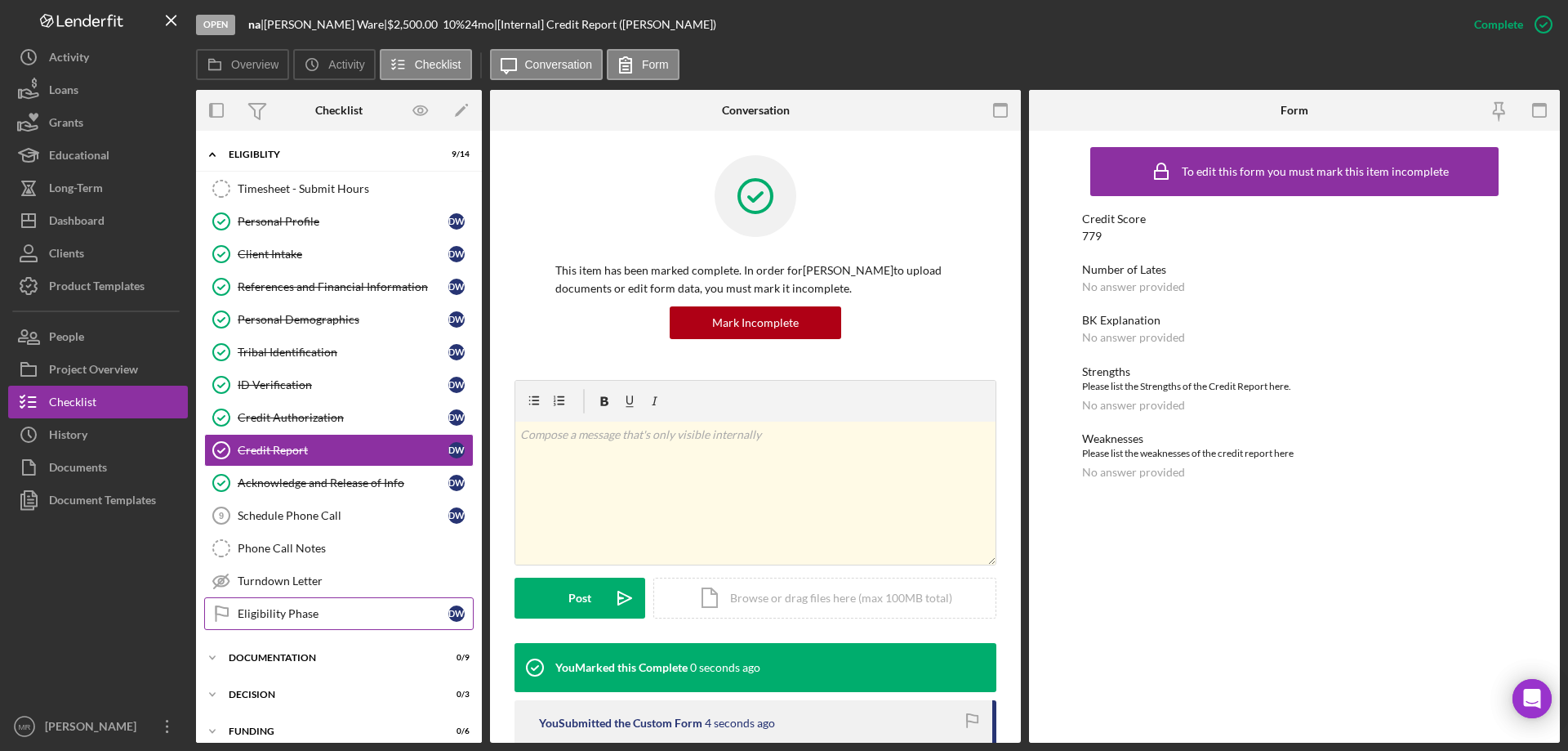
click at [281, 612] on div "Eligibility Phase" at bounding box center [343, 613] width 211 height 13
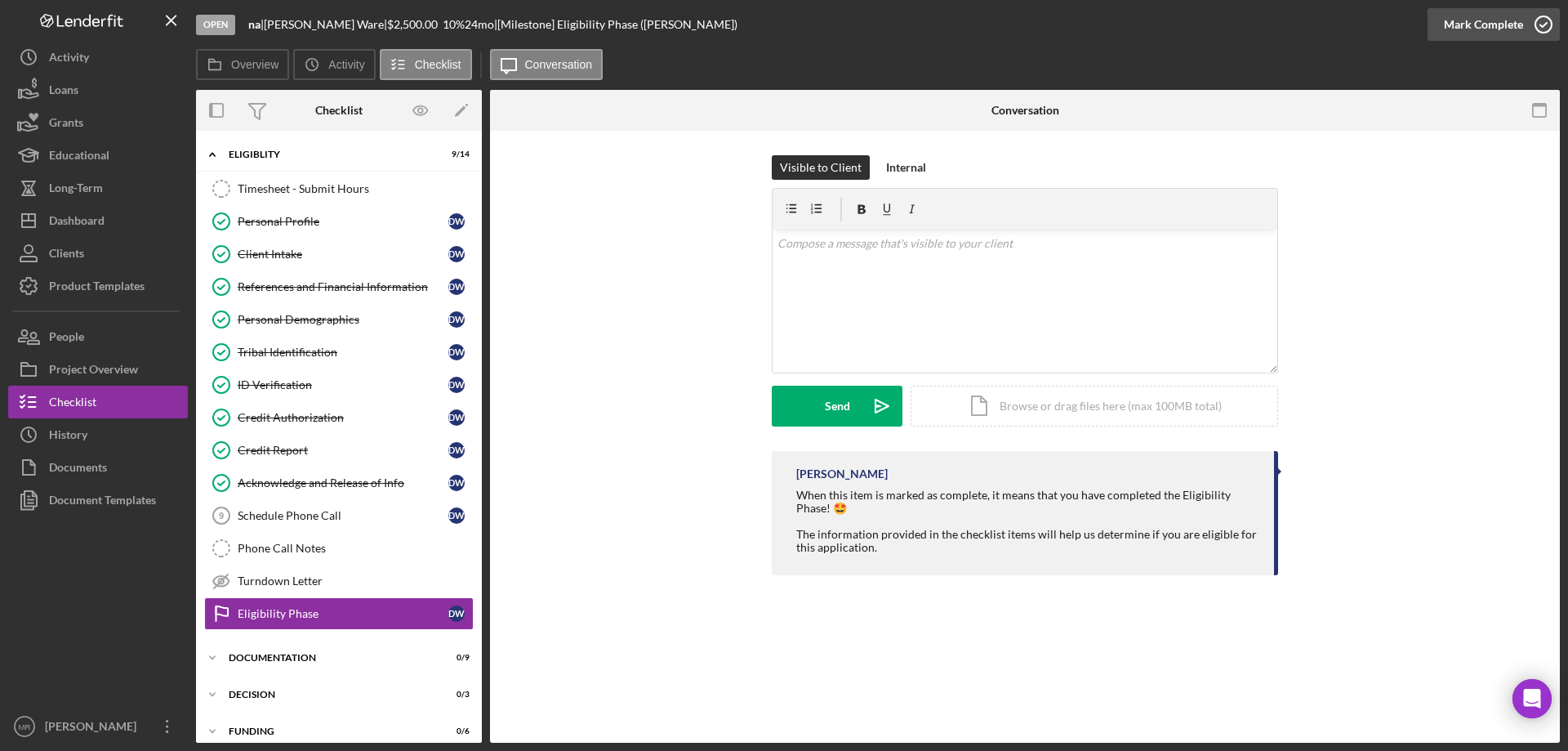
click at [1542, 22] on icon "button" at bounding box center [1544, 25] width 41 height 41
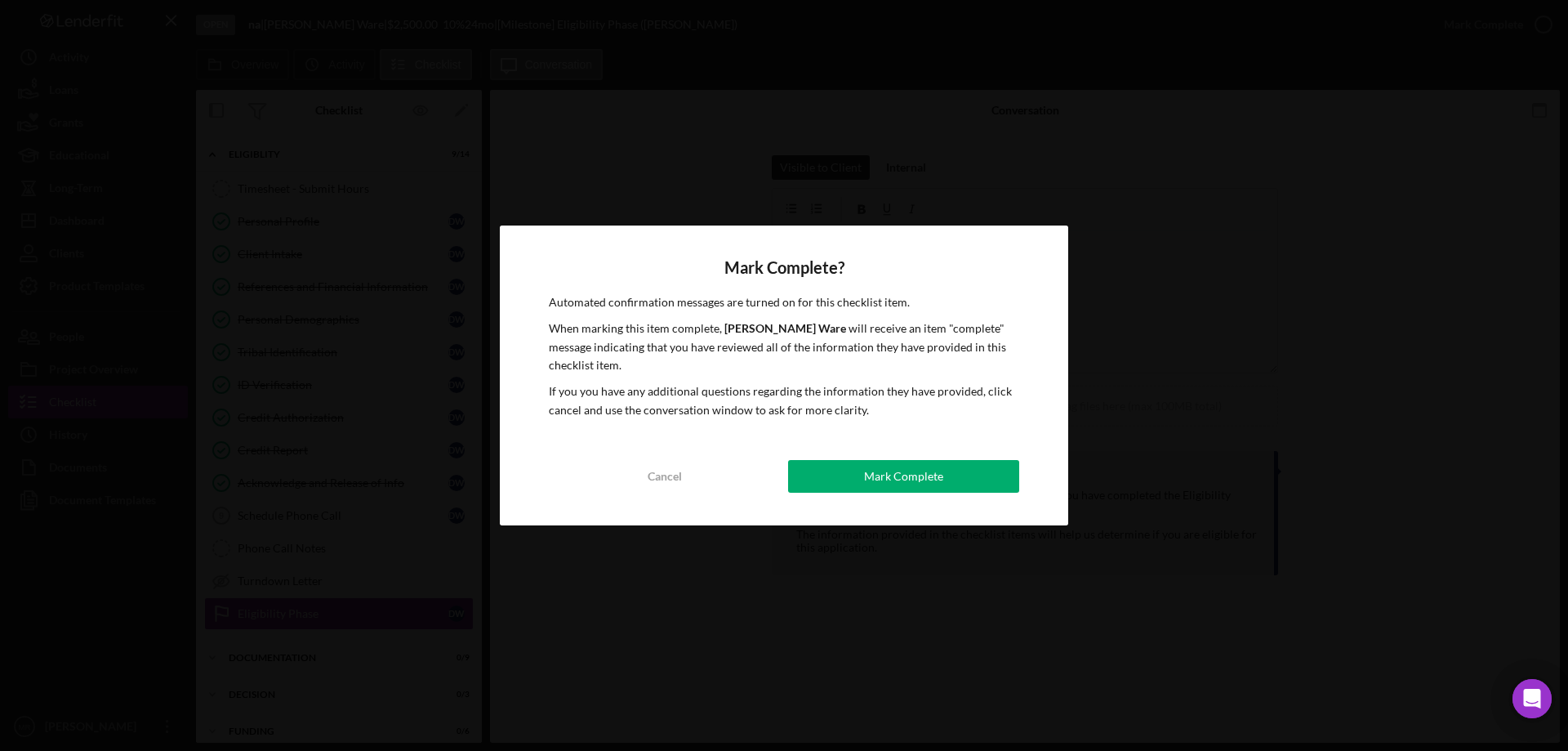
click at [860, 478] on button "Mark Complete" at bounding box center [904, 477] width 231 height 33
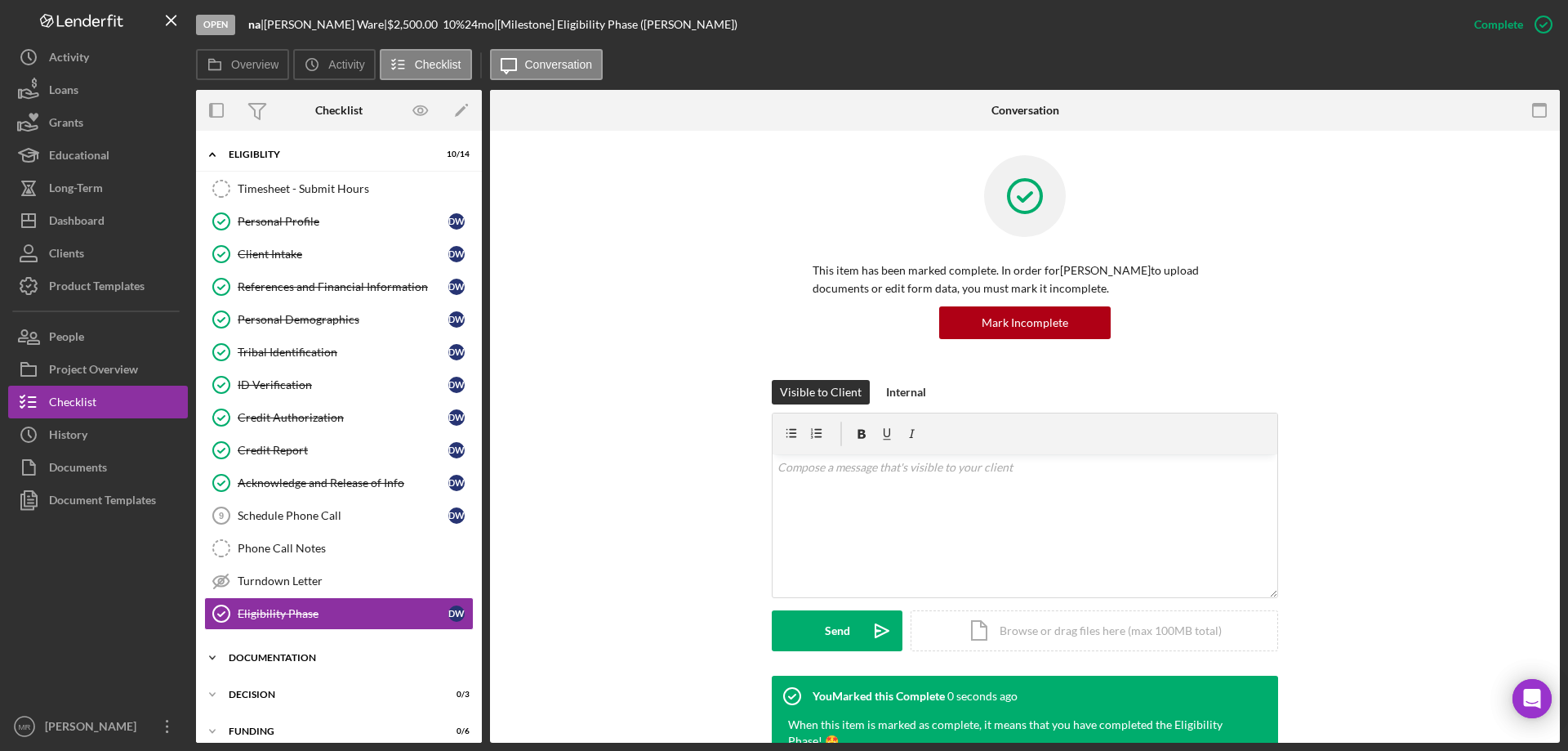
drag, startPoint x: 254, startPoint y: 649, endPoint x: 269, endPoint y: 650, distance: 15.0
click at [254, 650] on div "Icon/Expander Documentation 0 / 9" at bounding box center [338, 658] width 286 height 33
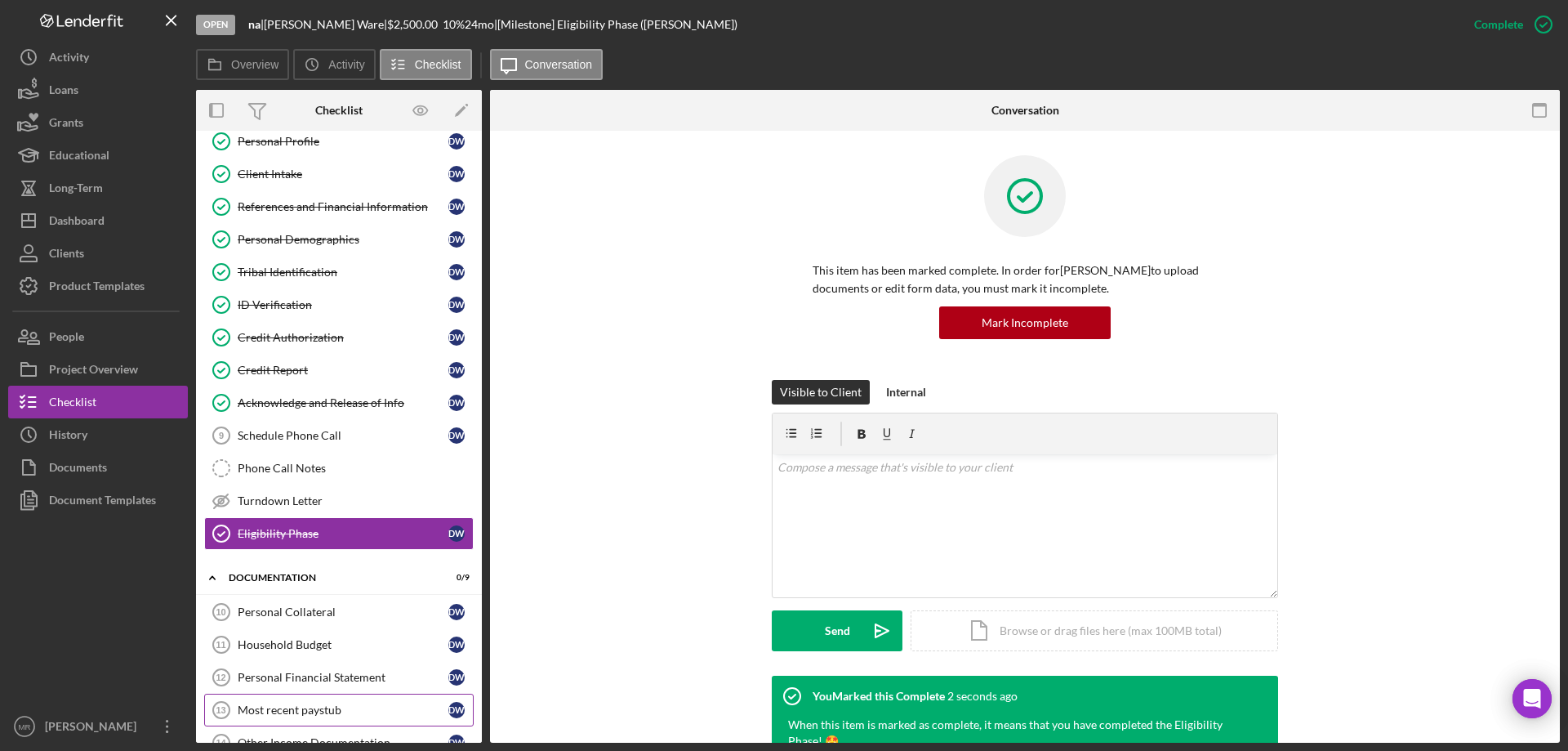
scroll to position [245, 0]
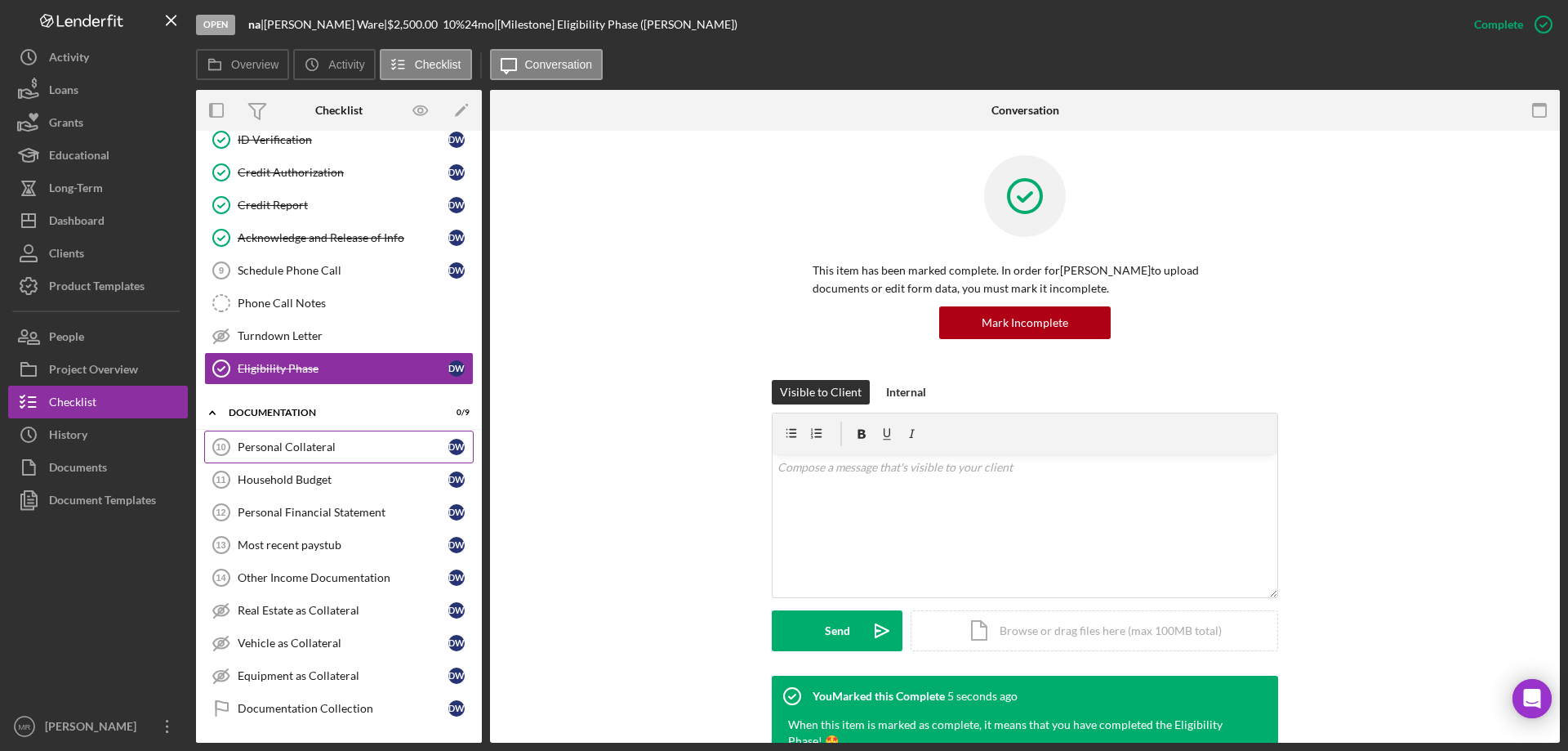
click at [271, 445] on div "Personal Collateral" at bounding box center [343, 447] width 211 height 13
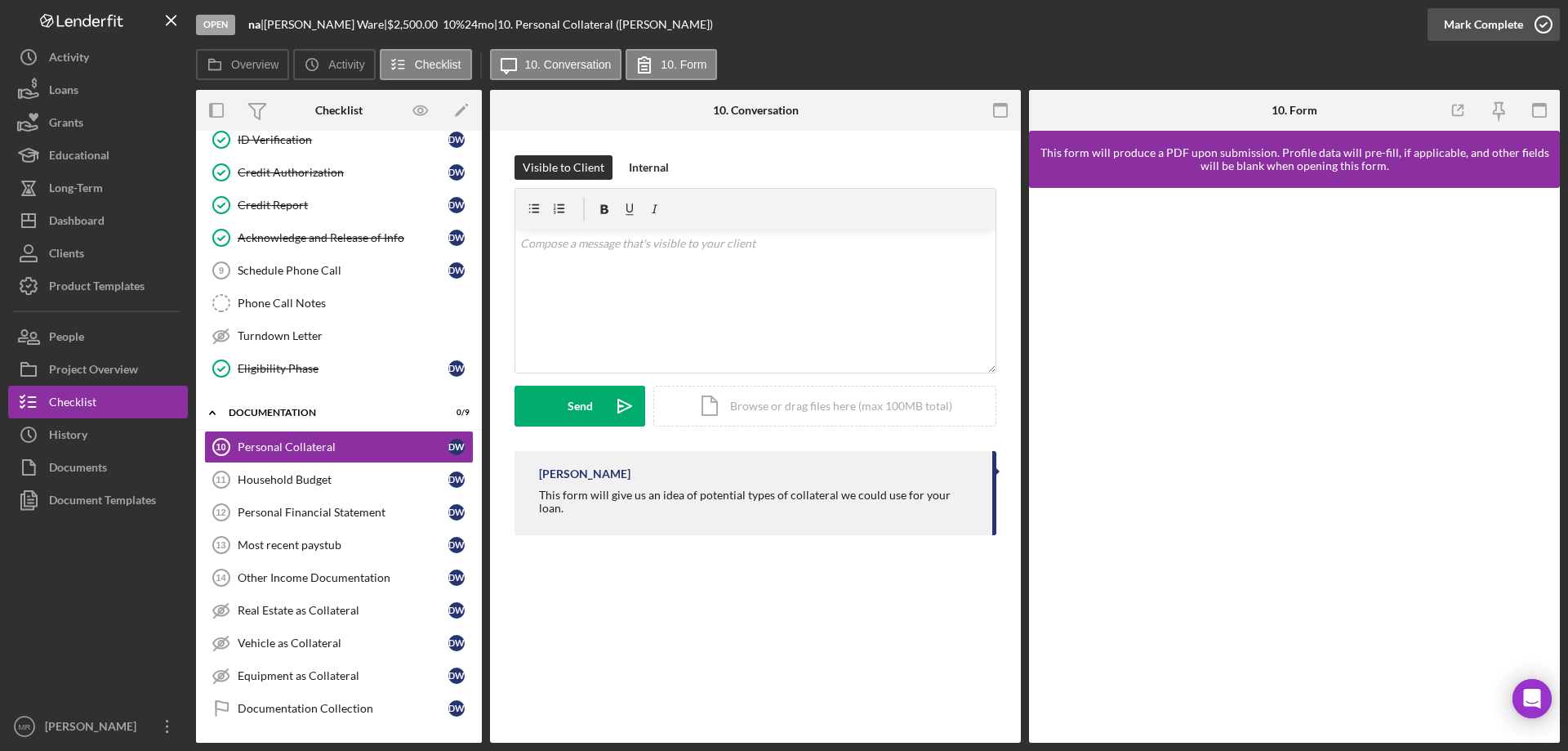
click at [1543, 20] on icon "button" at bounding box center [1544, 25] width 41 height 41
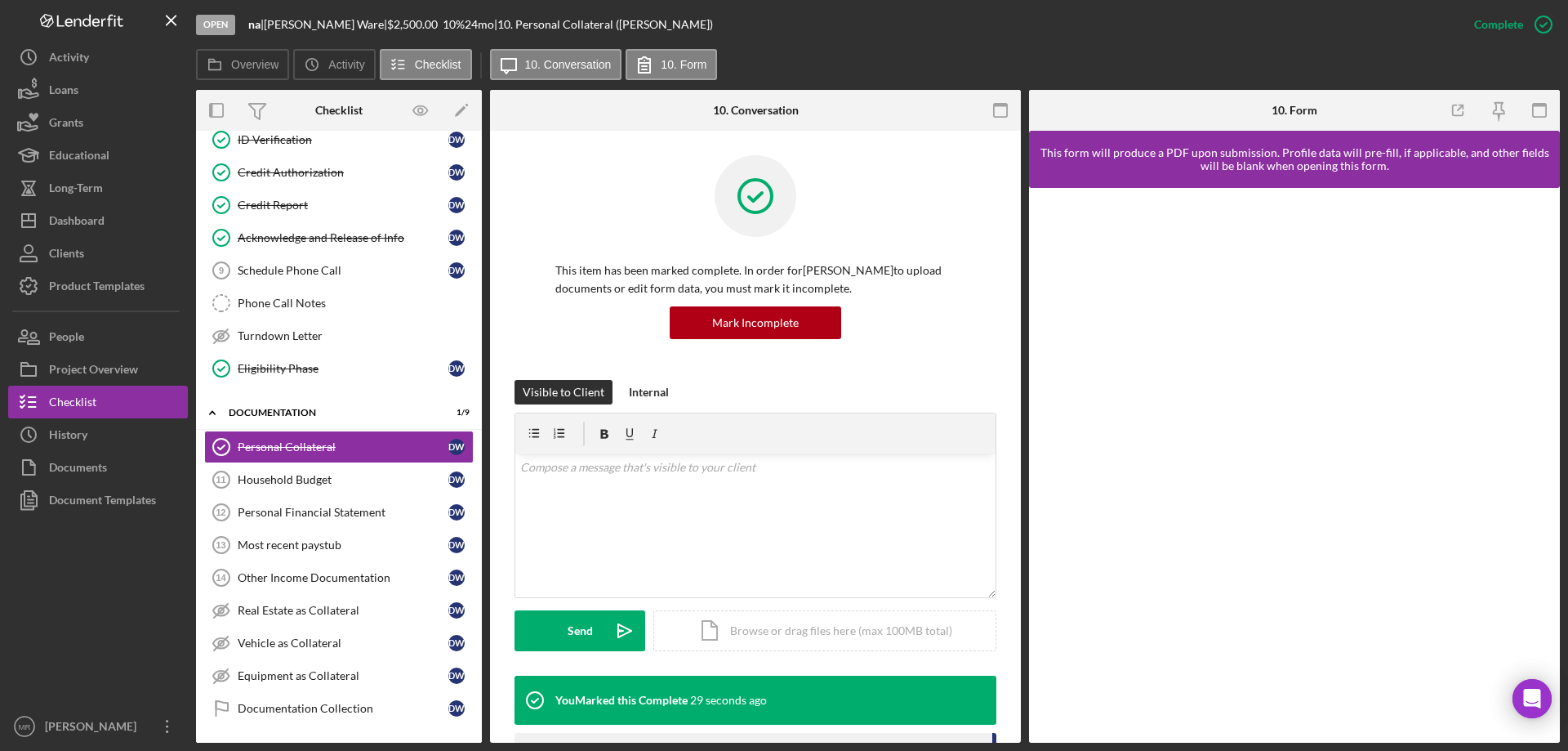
click at [949, 195] on div at bounding box center [756, 208] width 400 height 106
click at [277, 545] on div "Most recent paystub" at bounding box center [343, 545] width 211 height 13
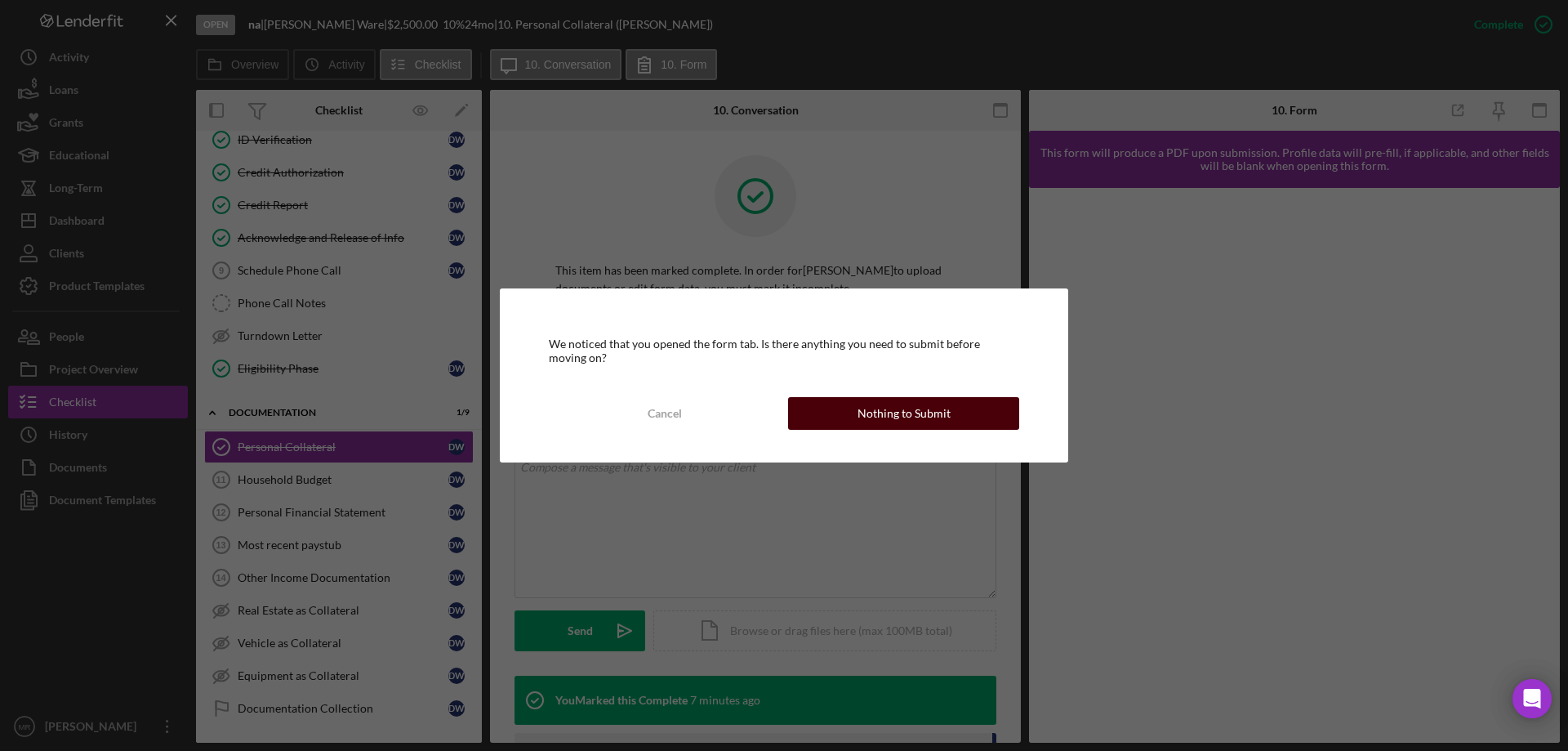
drag, startPoint x: 869, startPoint y: 397, endPoint x: 937, endPoint y: 418, distance: 71.2
click at [878, 401] on div "Nothing to Submit" at bounding box center [904, 413] width 93 height 33
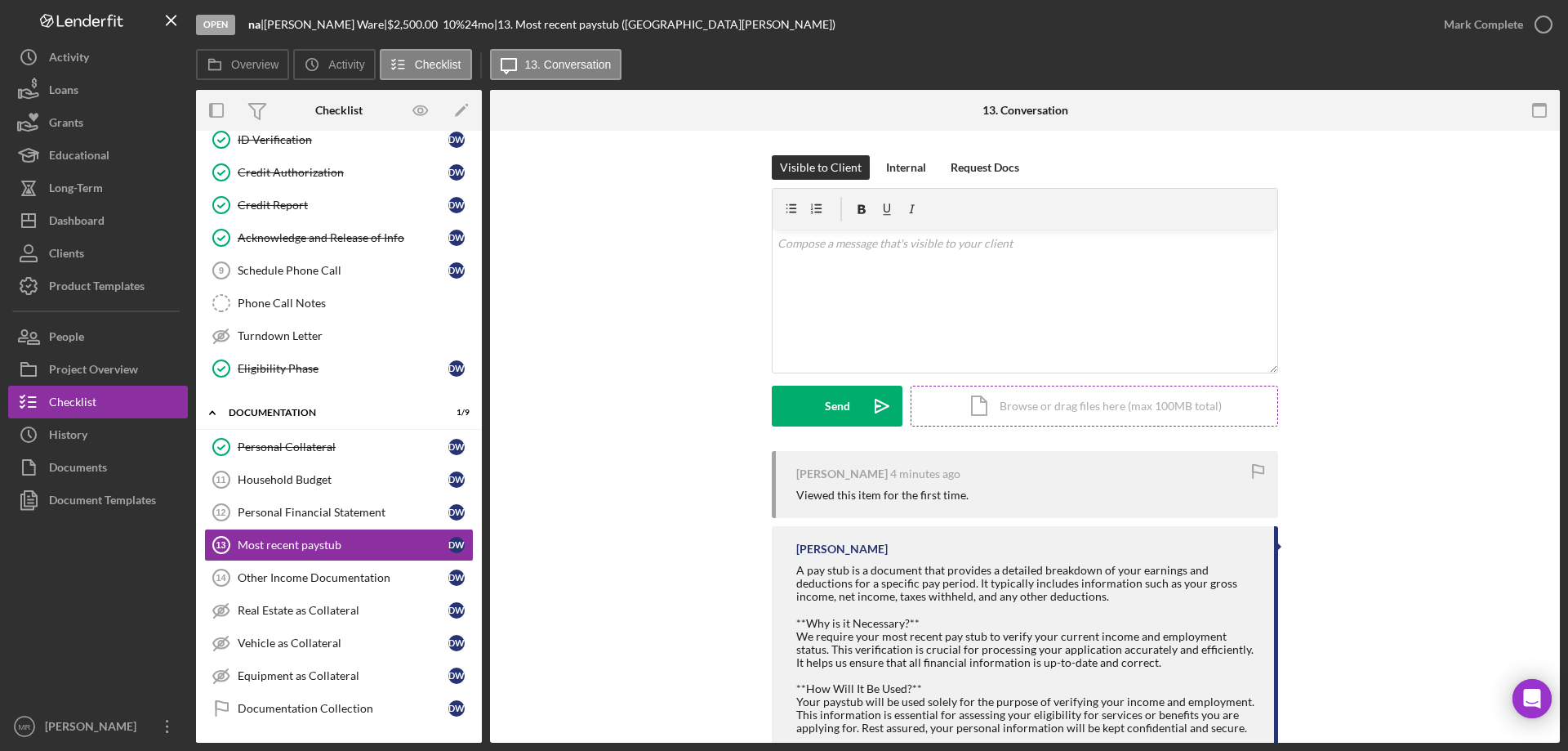
click at [1036, 413] on div "Icon/Document Browse or drag files here (max 100MB total) Tap to choose files o…" at bounding box center [1094, 406] width 368 height 41
click at [821, 406] on div "Upload" at bounding box center [837, 406] width 37 height 41
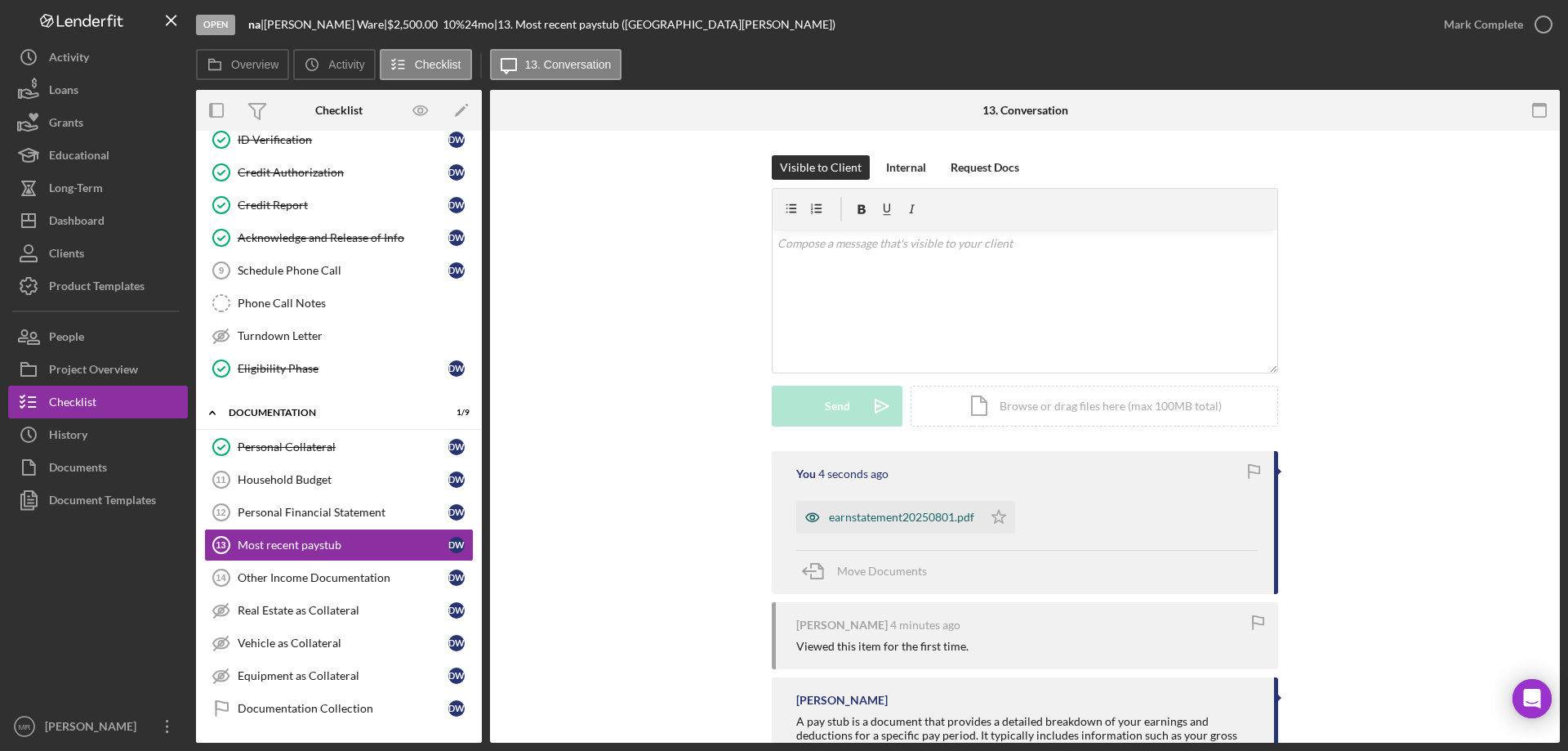
click at [893, 518] on div "earnstatement20250801.pdf" at bounding box center [901, 517] width 146 height 13
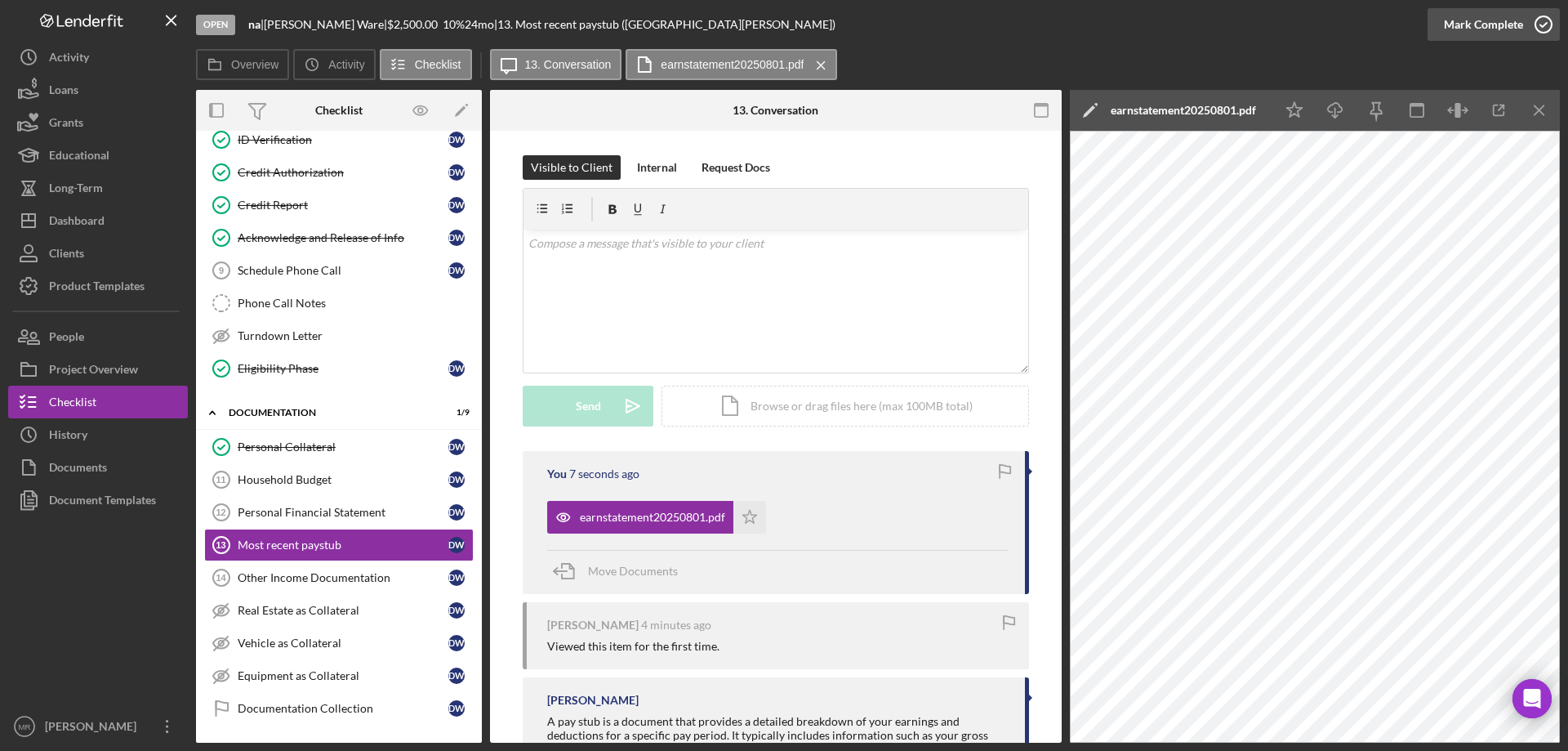
click at [1541, 26] on polyline "button" at bounding box center [1543, 25] width 7 height 4
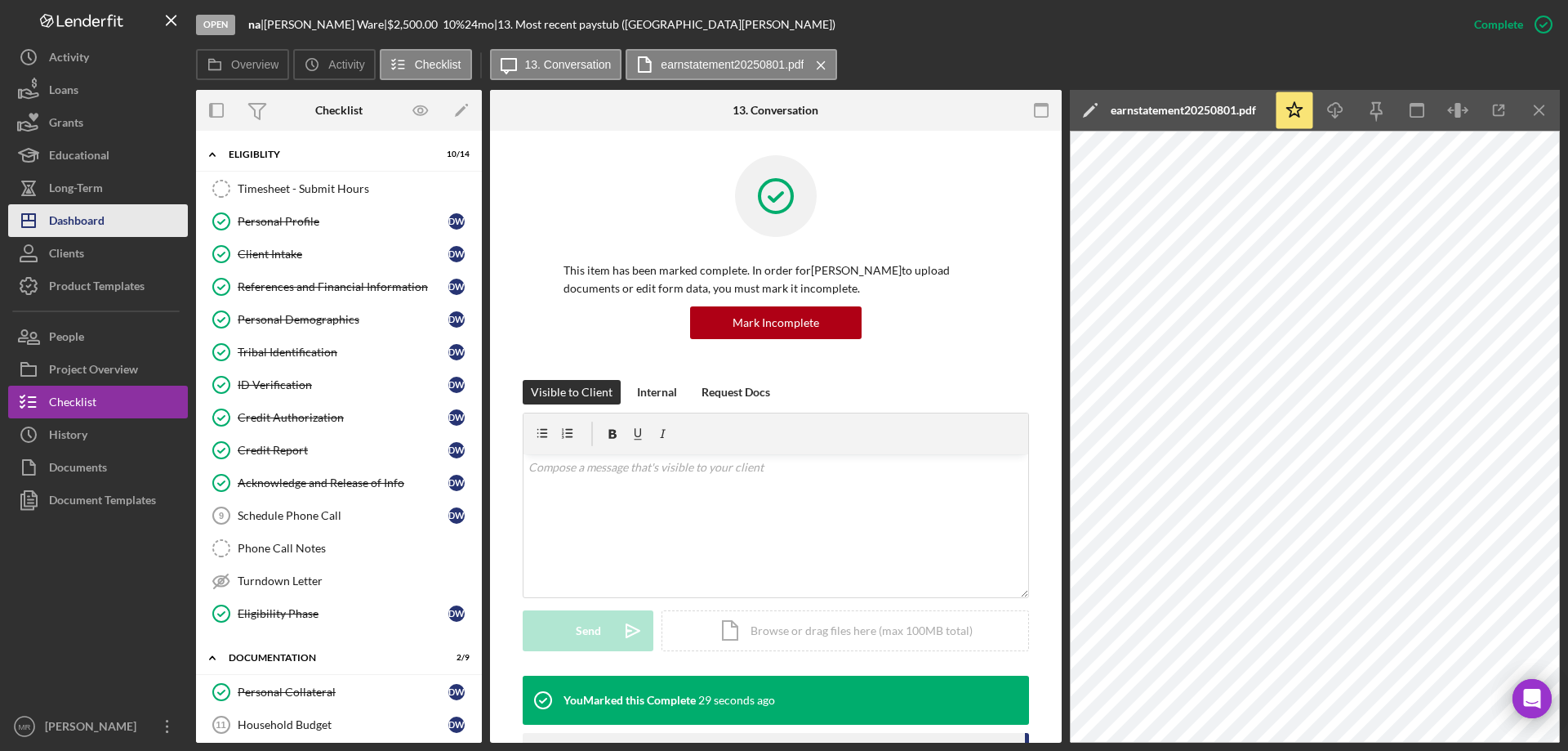
click at [78, 213] on div "Dashboard" at bounding box center [77, 222] width 55 height 37
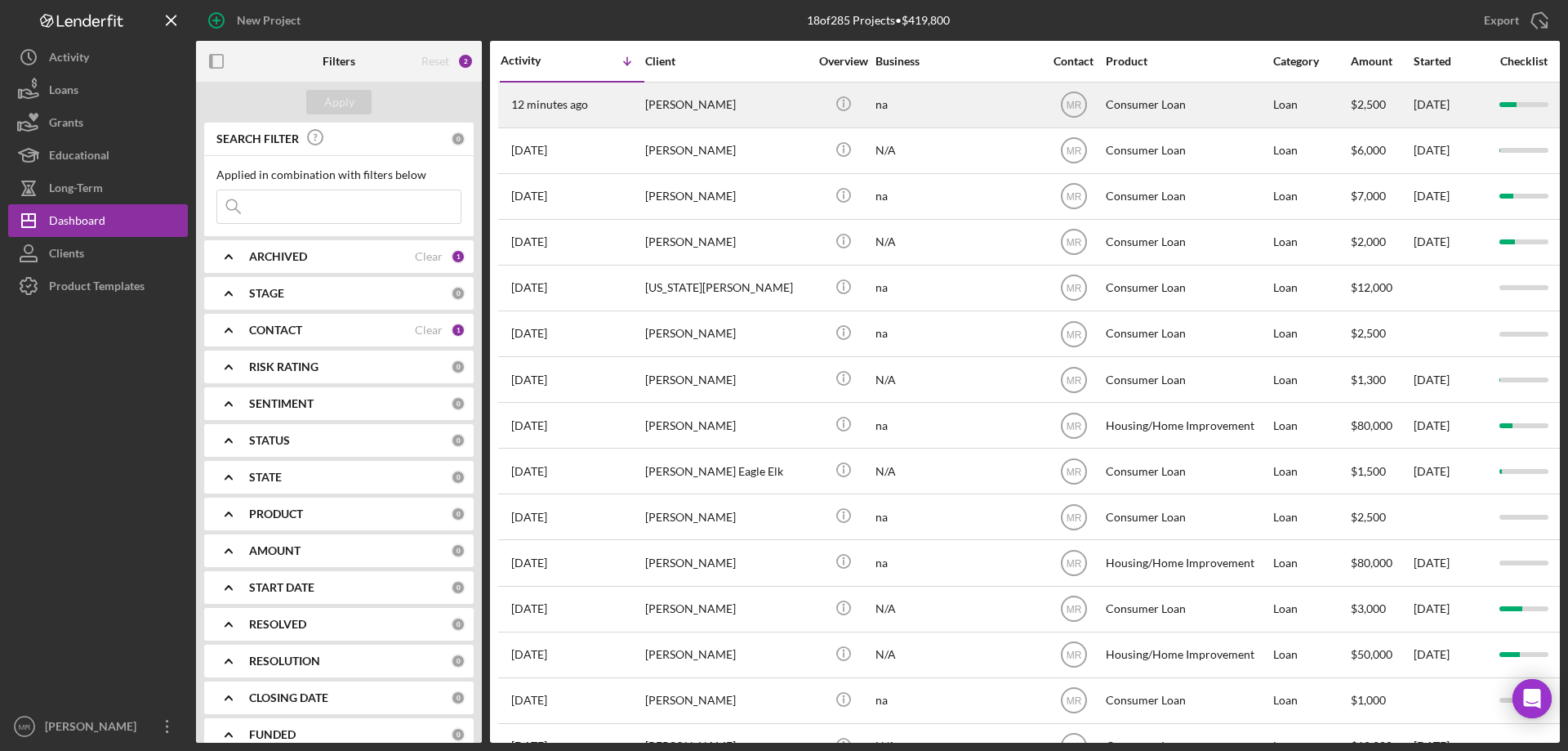
click at [740, 96] on div "[PERSON_NAME]" at bounding box center [727, 105] width 163 height 44
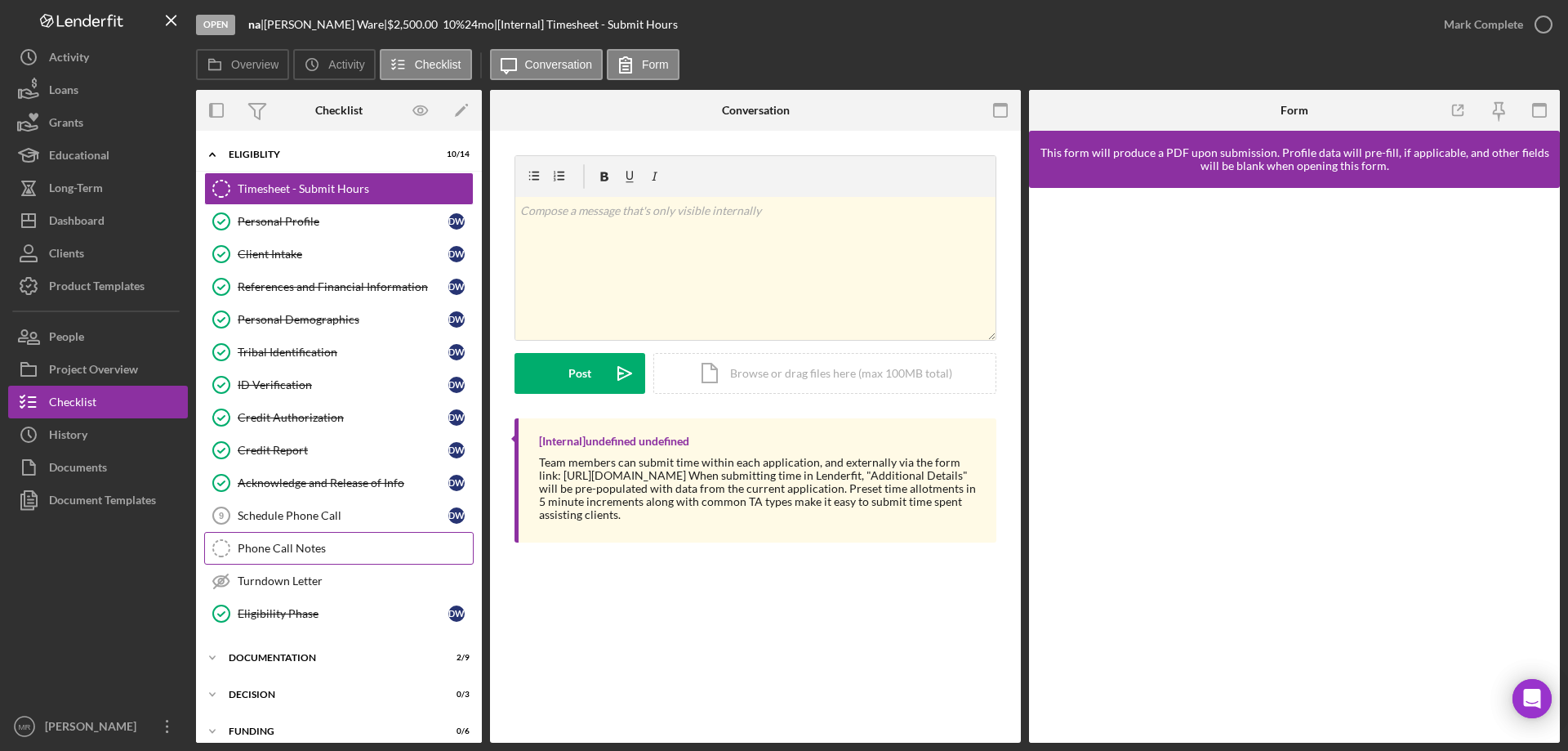
scroll to position [51, 0]
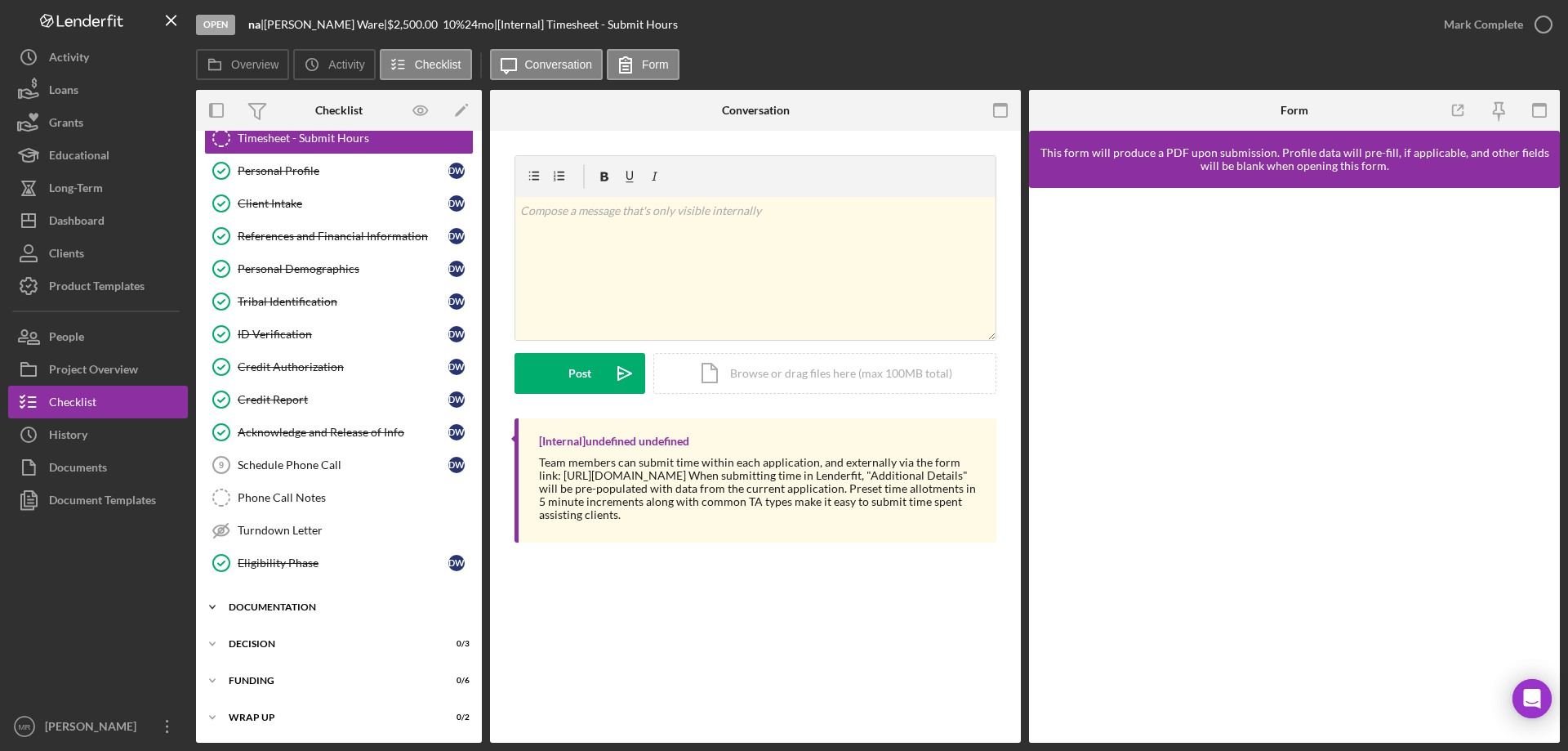
click at [282, 604] on div "Documentation" at bounding box center [345, 607] width 233 height 10
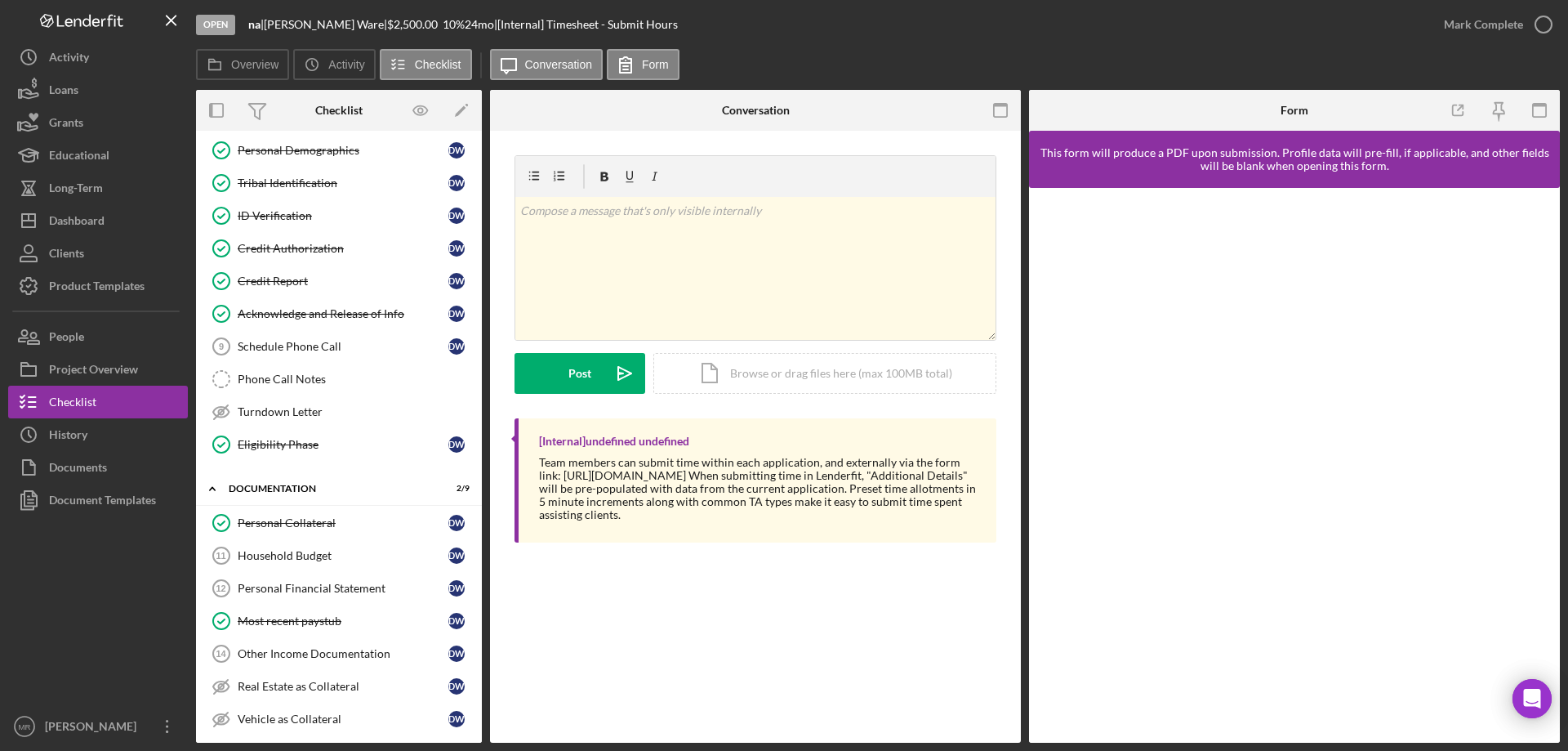
scroll to position [296, 0]
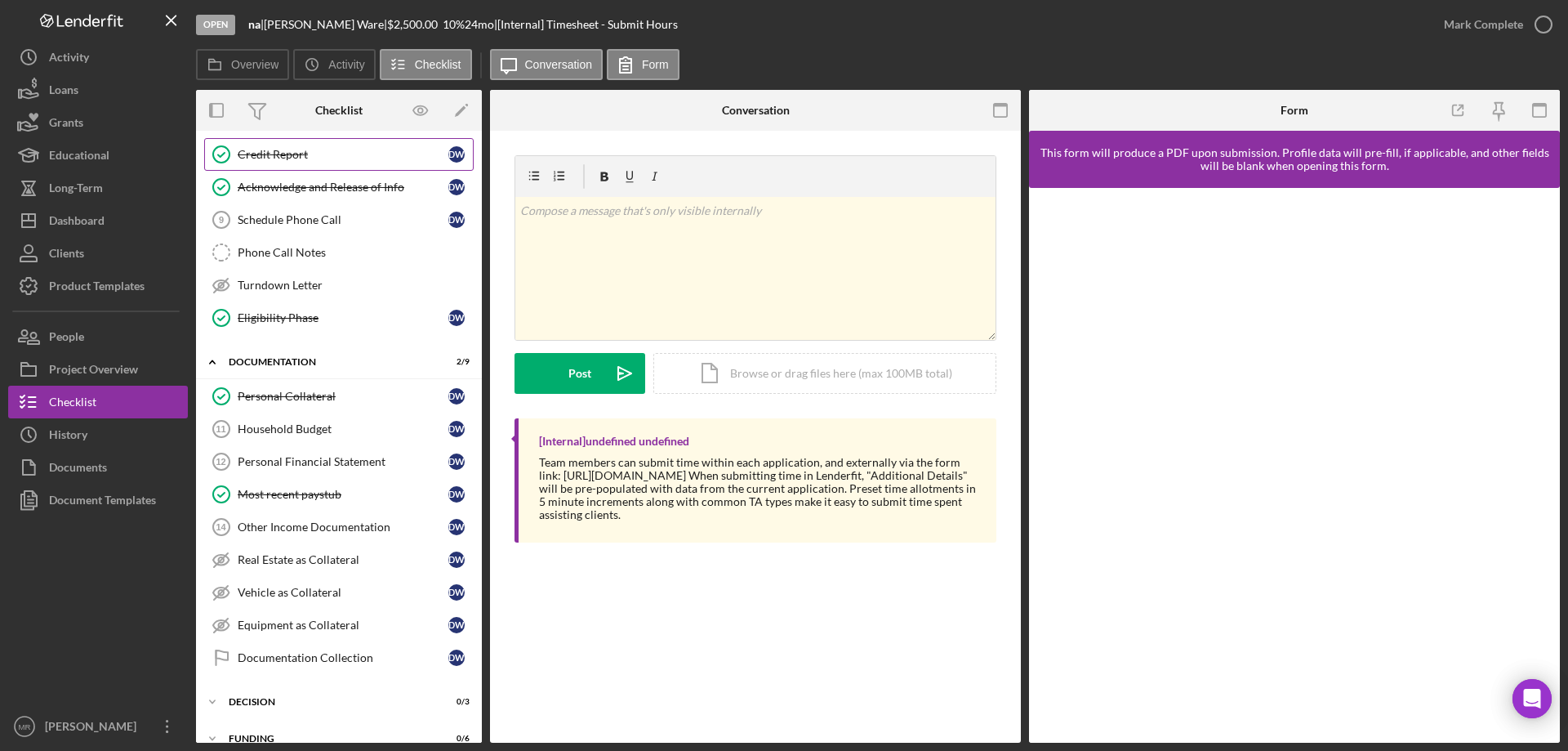
click at [292, 147] on link "Credit Report Credit Report D W" at bounding box center [338, 155] width 269 height 33
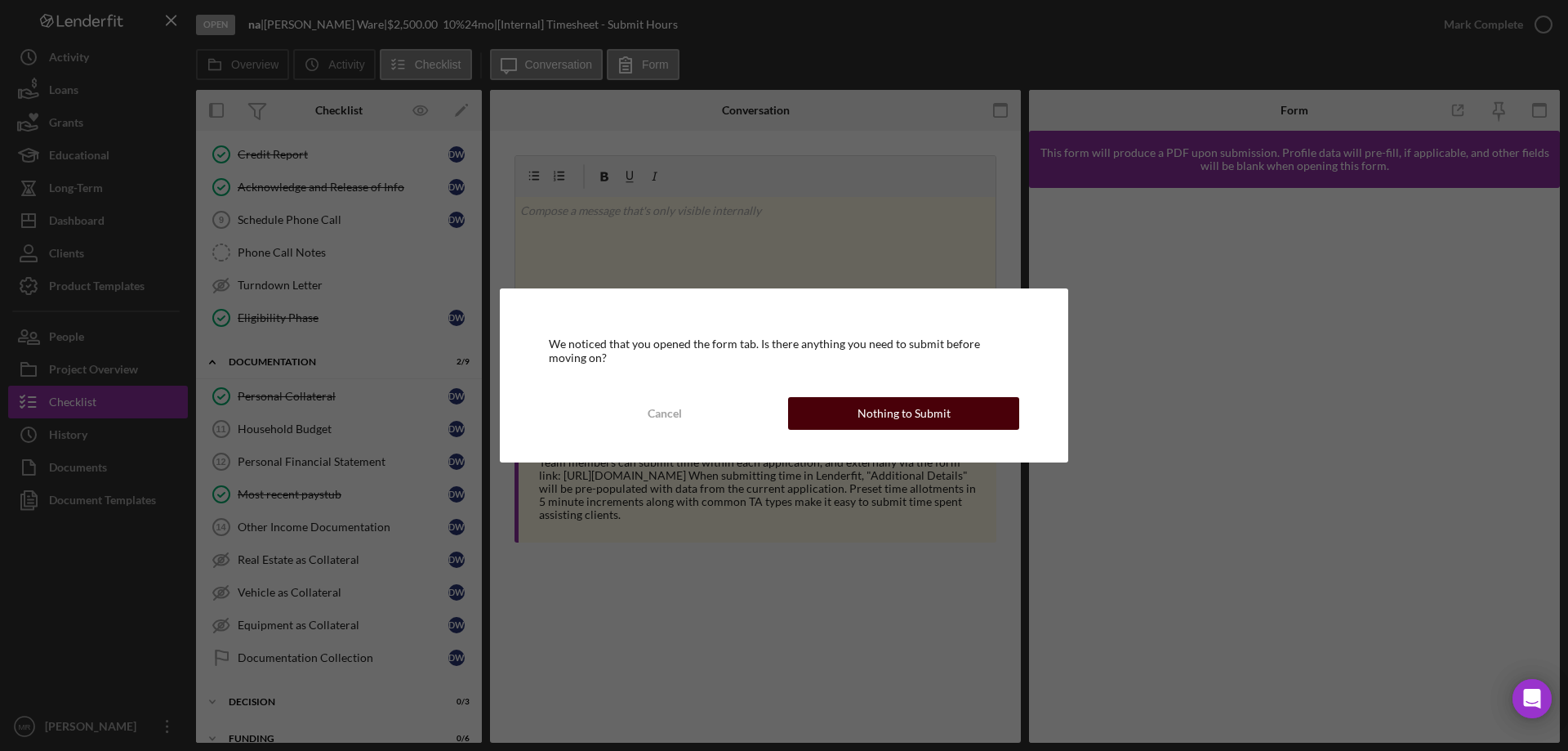
click at [908, 426] on div "Nothing to Submit" at bounding box center [904, 413] width 93 height 33
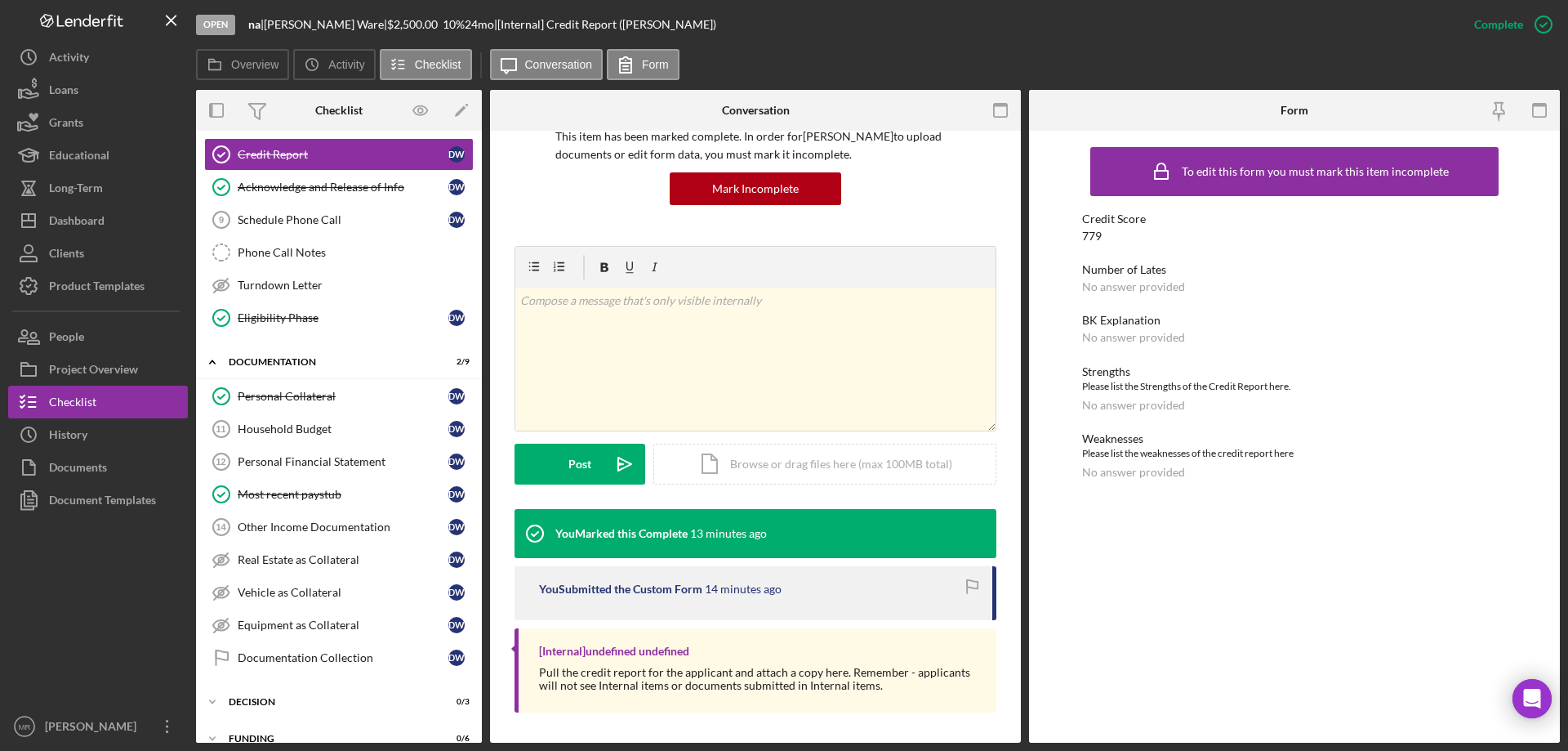
scroll to position [137, 0]
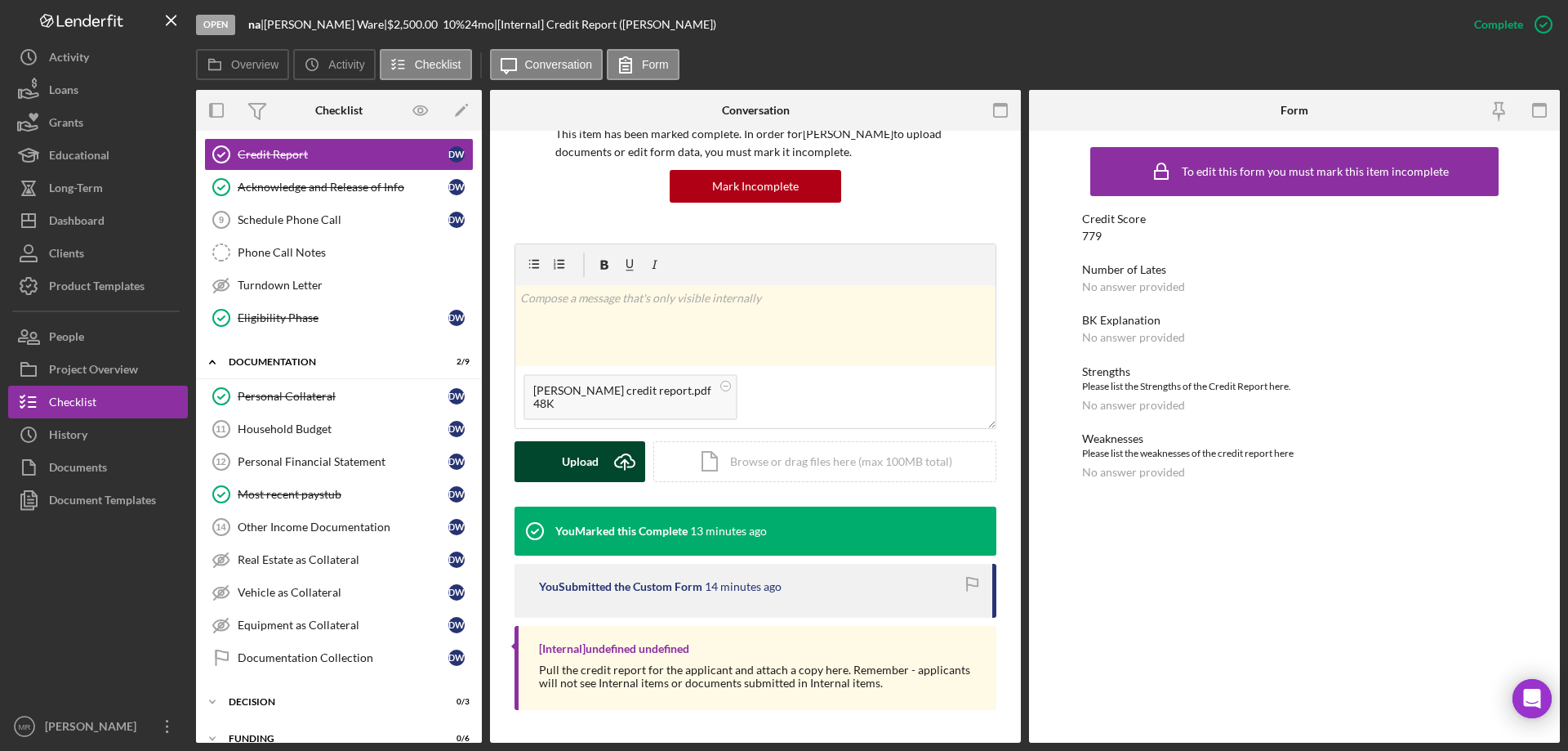
click at [551, 463] on button "Upload Icon/Upload" at bounding box center [579, 462] width 131 height 41
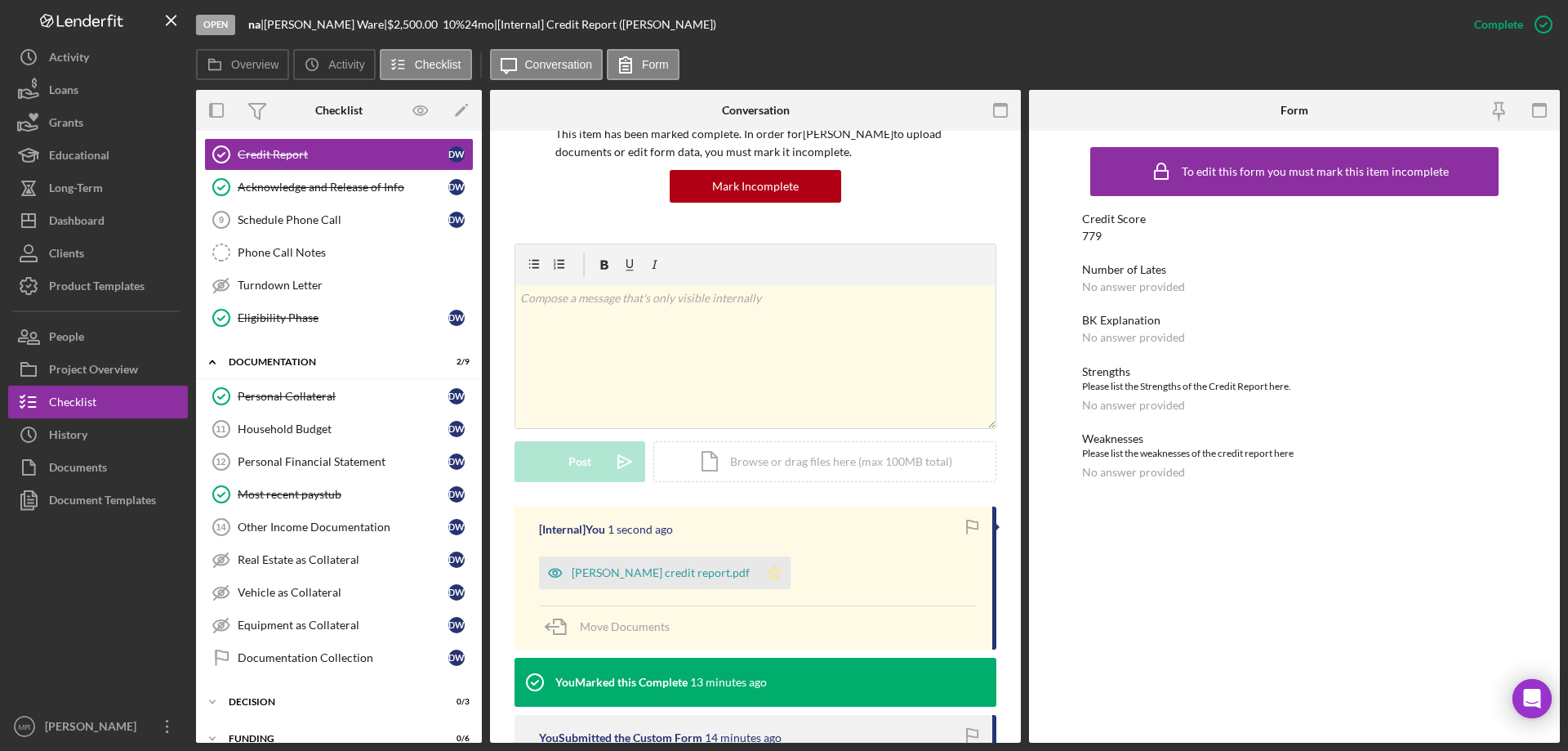
click at [758, 572] on icon "Icon/Star" at bounding box center [775, 573] width 33 height 33
click at [626, 575] on div "[PERSON_NAME] credit report.pdf" at bounding box center [661, 573] width 178 height 13
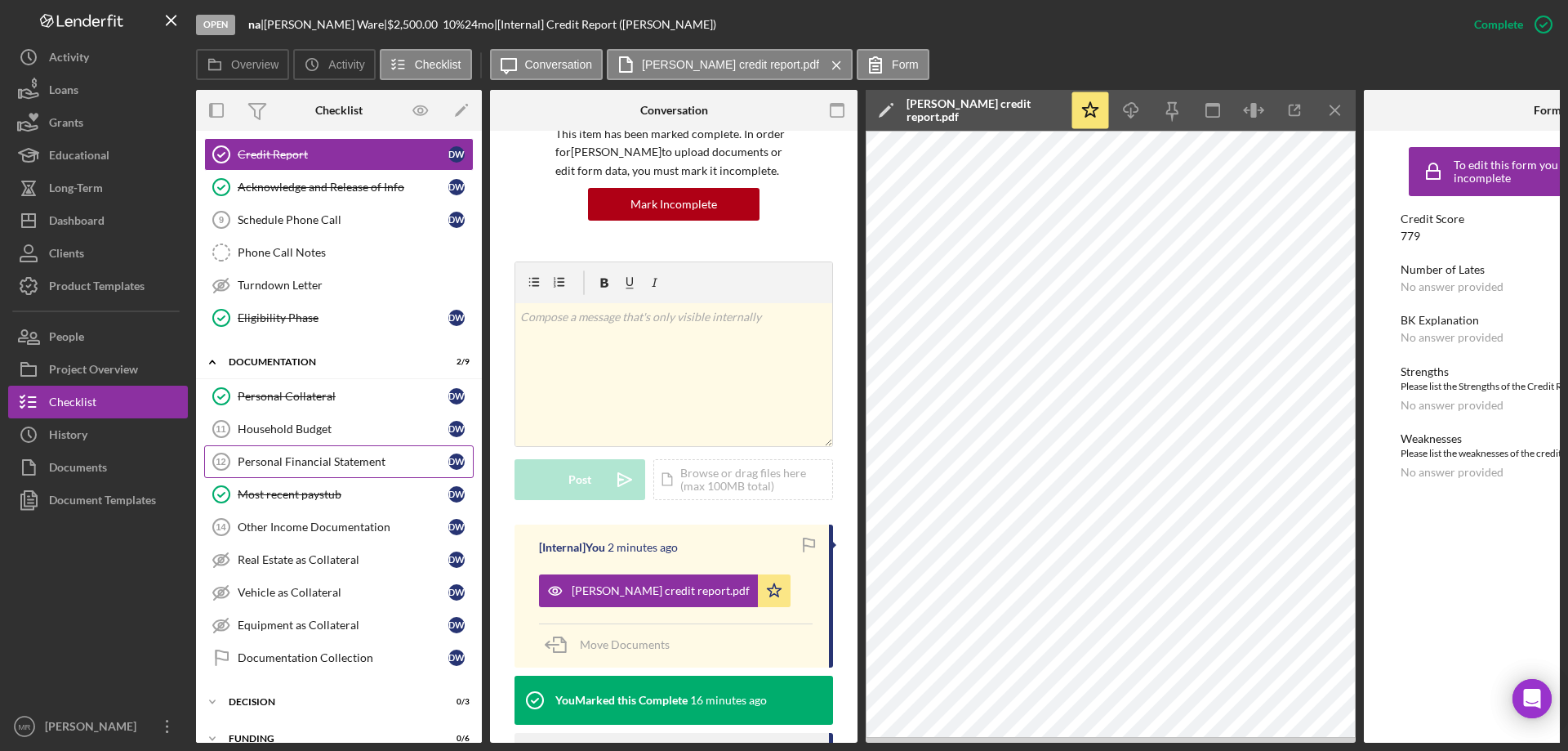
click at [338, 456] on div "Personal Financial Statement" at bounding box center [343, 462] width 211 height 13
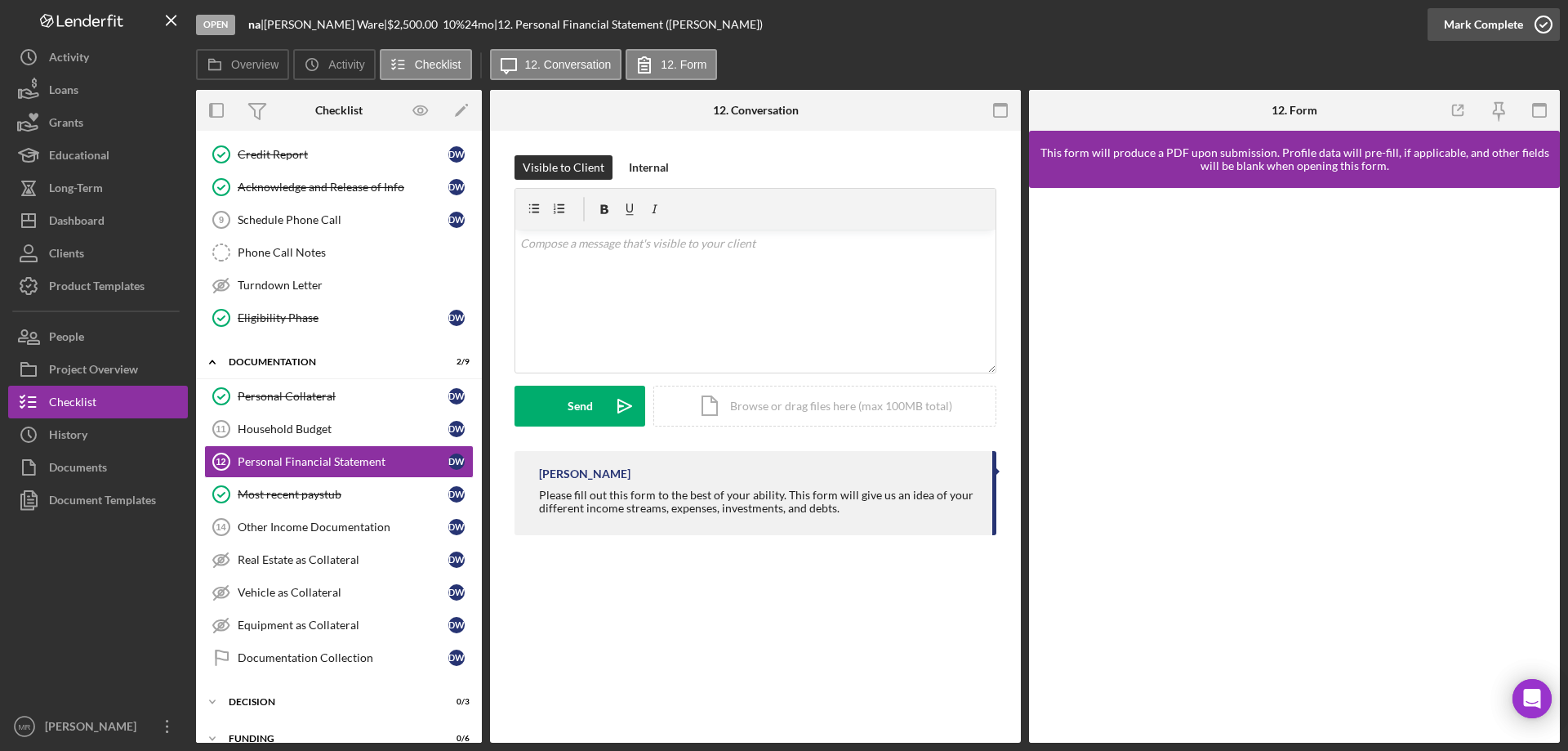
click at [1539, 25] on icon "button" at bounding box center [1544, 25] width 41 height 41
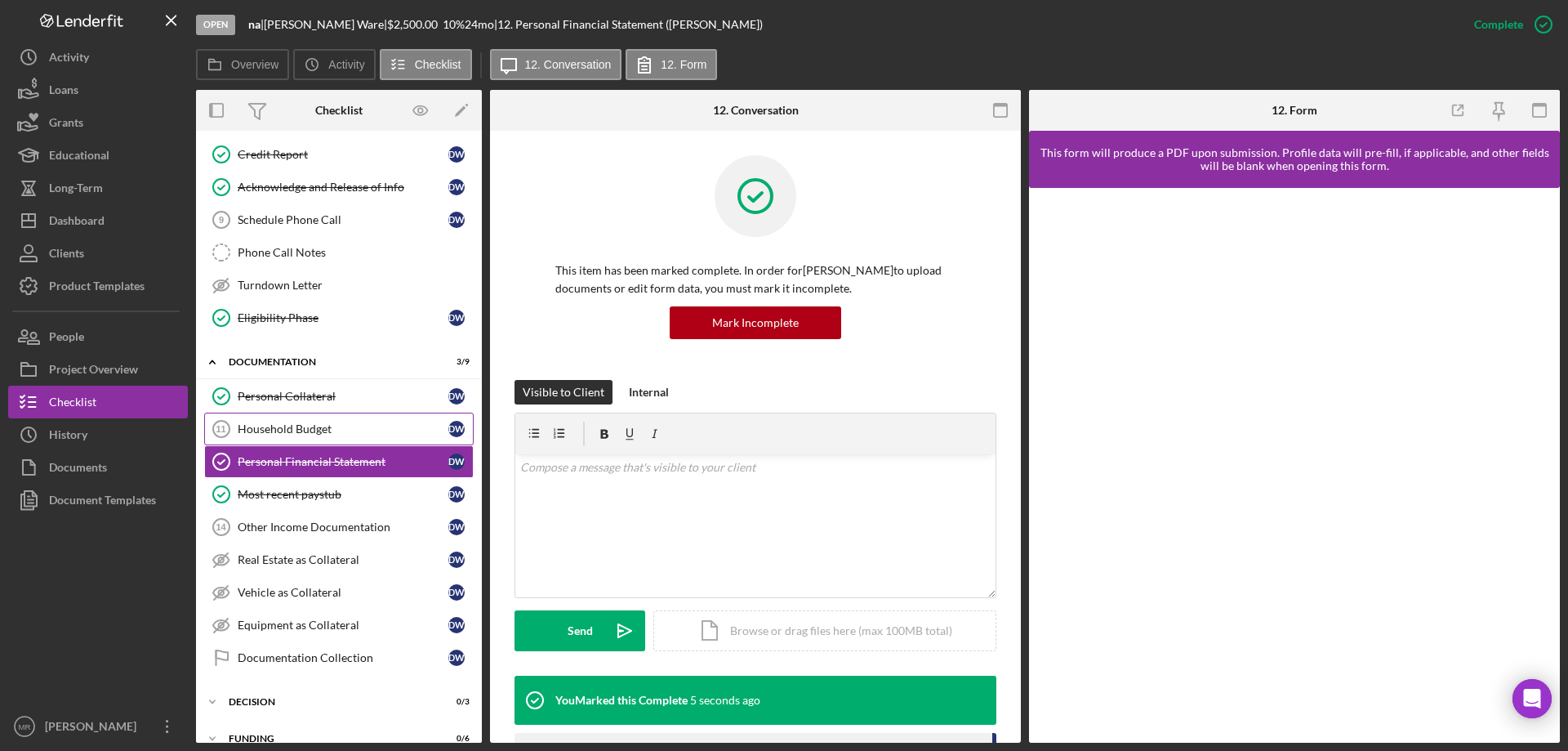
click at [281, 426] on div "Household Budget" at bounding box center [343, 429] width 211 height 13
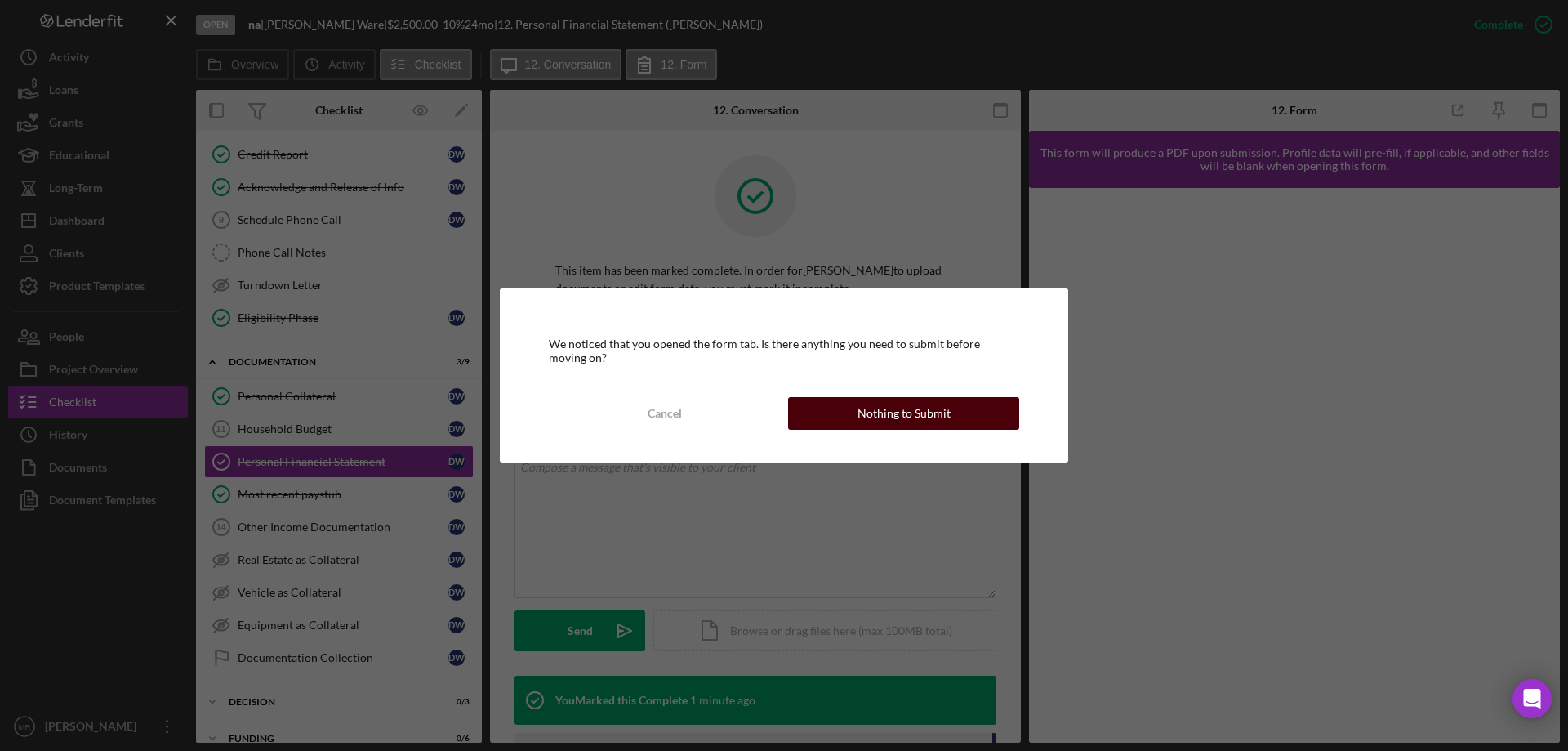
click at [911, 403] on div "Nothing to Submit" at bounding box center [904, 413] width 93 height 33
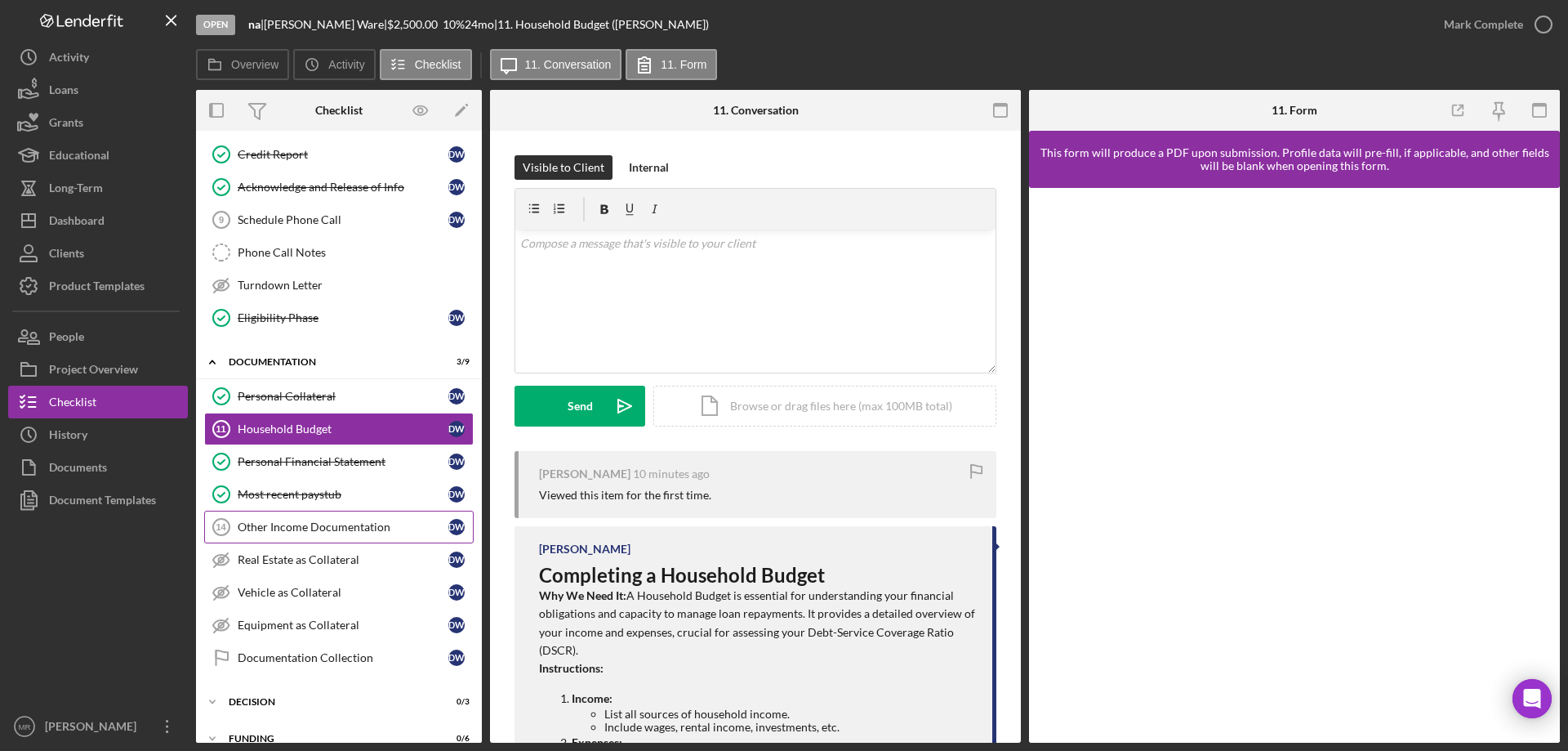
click at [282, 525] on div "Other Income Documentation" at bounding box center [343, 527] width 211 height 13
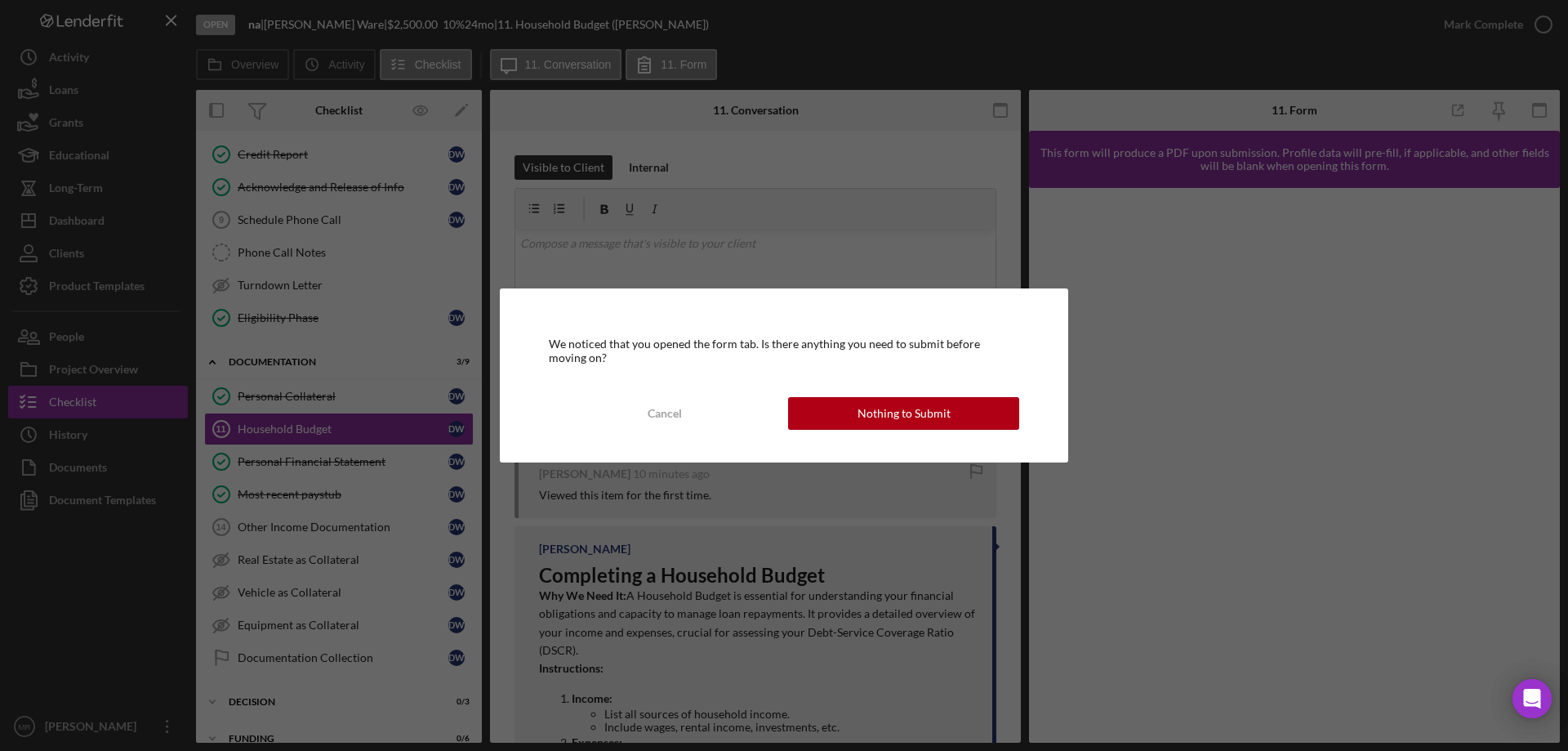
click at [897, 402] on div "Nothing to Submit" at bounding box center [904, 413] width 93 height 33
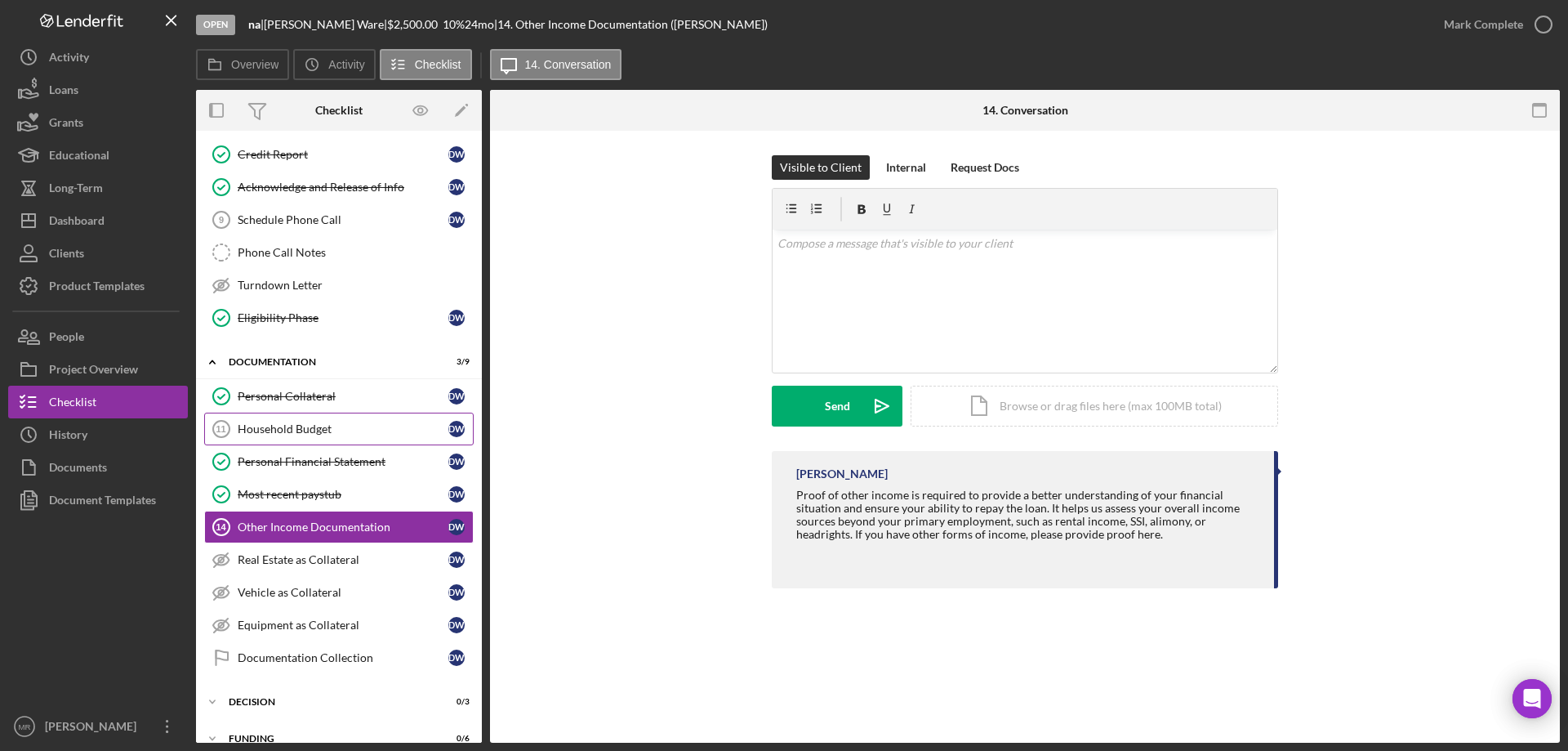
click at [271, 426] on div "Household Budget" at bounding box center [343, 429] width 211 height 13
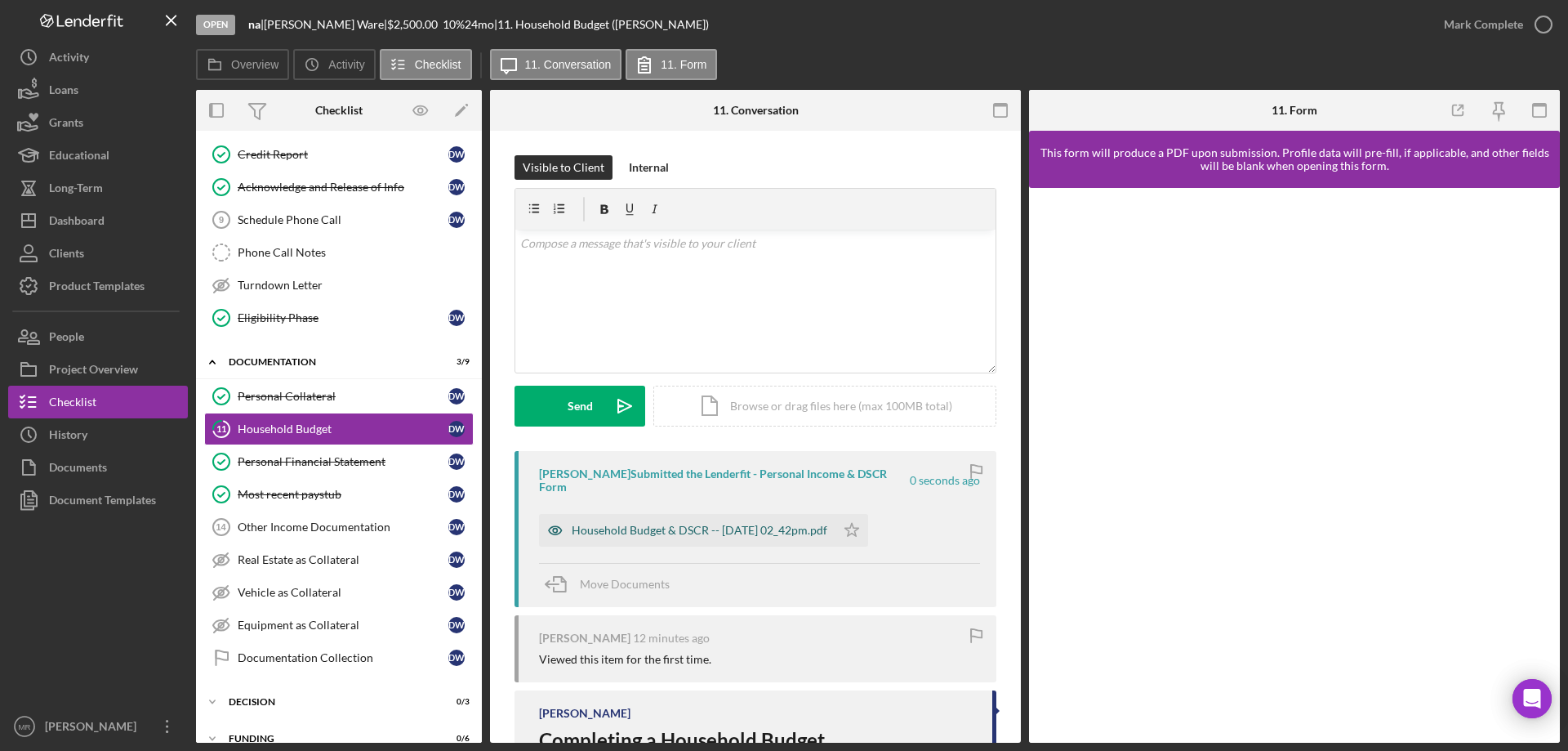
click at [703, 524] on div "Household Budget & DSCR -- [DATE] 02_42pm.pdf" at bounding box center [700, 530] width 256 height 13
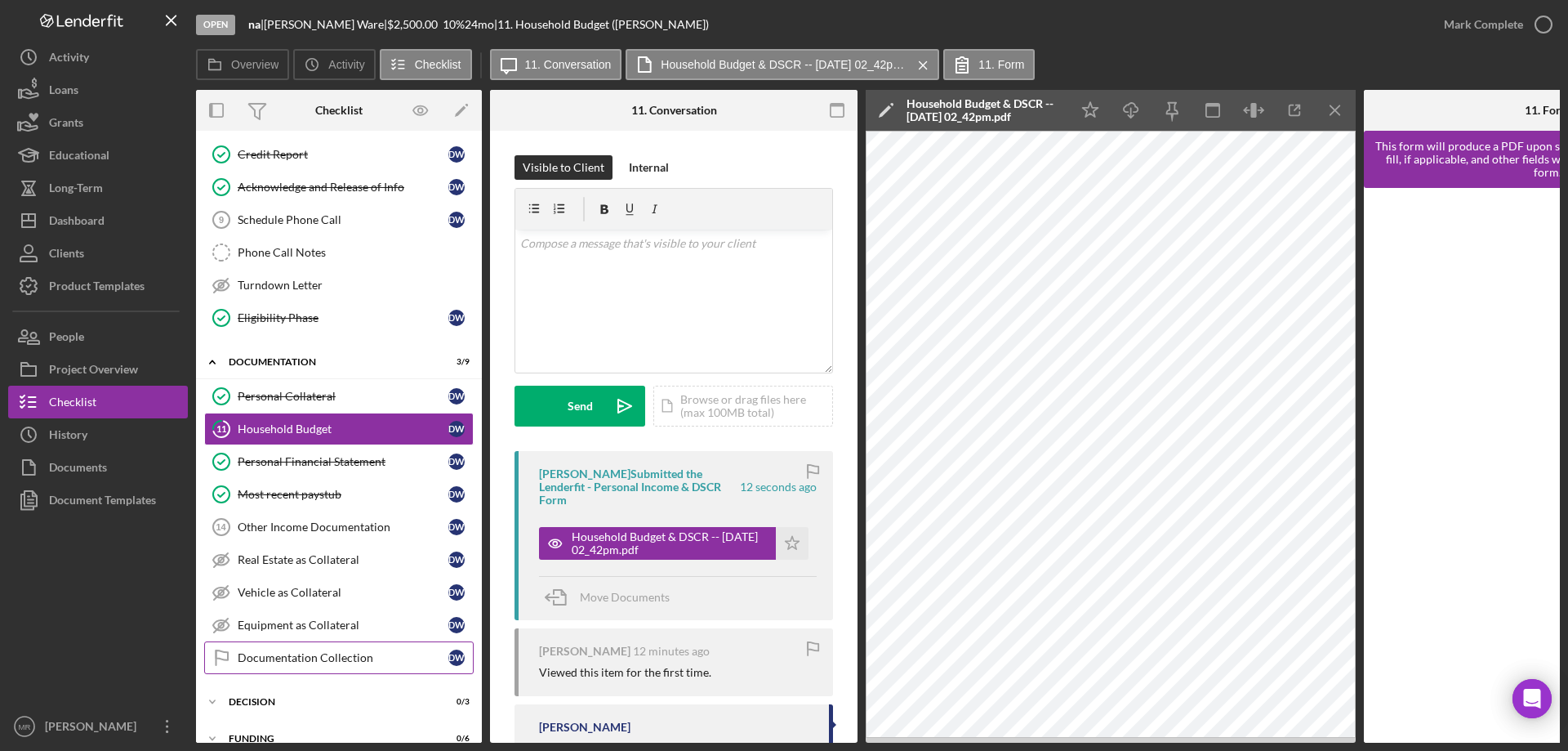
click at [269, 656] on div "Documentation Collection" at bounding box center [343, 658] width 211 height 13
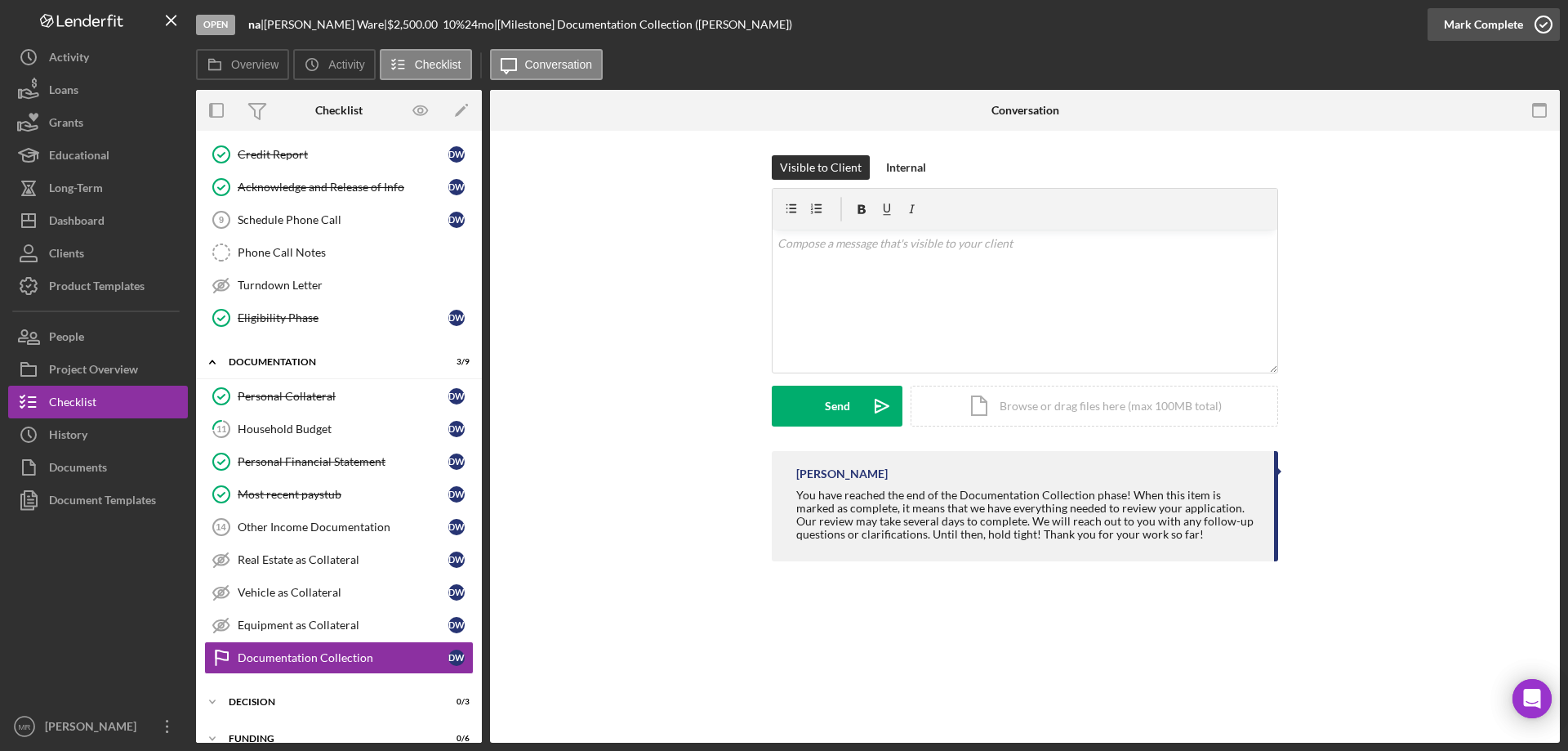
click at [1534, 27] on icon "button" at bounding box center [1544, 25] width 41 height 41
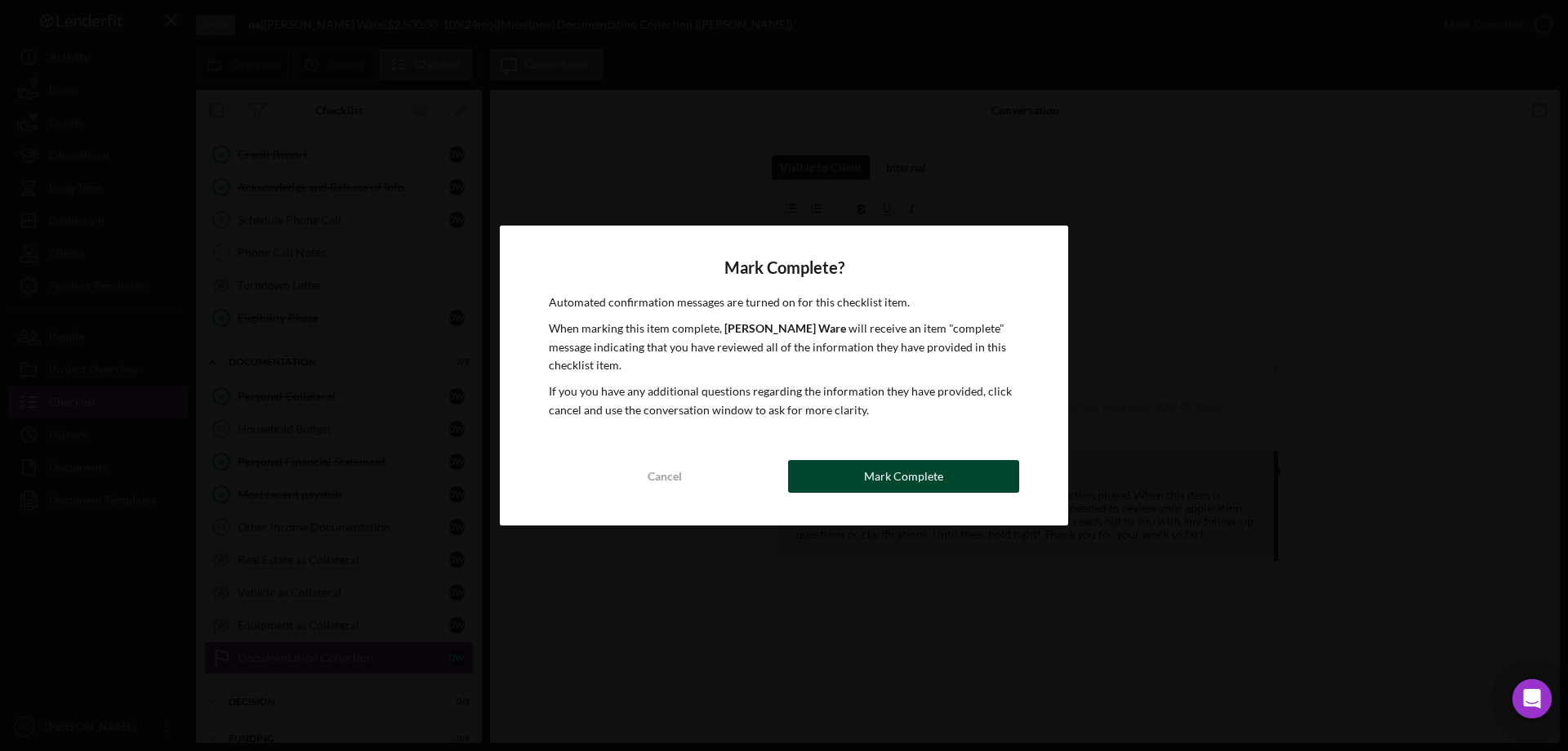
click at [932, 484] on div "Mark Complete" at bounding box center [904, 477] width 79 height 33
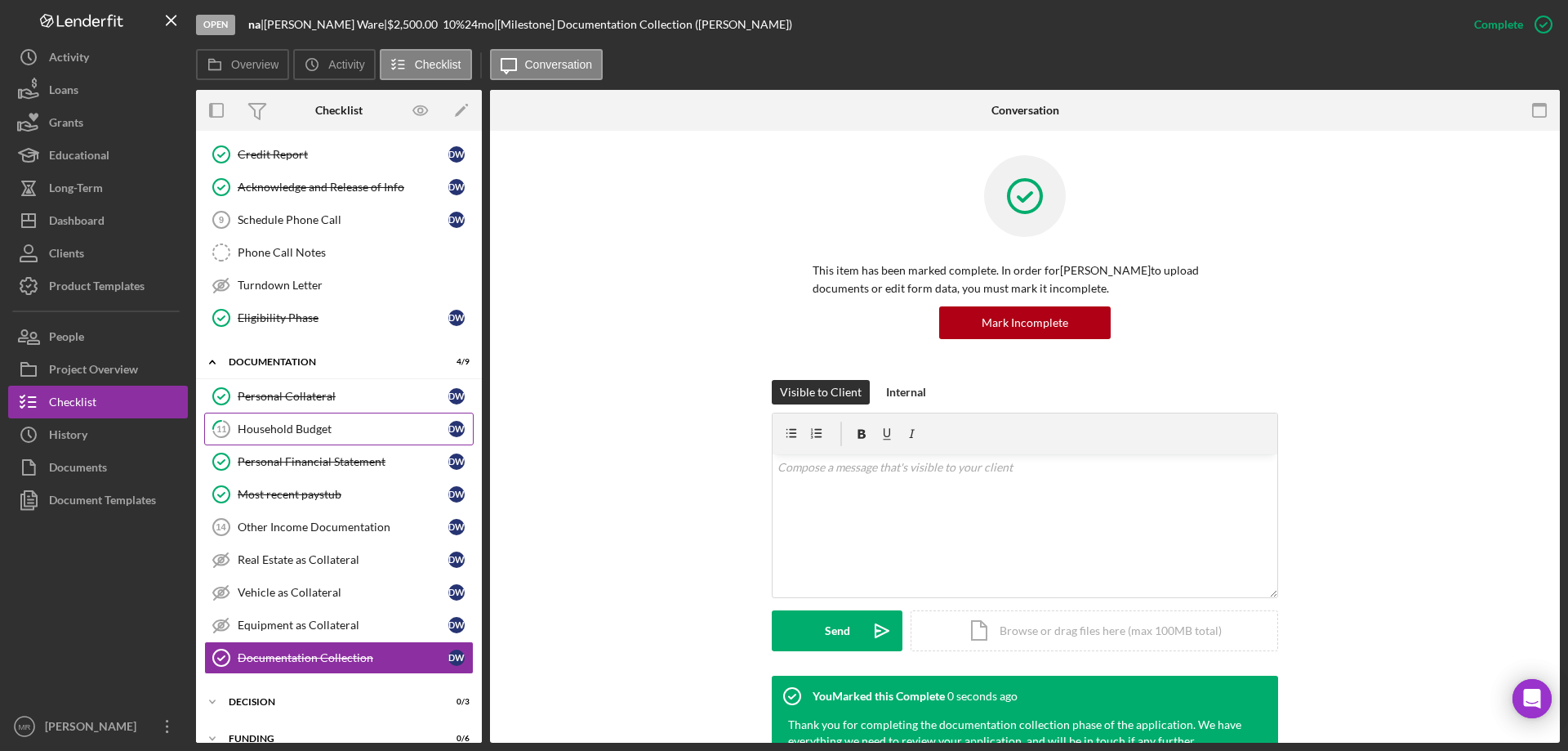
click at [247, 422] on div "Household Budget" at bounding box center [343, 429] width 211 height 13
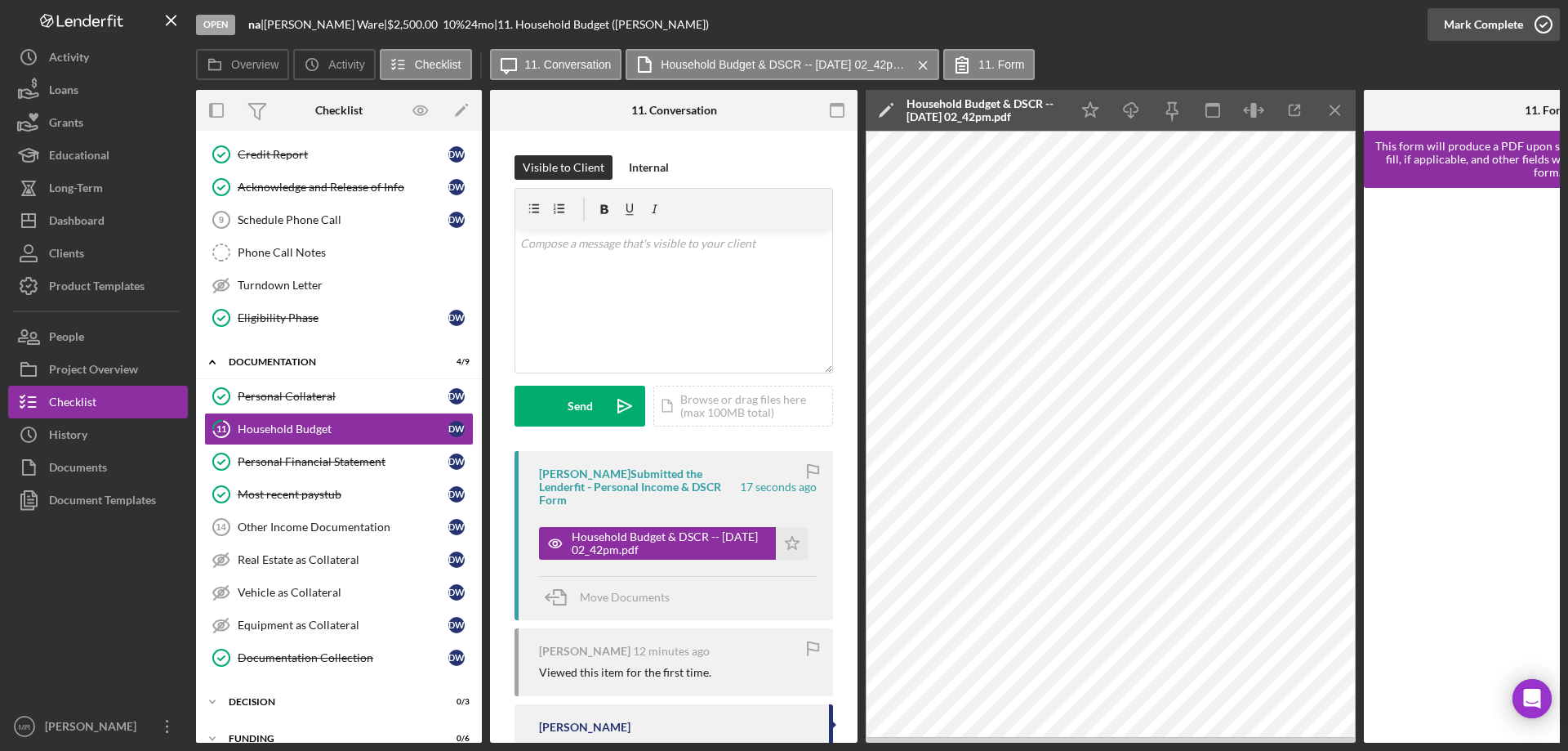
click at [1551, 16] on icon "button" at bounding box center [1544, 25] width 41 height 41
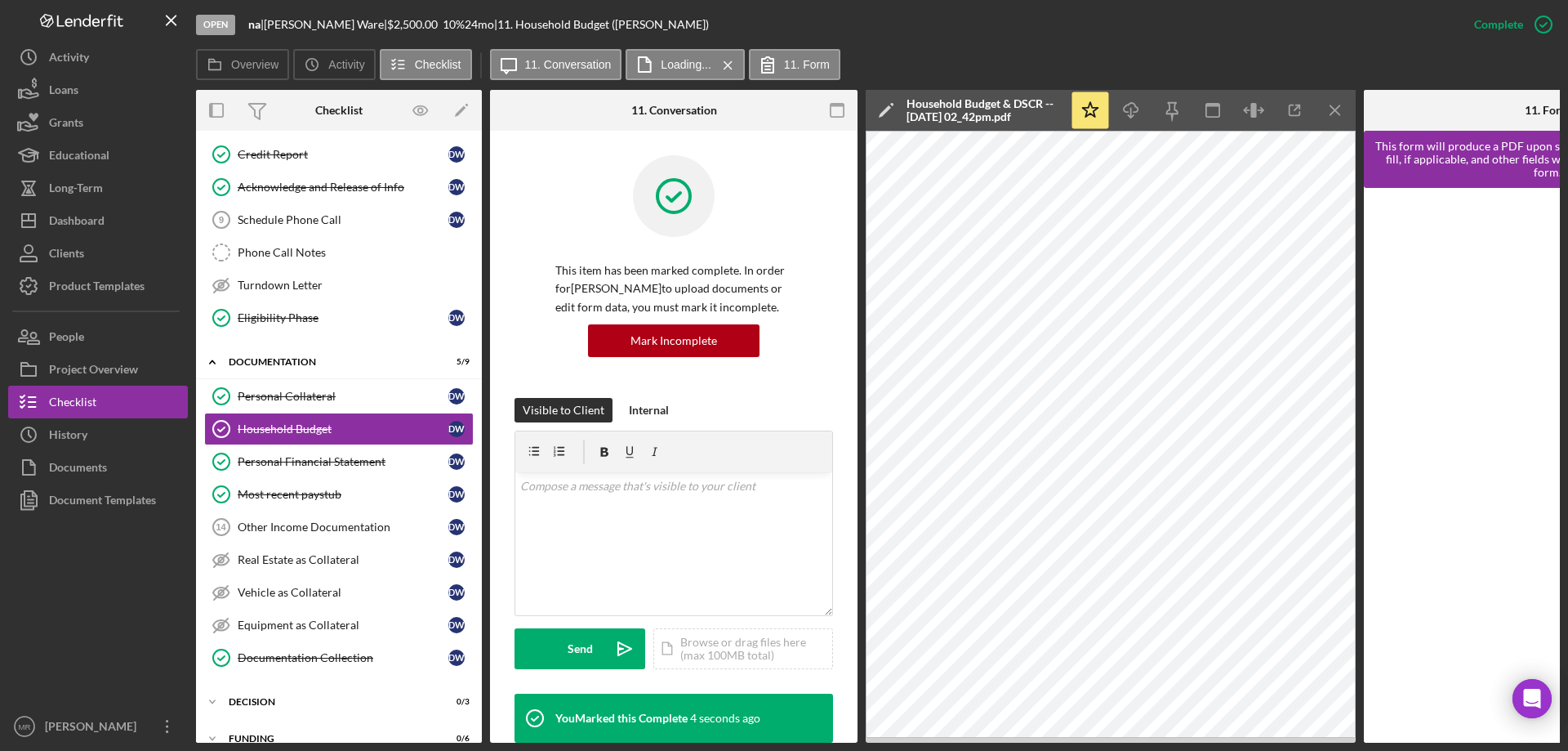
click at [96, 604] on div at bounding box center [98, 613] width 179 height 194
click at [271, 697] on div "Icon/Expander Decision 0 / 3" at bounding box center [338, 702] width 286 height 33
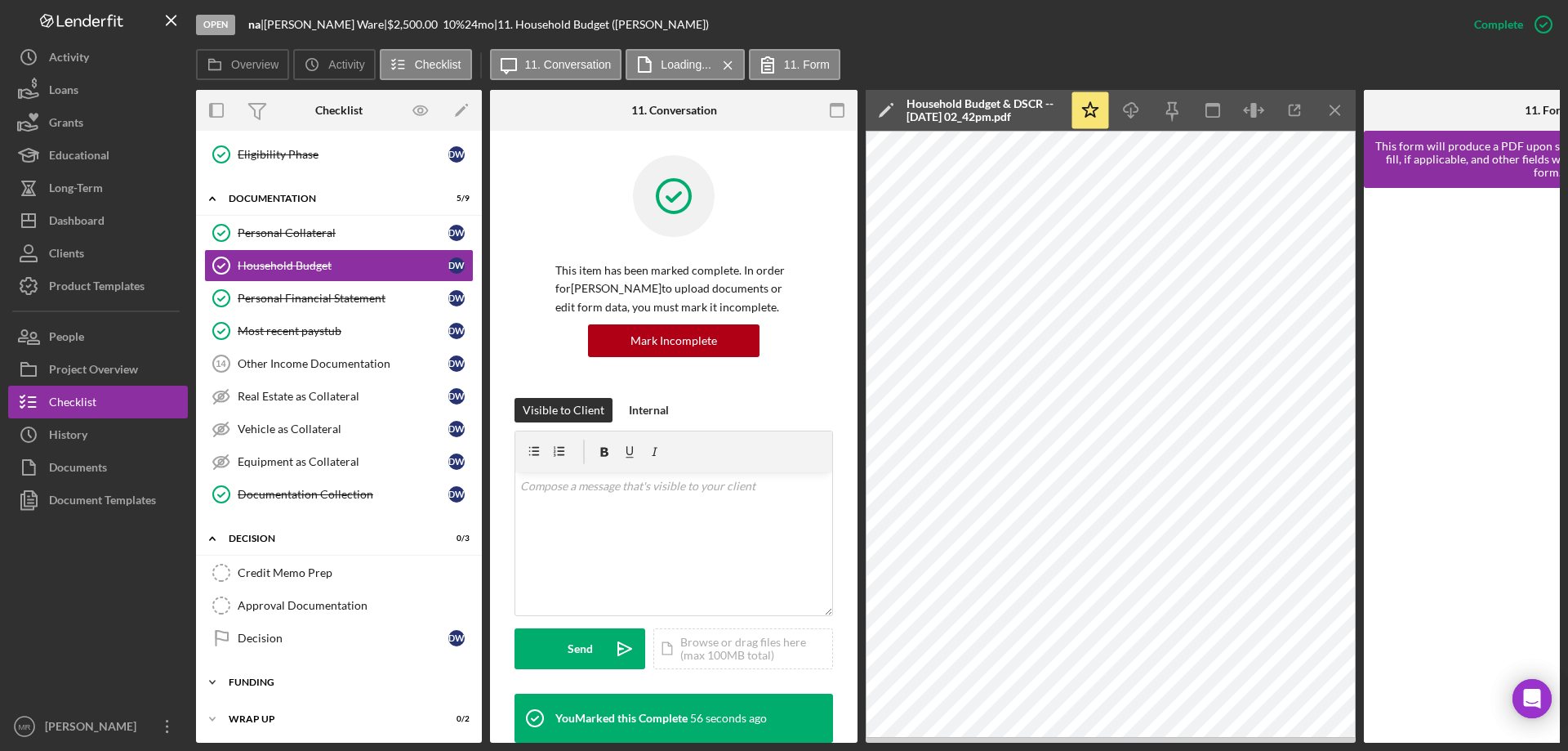
scroll to position [466, 0]
click at [310, 570] on div "Credit Memo Prep" at bounding box center [356, 571] width 235 height 13
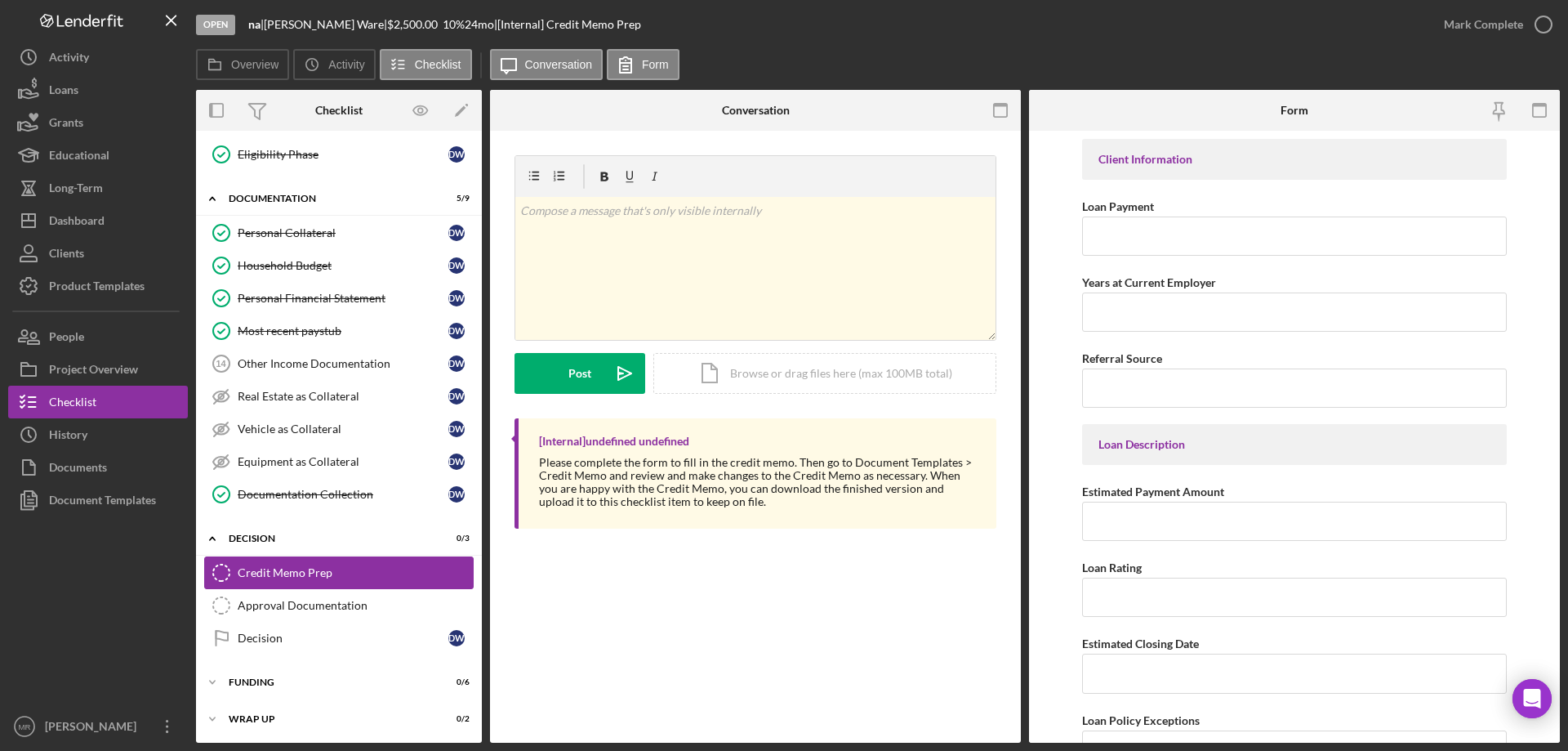
scroll to position [461, 0]
click at [96, 576] on div at bounding box center [98, 613] width 179 height 194
click at [800, 57] on div "Overview Icon/History Activity Checklist Icon/Message Conversation Form" at bounding box center [877, 66] width 1364 height 33
click at [796, 50] on div "Overview Icon/History Activity Checklist Icon/Message Conversation Form" at bounding box center [877, 66] width 1364 height 33
click at [761, 63] on div "Overview Icon/History Activity Checklist Icon/Message Conversation Form" at bounding box center [877, 66] width 1364 height 33
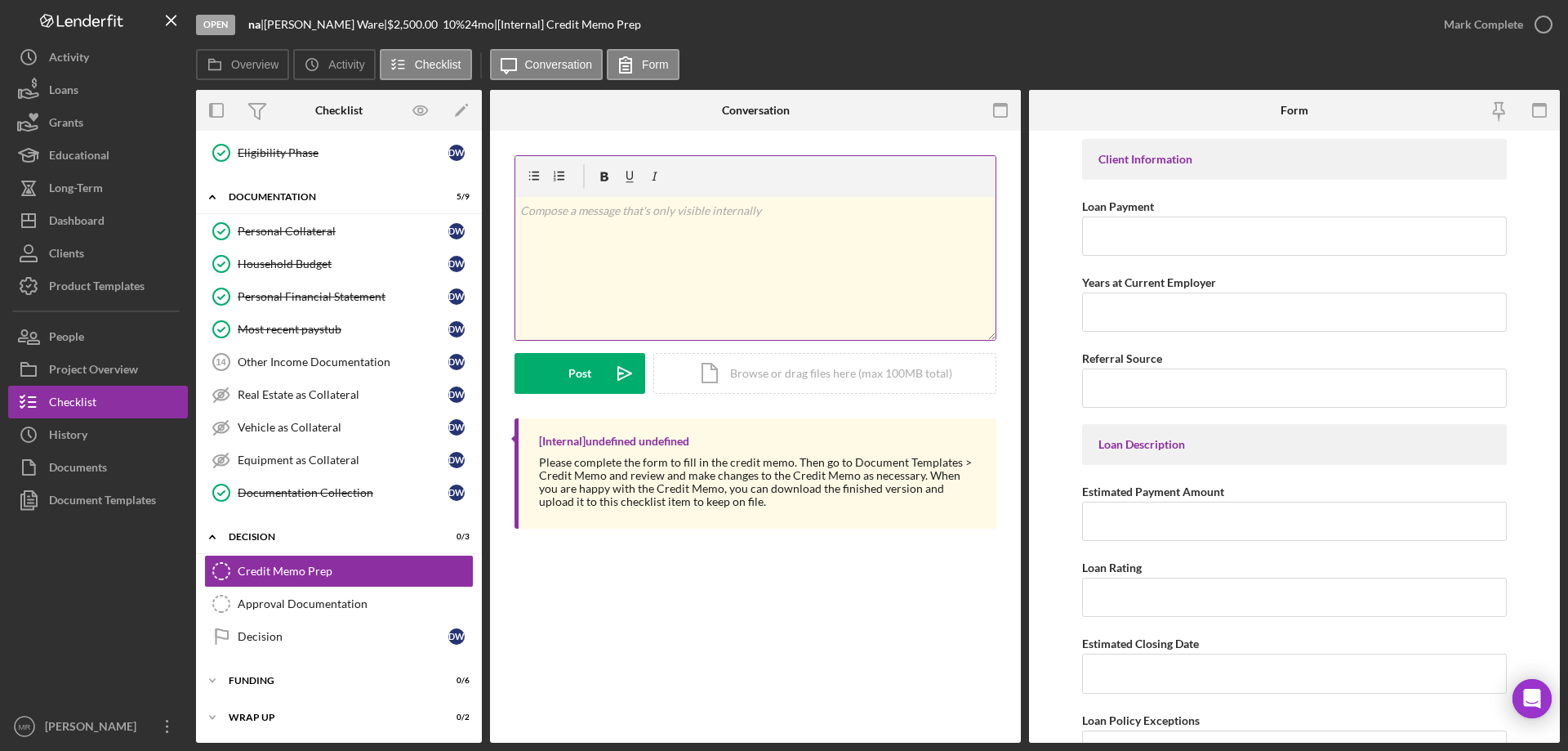
click at [737, 247] on div "v Color teal Color pink Remove color Add row above Add row below Add column bef…" at bounding box center [755, 268] width 480 height 143
click at [738, 120] on div "Conversation" at bounding box center [756, 110] width 67 height 41
click at [753, 112] on div "Conversation" at bounding box center [756, 110] width 67 height 13
click at [765, 607] on div "Credit Memo Prep Credit Memo Prep v Color teal Color pink Remove color Add row …" at bounding box center [755, 436] width 531 height 612
drag, startPoint x: 742, startPoint y: 655, endPoint x: 775, endPoint y: 665, distance: 34.5
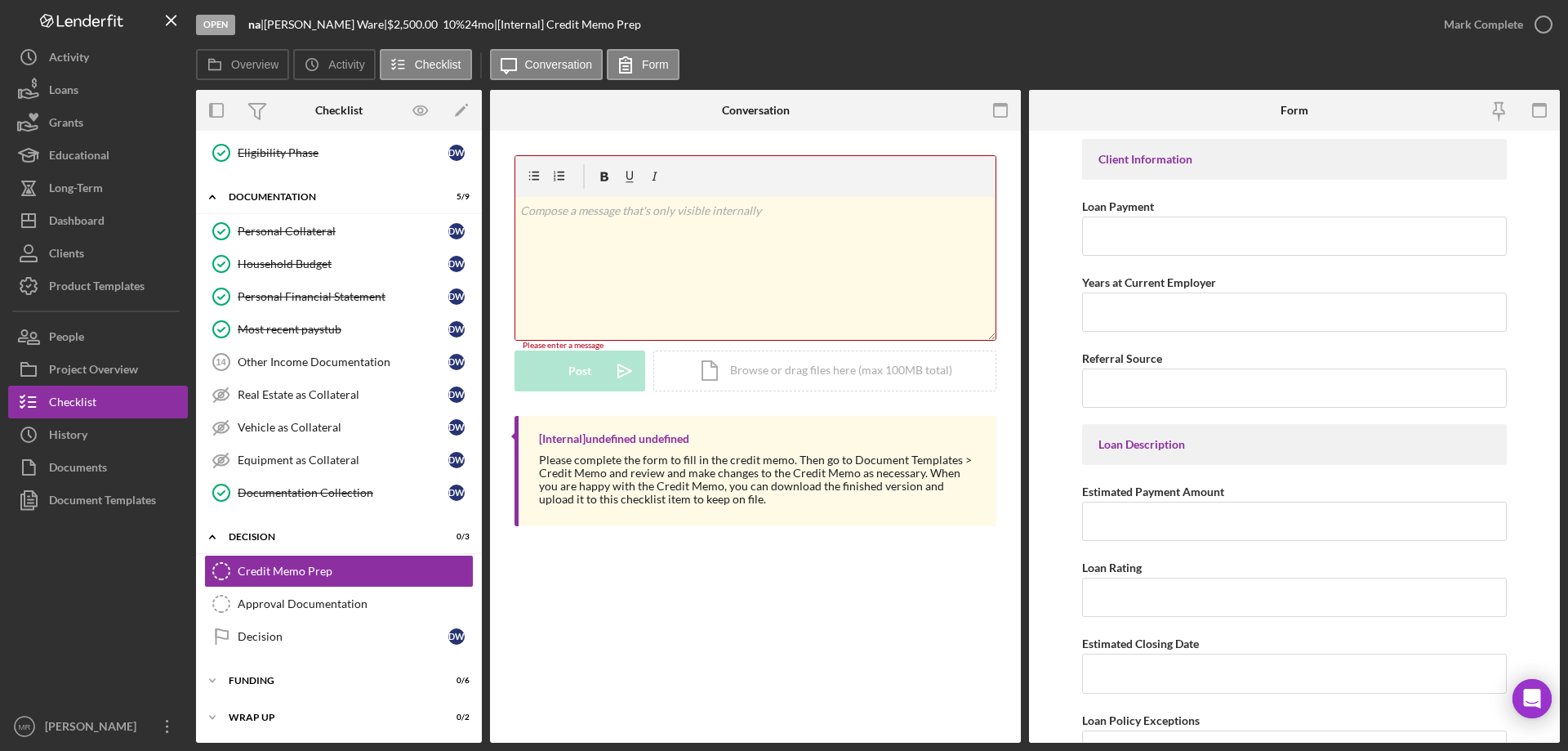
click at [757, 660] on div "Credit Memo Prep Credit Memo Prep v Color teal Color pink Remove color Add row …" at bounding box center [755, 436] width 531 height 612
click at [282, 571] on div "Credit Memo Prep" at bounding box center [356, 571] width 235 height 13
click at [712, 602] on div "Credit Memo Prep Credit Memo Prep v Color teal Color pink Remove color Add row …" at bounding box center [755, 436] width 531 height 612
click at [91, 365] on div "Project Overview" at bounding box center [94, 371] width 89 height 37
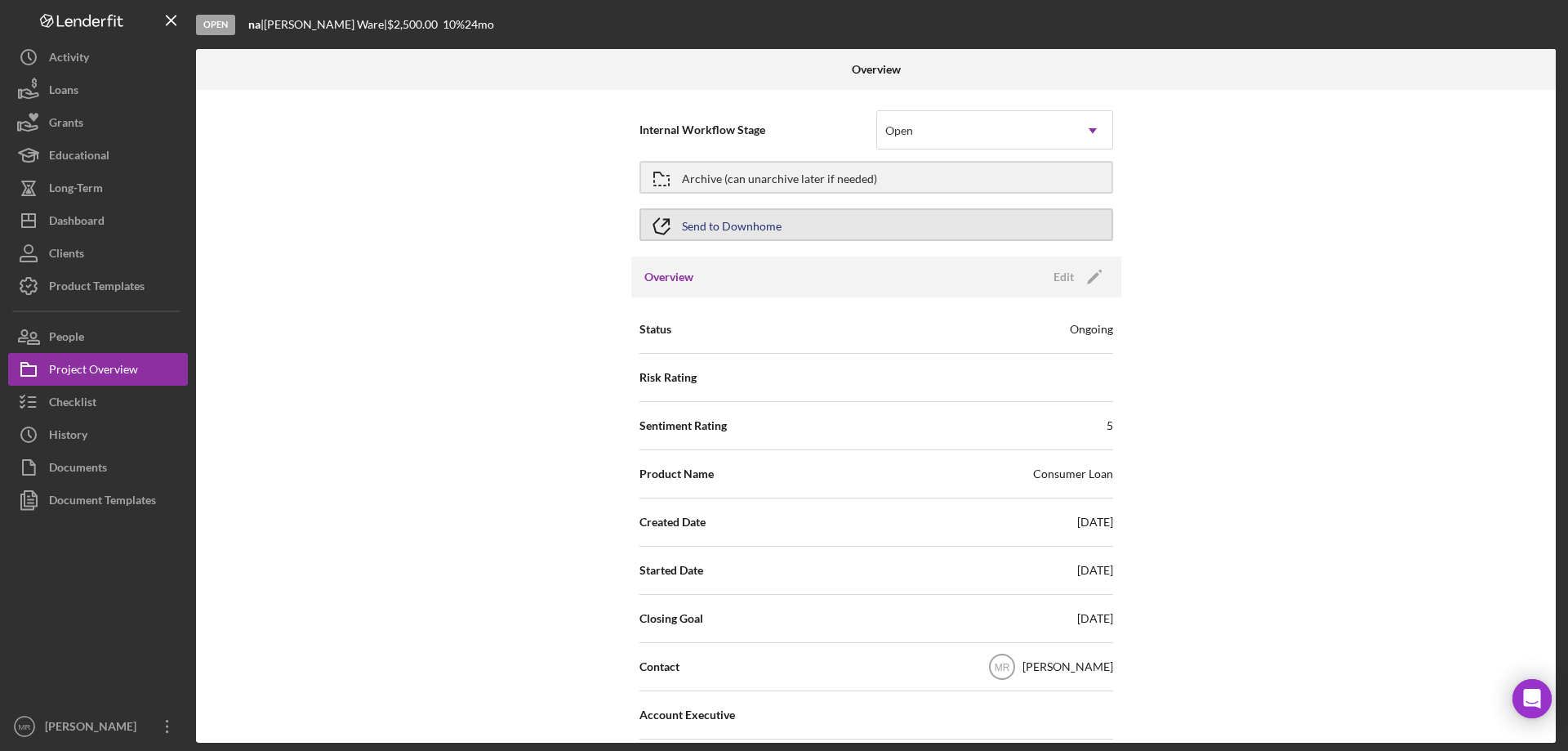
click at [725, 225] on div "Send to Downhome" at bounding box center [732, 225] width 100 height 30
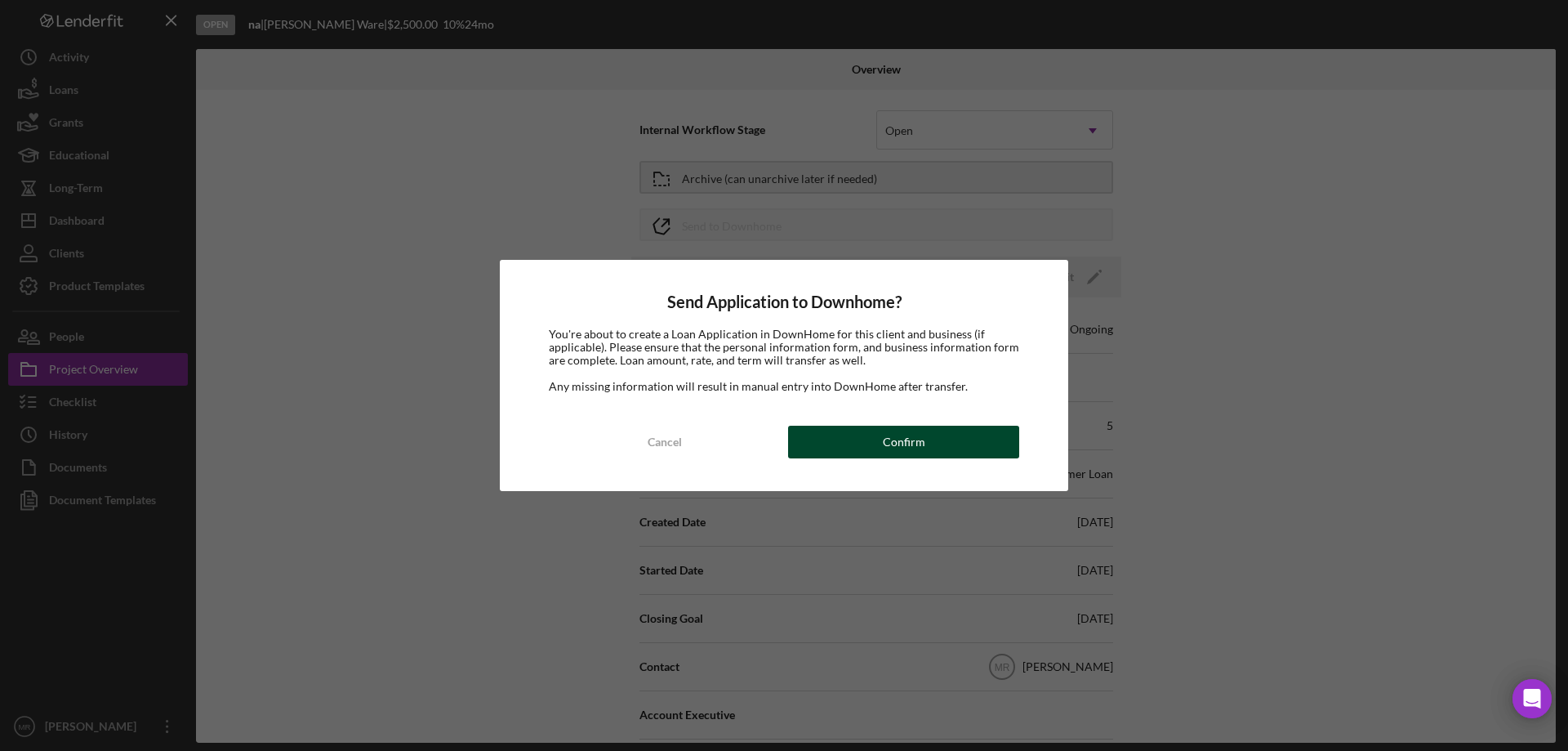
click at [920, 448] on div "Confirm" at bounding box center [905, 442] width 43 height 33
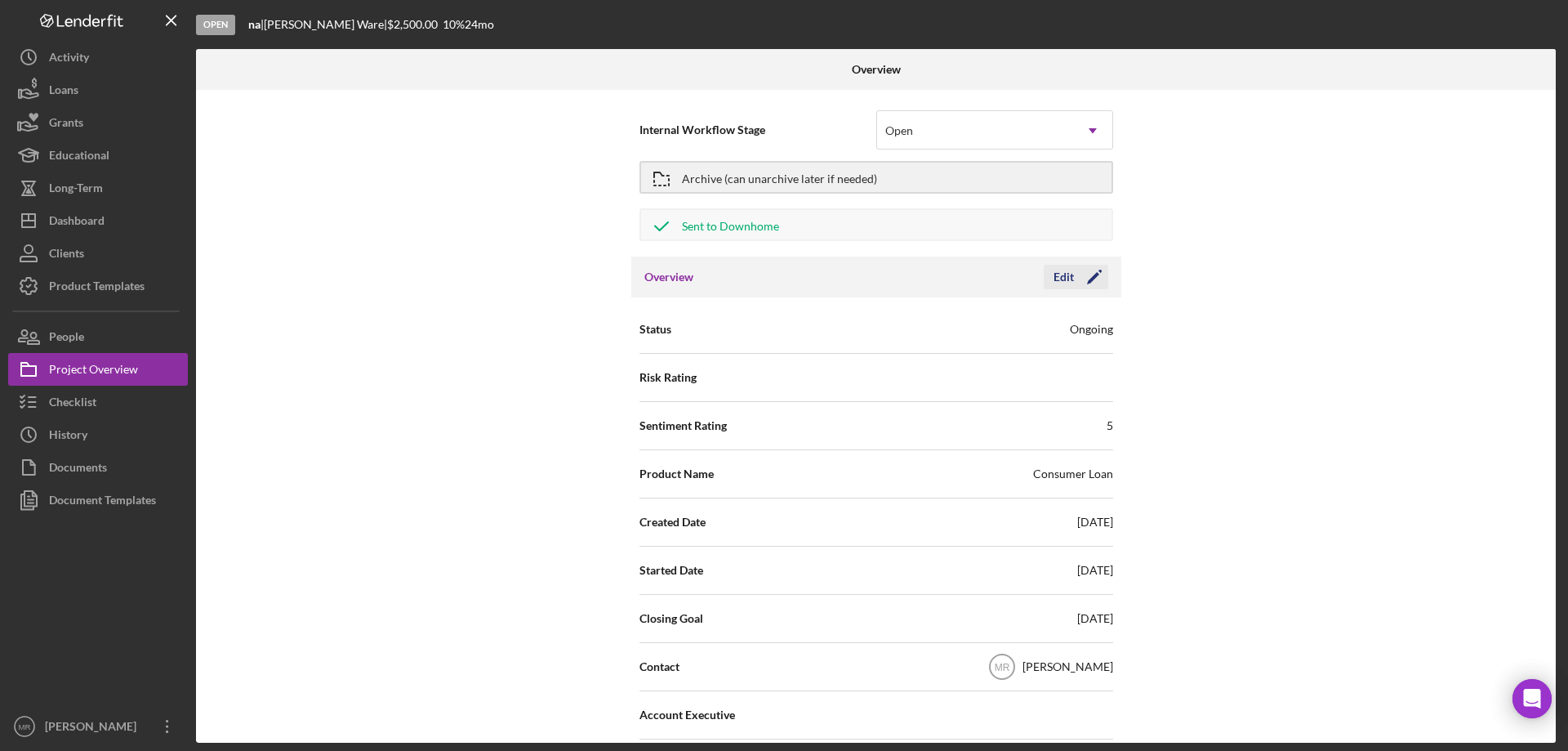
click at [1074, 273] on icon "Icon/Edit" at bounding box center [1095, 278] width 41 height 41
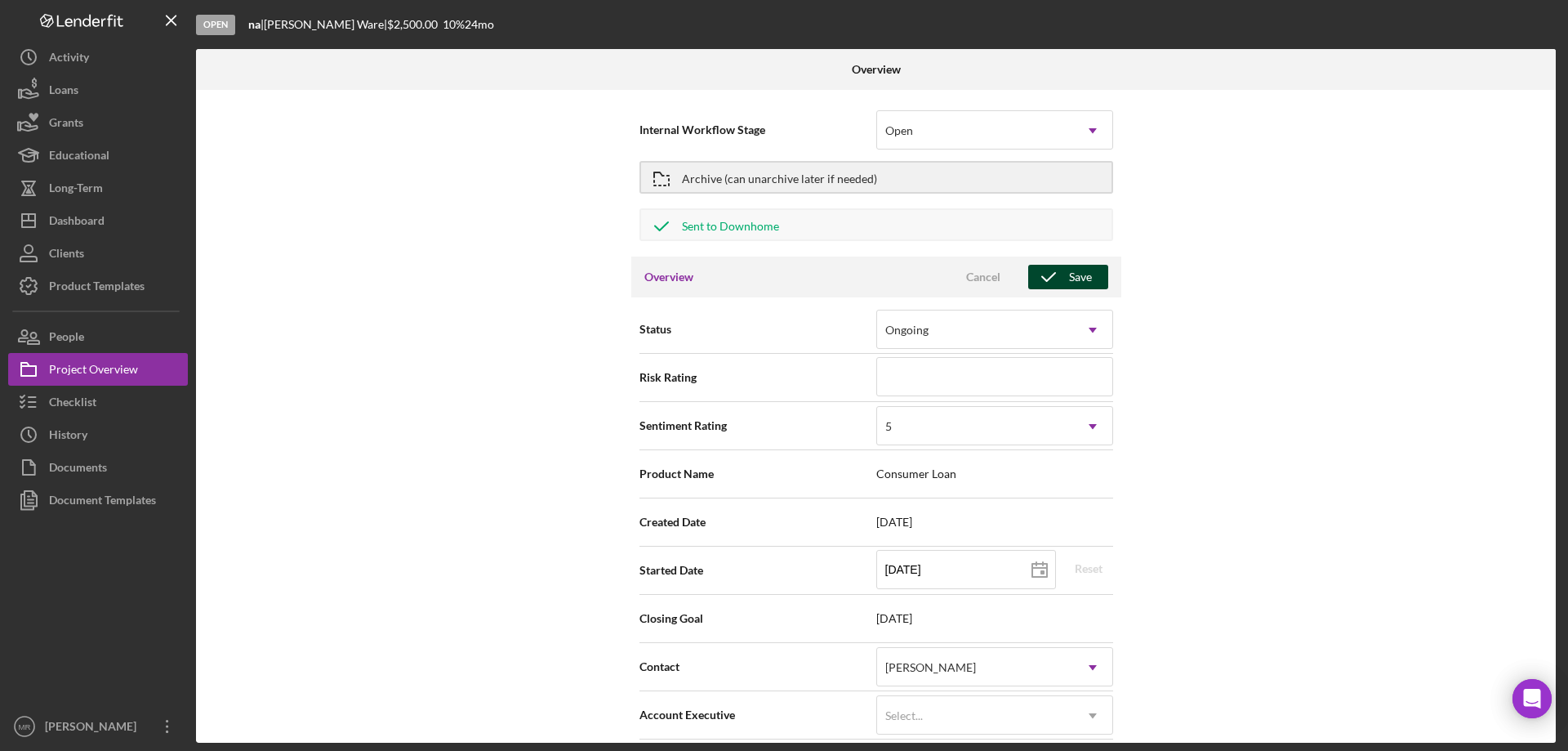
click at [1071, 273] on div "Save" at bounding box center [1081, 277] width 23 height 25
type textarea "Here's a snapshot of information that has been fully approved, as well as the i…"
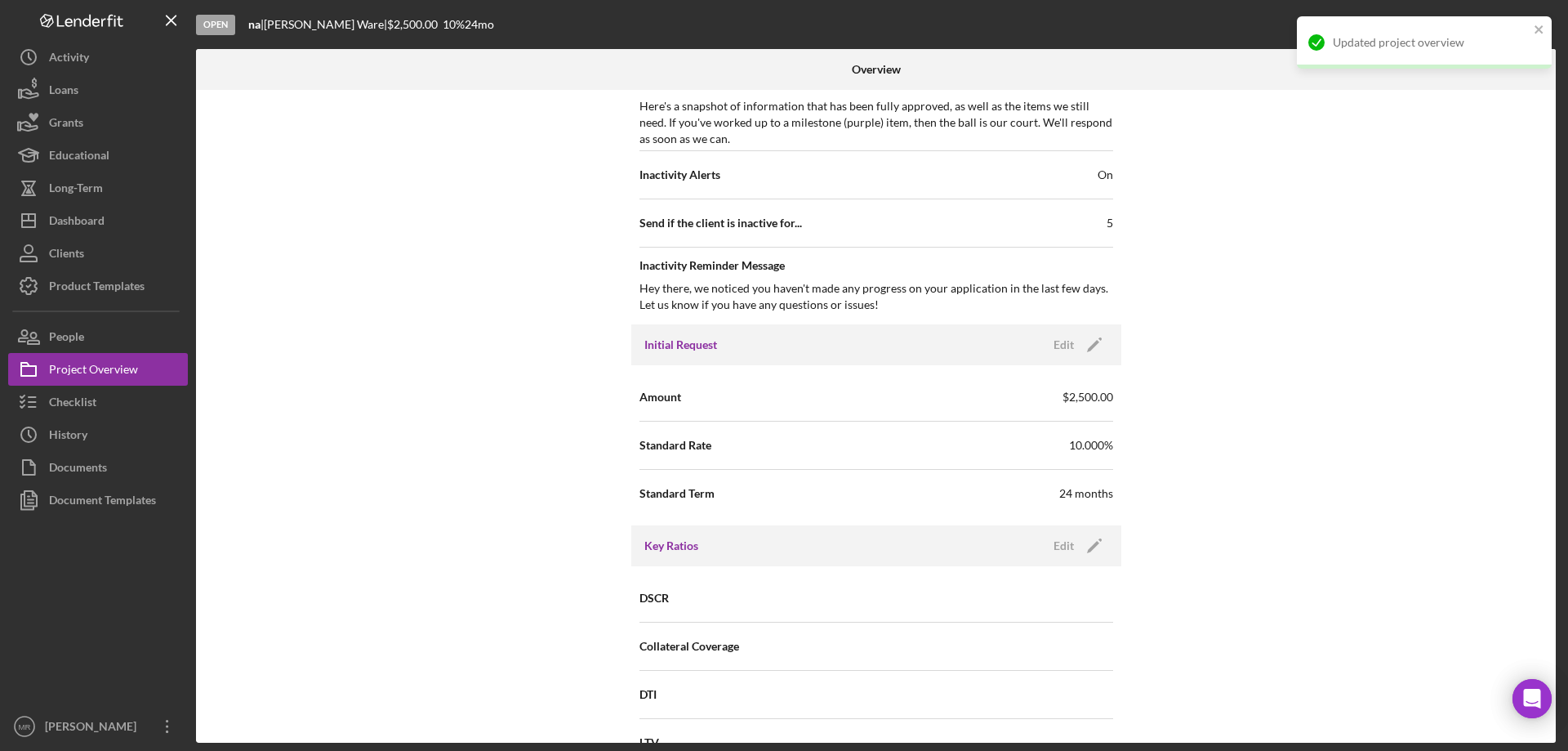
scroll to position [735, 0]
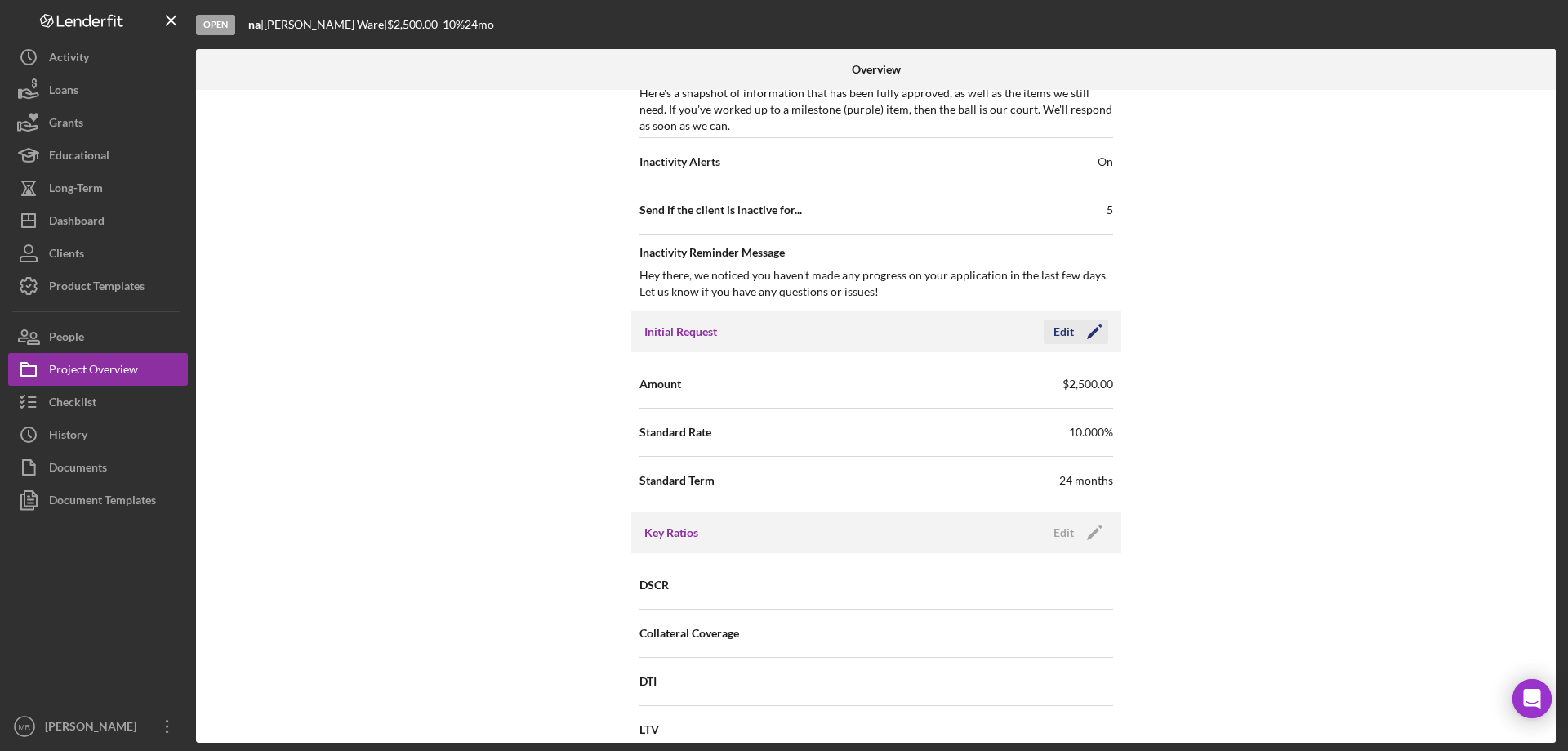
click at [1066, 330] on div "Edit" at bounding box center [1063, 332] width 21 height 25
drag, startPoint x: 965, startPoint y: 427, endPoint x: 831, endPoint y: 439, distance: 134.5
click at [831, 439] on div "Standard Rate 10.000%" at bounding box center [876, 432] width 473 height 41
type input "8.750%"
click at [1222, 470] on div "Internal Workflow Stage Open Icon/Dropdown Arrow Archive (can unarchive later i…" at bounding box center [876, 416] width 1360 height 653
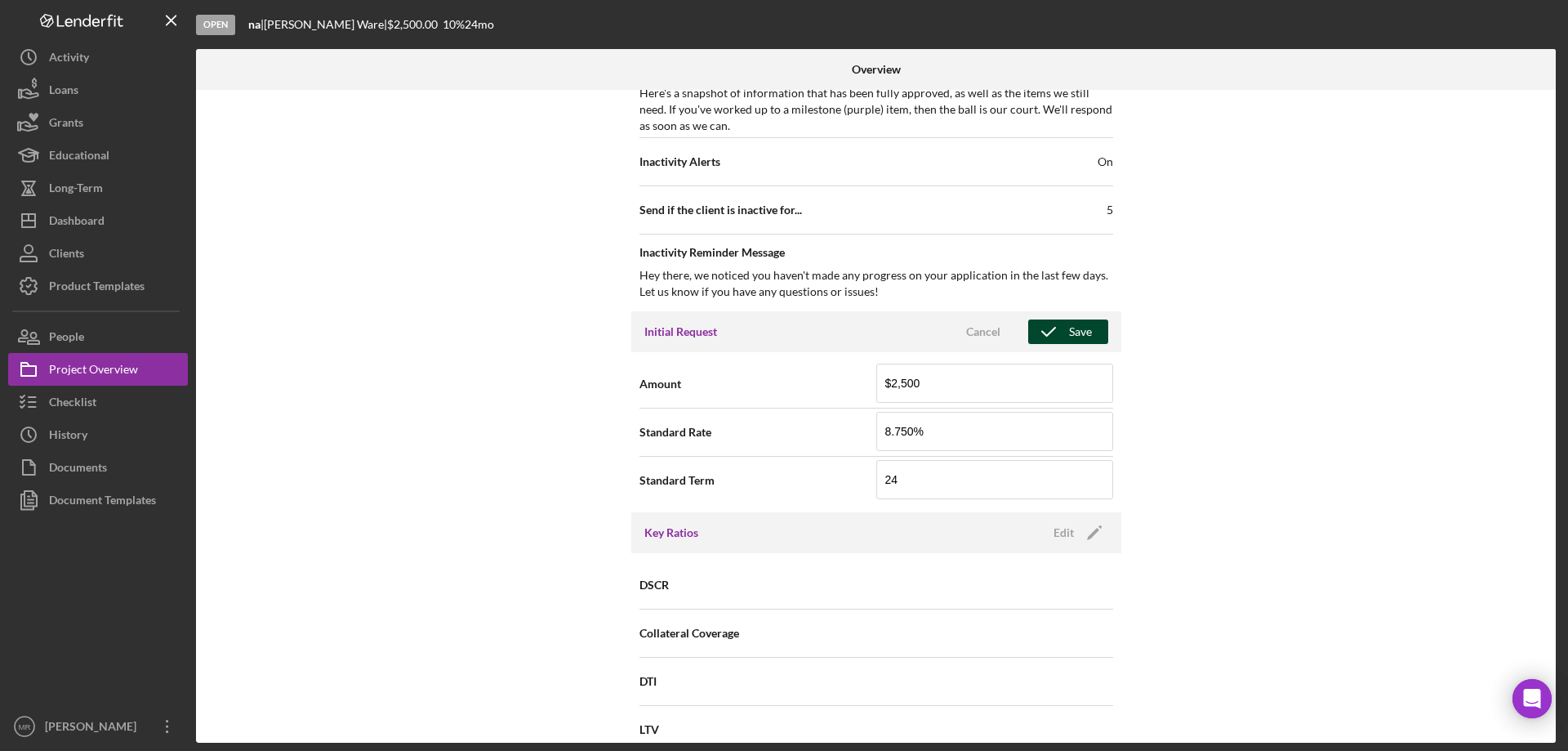
click at [1084, 330] on div "Save" at bounding box center [1081, 332] width 23 height 25
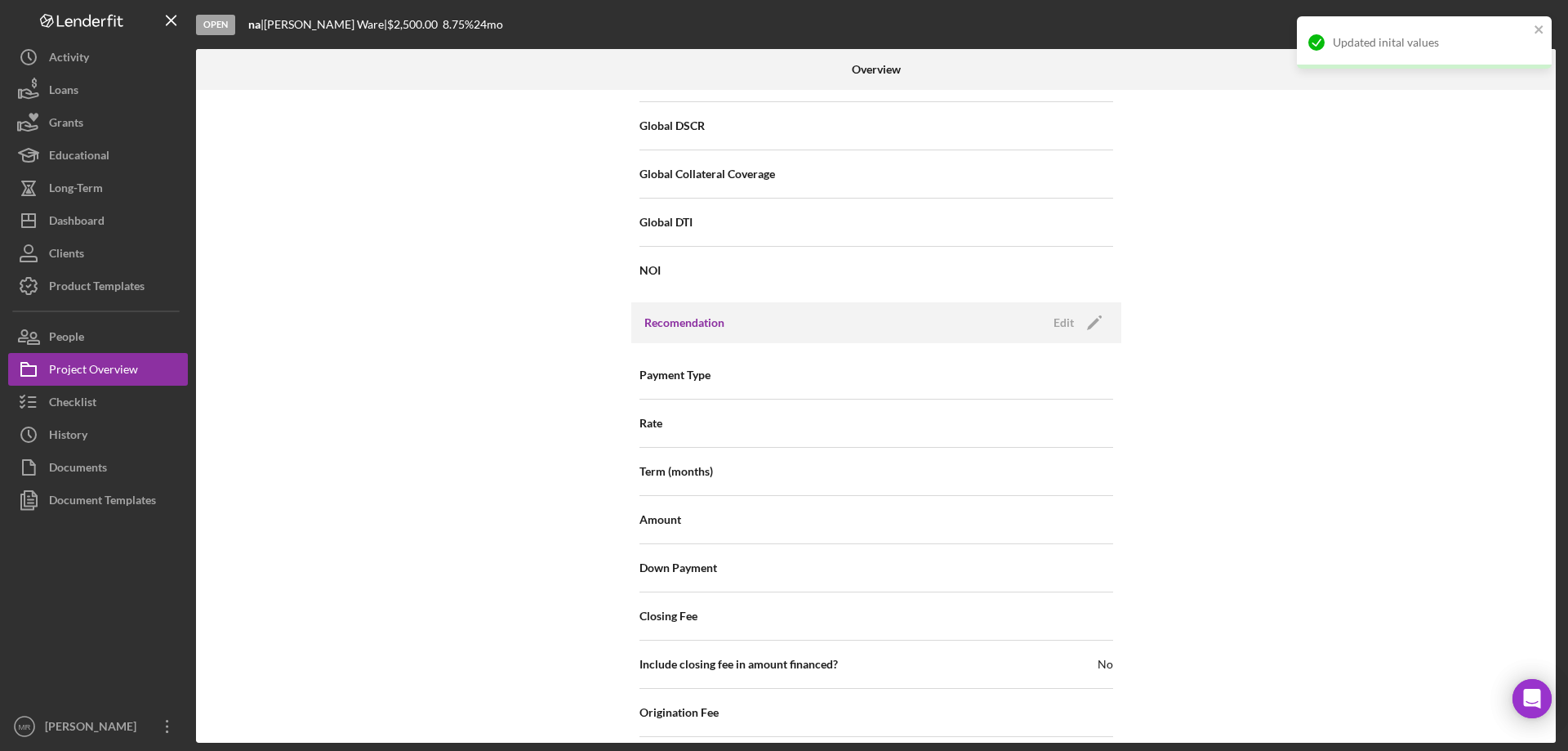
scroll to position [1389, 0]
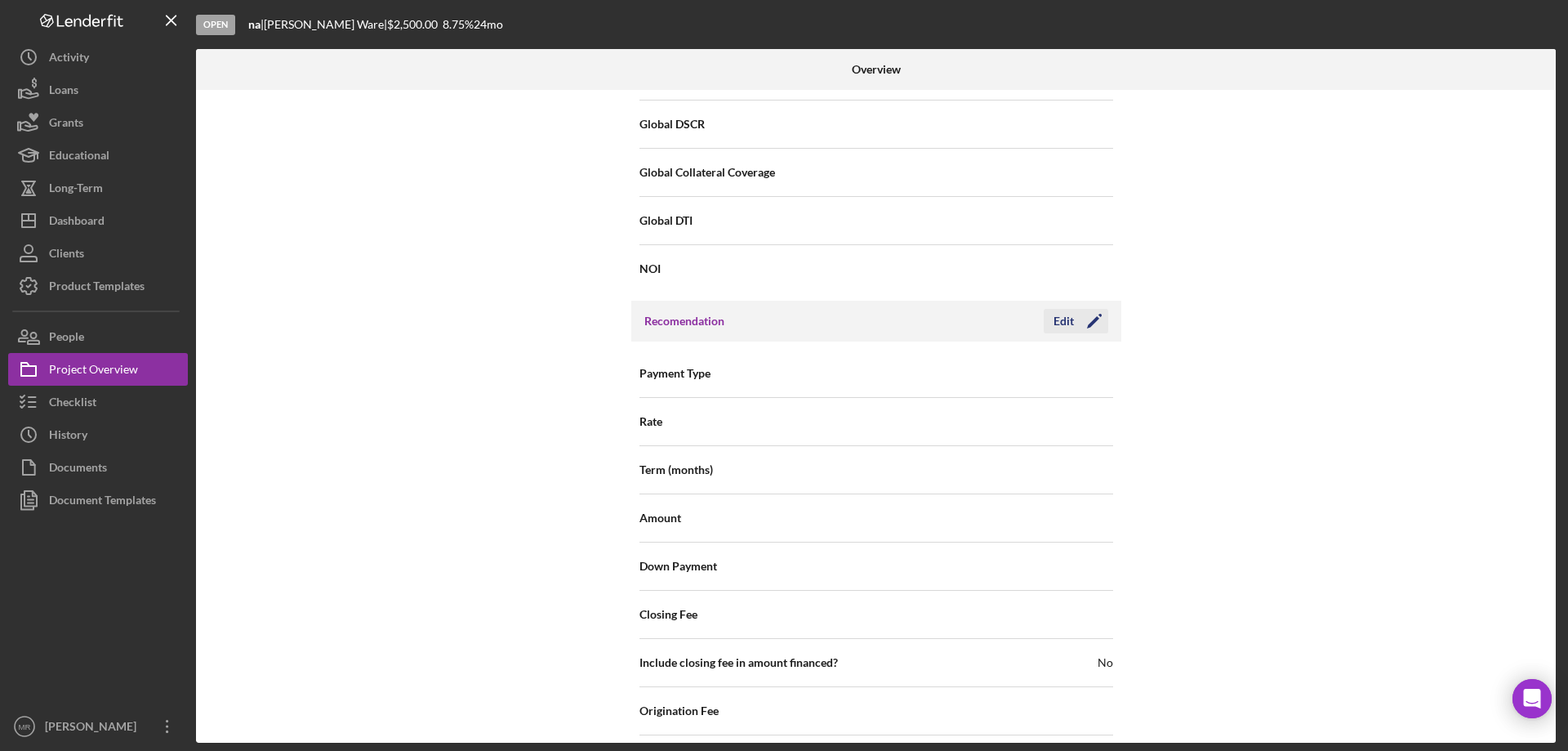
click at [1074, 315] on icon "Icon/Edit" at bounding box center [1095, 321] width 41 height 41
click at [1086, 372] on icon "Icon/Dropdown Arrow" at bounding box center [1093, 375] width 40 height 40
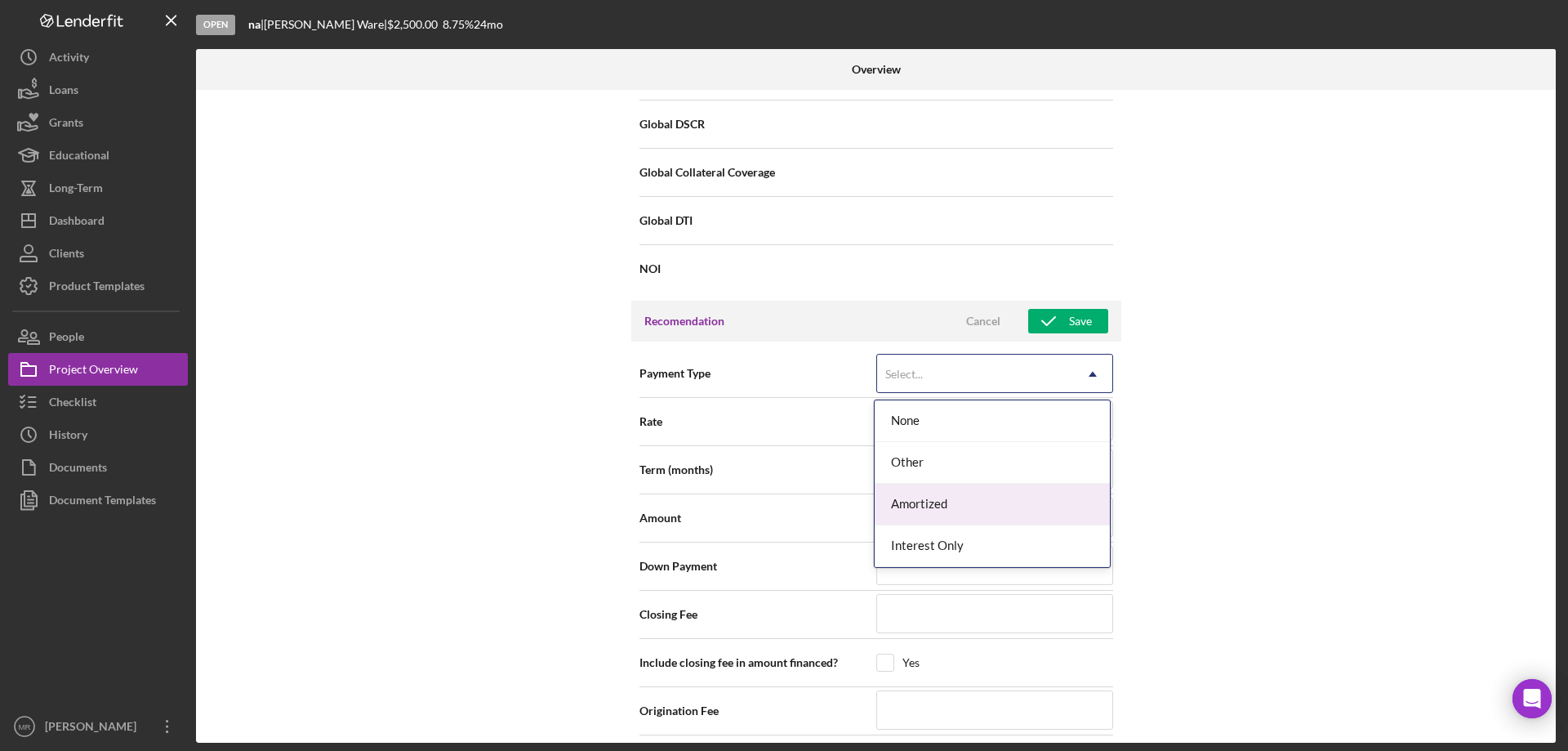
click at [1007, 500] on div "Amortized" at bounding box center [993, 504] width 235 height 42
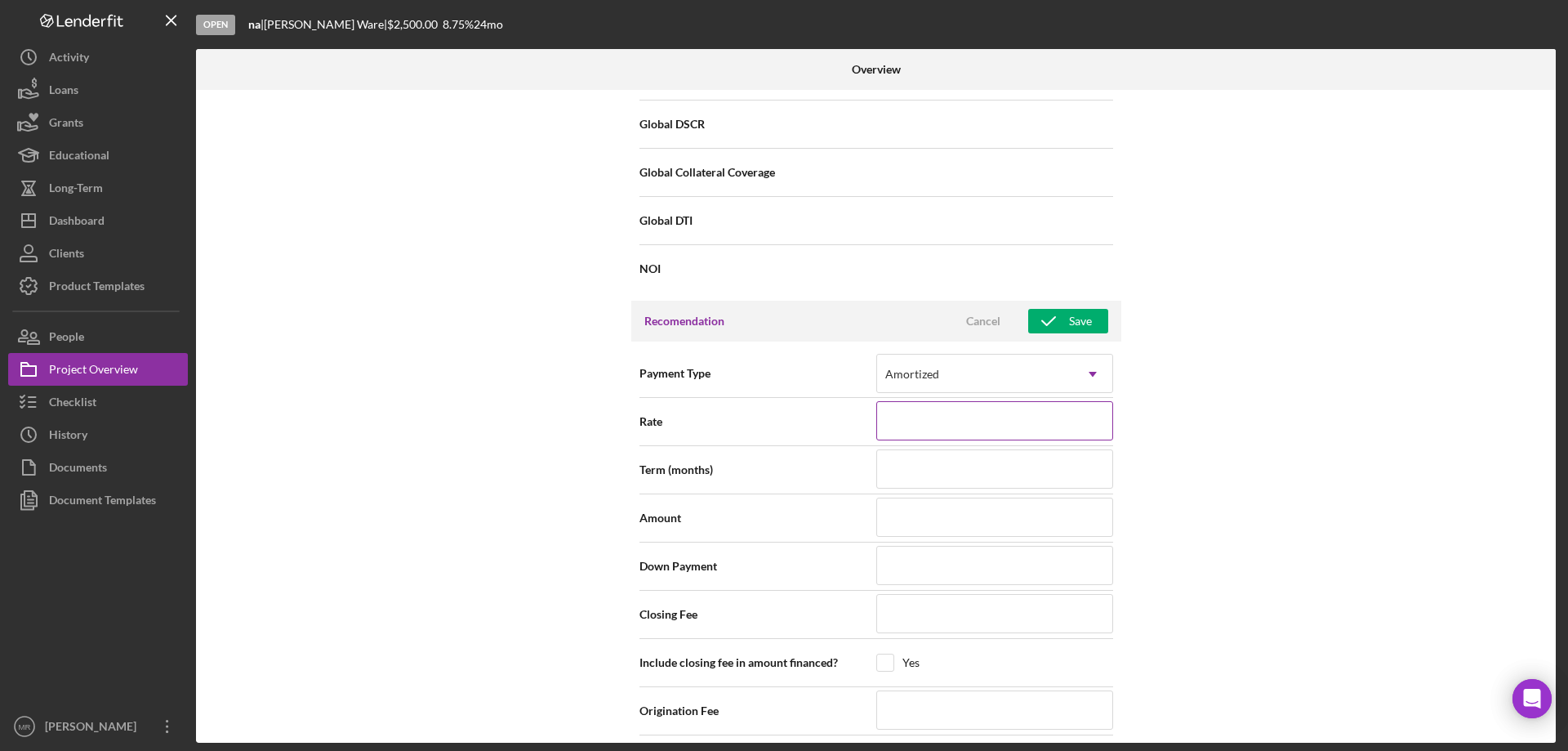
click at [965, 424] on input at bounding box center [995, 421] width 237 height 40
type input "8%"
type input "8.%"
type input "8.7%"
type input "8.75%"
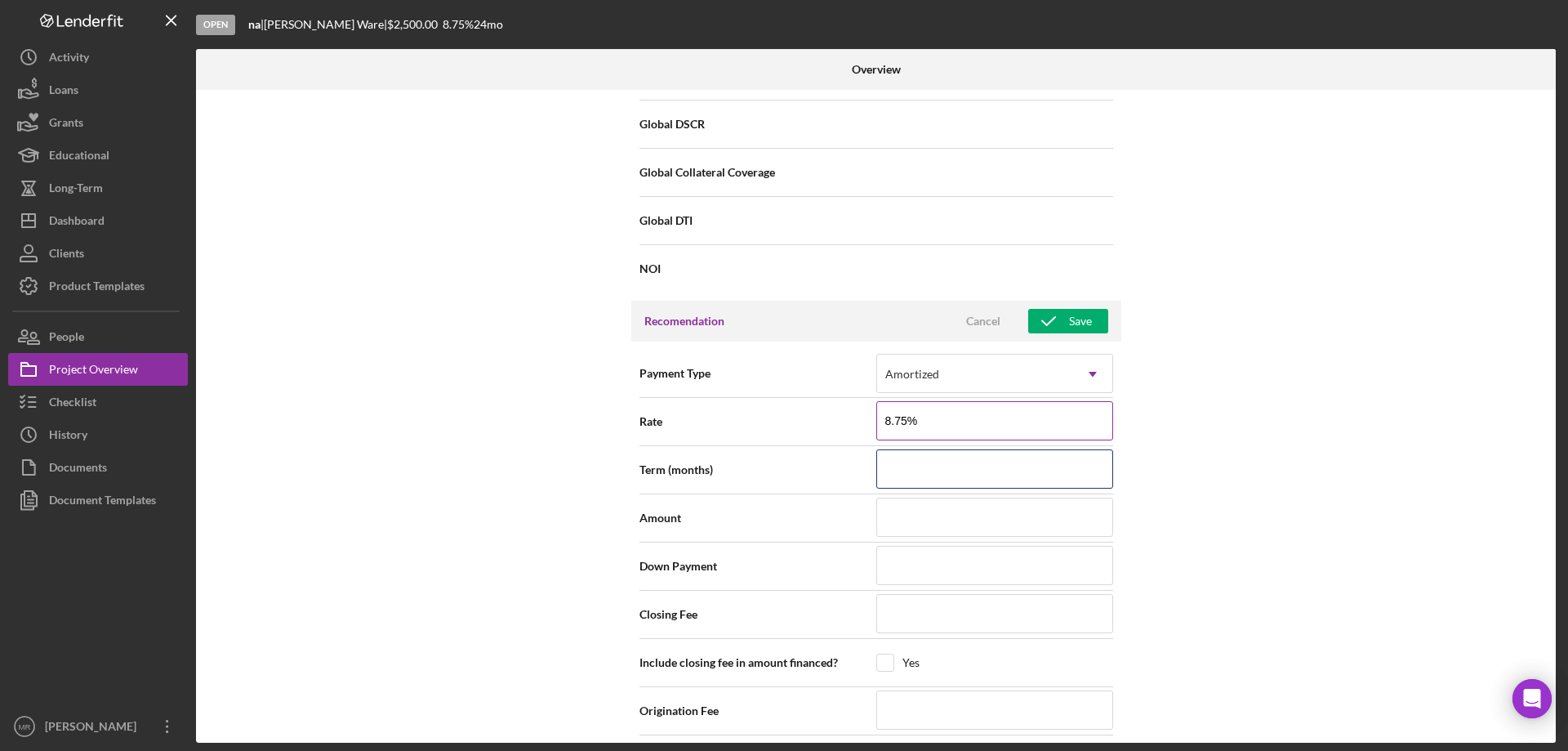
type input "8.750%"
type input "2"
type input "24"
type input "$2"
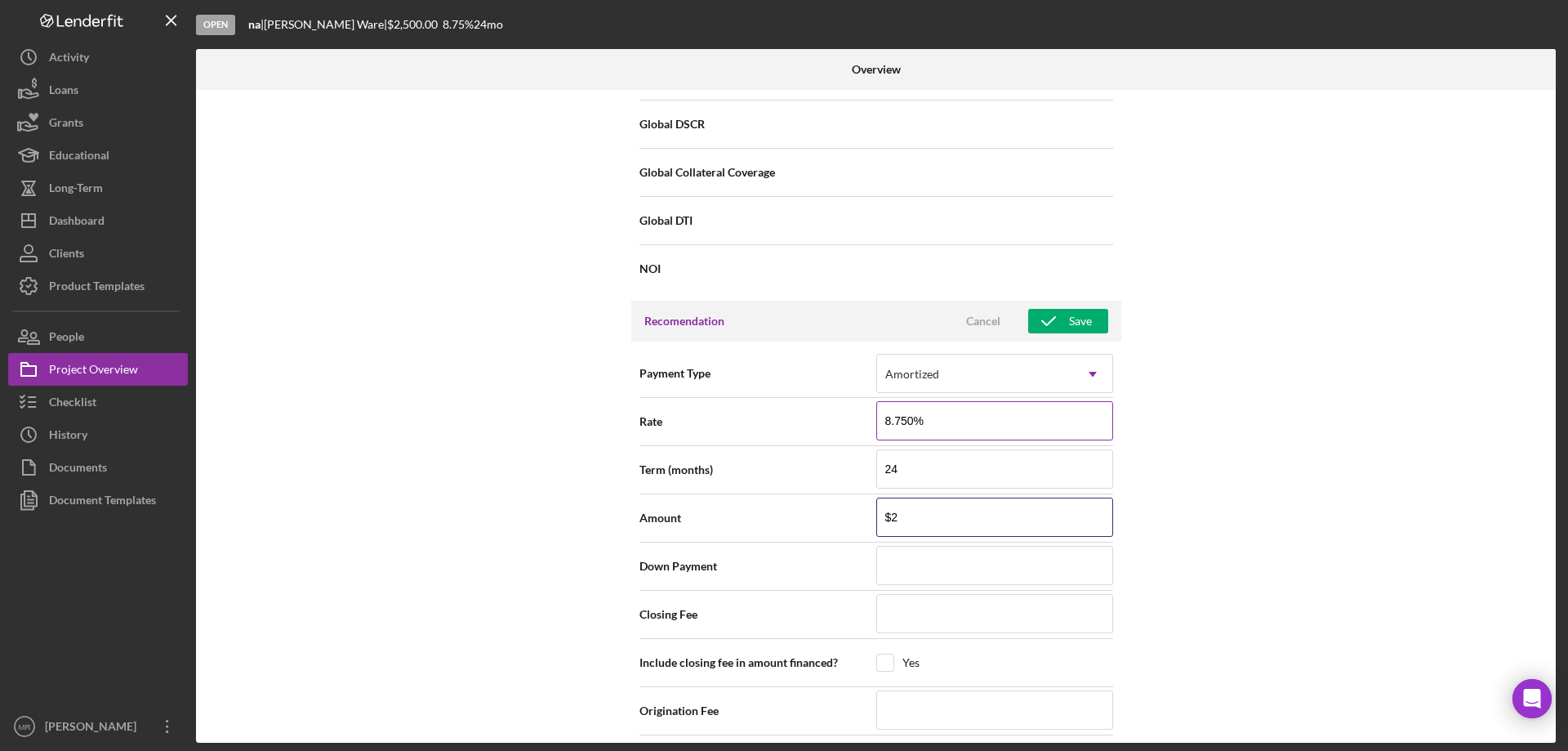
type input "$25"
type input "$250"
type input "$2,500"
type input "$0"
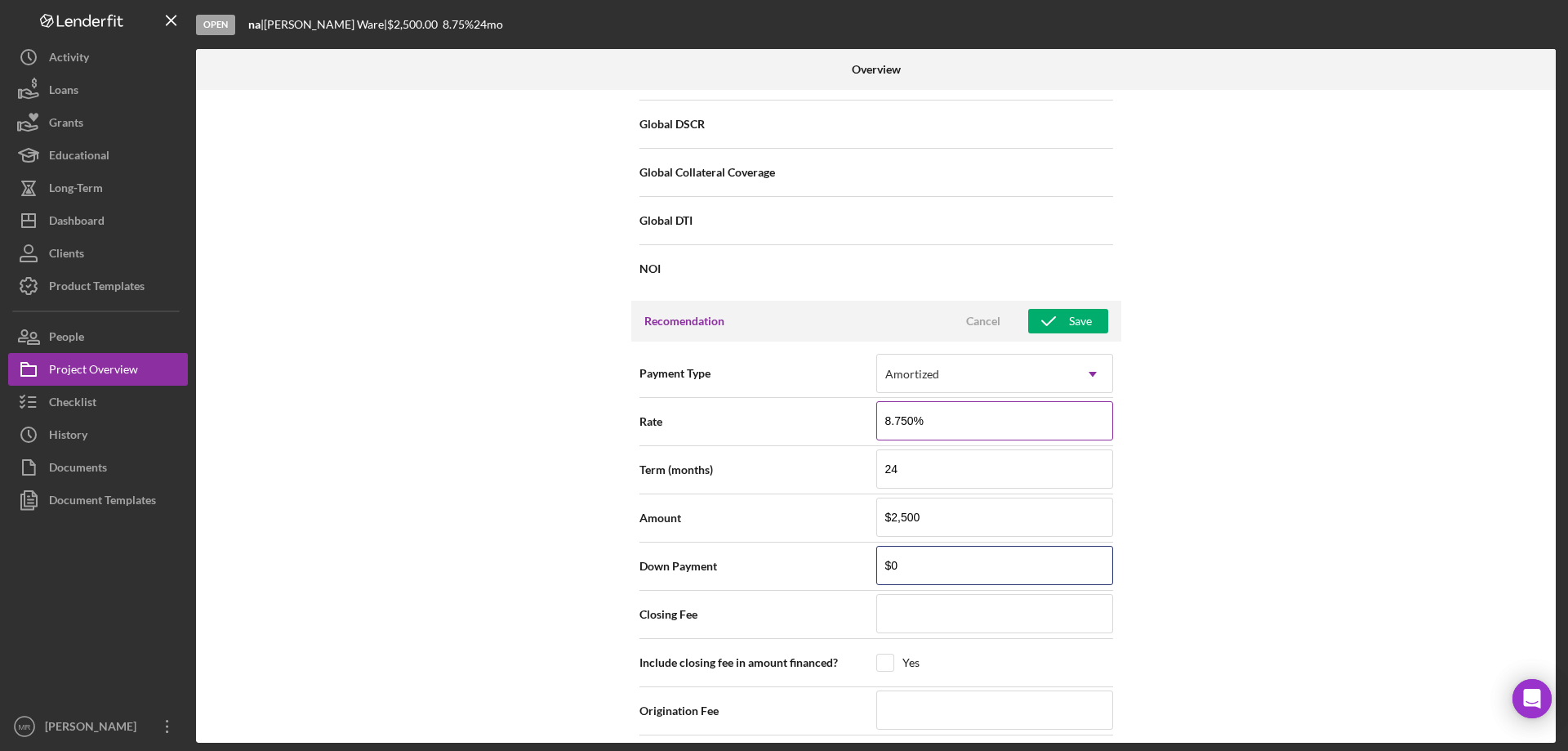
type input "$0"
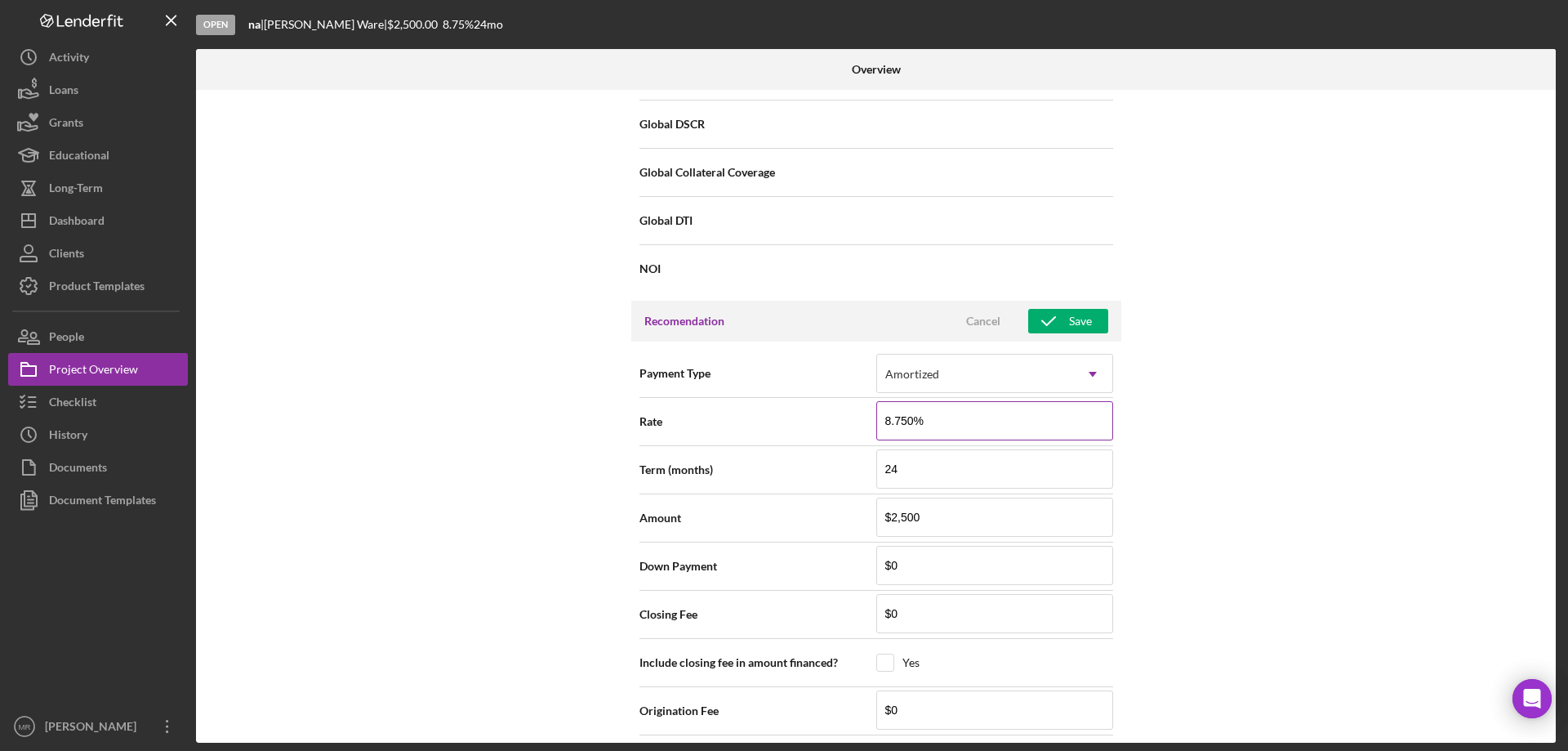
scroll to position [1733, 0]
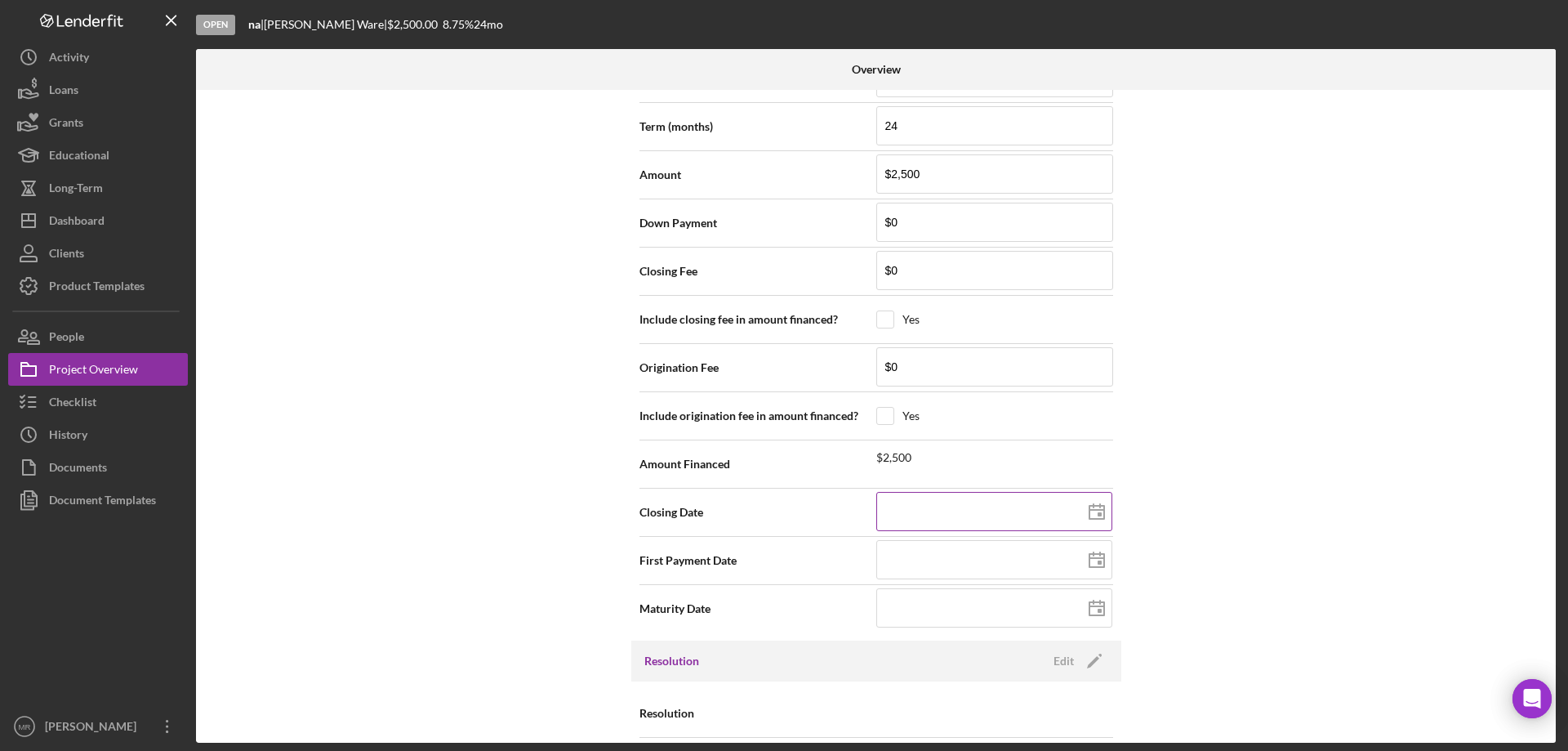
click at [1008, 499] on div at bounding box center [995, 512] width 237 height 41
click at [1088, 513] on icon at bounding box center [1097, 512] width 41 height 41
type input "[DATE]"
click at [1095, 557] on icon at bounding box center [1097, 561] width 41 height 41
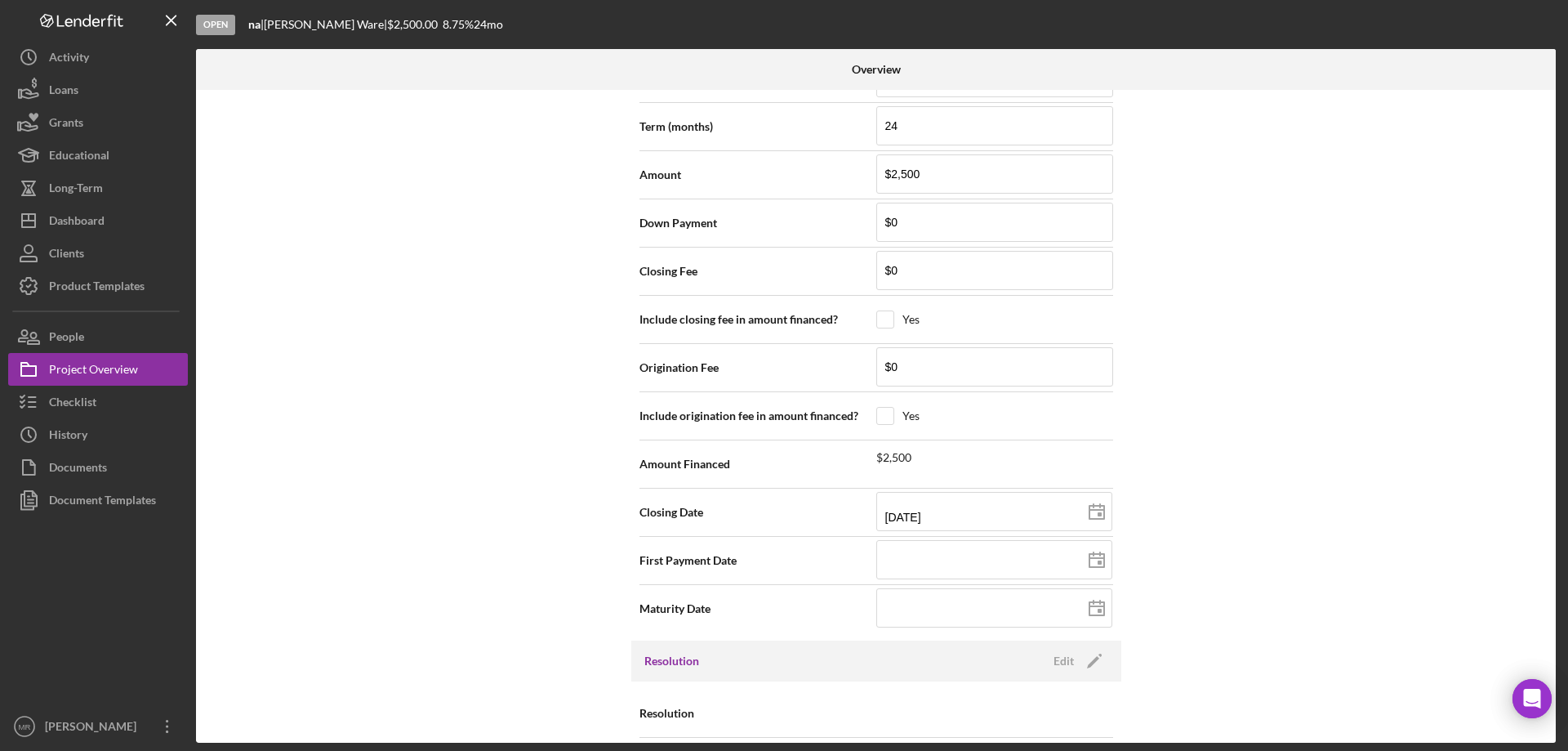
type input "[DATE]"
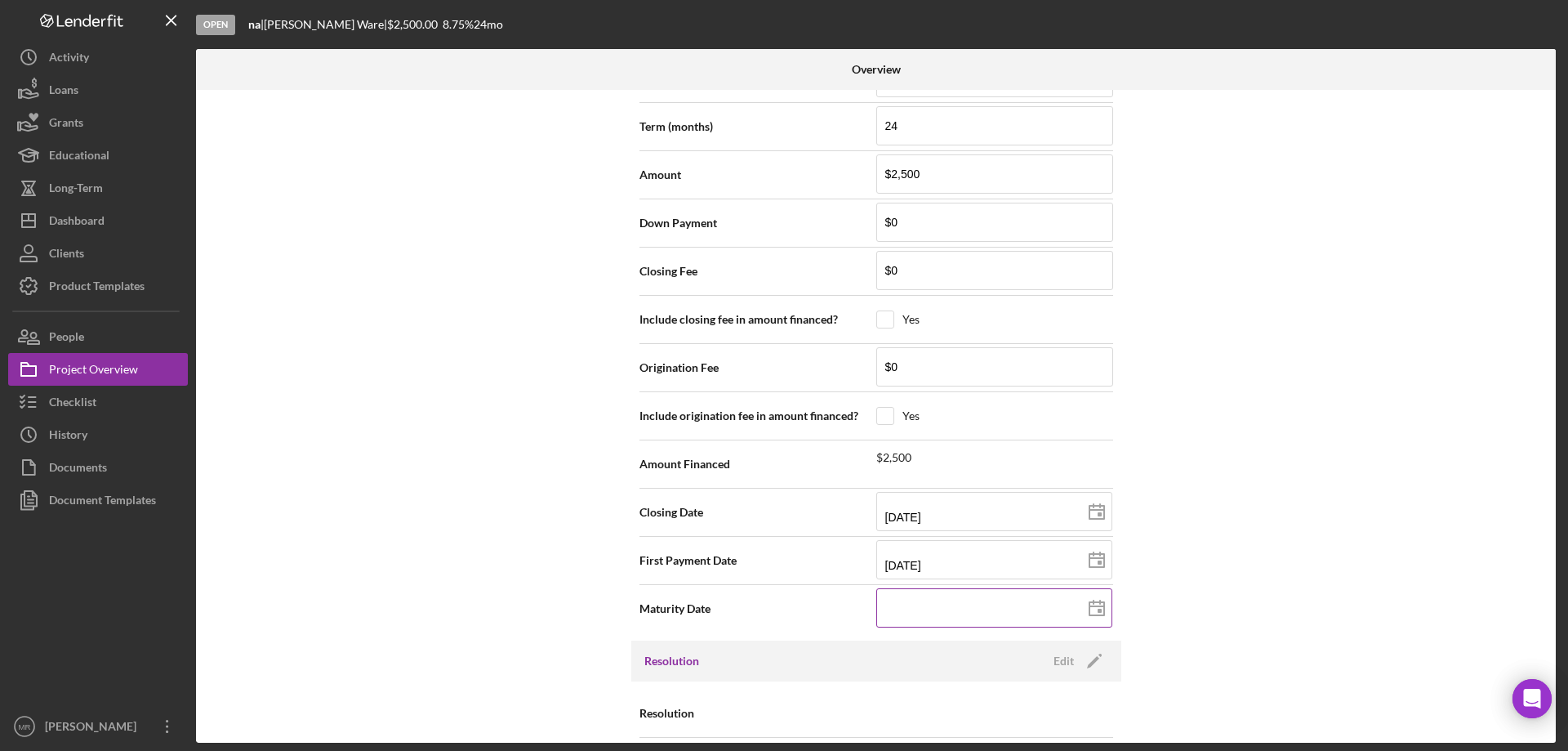
click at [1094, 604] on icon at bounding box center [1097, 609] width 41 height 41
drag, startPoint x: 1021, startPoint y: 603, endPoint x: 1011, endPoint y: 604, distance: 10.0
click at [1021, 603] on input at bounding box center [994, 608] width 236 height 40
type input "0m/dd/yyyy"
type input "09/dd/yyyy"
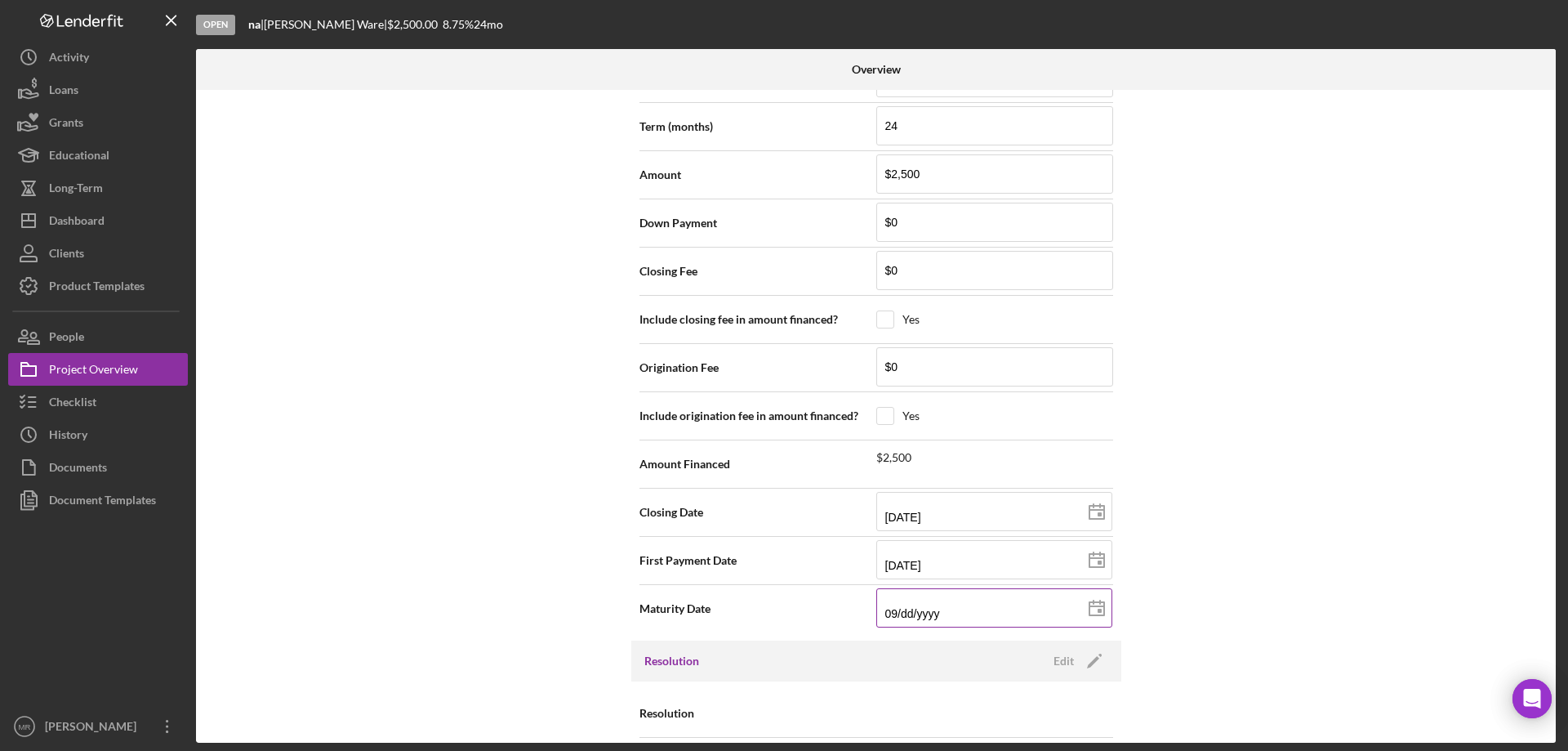
type input "09/1d/yyyy"
type input "09/10/yyyy"
type input "09/10/2yyy"
type input "09/10/20yy"
type input "09/10/202y"
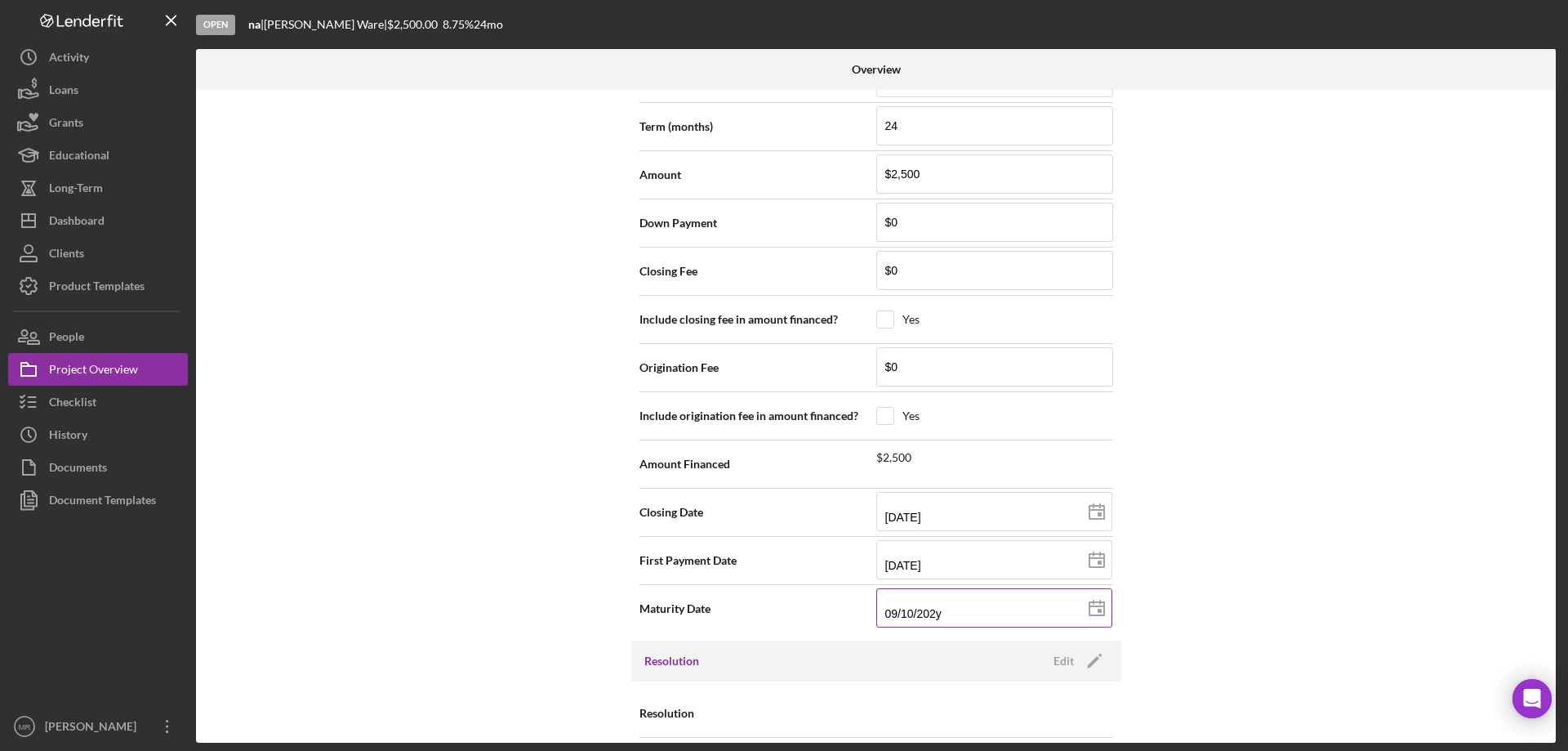
type input "[DATE]"
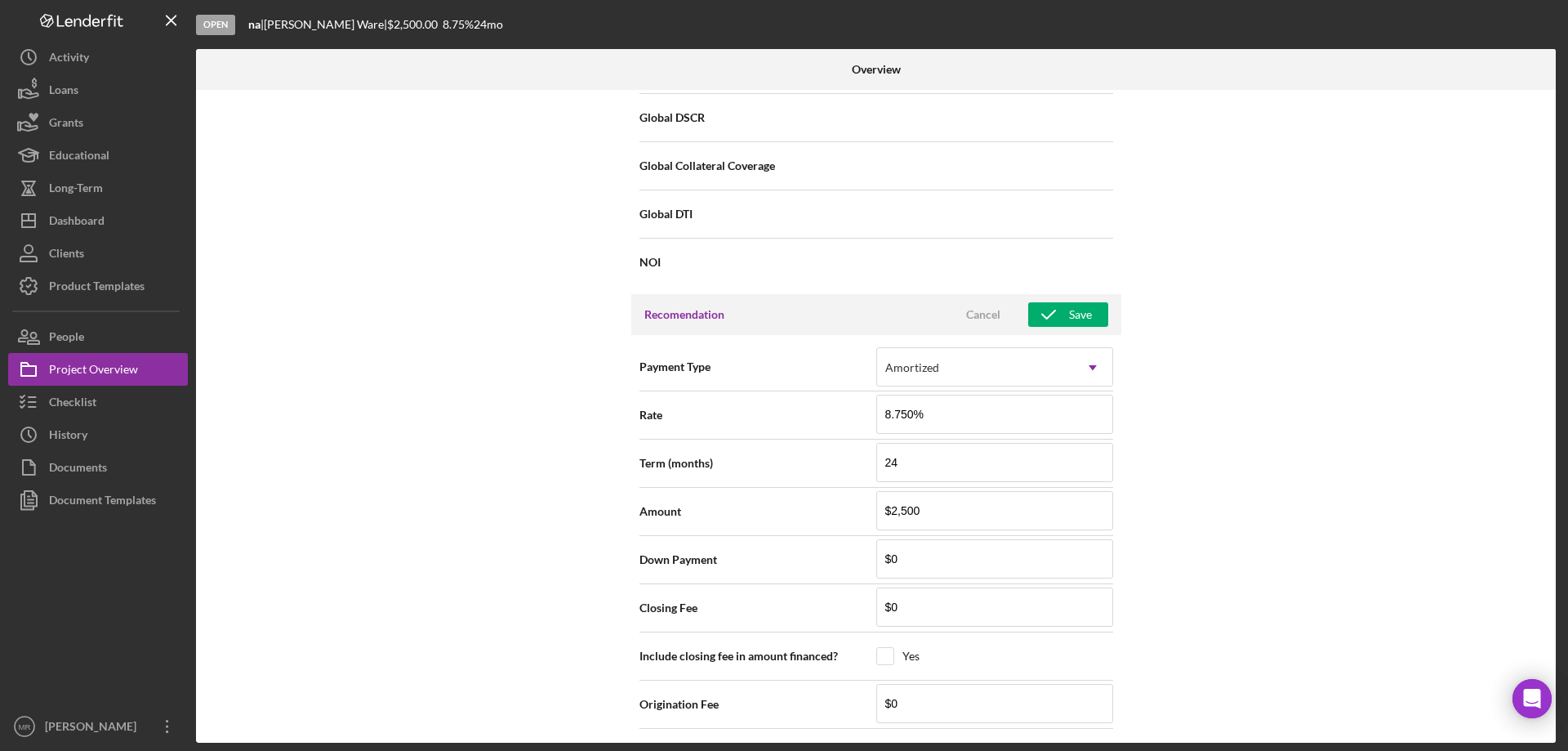
scroll to position [1383, 0]
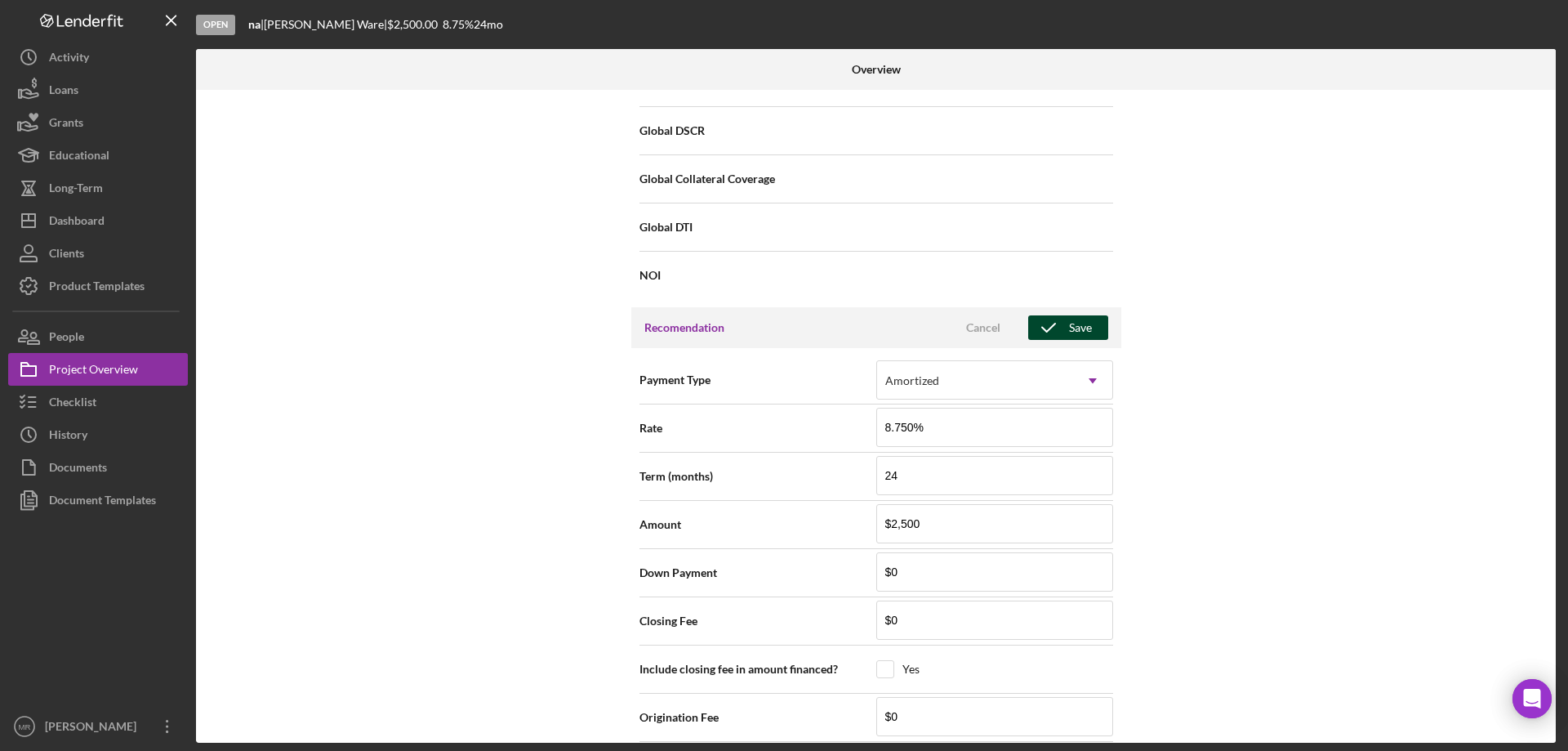
type input "[DATE]"
drag, startPoint x: 1076, startPoint y: 328, endPoint x: 1103, endPoint y: 343, distance: 30.9
click at [1075, 328] on div "Save" at bounding box center [1081, 328] width 23 height 25
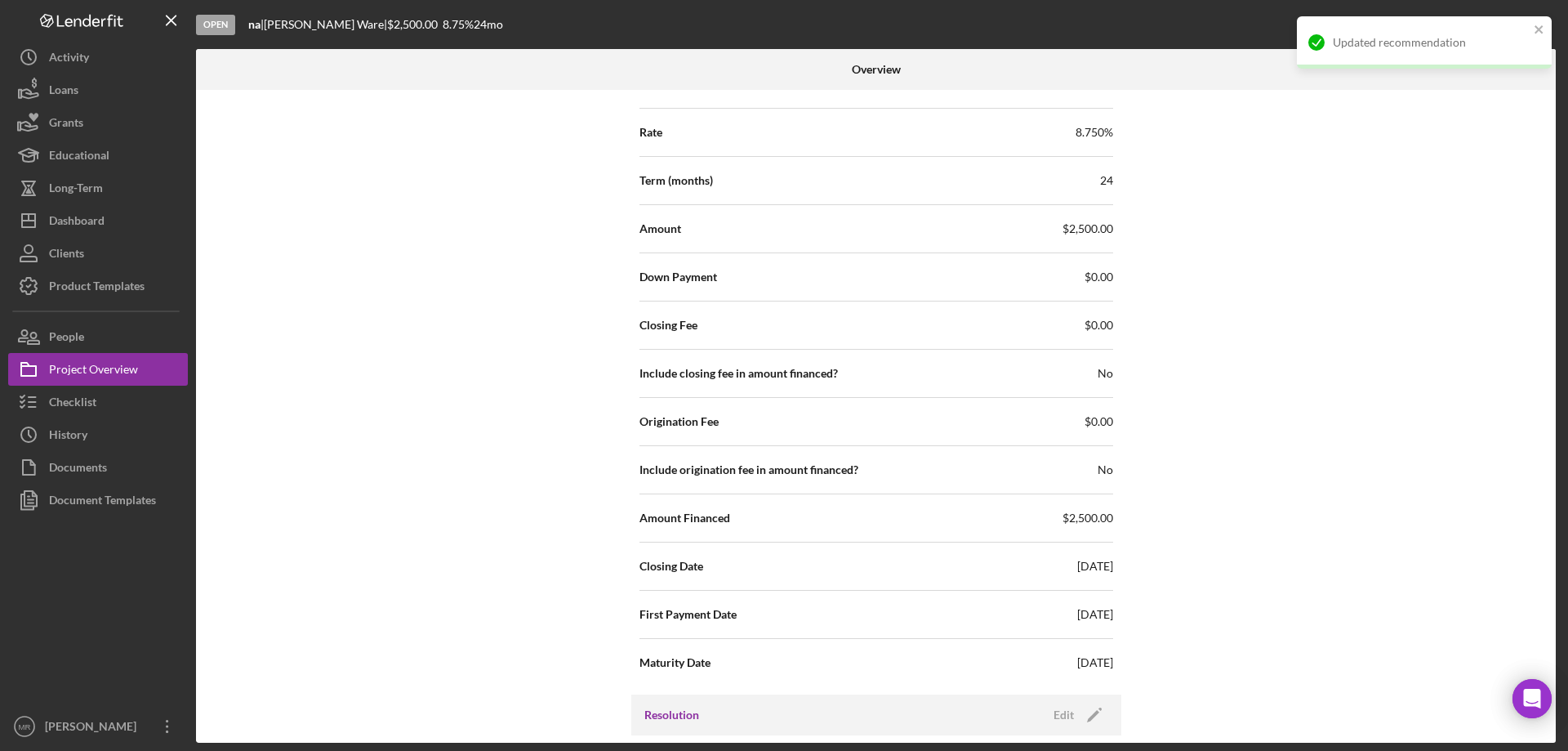
scroll to position [1791, 0]
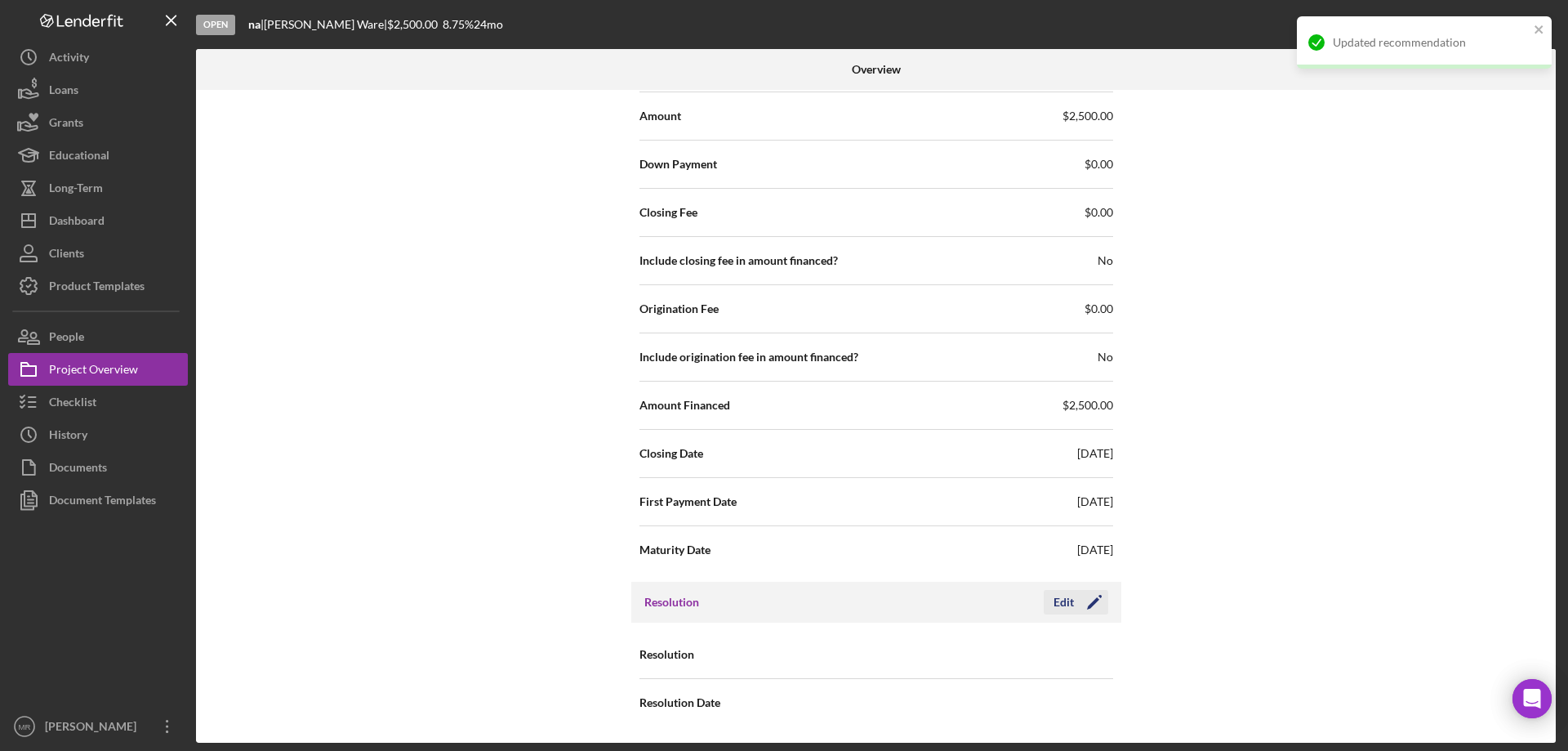
click at [1074, 601] on icon "Icon/Edit" at bounding box center [1095, 602] width 41 height 41
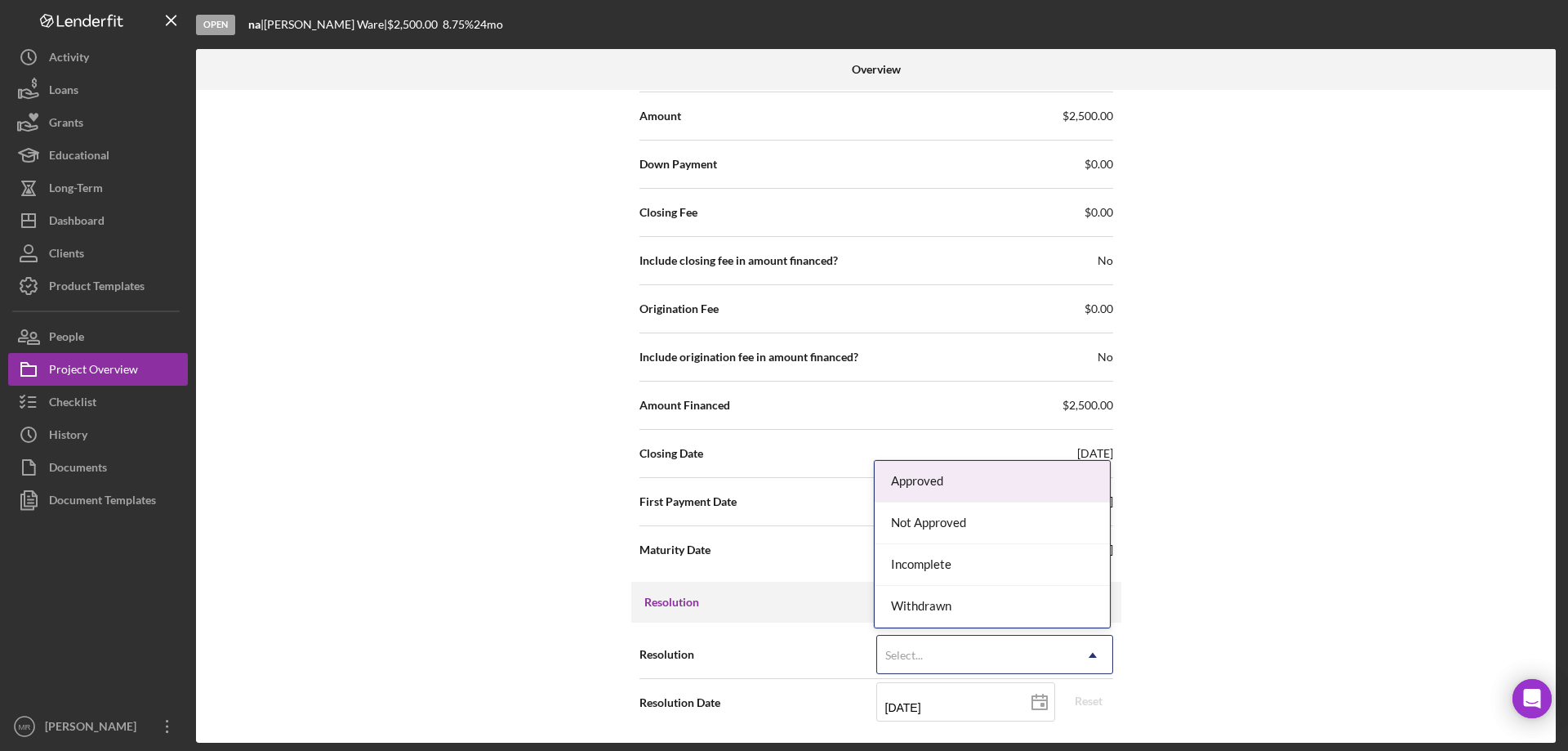
click at [1086, 648] on icon "Icon/Dropdown Arrow" at bounding box center [1093, 655] width 40 height 40
click at [1003, 490] on div "Approved" at bounding box center [993, 482] width 235 height 42
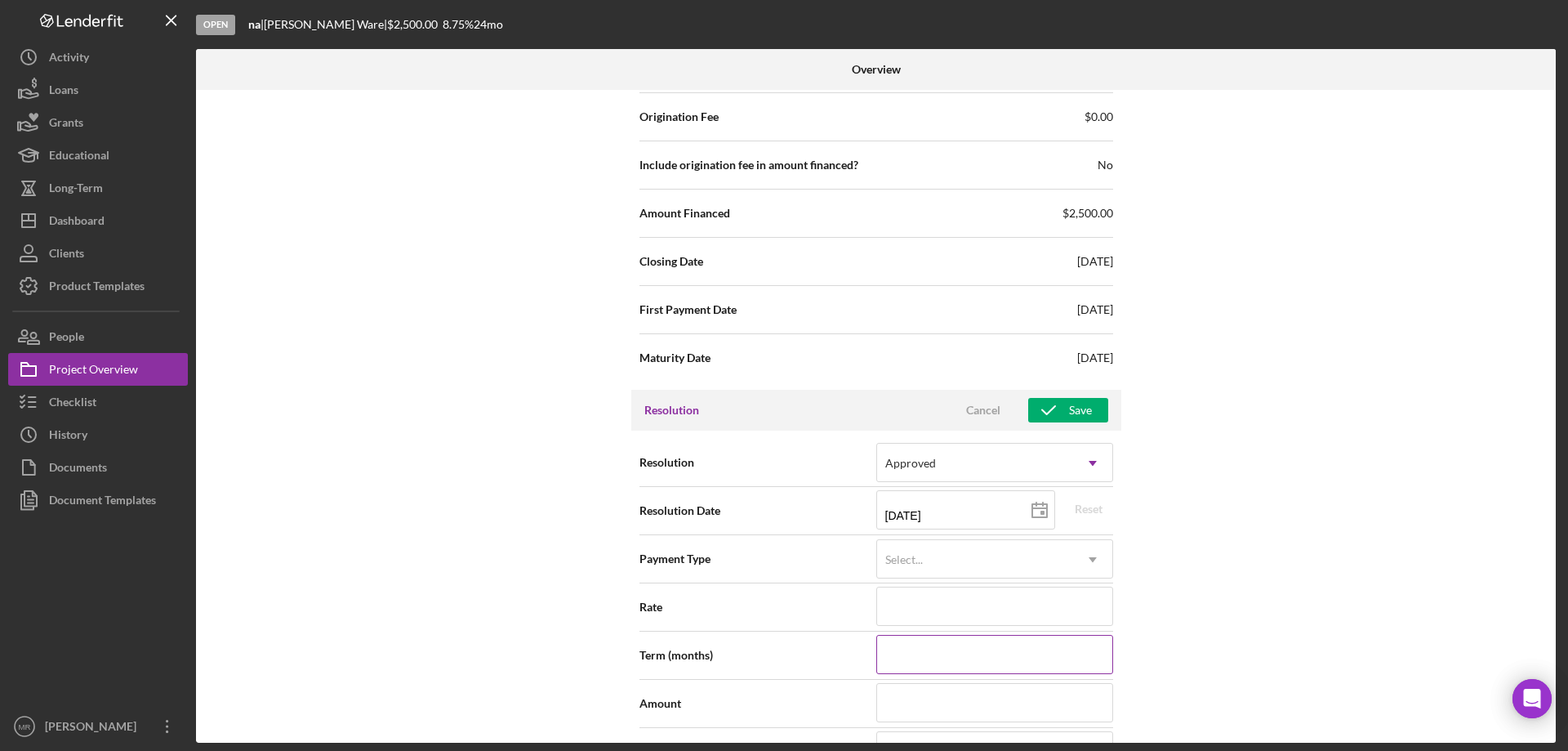
scroll to position [2036, 0]
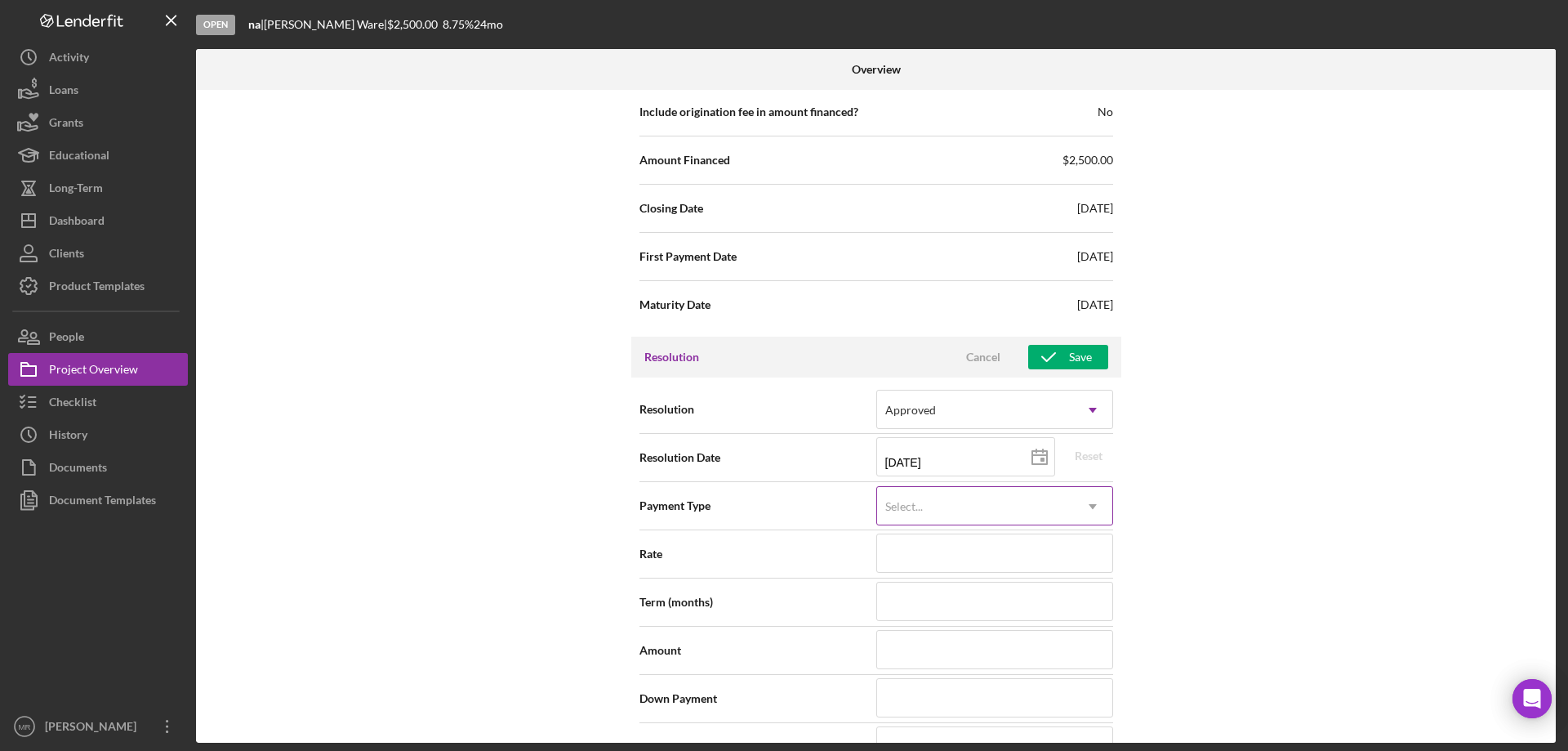
click at [983, 506] on div "Select..." at bounding box center [975, 506] width 196 height 38
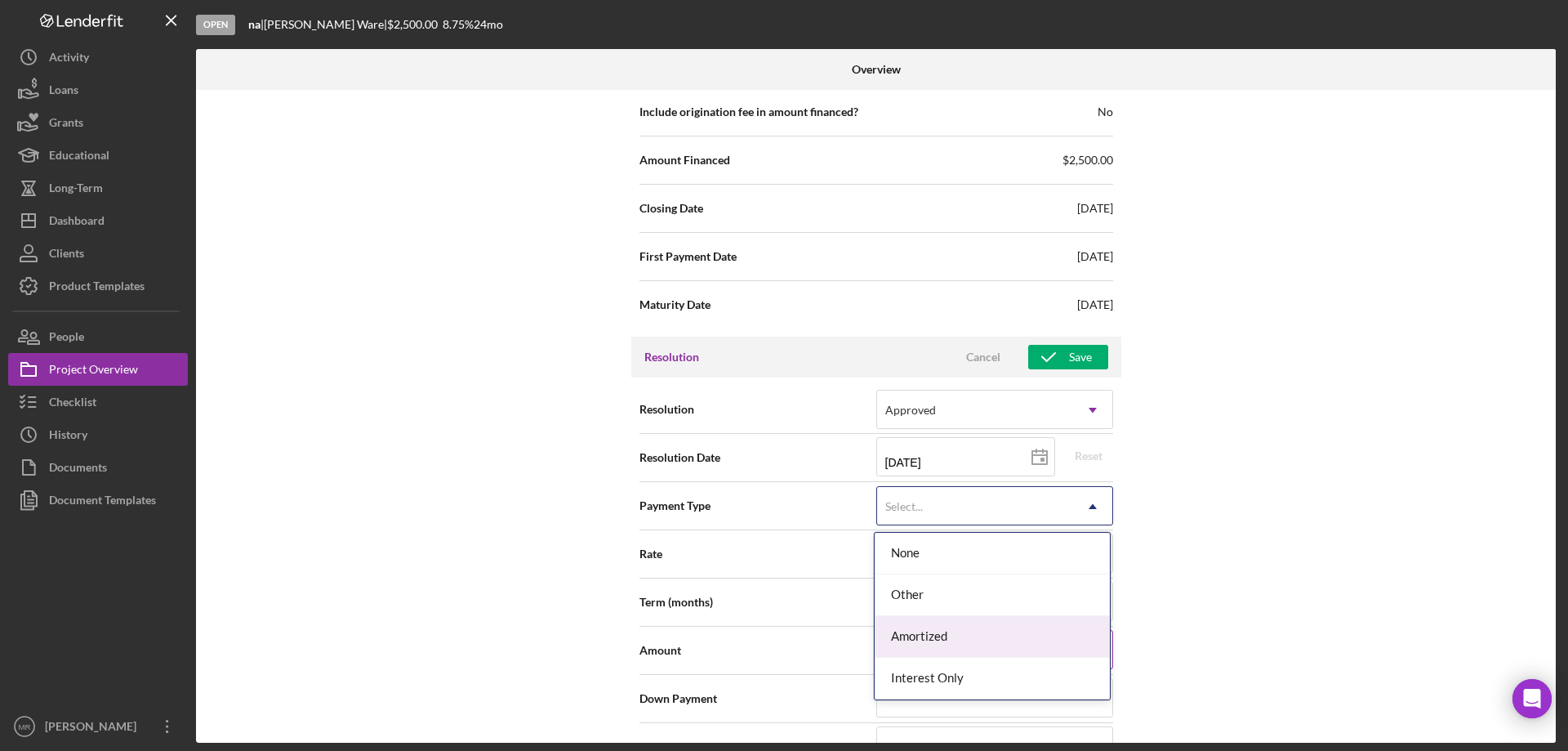
click at [978, 636] on div "Amortized" at bounding box center [993, 637] width 235 height 42
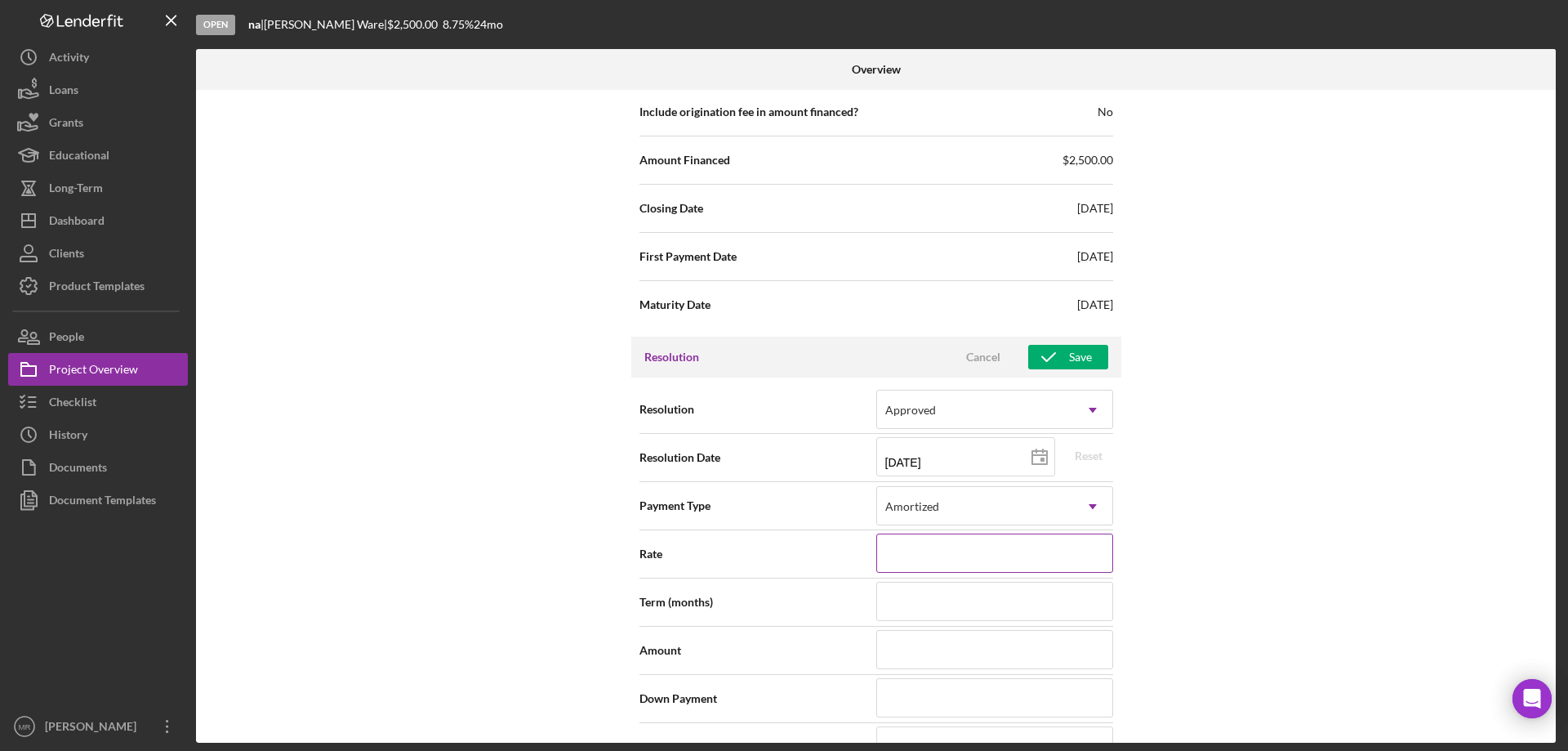
click at [991, 549] on input at bounding box center [995, 553] width 237 height 40
type input "8%"
type input "8.%"
type input "8.7%"
type input "8.75%"
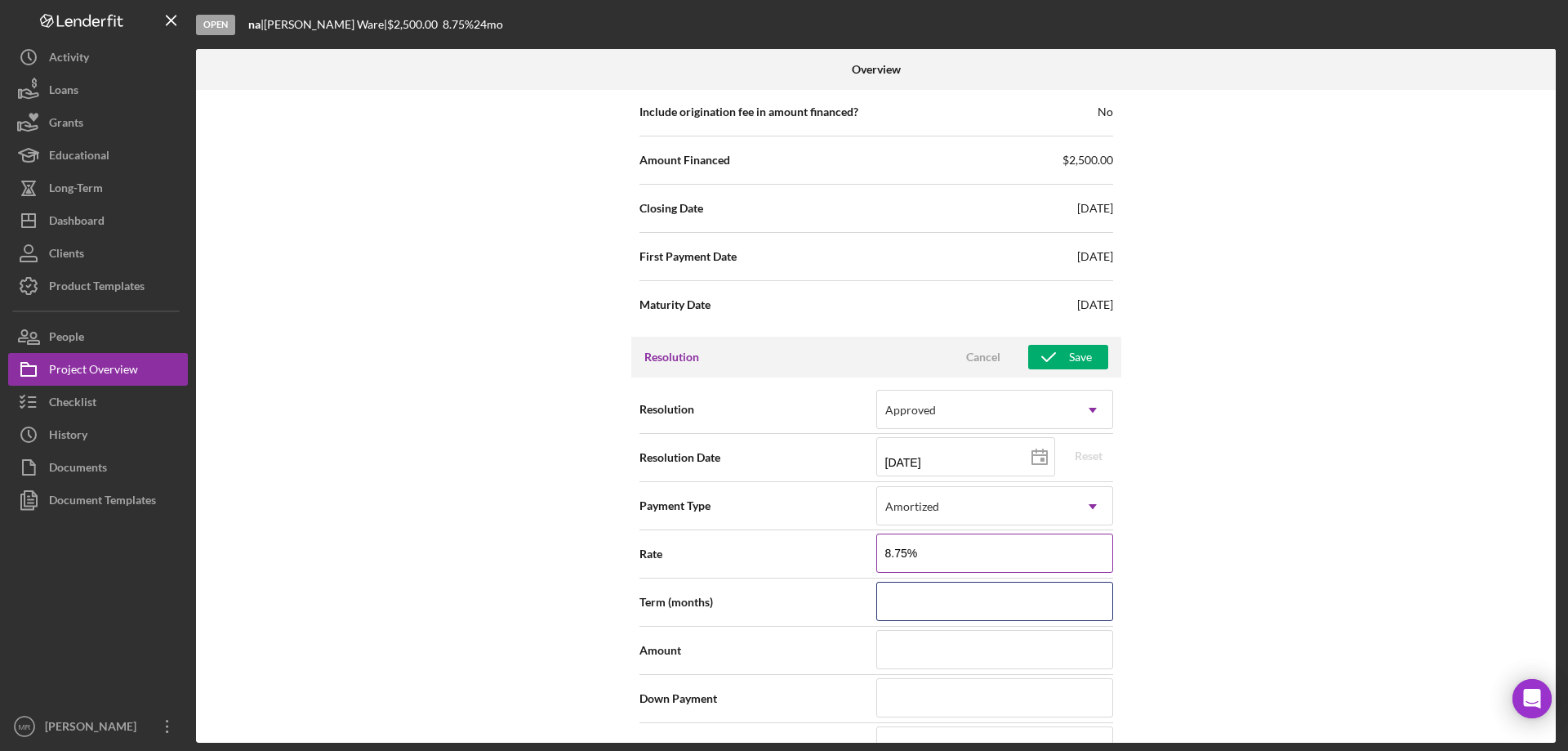
type input "8.750%"
type input "2"
type input "24"
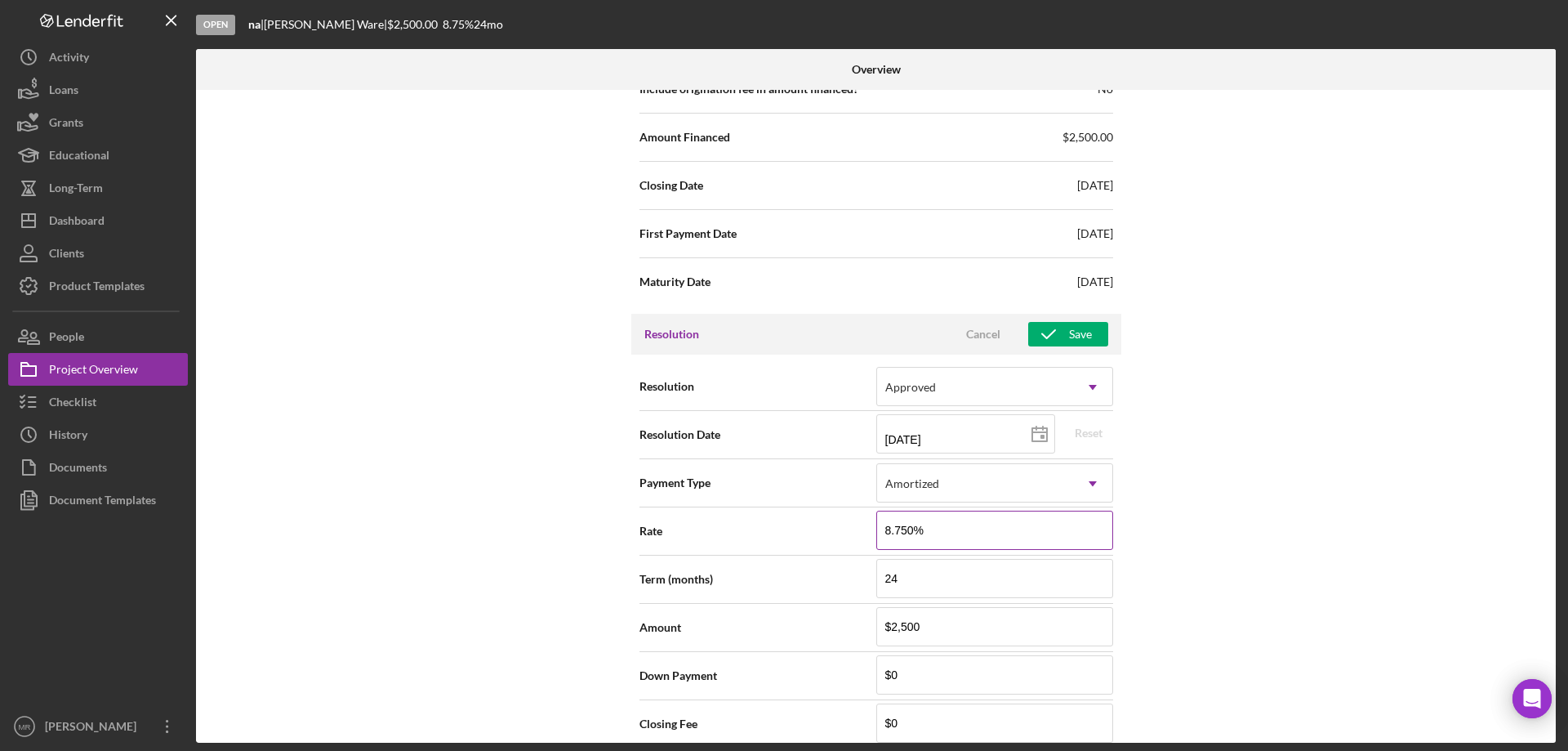
scroll to position [2415, 0]
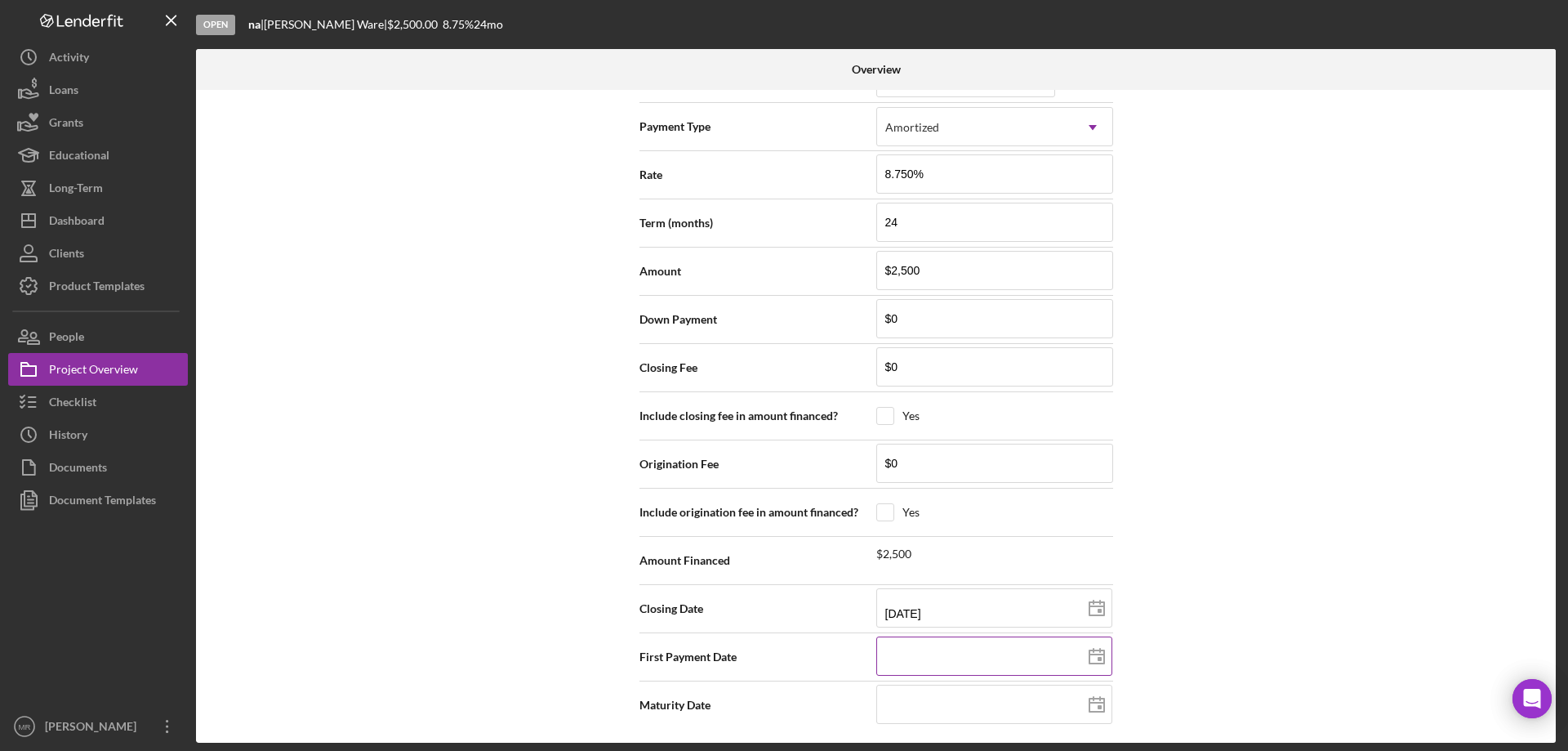
drag, startPoint x: 938, startPoint y: 654, endPoint x: 953, endPoint y: 654, distance: 15.0
click at [939, 654] on input at bounding box center [994, 656] width 236 height 40
click at [1094, 651] on icon at bounding box center [1097, 657] width 41 height 41
click at [1097, 702] on line at bounding box center [1097, 702] width 15 height 0
drag, startPoint x: 967, startPoint y: 696, endPoint x: 956, endPoint y: 695, distance: 11.0
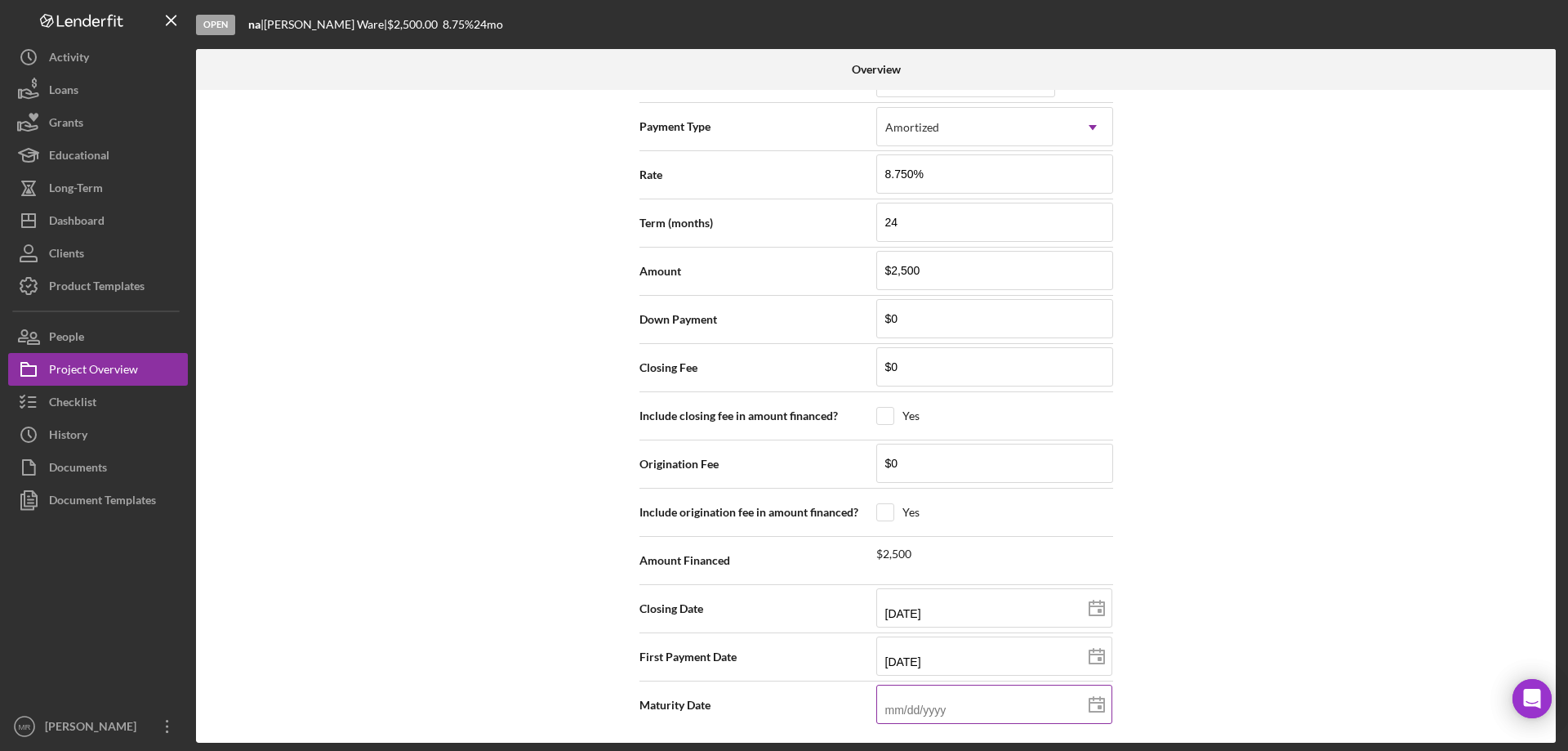
click at [965, 696] on input at bounding box center [994, 704] width 236 height 40
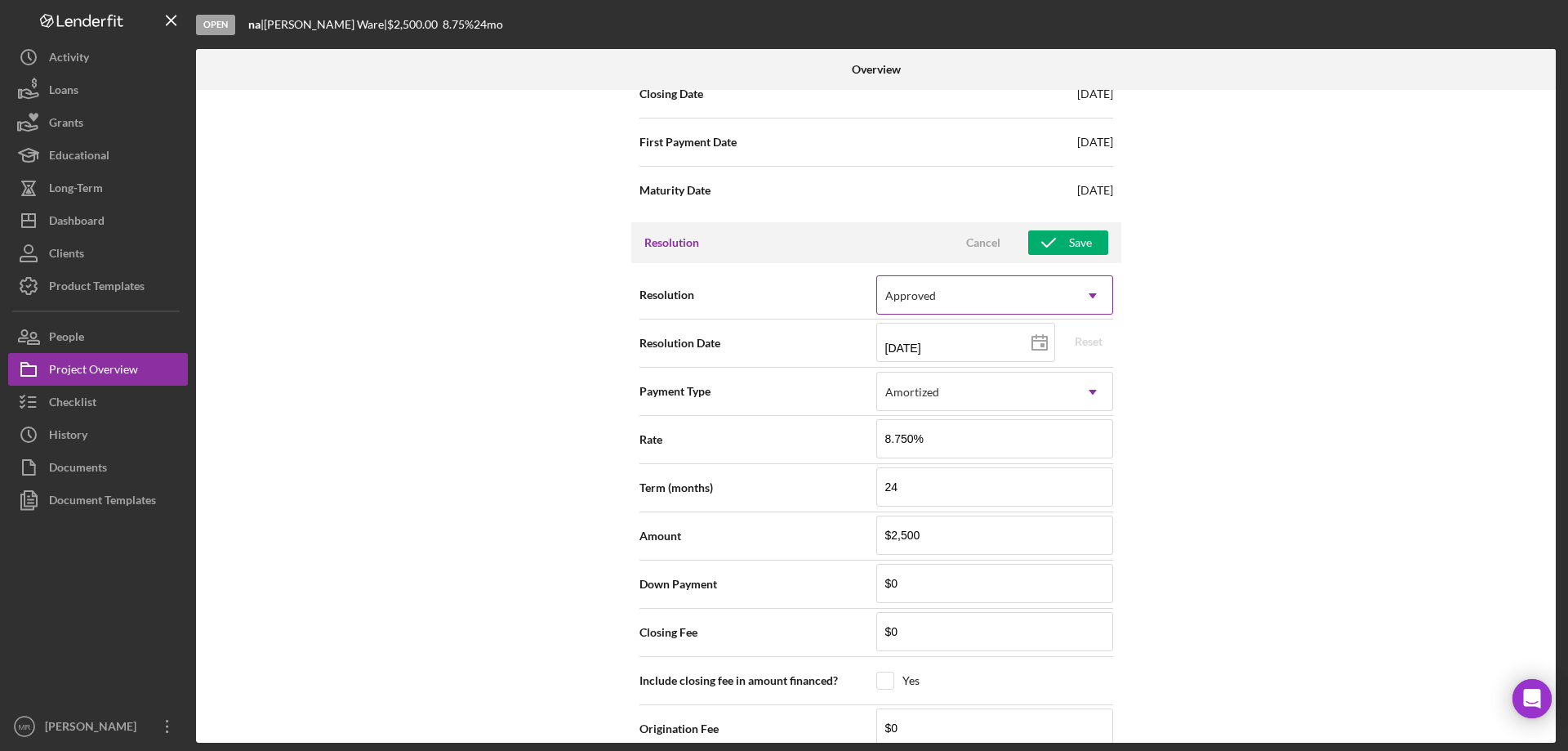
scroll to position [2091, 0]
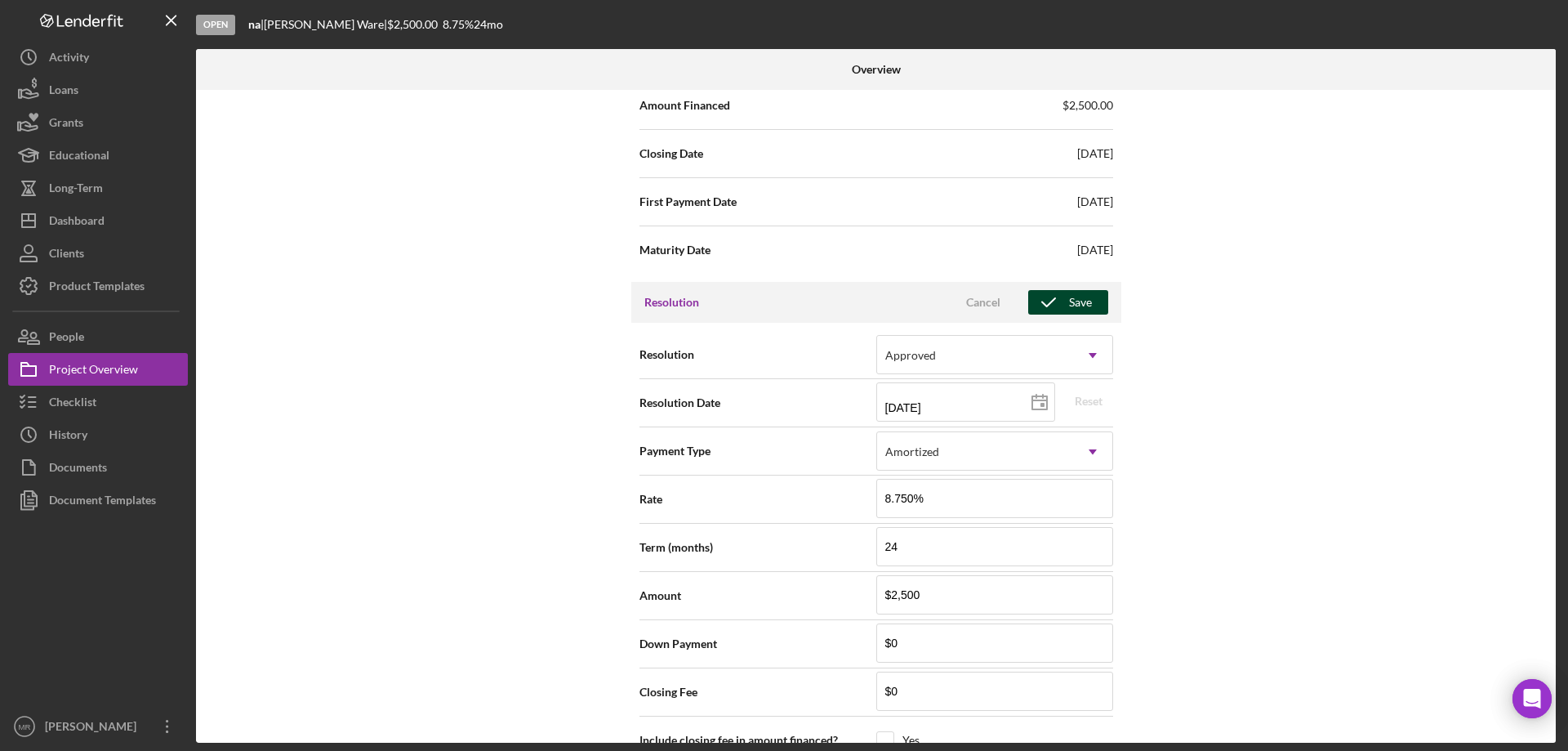
click at [1060, 301] on icon "button" at bounding box center [1049, 302] width 41 height 41
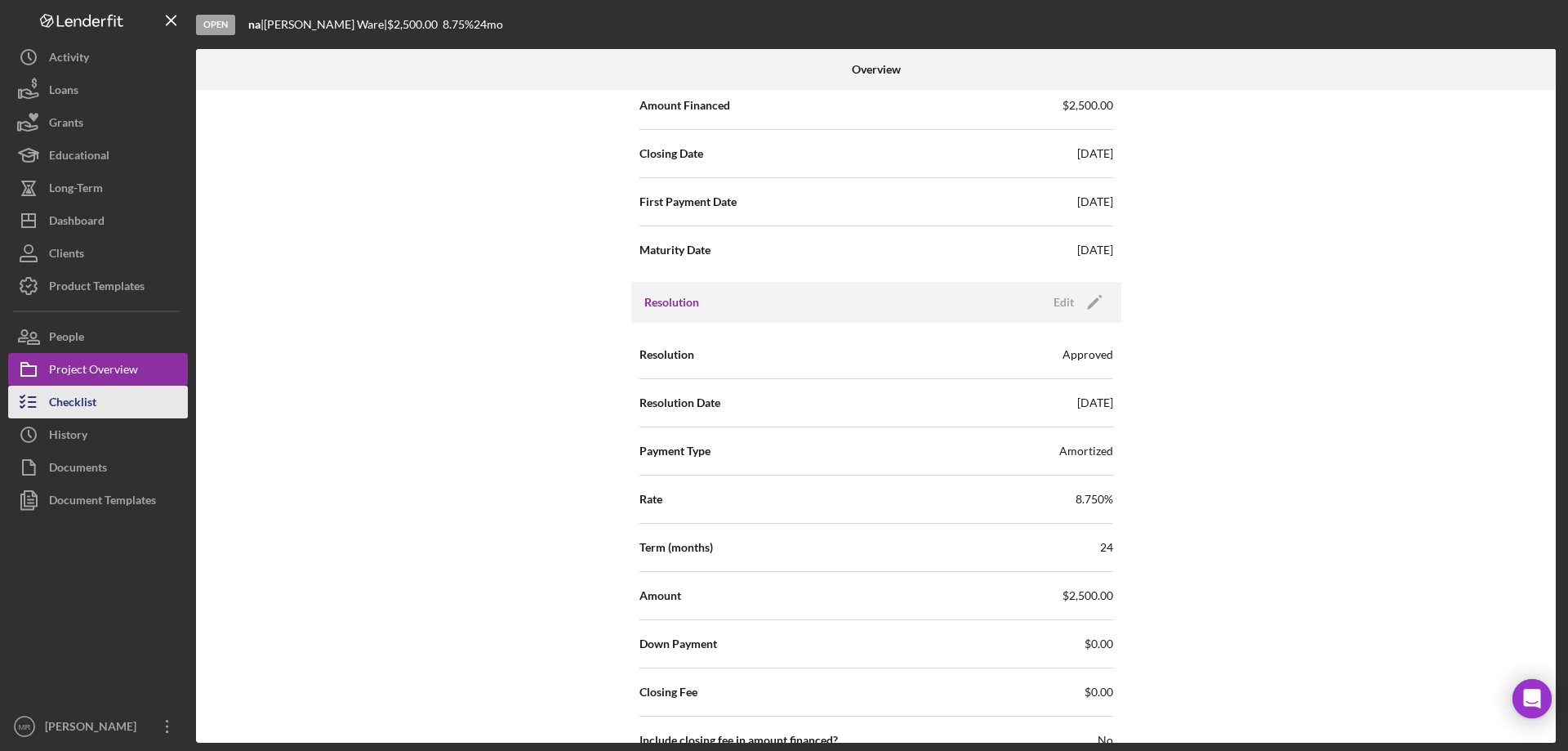
click at [76, 406] on div "Checklist" at bounding box center [73, 403] width 48 height 37
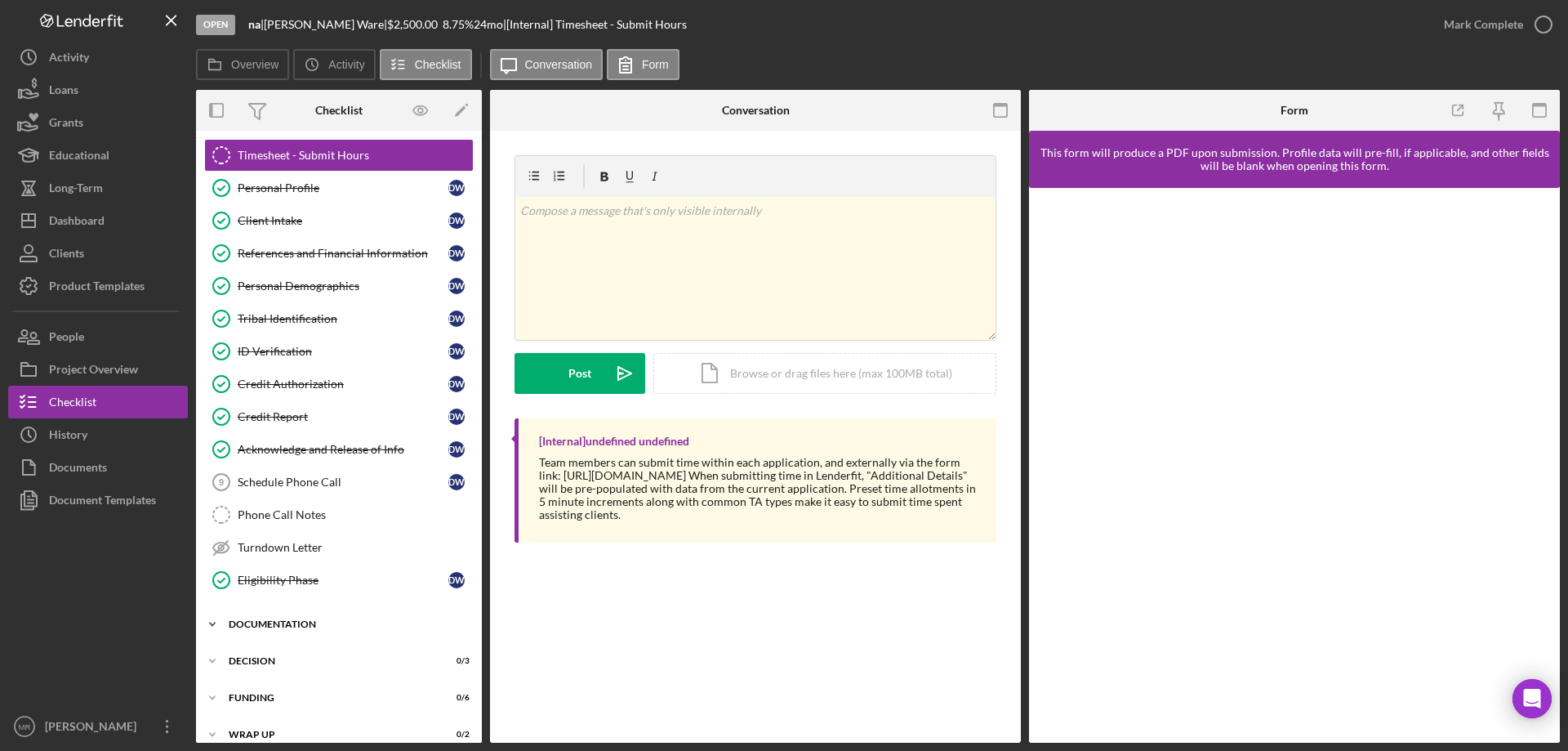
scroll to position [51, 0]
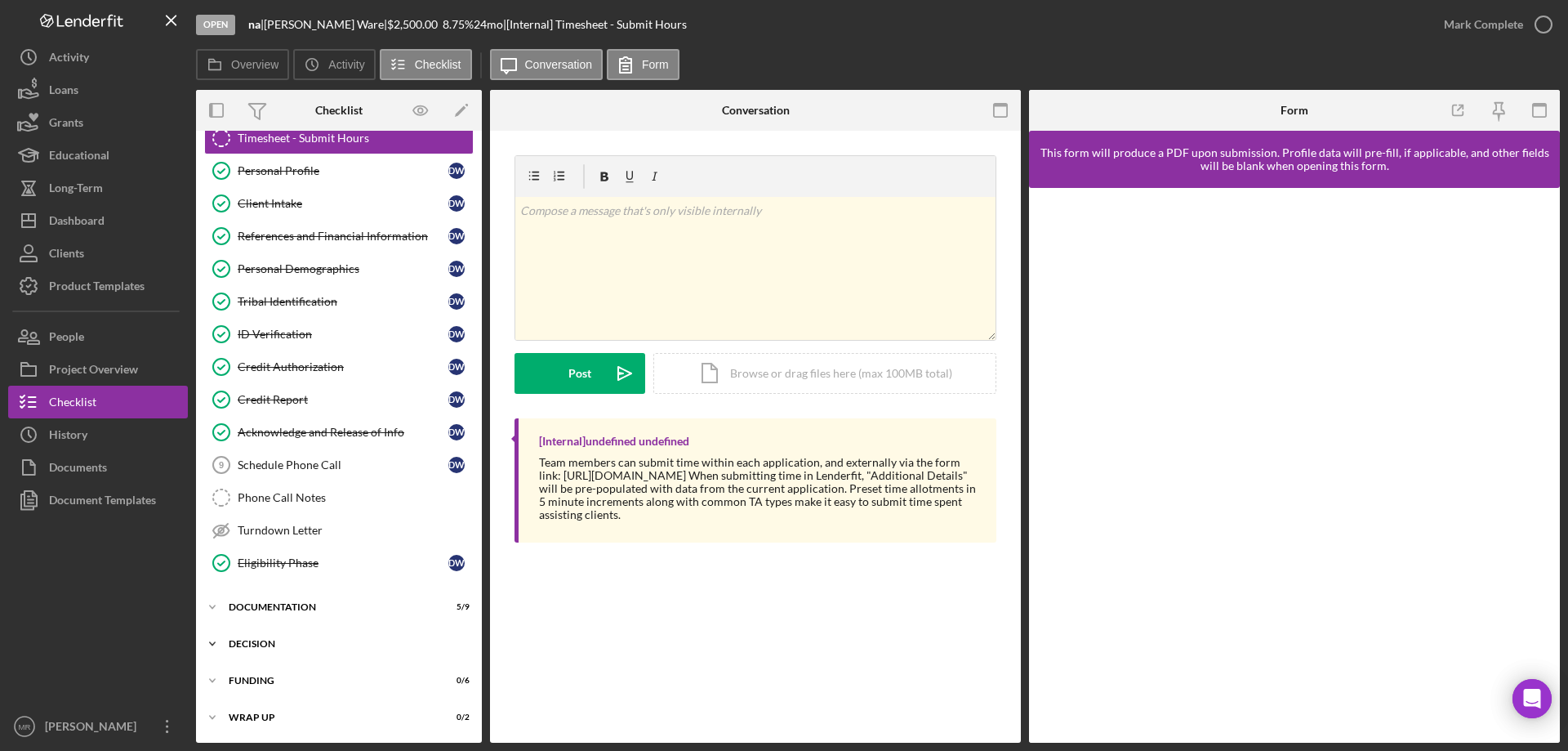
click at [260, 643] on div "Decision" at bounding box center [345, 644] width 233 height 10
click at [271, 677] on div "Credit Memo Prep" at bounding box center [356, 679] width 235 height 13
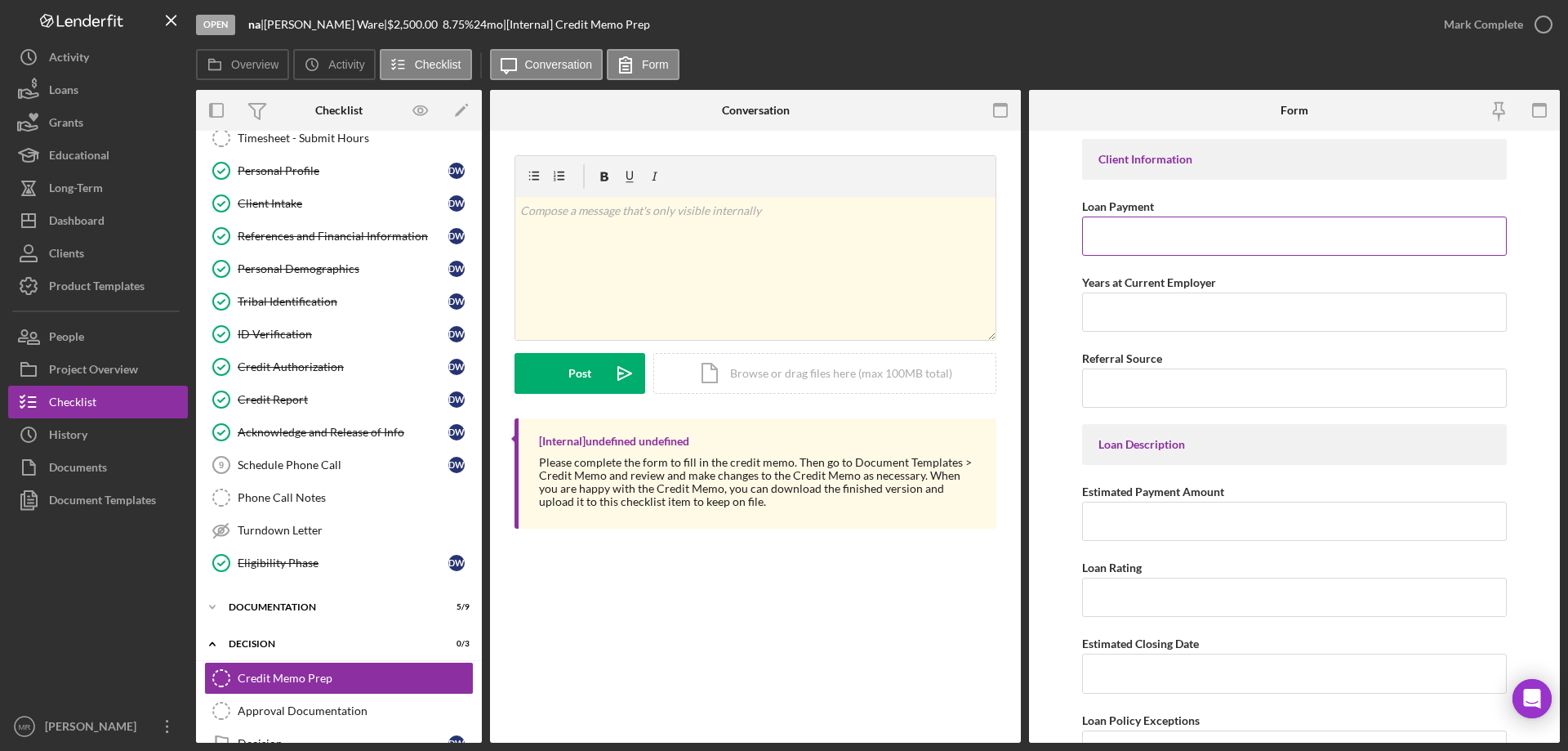
click at [1129, 227] on input "Loan Payment" at bounding box center [1295, 236] width 425 height 40
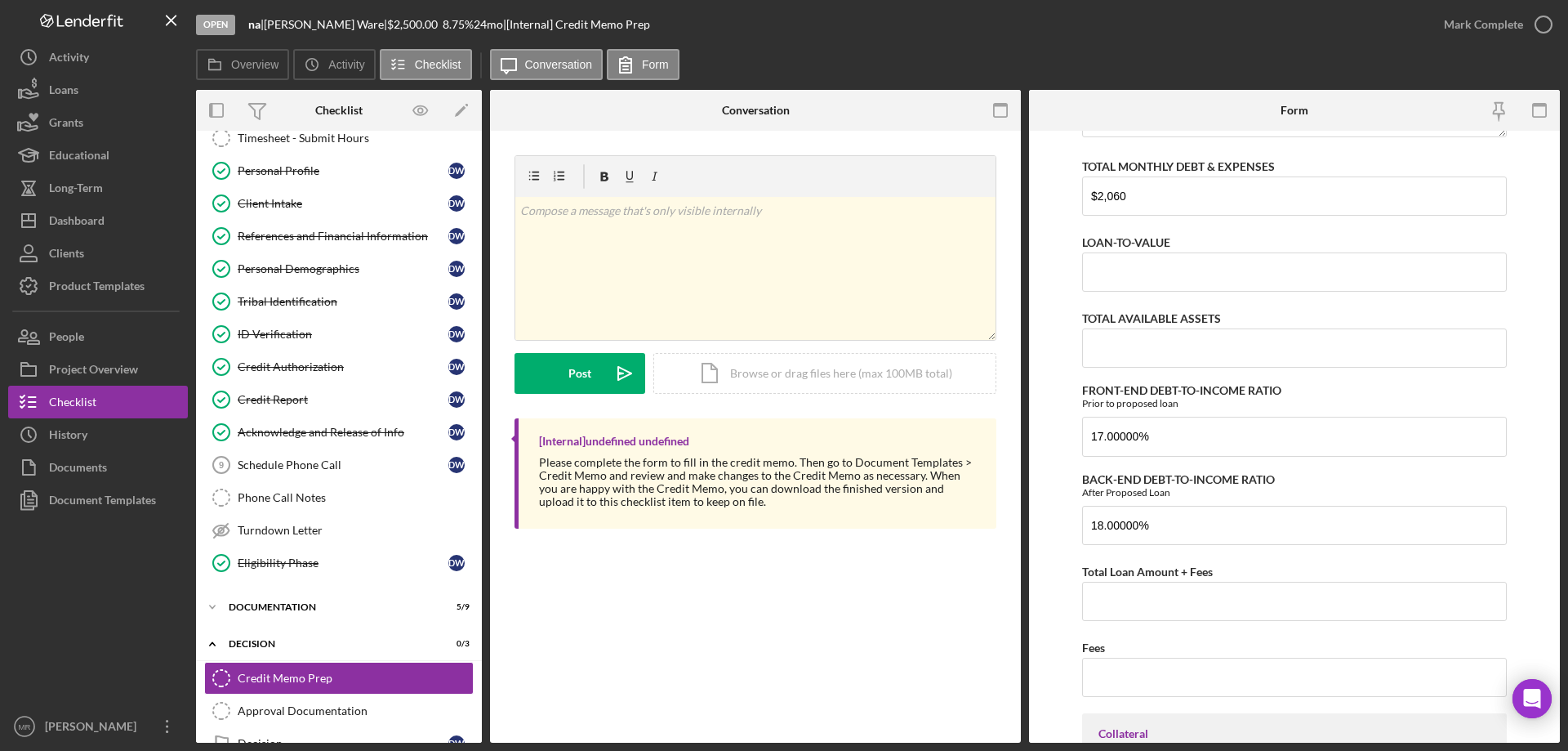
scroll to position [1045, 0]
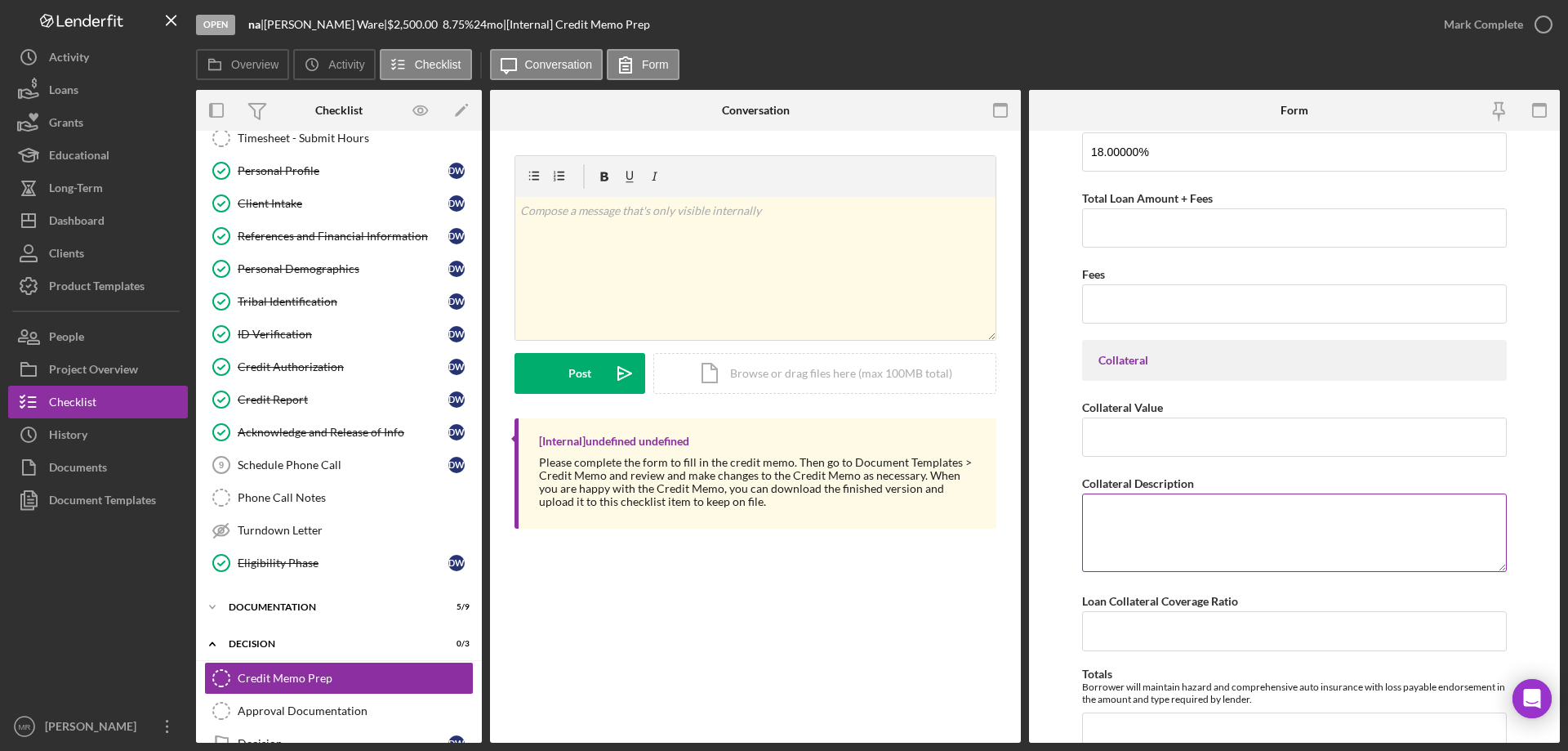
click at [1123, 518] on textarea "Collateral Description" at bounding box center [1295, 532] width 425 height 78
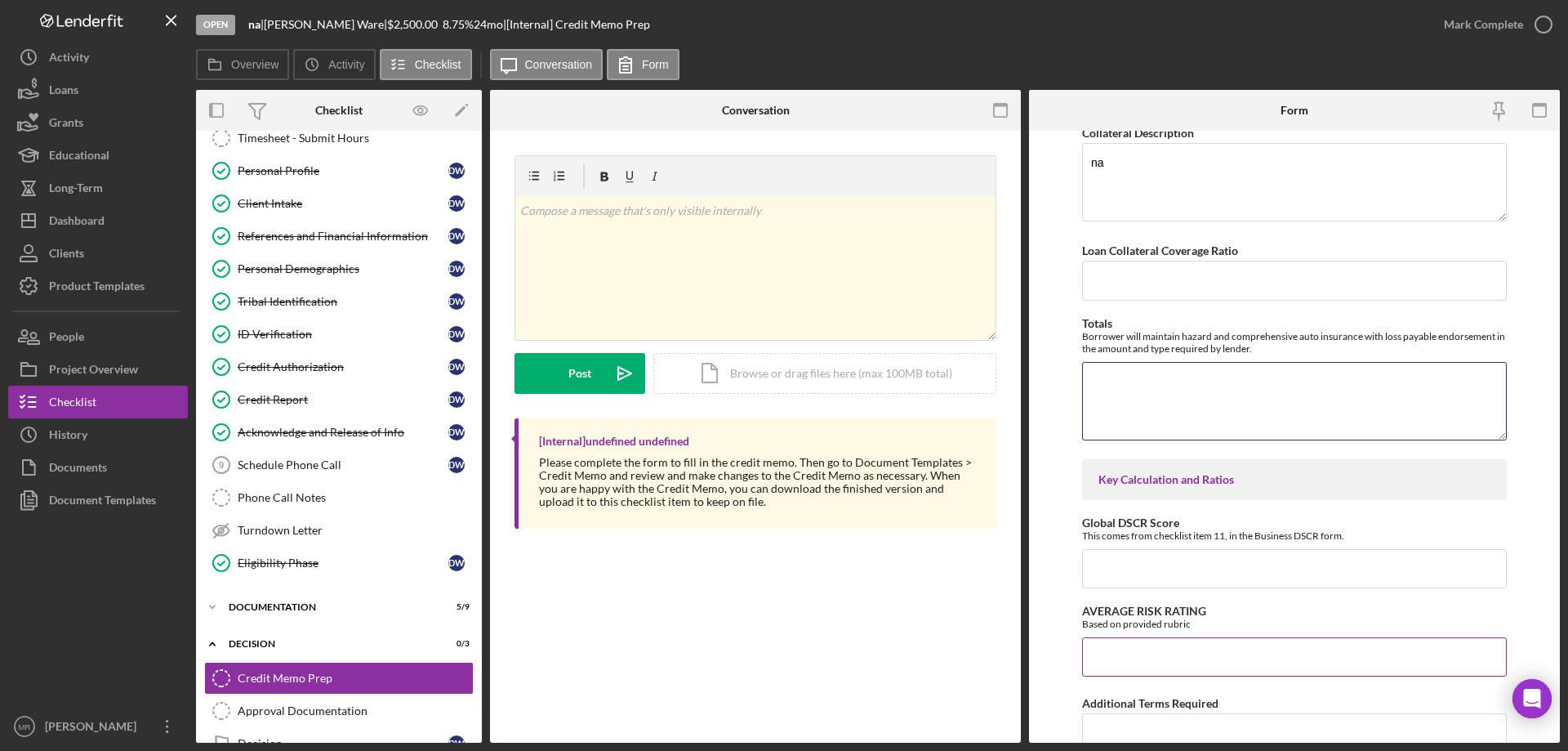
scroll to position [1453, 0]
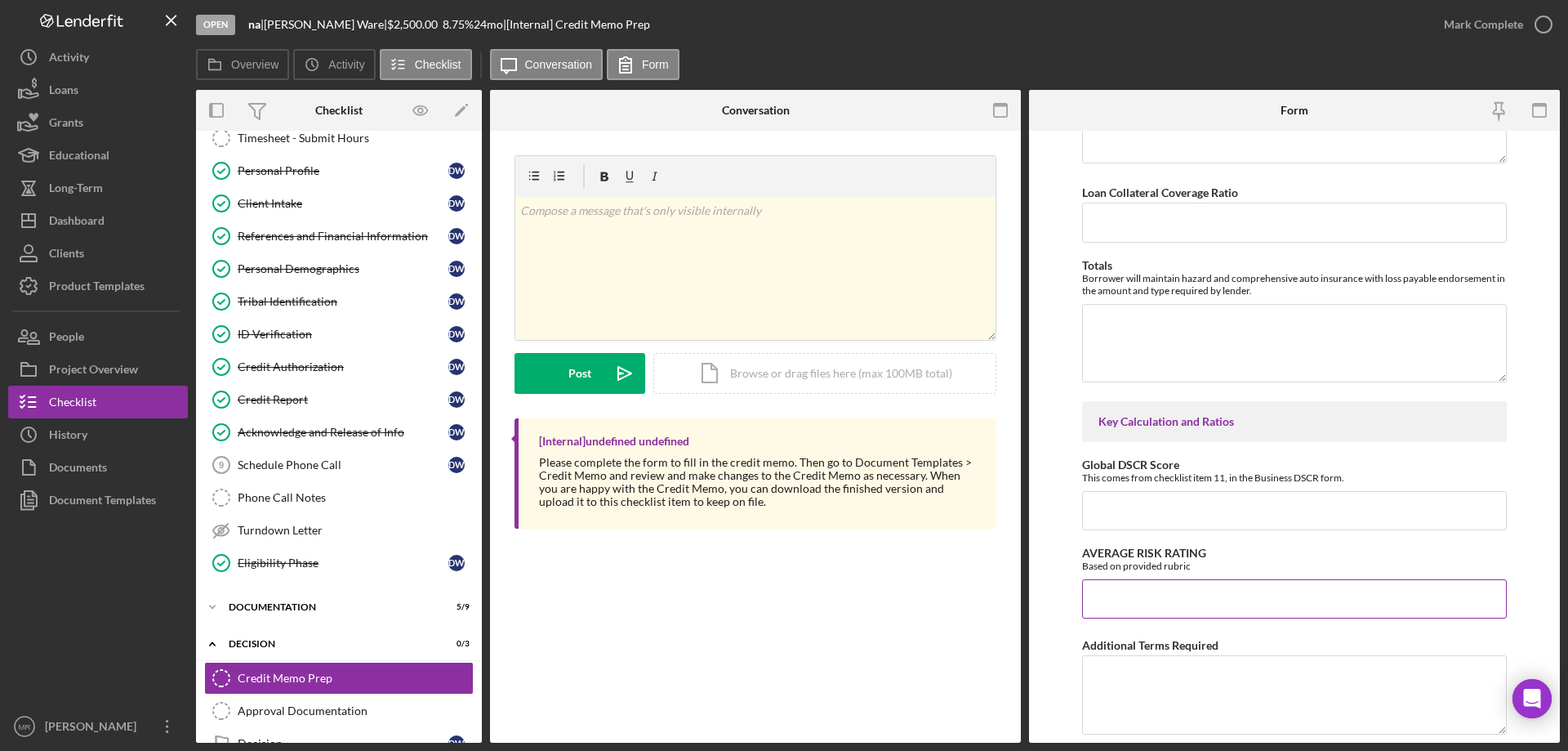
click at [1115, 590] on input "AVERAGE RISK RATING" at bounding box center [1295, 599] width 425 height 40
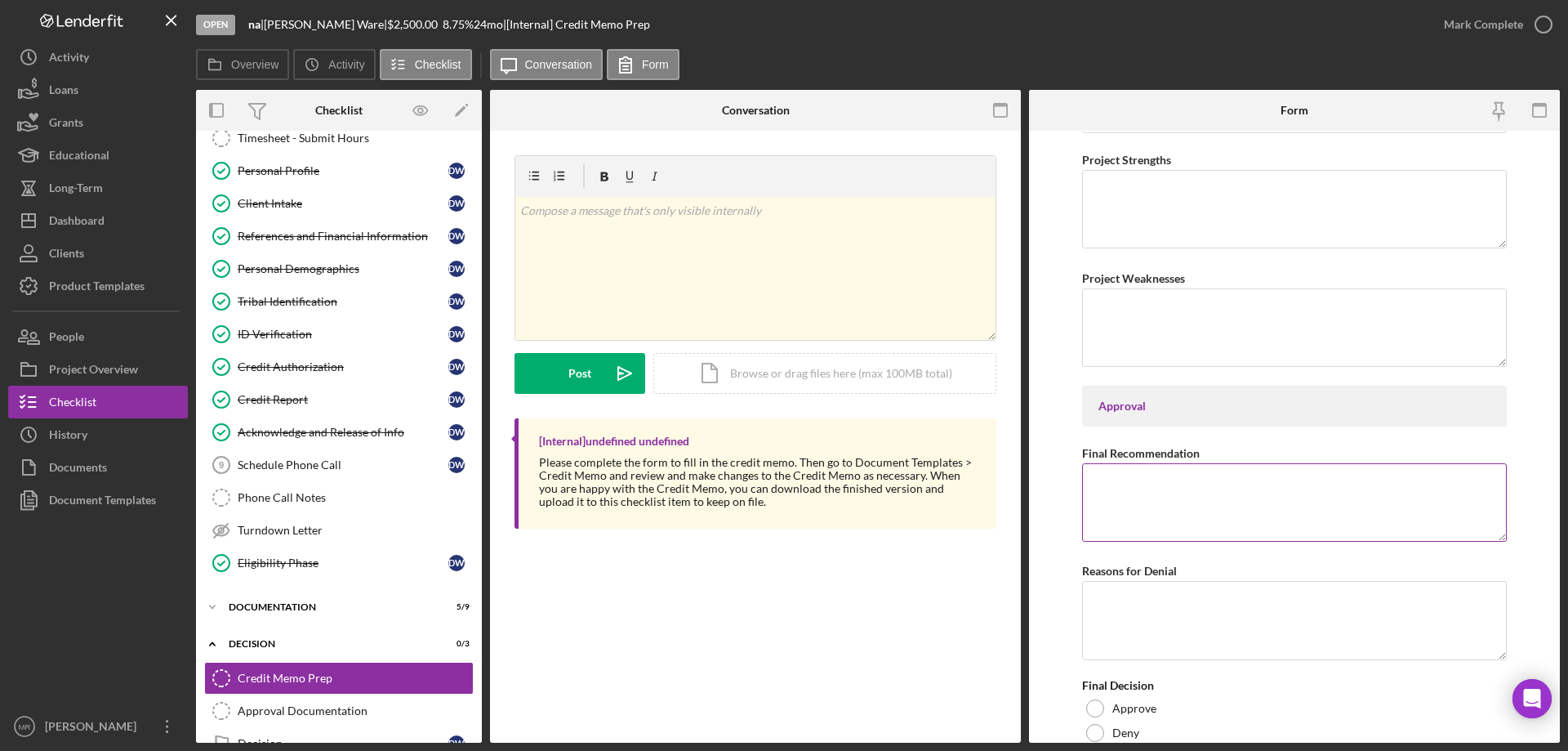
scroll to position [2565, 0]
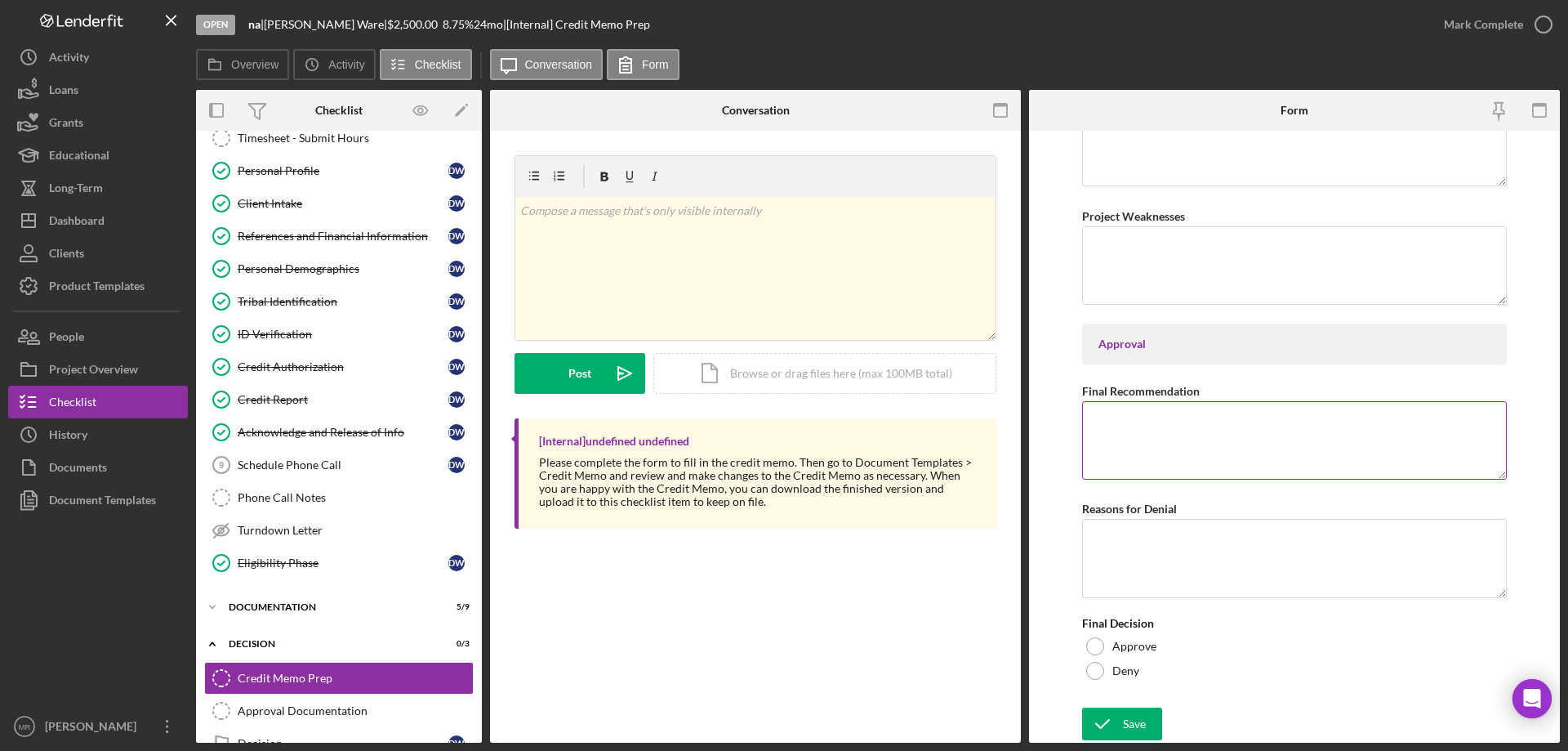
click at [1126, 439] on textarea "Final Recommendation" at bounding box center [1295, 440] width 425 height 78
click at [1092, 639] on div at bounding box center [1096, 646] width 18 height 18
click at [1129, 723] on div "Save" at bounding box center [1134, 724] width 23 height 33
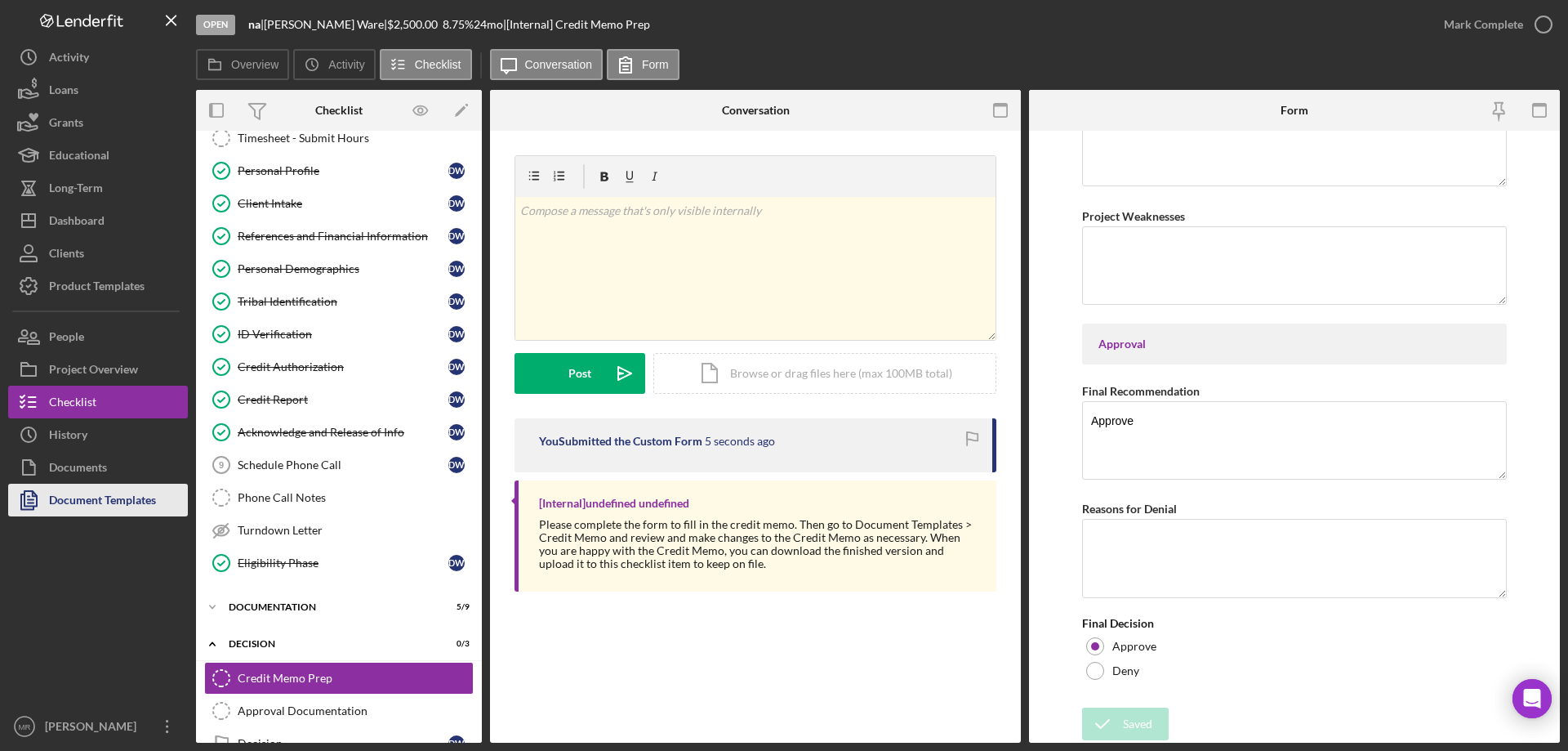
click at [90, 502] on div "Document Templates" at bounding box center [103, 501] width 107 height 37
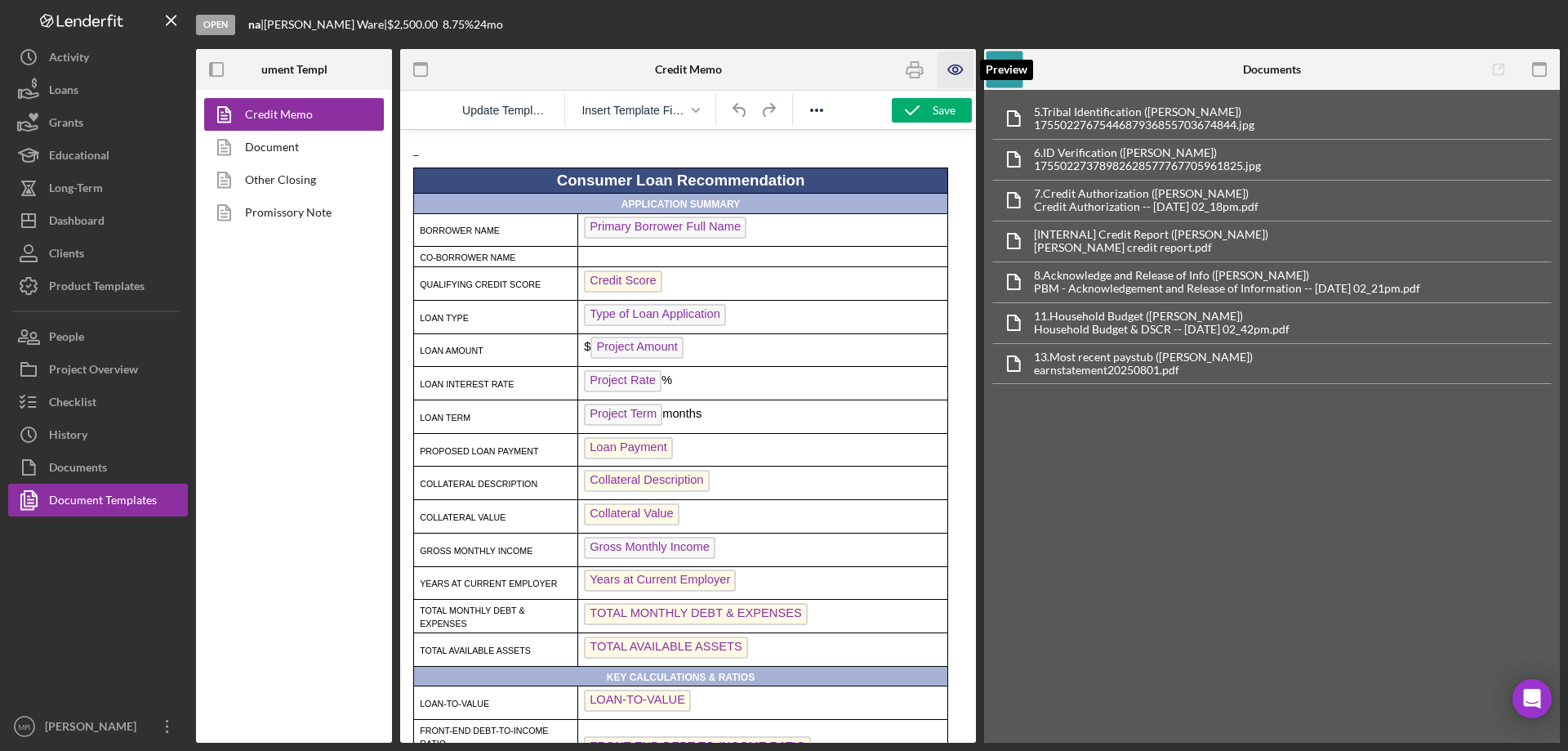
click at [961, 69] on icon "button" at bounding box center [956, 70] width 37 height 37
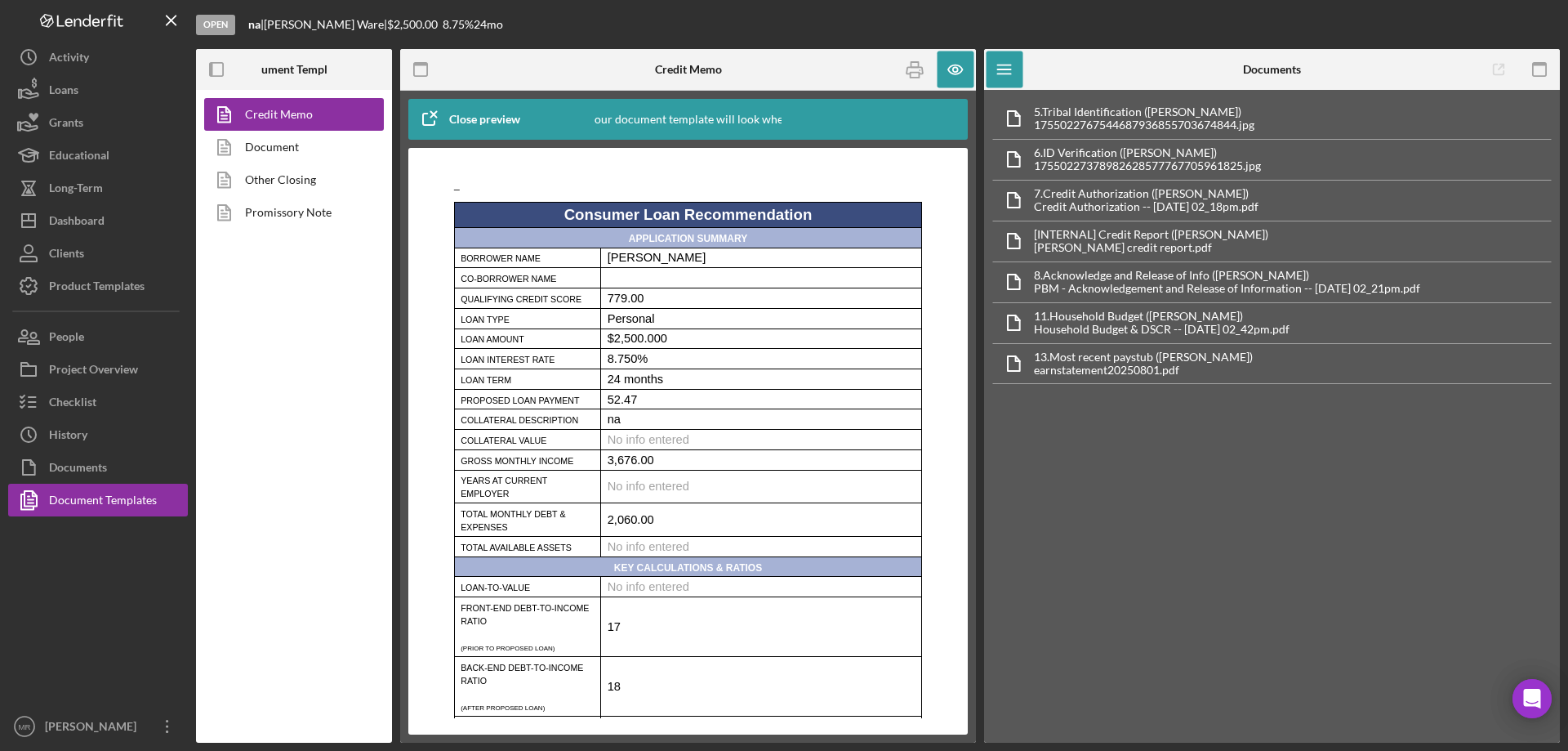
click at [699, 385] on p "24 months" at bounding box center [761, 379] width 308 height 13
click at [955, 78] on icon "button" at bounding box center [956, 70] width 37 height 37
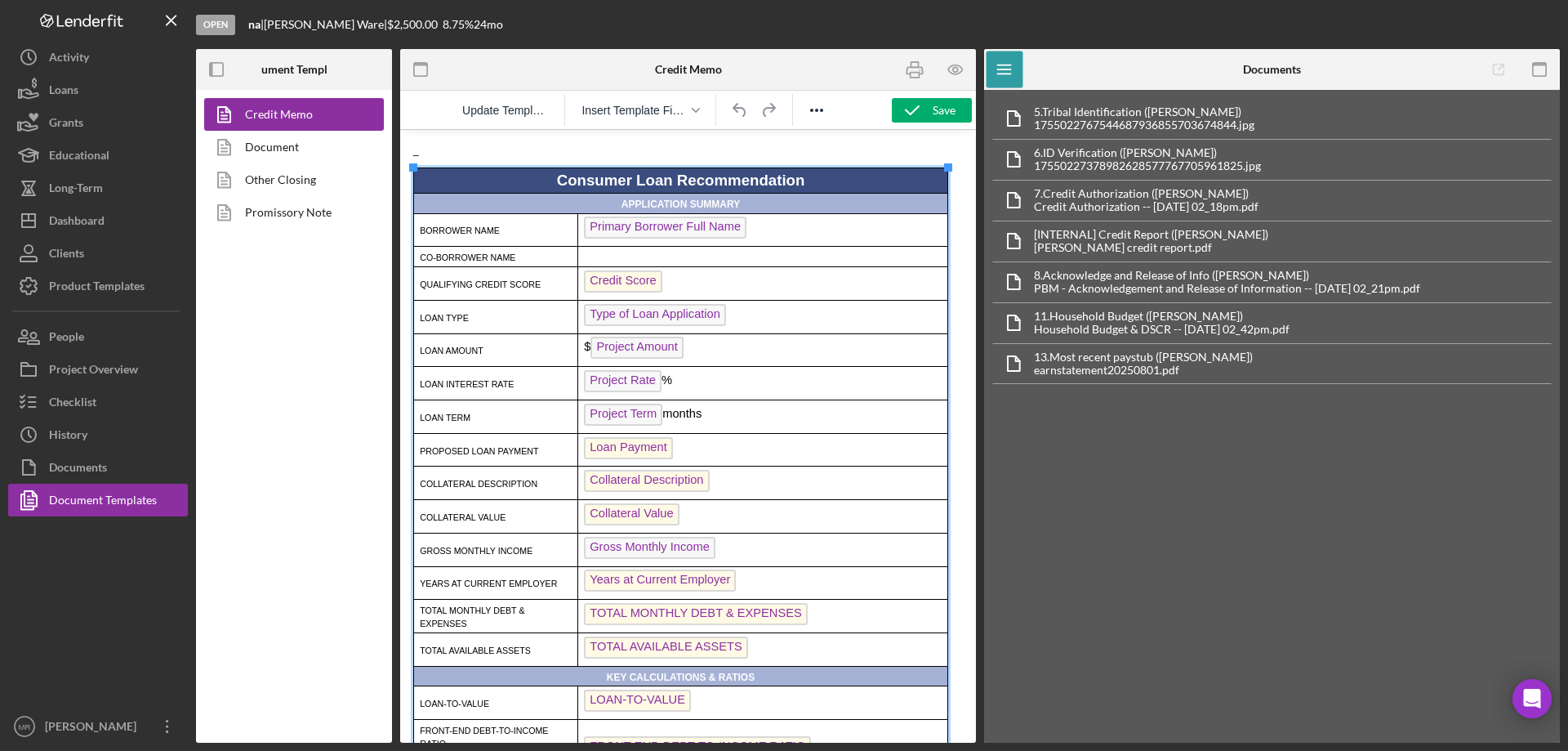
click at [730, 417] on p "Project Term months" at bounding box center [762, 417] width 358 height 26
click at [748, 421] on p "Project Term months 52" at bounding box center [762, 417] width 358 height 26
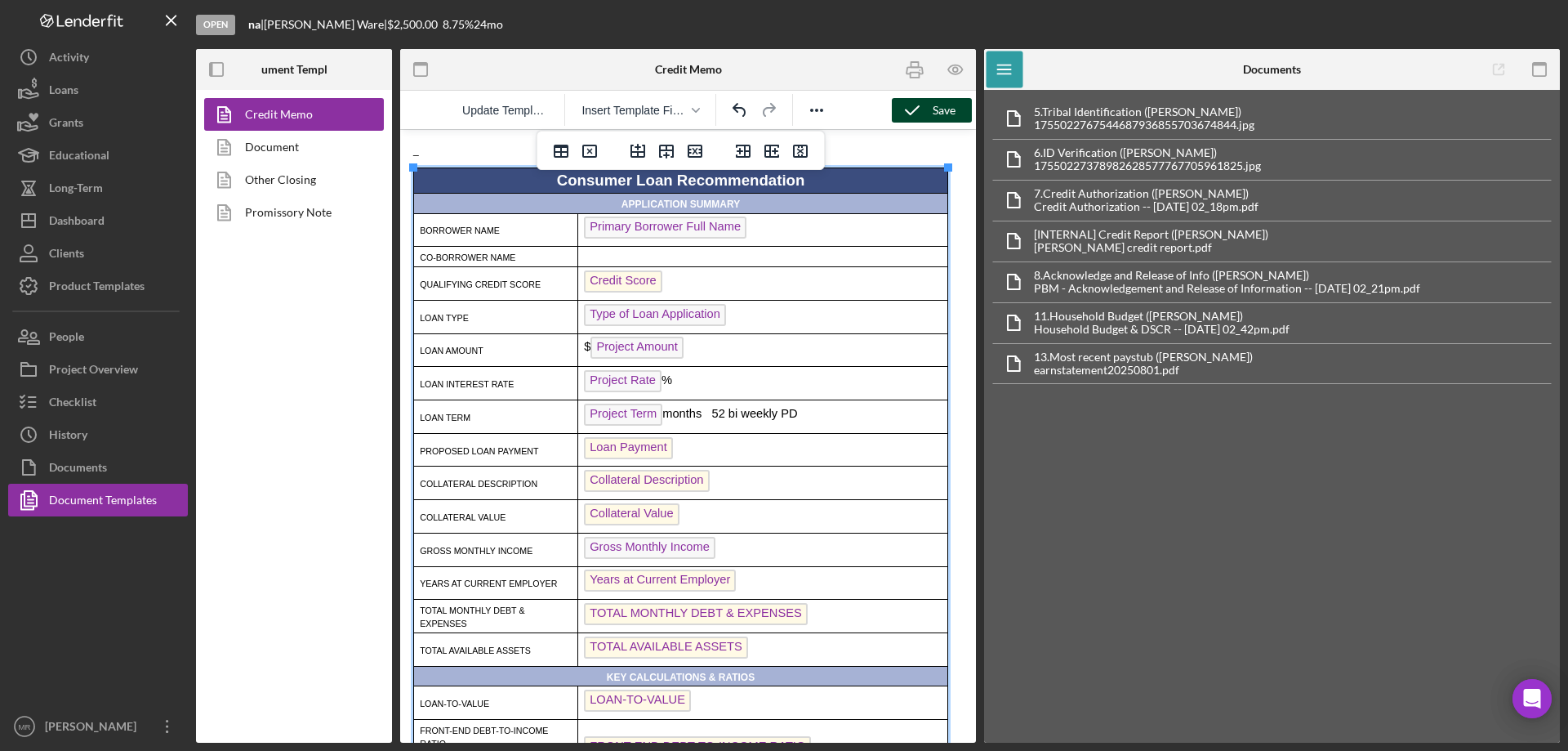
click at [931, 106] on button "Save" at bounding box center [932, 110] width 80 height 25
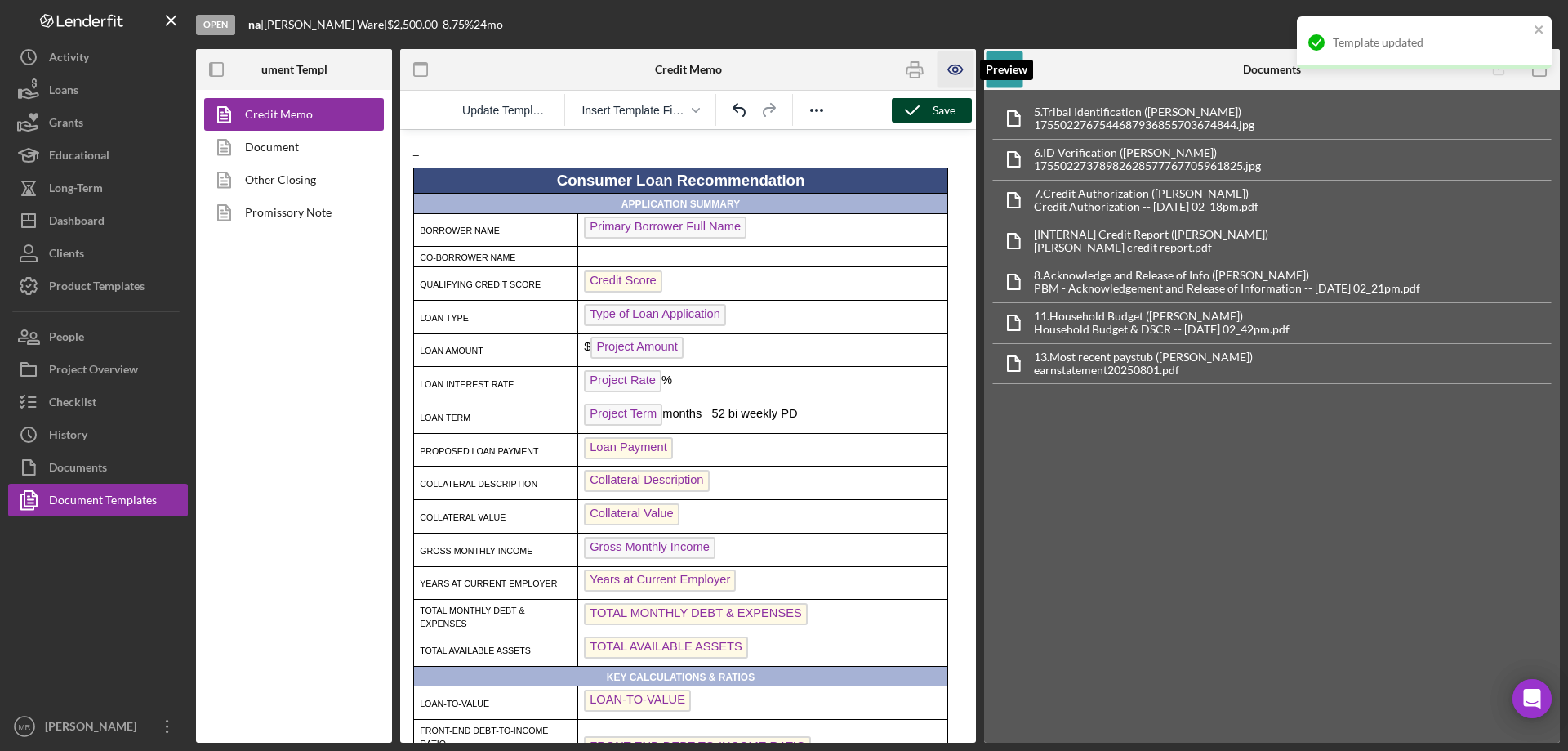
click at [953, 68] on icon "button" at bounding box center [956, 70] width 37 height 37
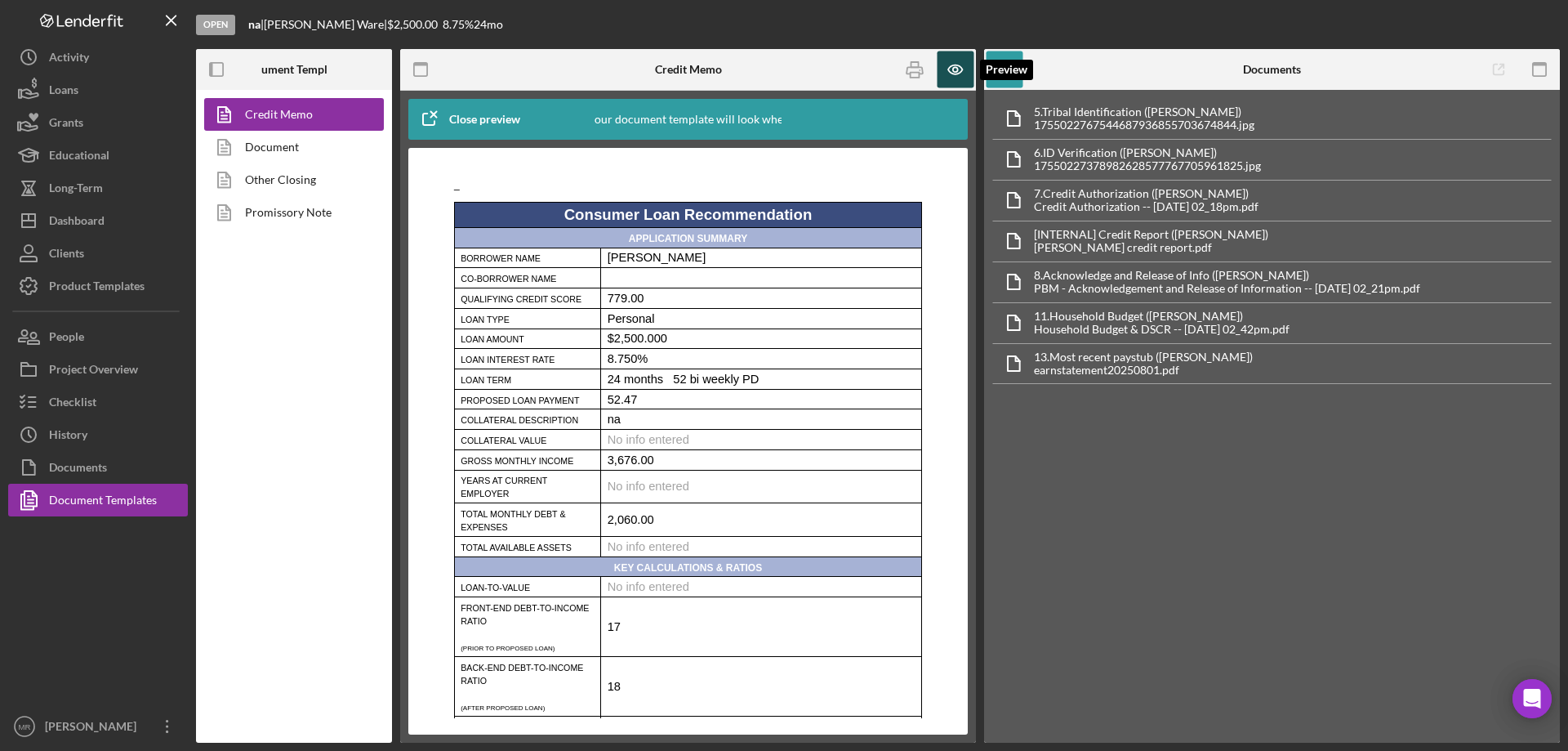
click at [955, 65] on icon "button" at bounding box center [955, 69] width 14 height 9
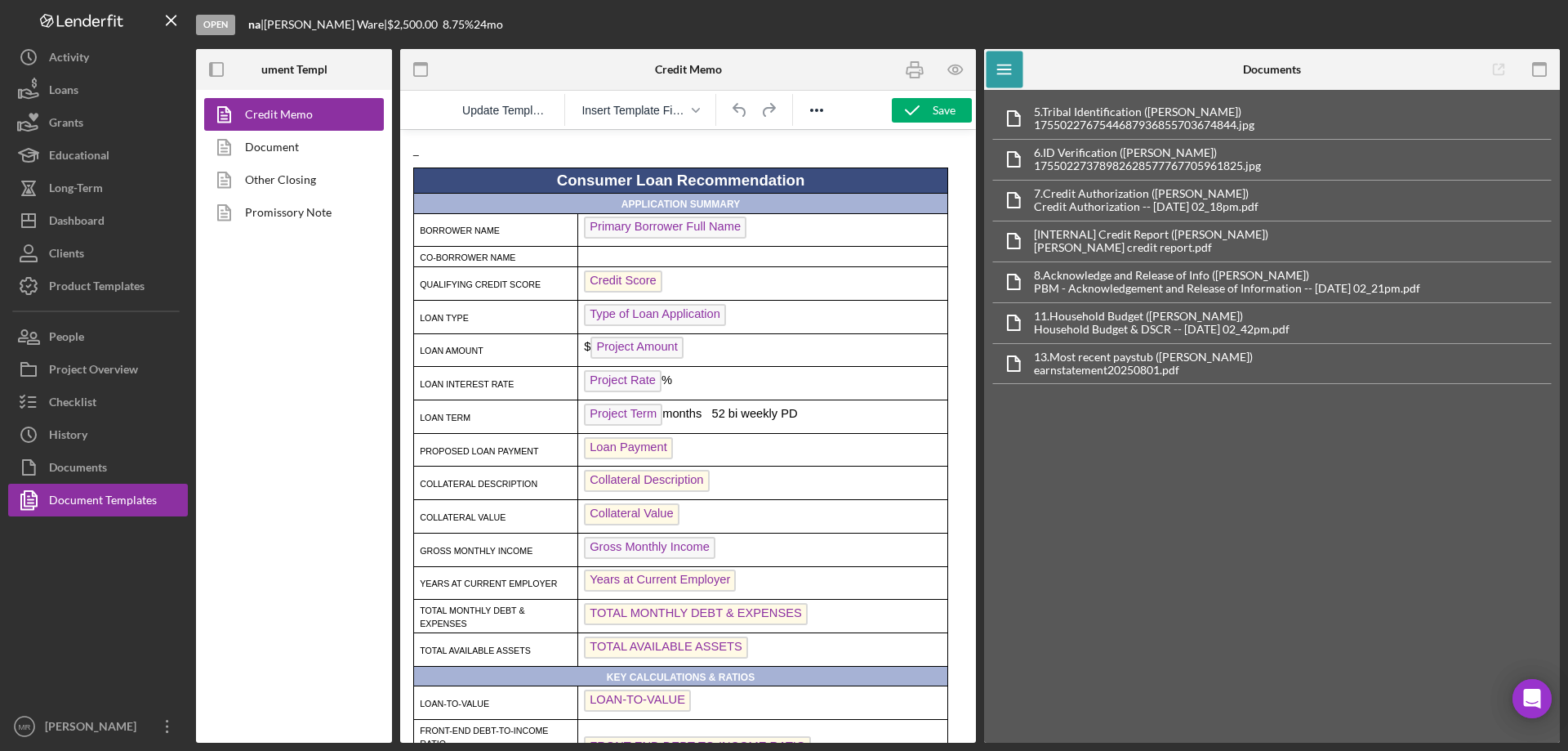
click at [705, 418] on p "Project Term months 52 bi weekly PD" at bounding box center [762, 417] width 358 height 26
drag, startPoint x: 786, startPoint y: 415, endPoint x: 798, endPoint y: 415, distance: 12.0
click at [787, 415] on p "Project Term months (52 bi weekly PD" at bounding box center [762, 417] width 358 height 26
click at [928, 114] on icon "button" at bounding box center [913, 110] width 41 height 41
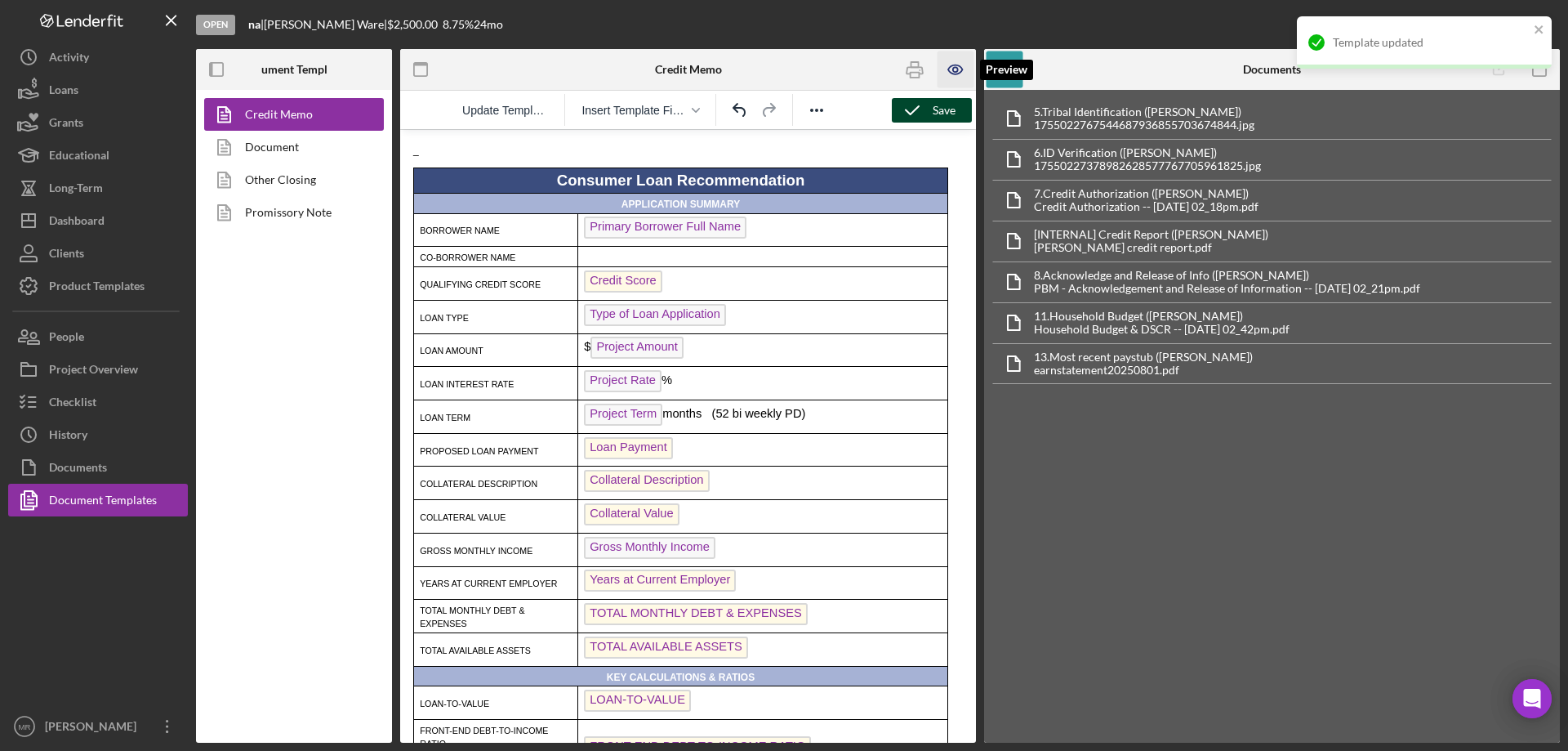
click at [957, 67] on icon "button" at bounding box center [956, 70] width 37 height 37
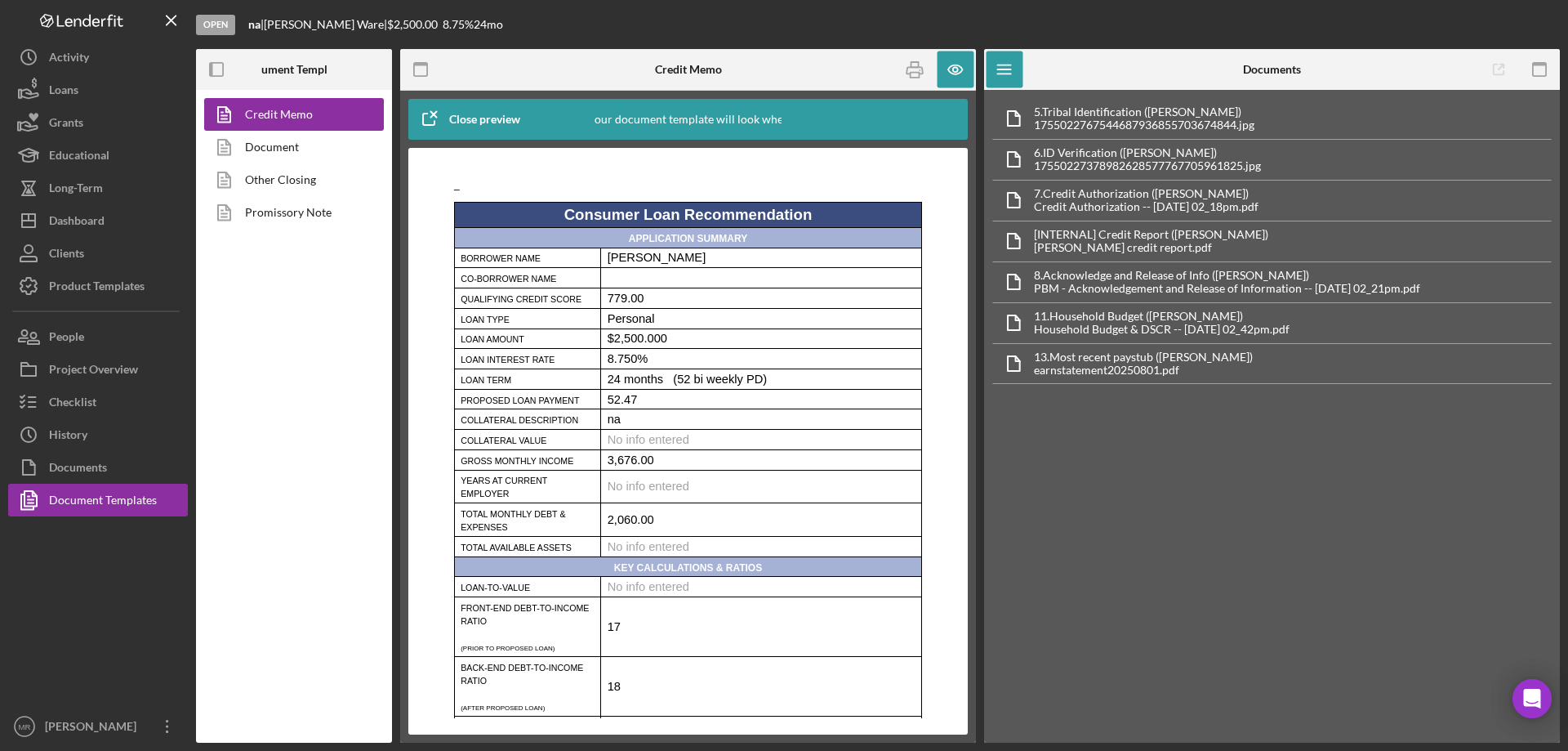
click at [675, 467] on p "3,676.00" at bounding box center [761, 460] width 308 height 13
click at [952, 68] on icon "button" at bounding box center [956, 70] width 37 height 37
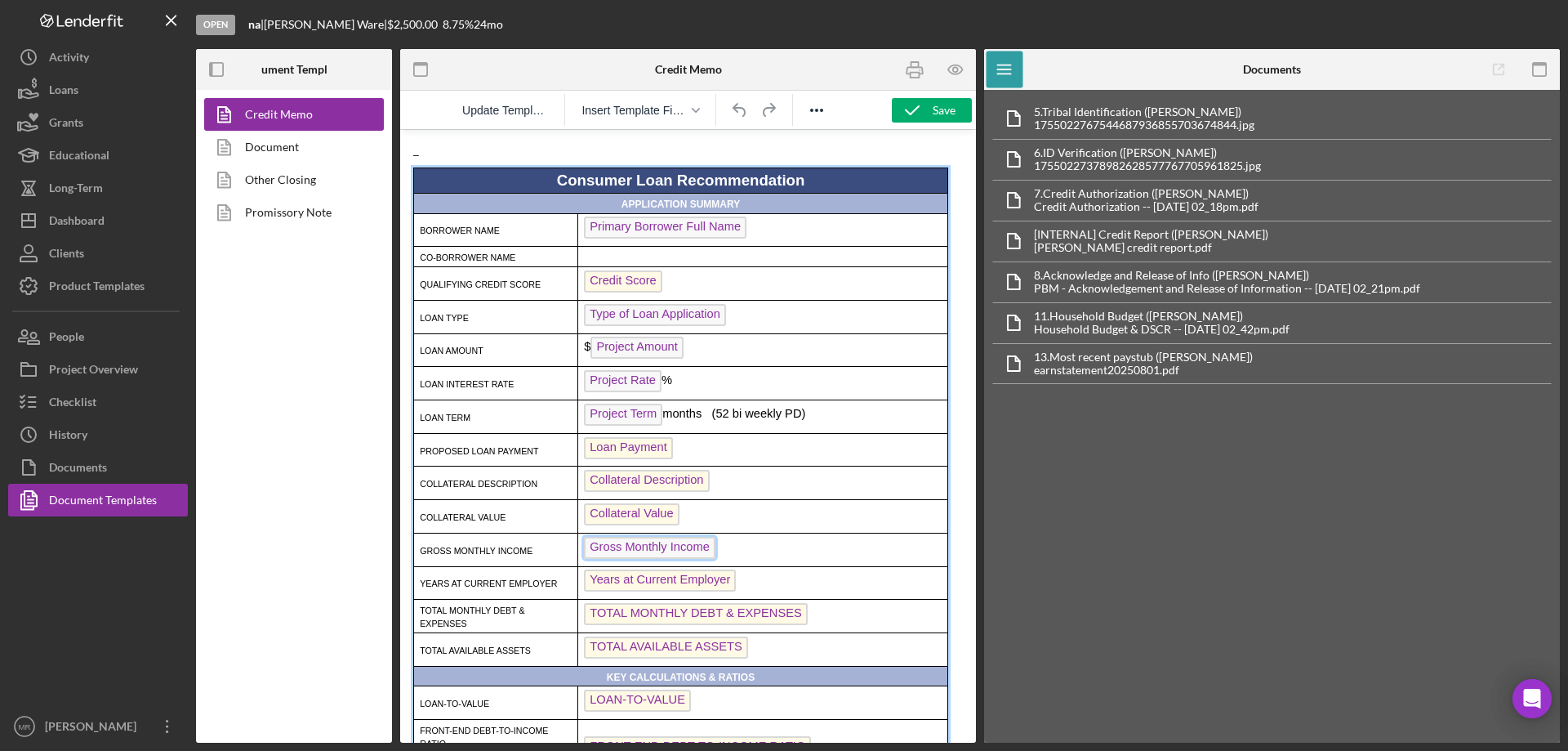
click at [644, 545] on span "Gross Monthly Income" at bounding box center [649, 548] width 132 height 22
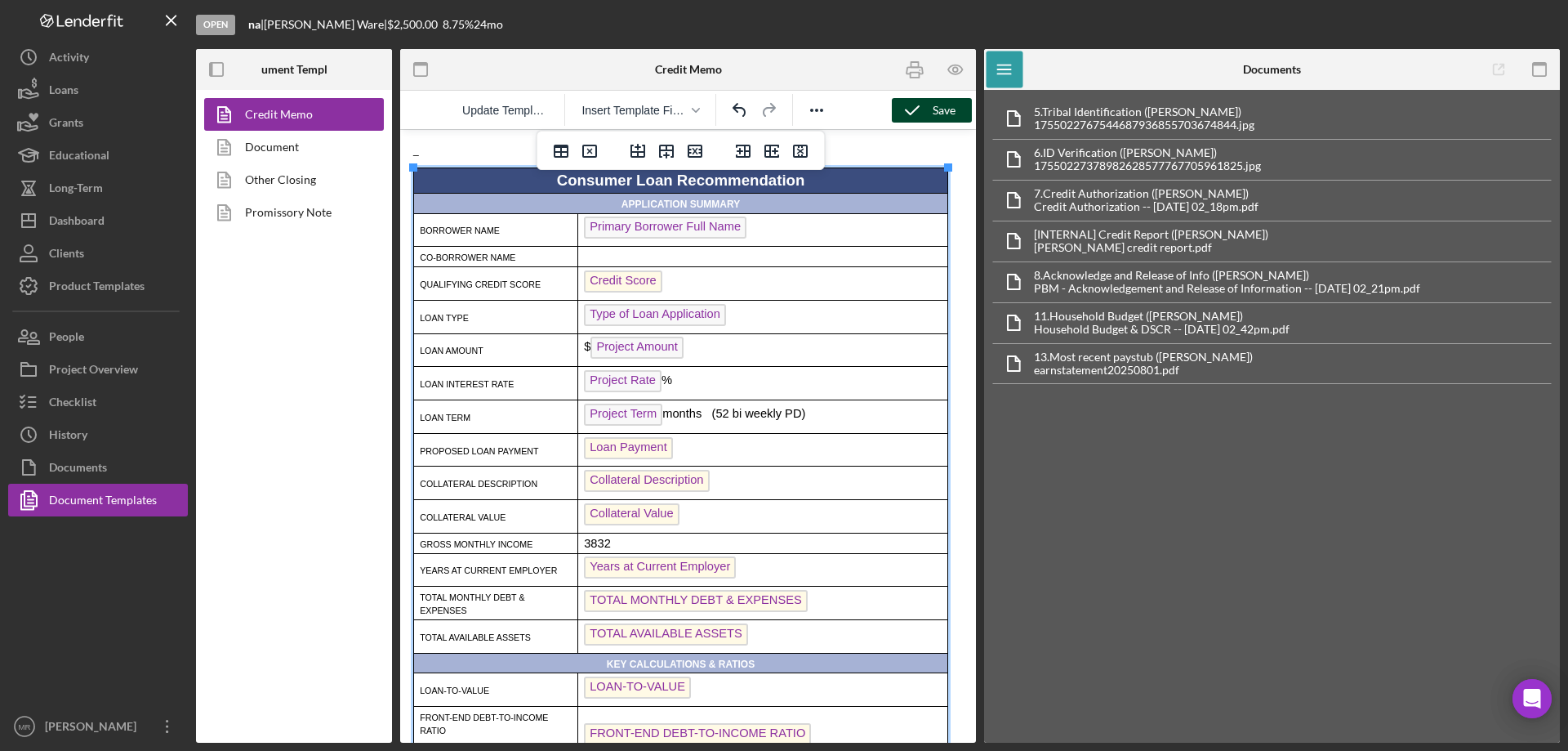
click at [936, 108] on div "Save" at bounding box center [944, 110] width 23 height 25
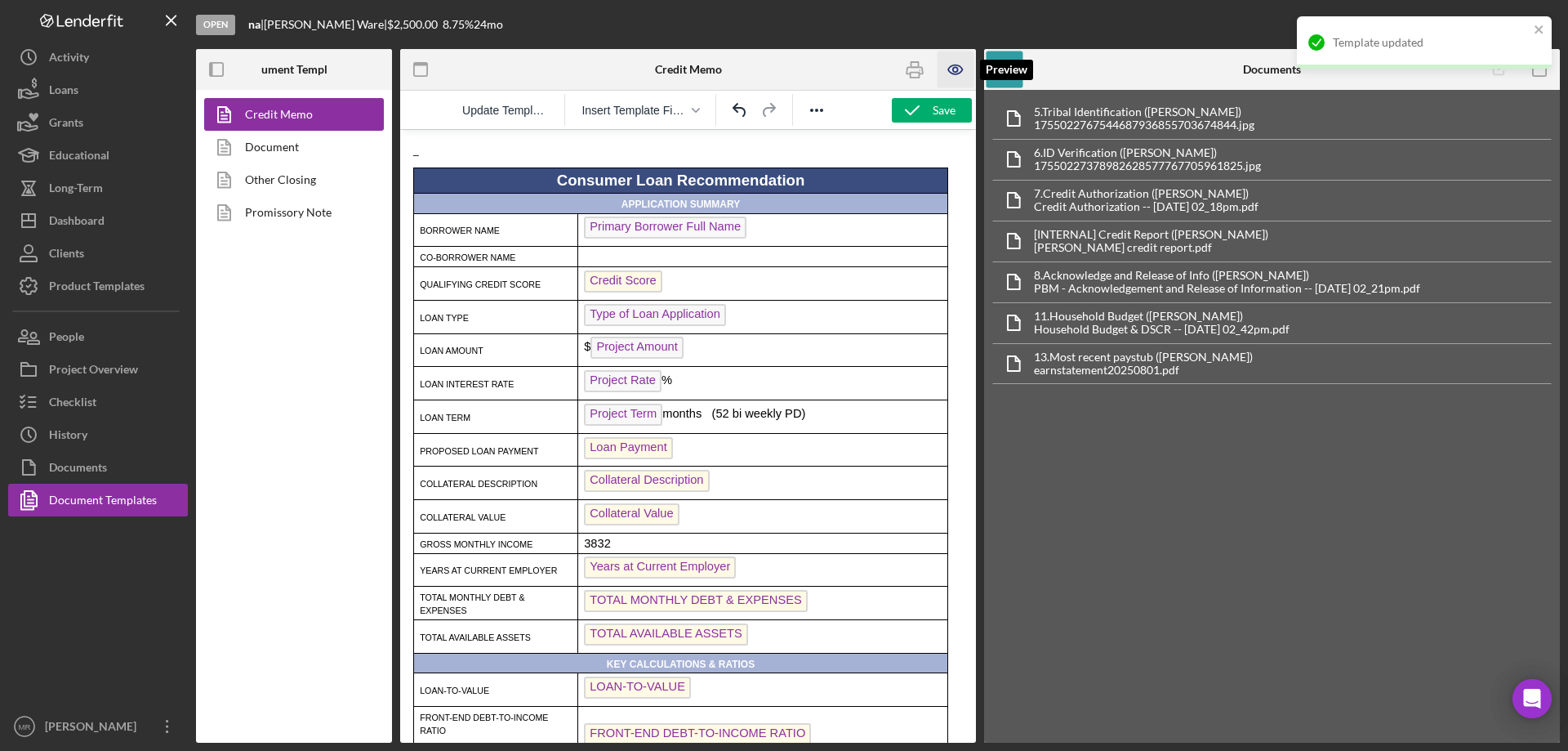
click at [951, 76] on icon "button" at bounding box center [956, 70] width 37 height 37
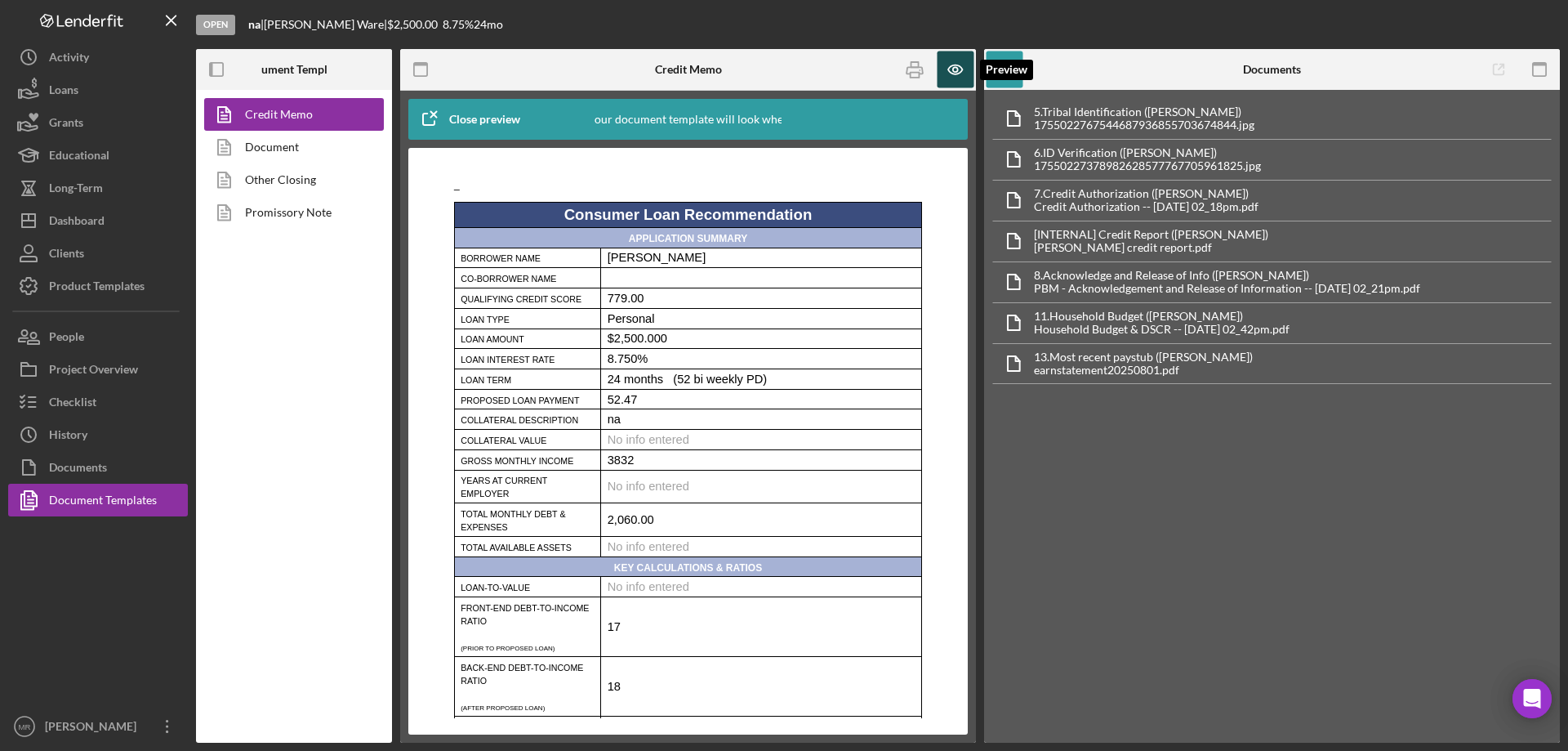
click at [959, 68] on icon "button" at bounding box center [956, 70] width 37 height 37
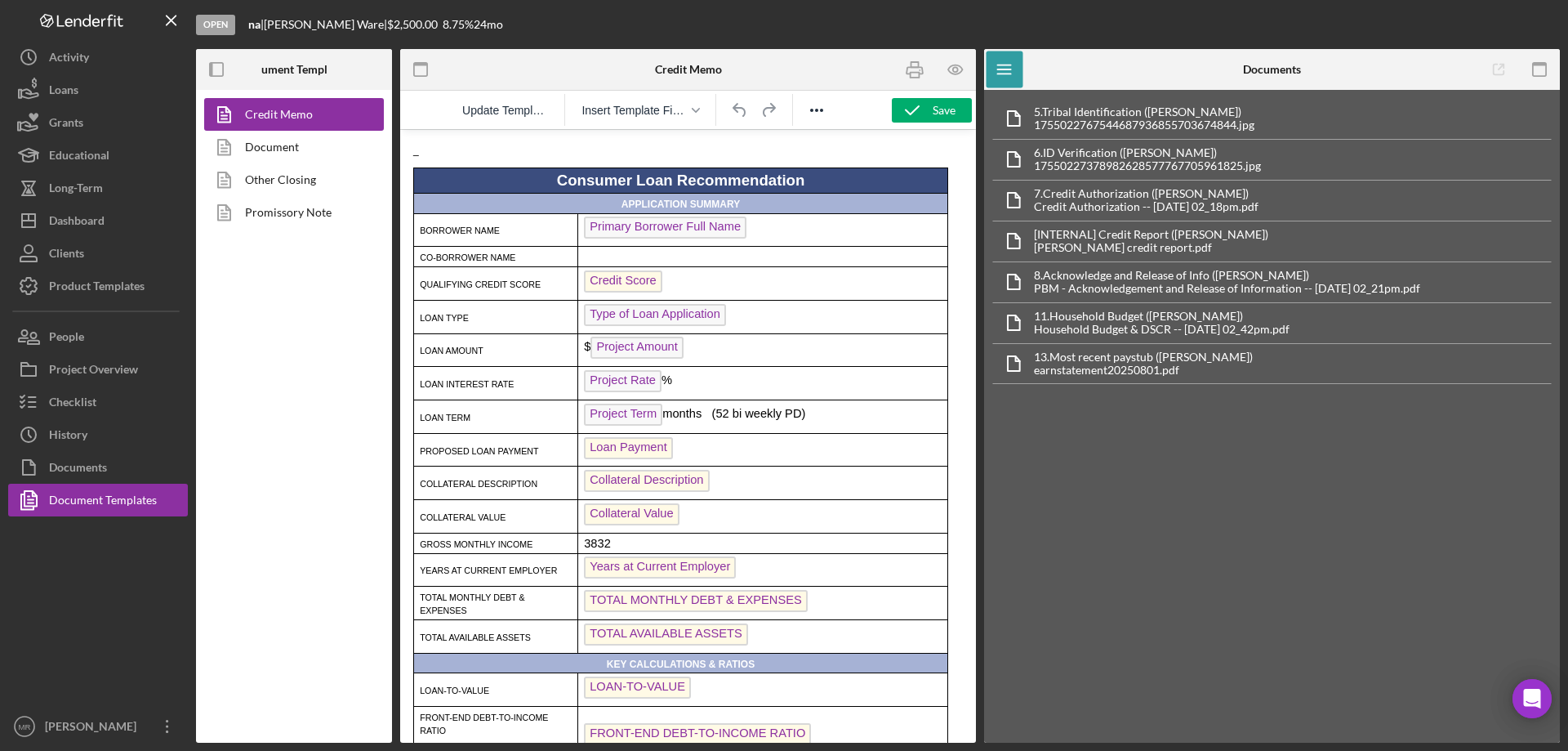
click at [639, 550] on p "3832" at bounding box center [762, 543] width 358 height 13
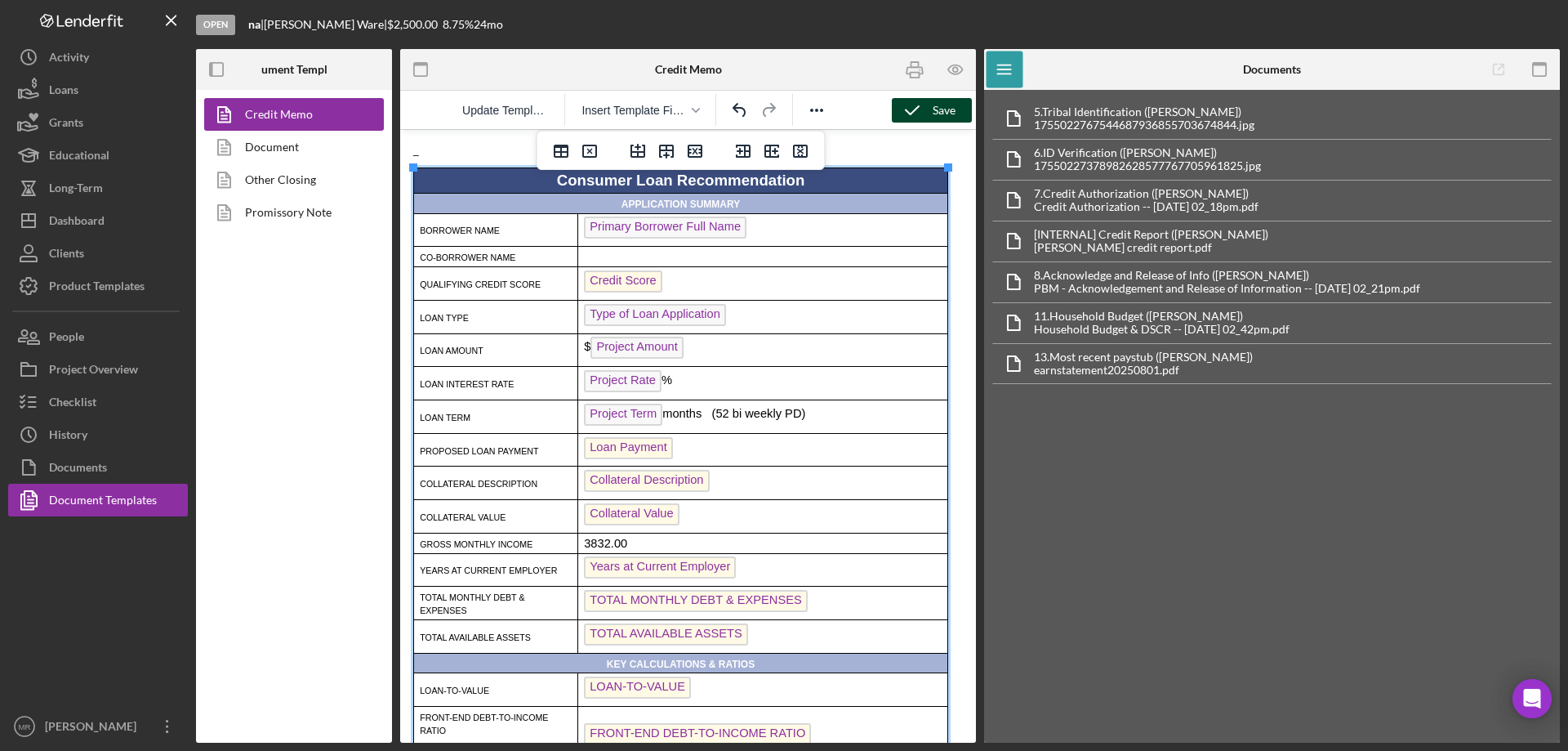
click at [933, 114] on div "Save" at bounding box center [944, 110] width 23 height 25
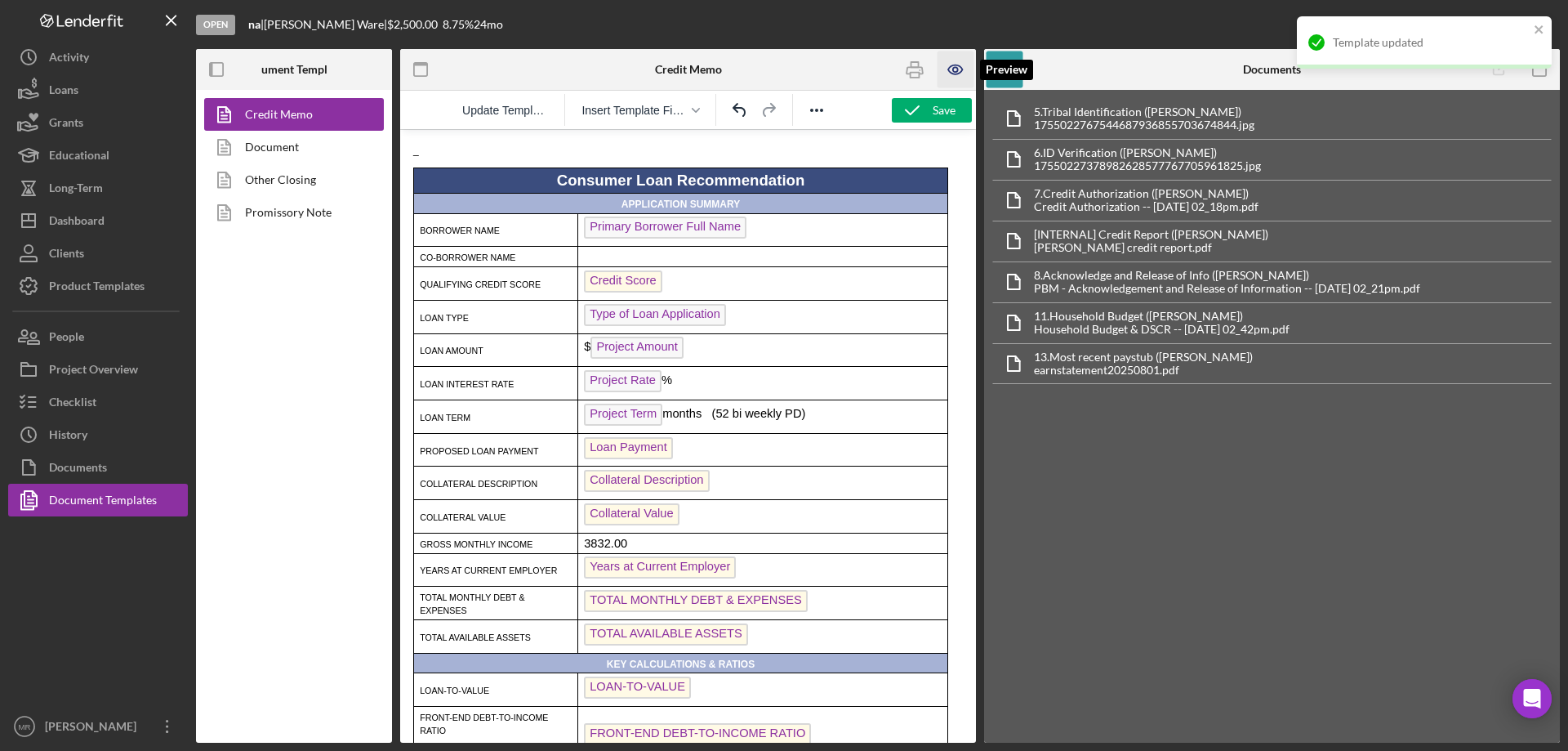
click at [957, 63] on icon "button" at bounding box center [956, 70] width 37 height 37
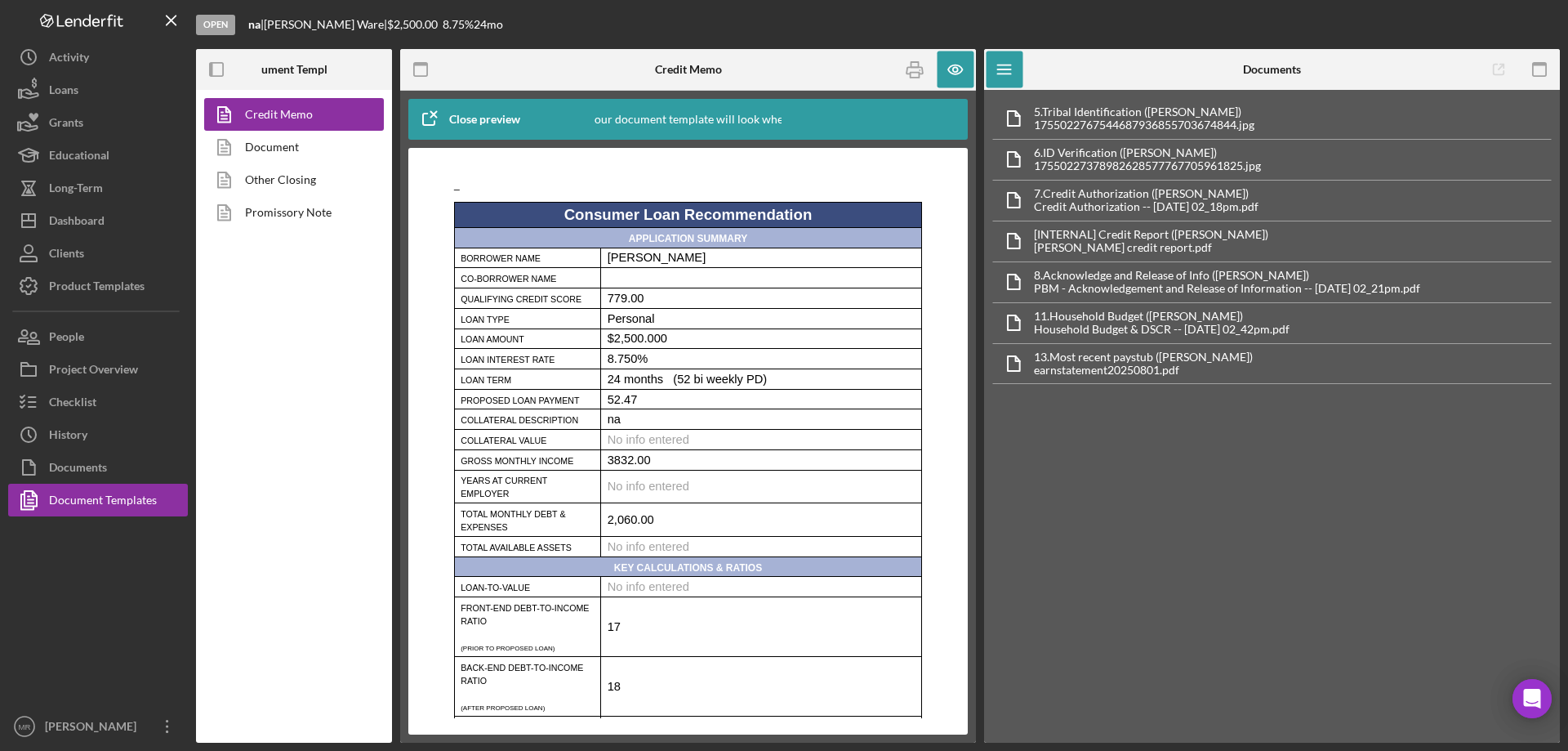
click at [669, 526] on p "2,060.00" at bounding box center [761, 520] width 308 height 13
click at [646, 526] on p "2,060.00" at bounding box center [761, 520] width 308 height 13
click at [79, 402] on div "Checklist" at bounding box center [73, 403] width 48 height 37
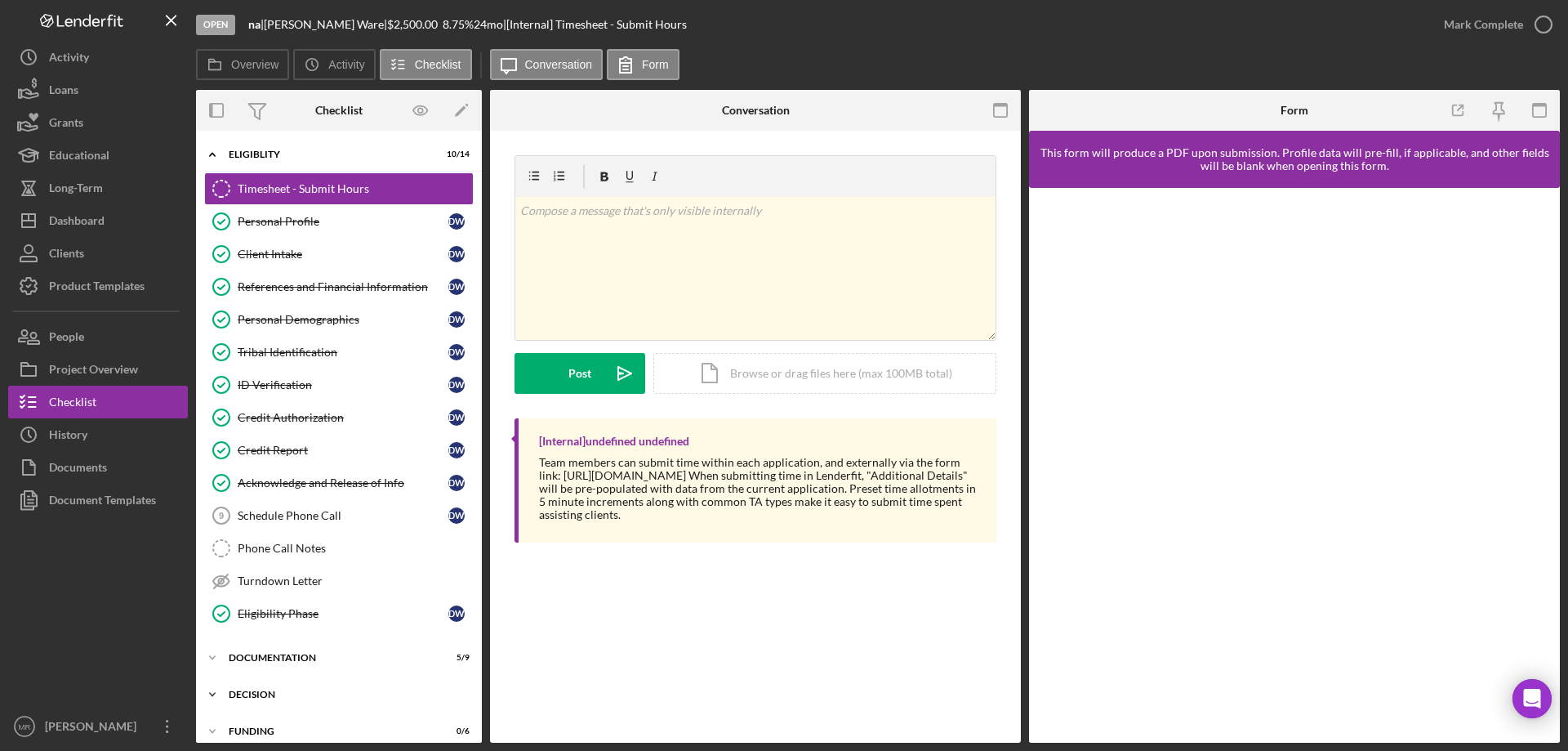
click at [262, 694] on div "Decision" at bounding box center [345, 694] width 233 height 10
drag, startPoint x: 284, startPoint y: 721, endPoint x: 296, endPoint y: 719, distance: 12.2
click at [284, 720] on link "Credit Memo Prep Credit Memo Prep" at bounding box center [338, 729] width 269 height 33
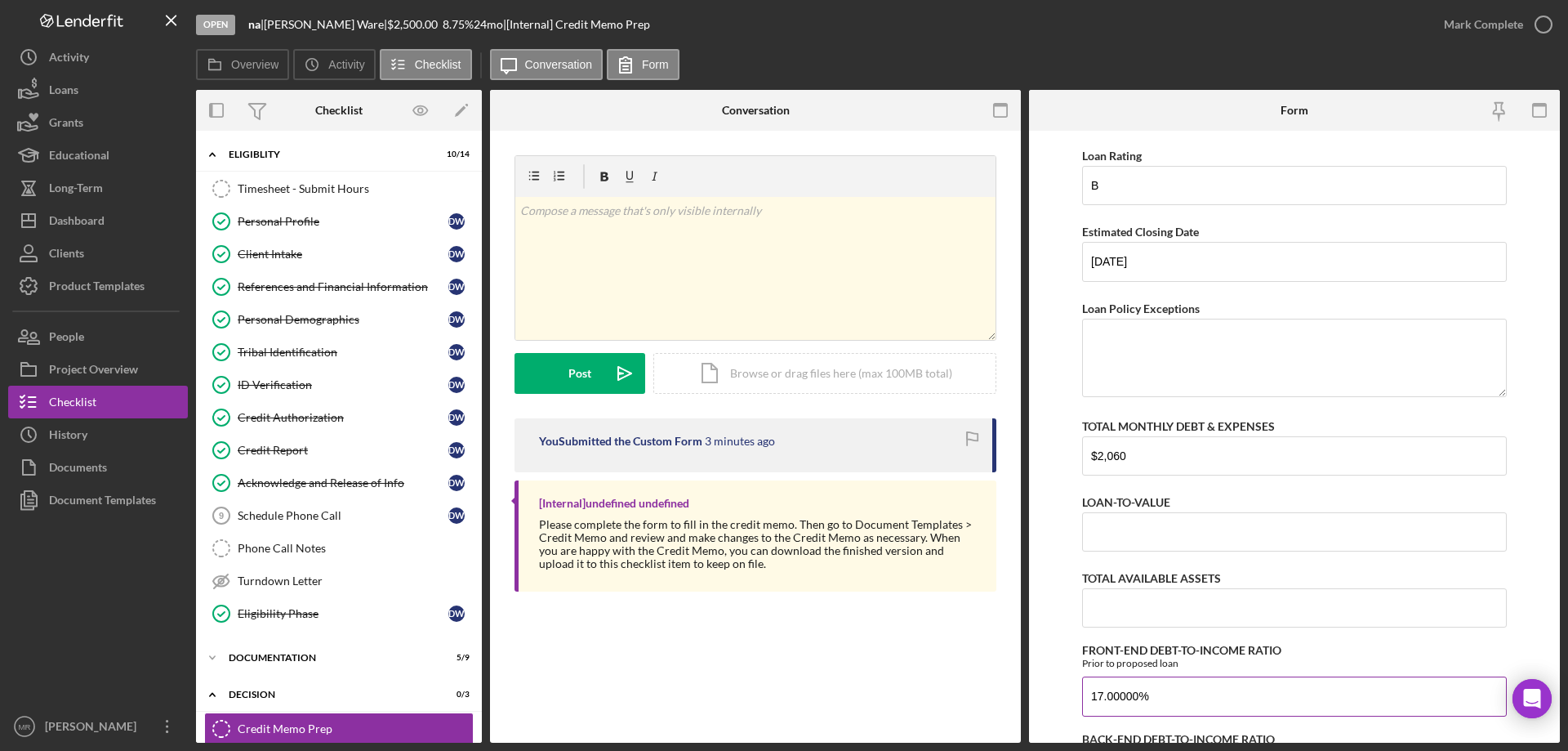
scroll to position [490, 0]
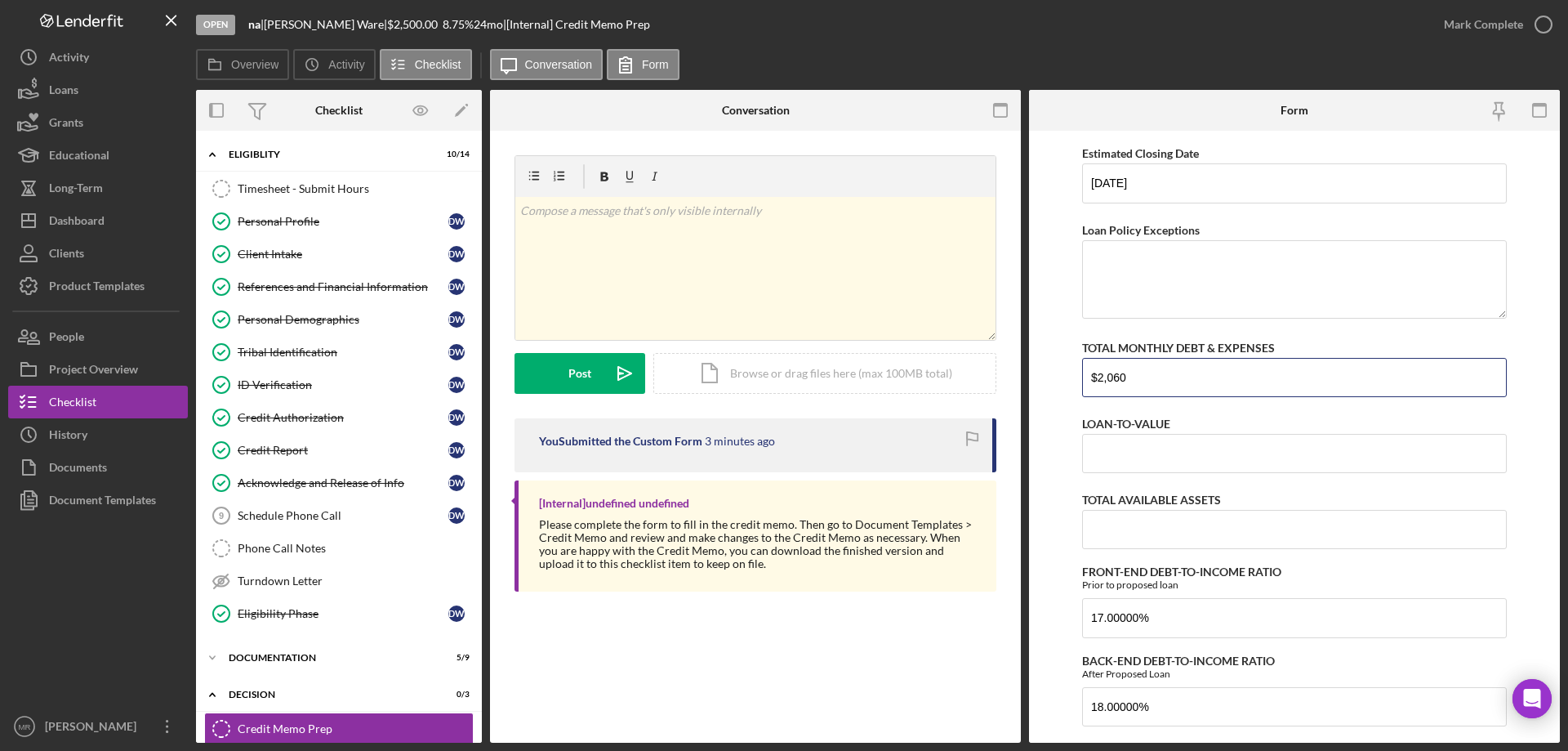
drag, startPoint x: 1140, startPoint y: 371, endPoint x: 1058, endPoint y: 388, distance: 83.7
click at [1045, 380] on form "Client Information Loan Payment $52.47 Years at Current Employer Referral Sourc…" at bounding box center [1294, 436] width 531 height 612
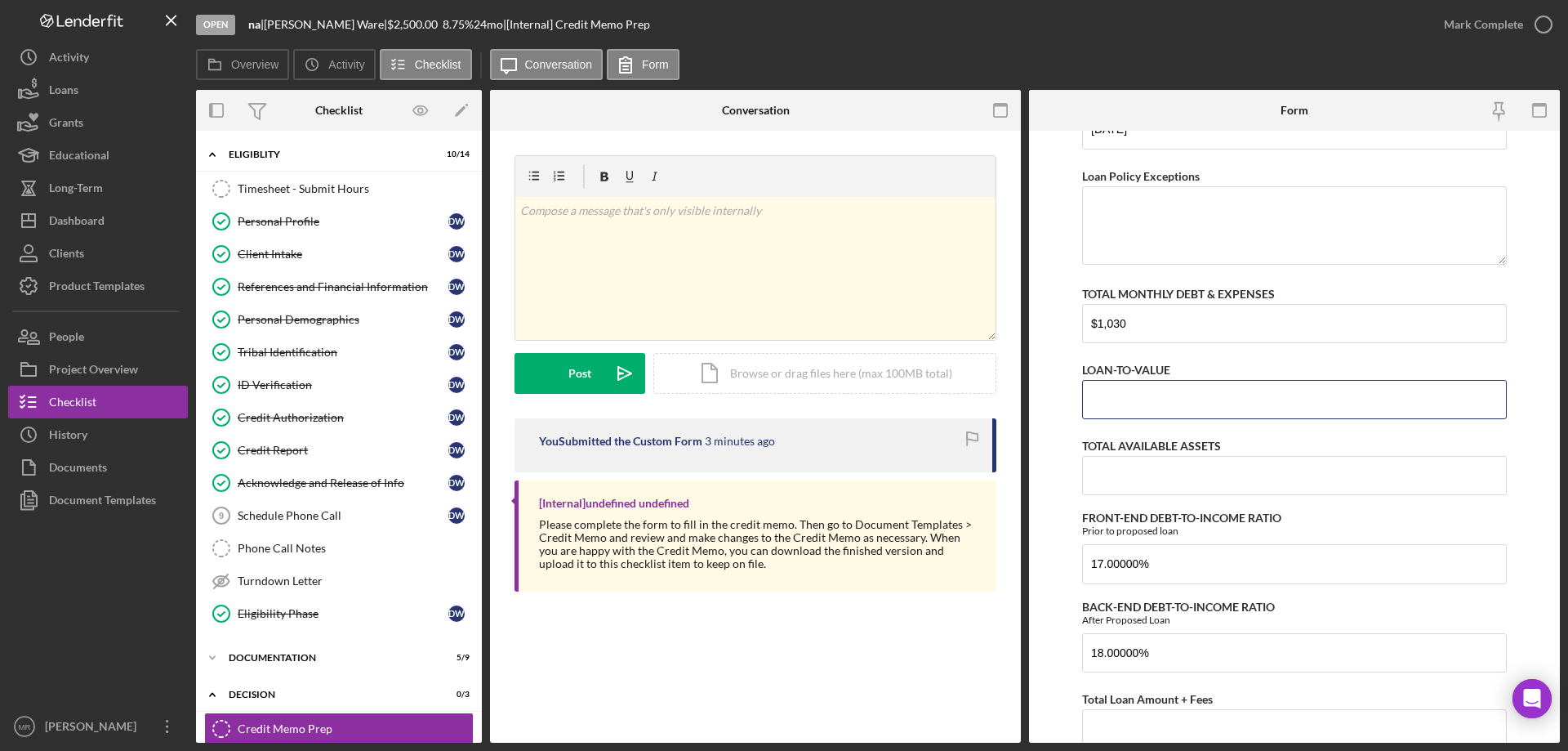
scroll to position [654, 0]
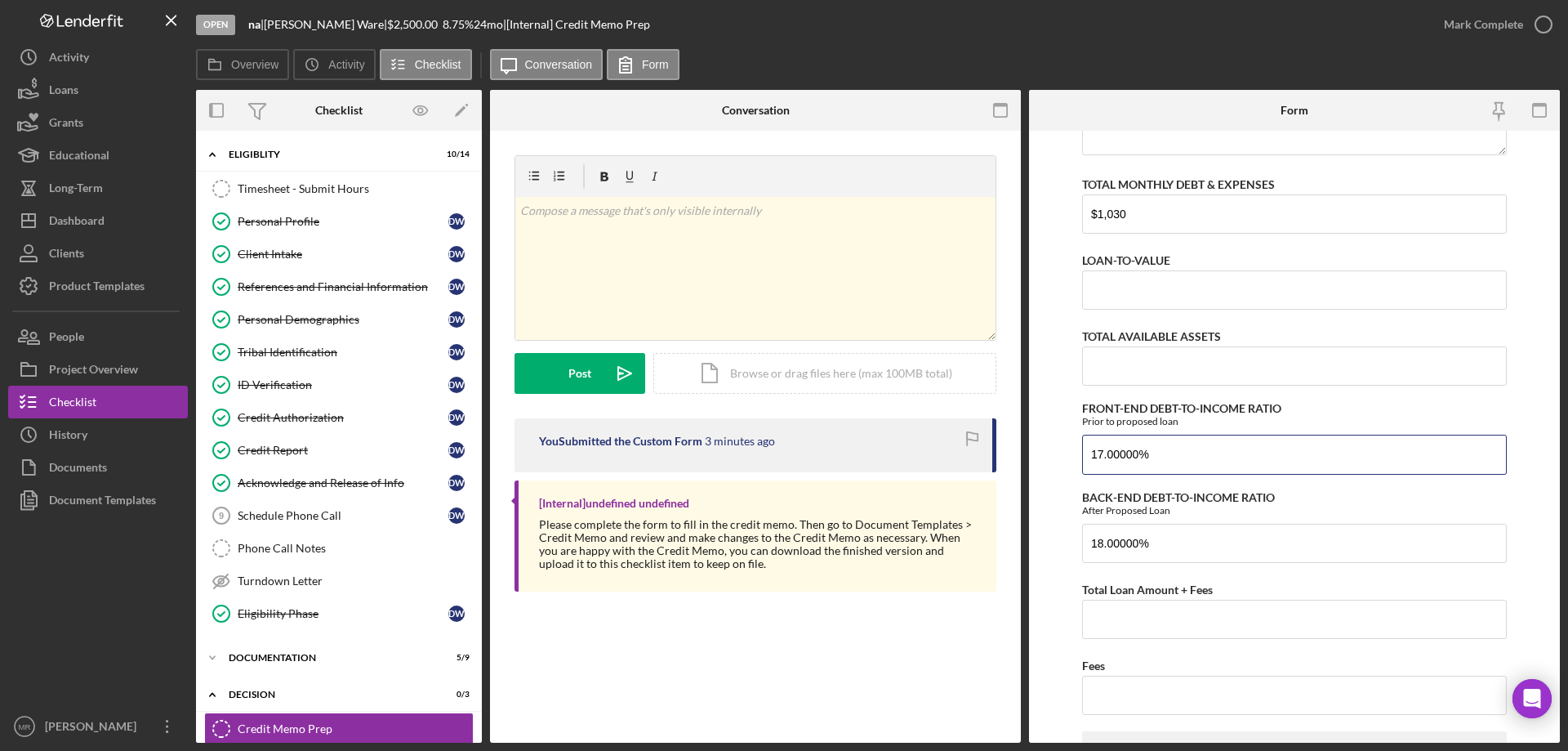
drag, startPoint x: 1093, startPoint y: 455, endPoint x: 1207, endPoint y: 475, distance: 115.7
click at [1128, 452] on input "17.00000%" at bounding box center [1295, 455] width 425 height 40
drag, startPoint x: 1184, startPoint y: 538, endPoint x: 1040, endPoint y: 542, distance: 144.1
click at [1040, 542] on form "Client Information Loan Payment $52.47 Years at Current Employer Referral Sourc…" at bounding box center [1294, 436] width 531 height 612
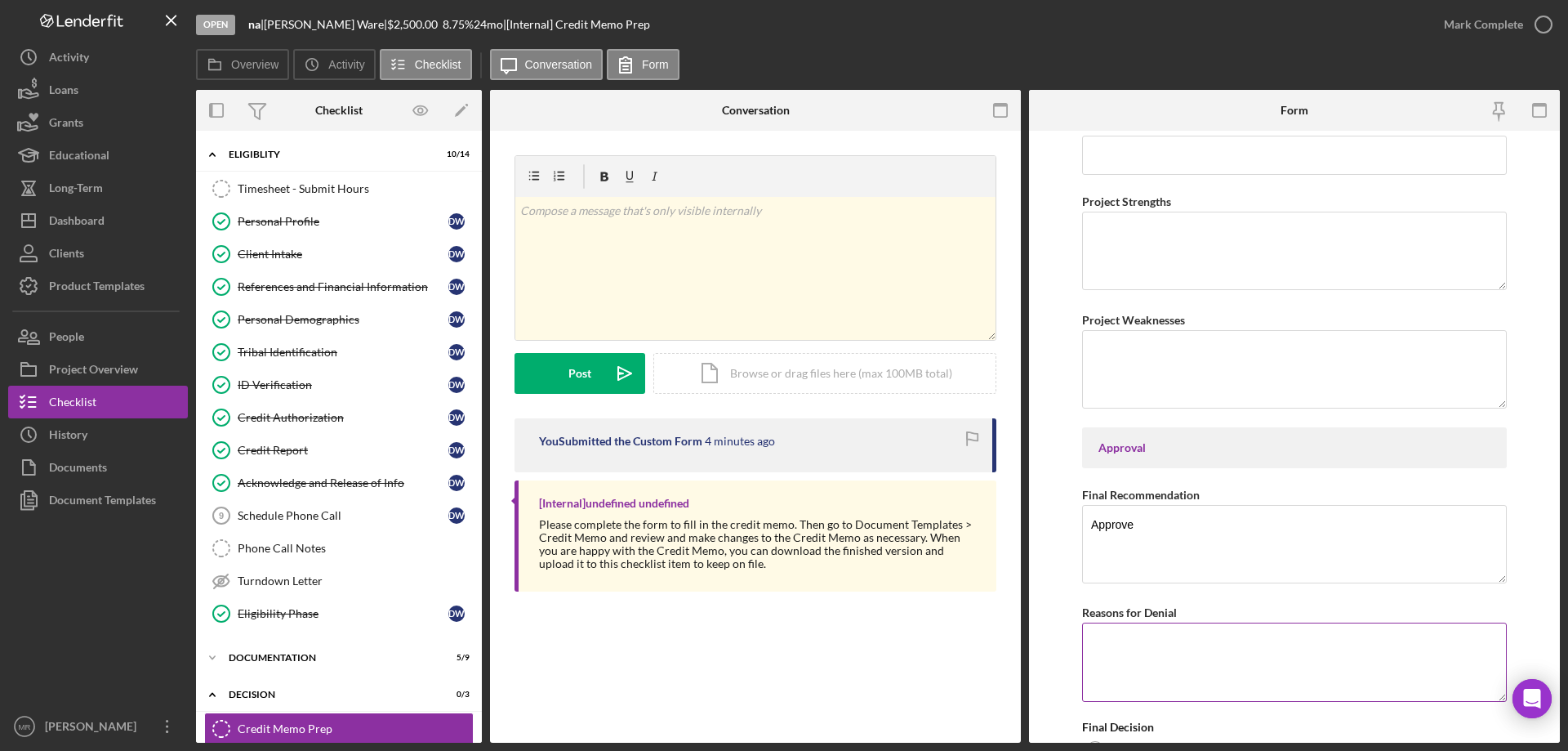
scroll to position [2565, 0]
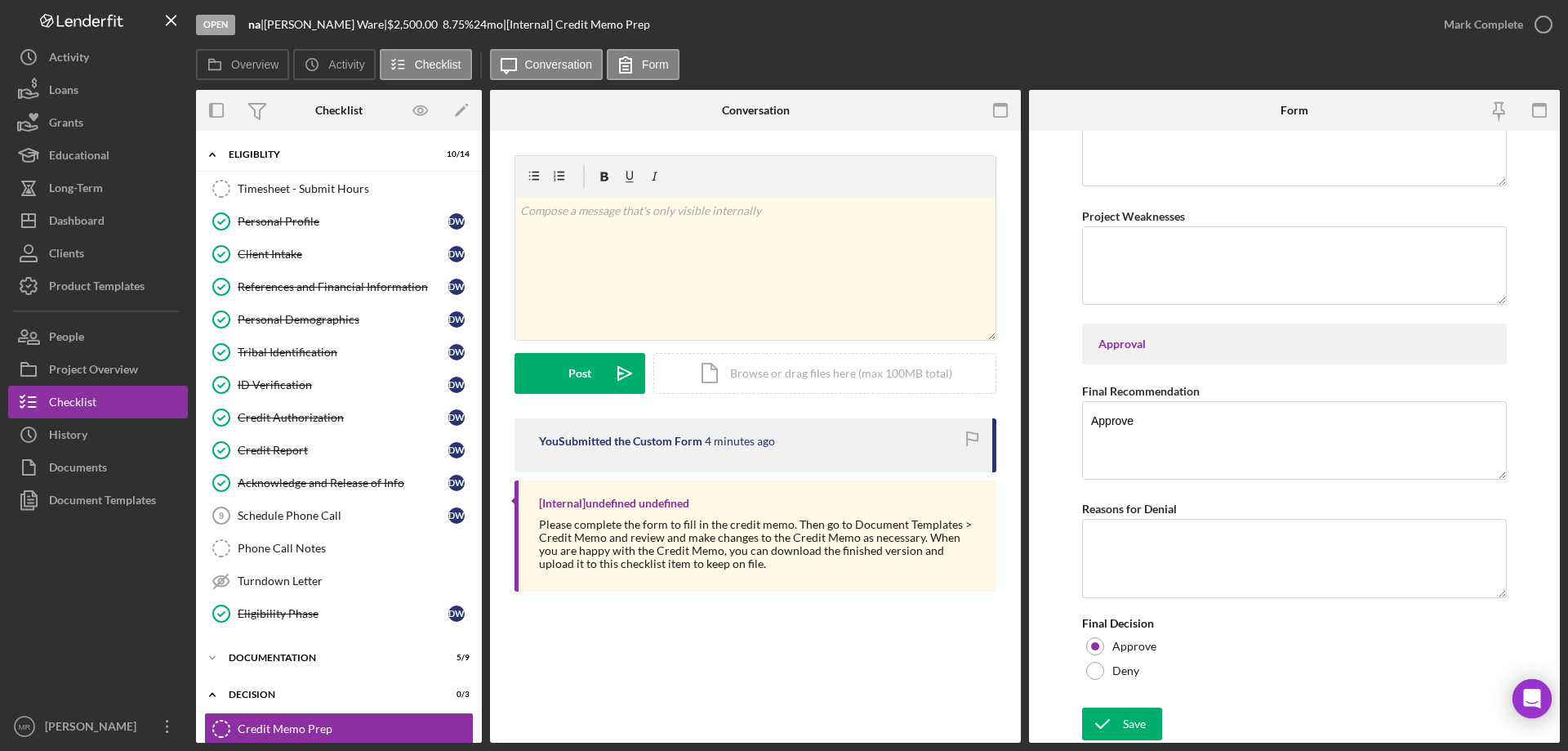
drag, startPoint x: 1120, startPoint y: 712, endPoint x: 1209, endPoint y: 712, distance: 89.0
click at [1121, 713] on button "Save" at bounding box center [1122, 724] width 80 height 33
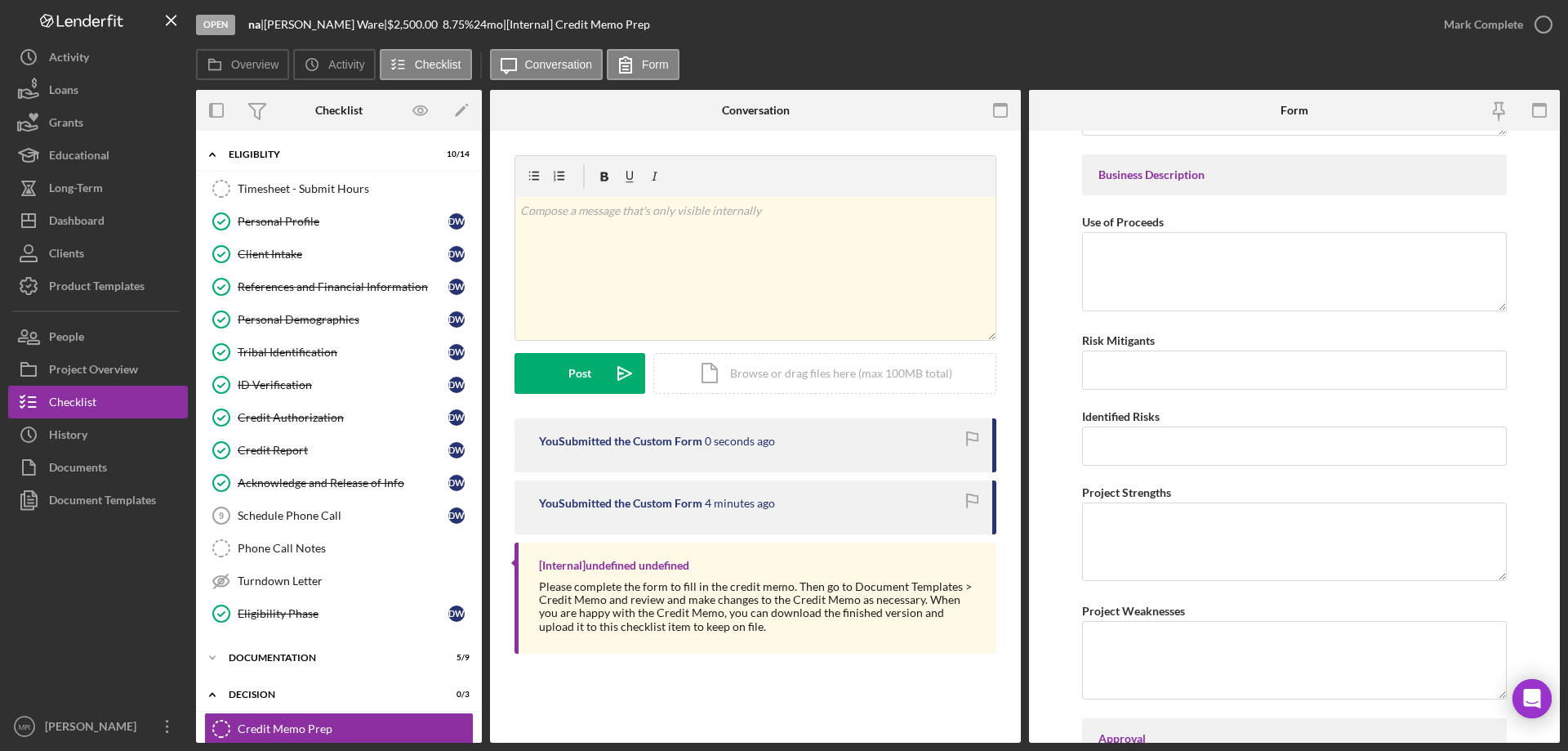
scroll to position [2157, 0]
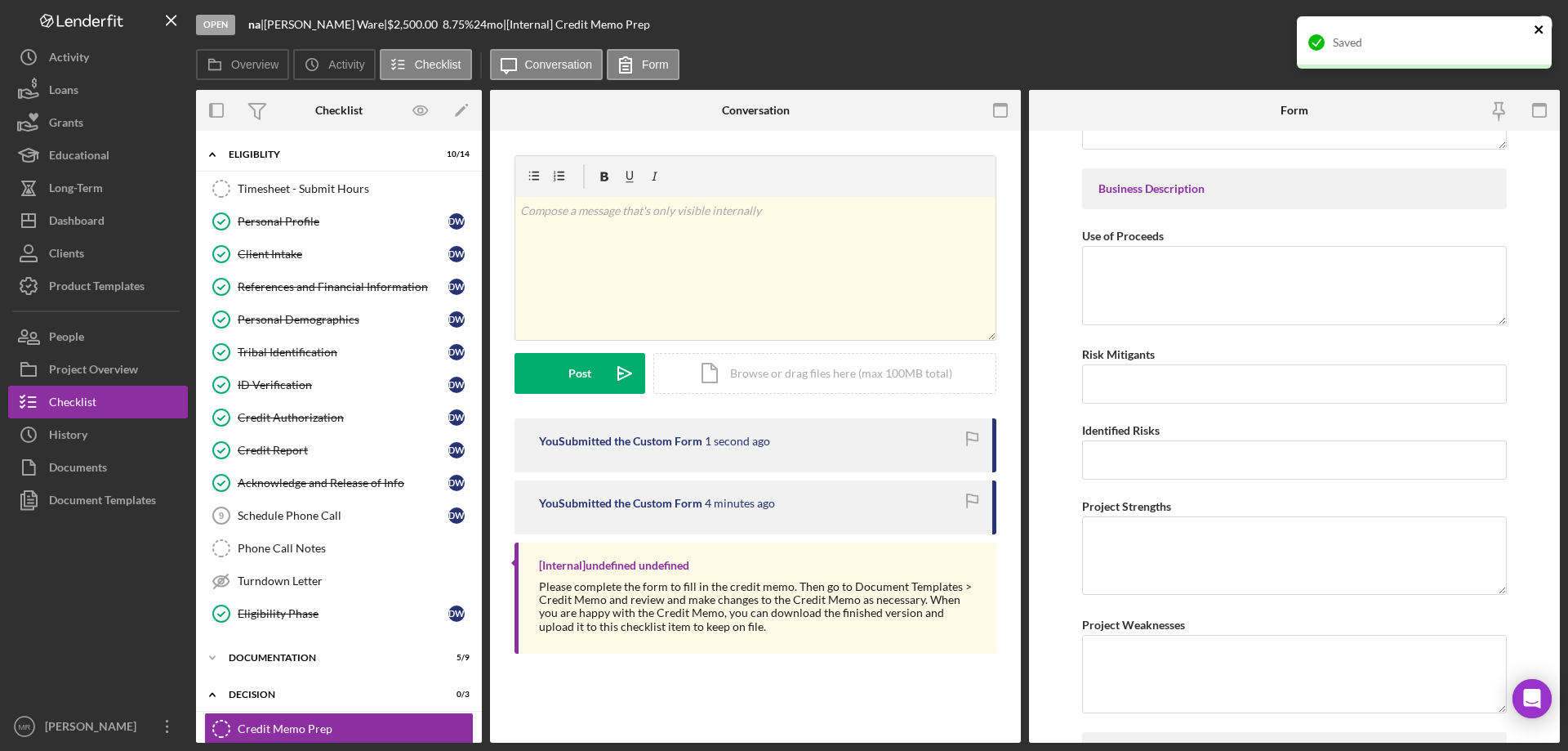
click at [1542, 25] on icon "close" at bounding box center [1539, 30] width 12 height 13
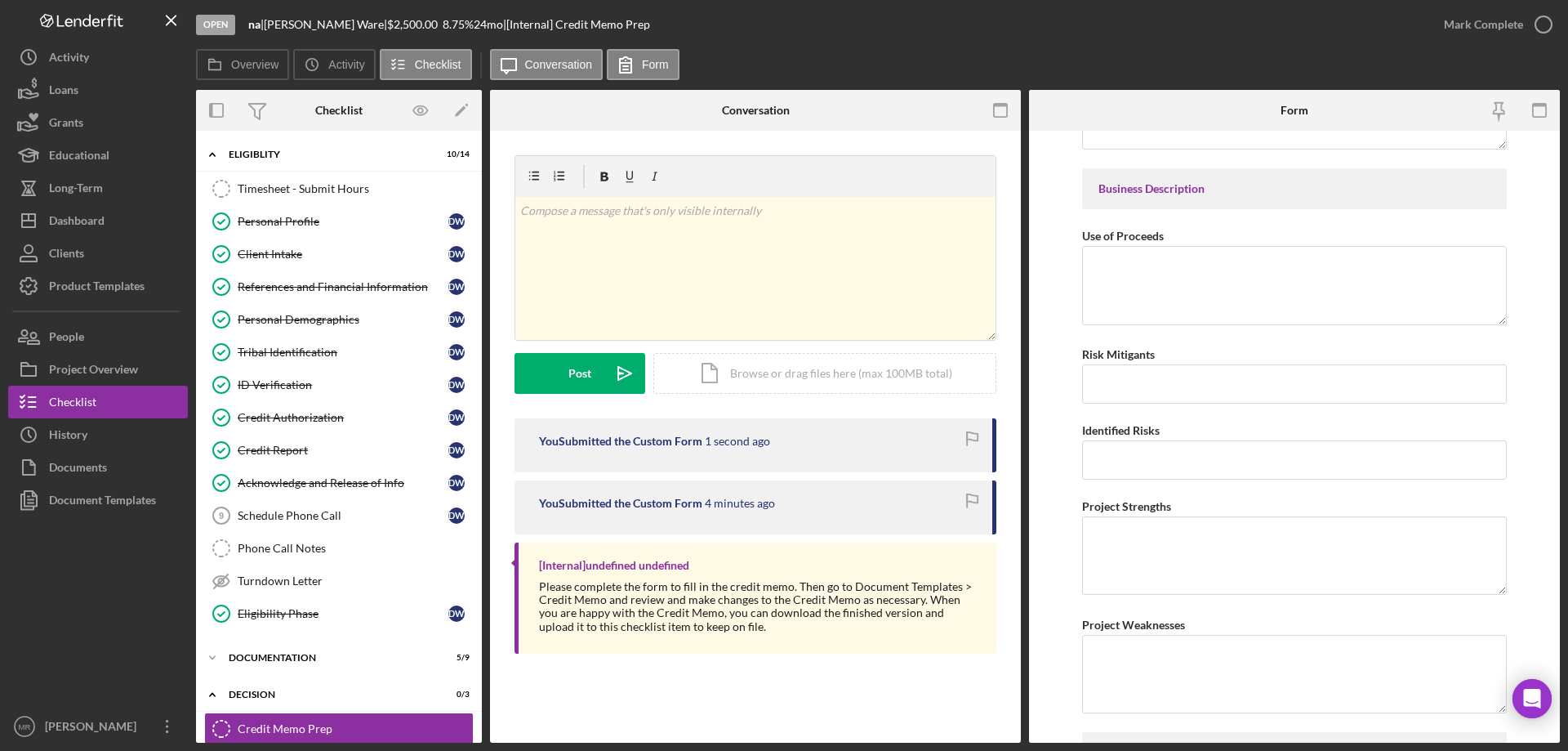
click at [1536, 22] on div "Saved" at bounding box center [1425, 49] width 262 height 72
drag, startPoint x: 1555, startPoint y: 22, endPoint x: 1557, endPoint y: 31, distance: 9.2
click at [1555, 21] on icon "button" at bounding box center [1544, 25] width 41 height 41
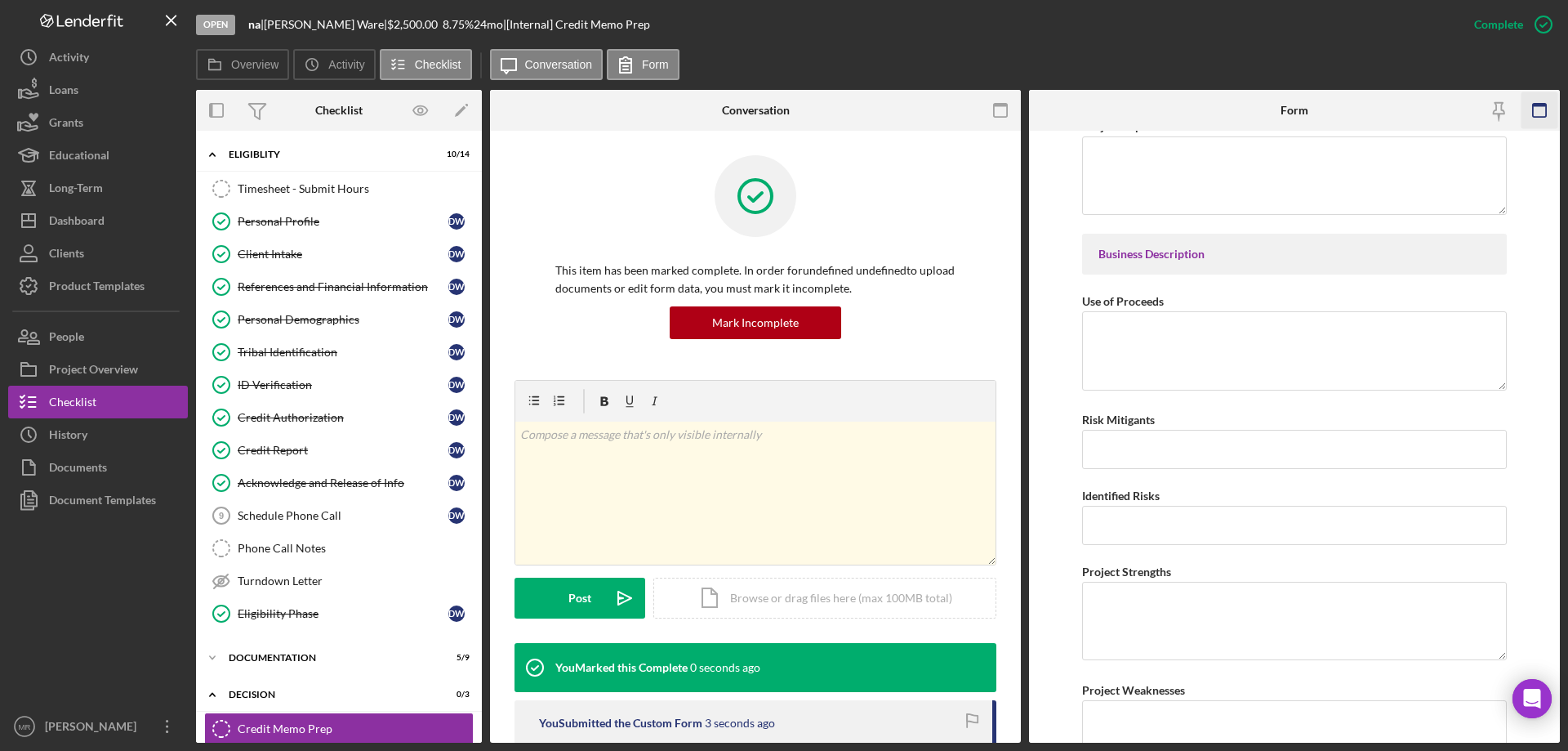
scroll to position [2222, 0]
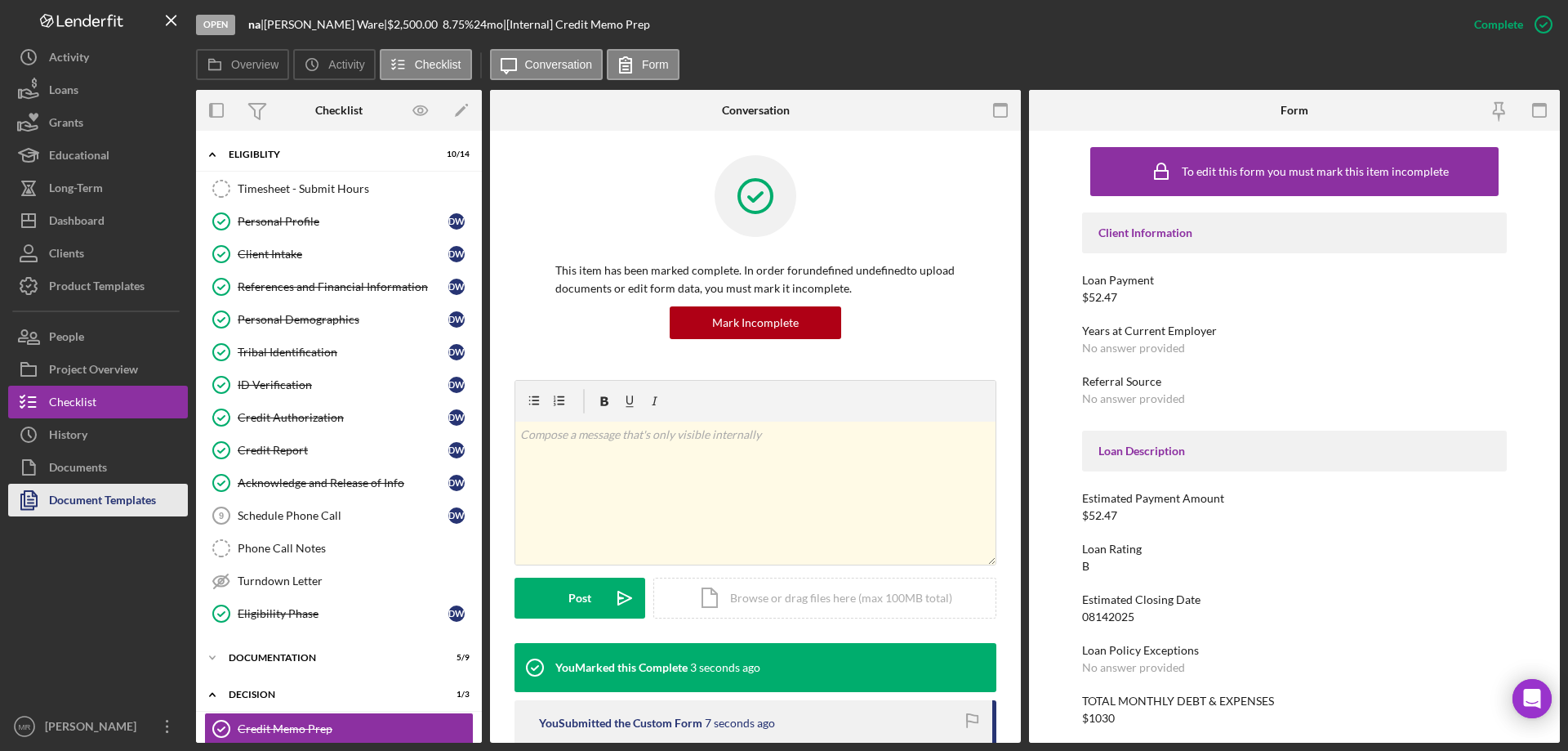
click at [82, 502] on div "Document Templates" at bounding box center [103, 501] width 107 height 37
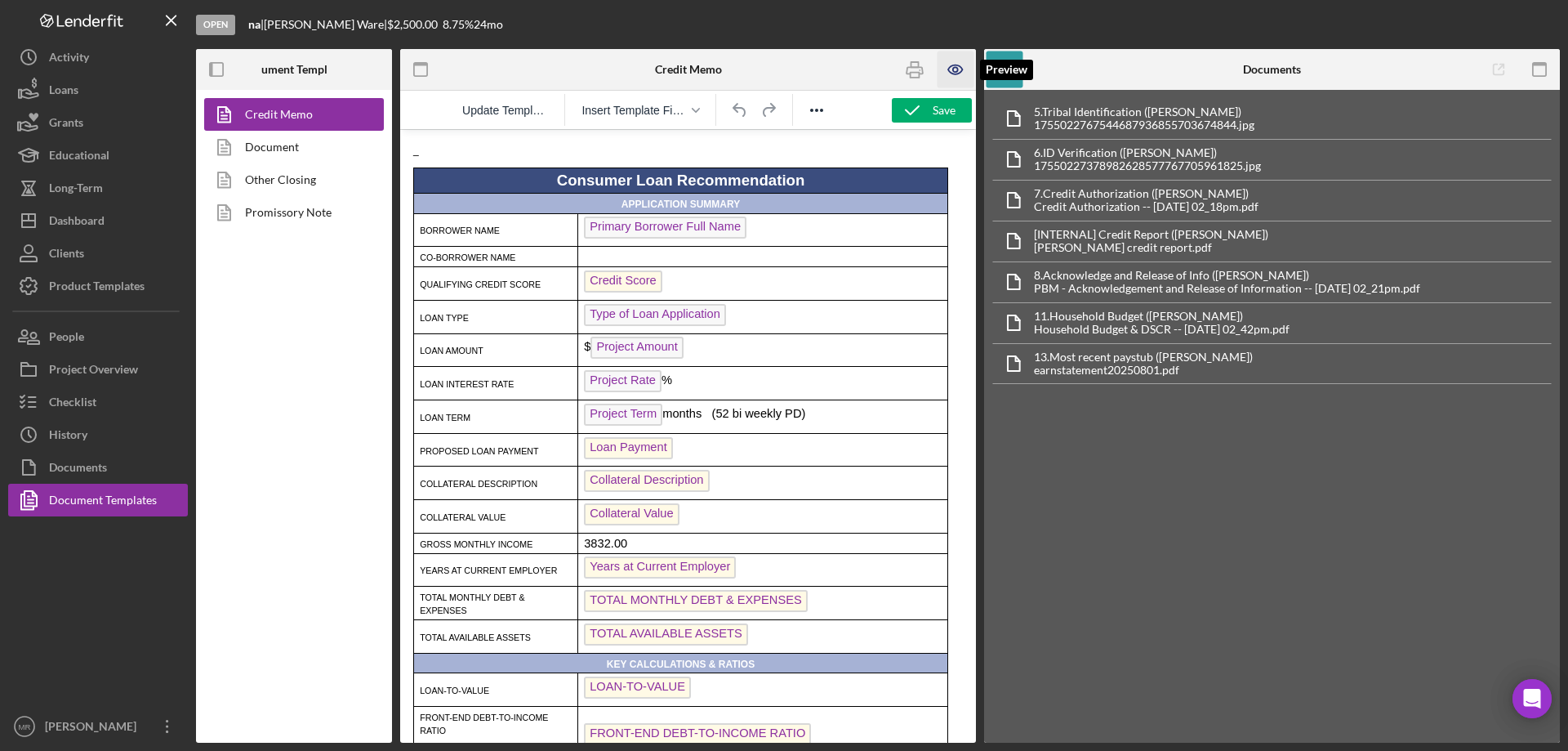
click at [952, 66] on icon "button" at bounding box center [955, 69] width 14 height 9
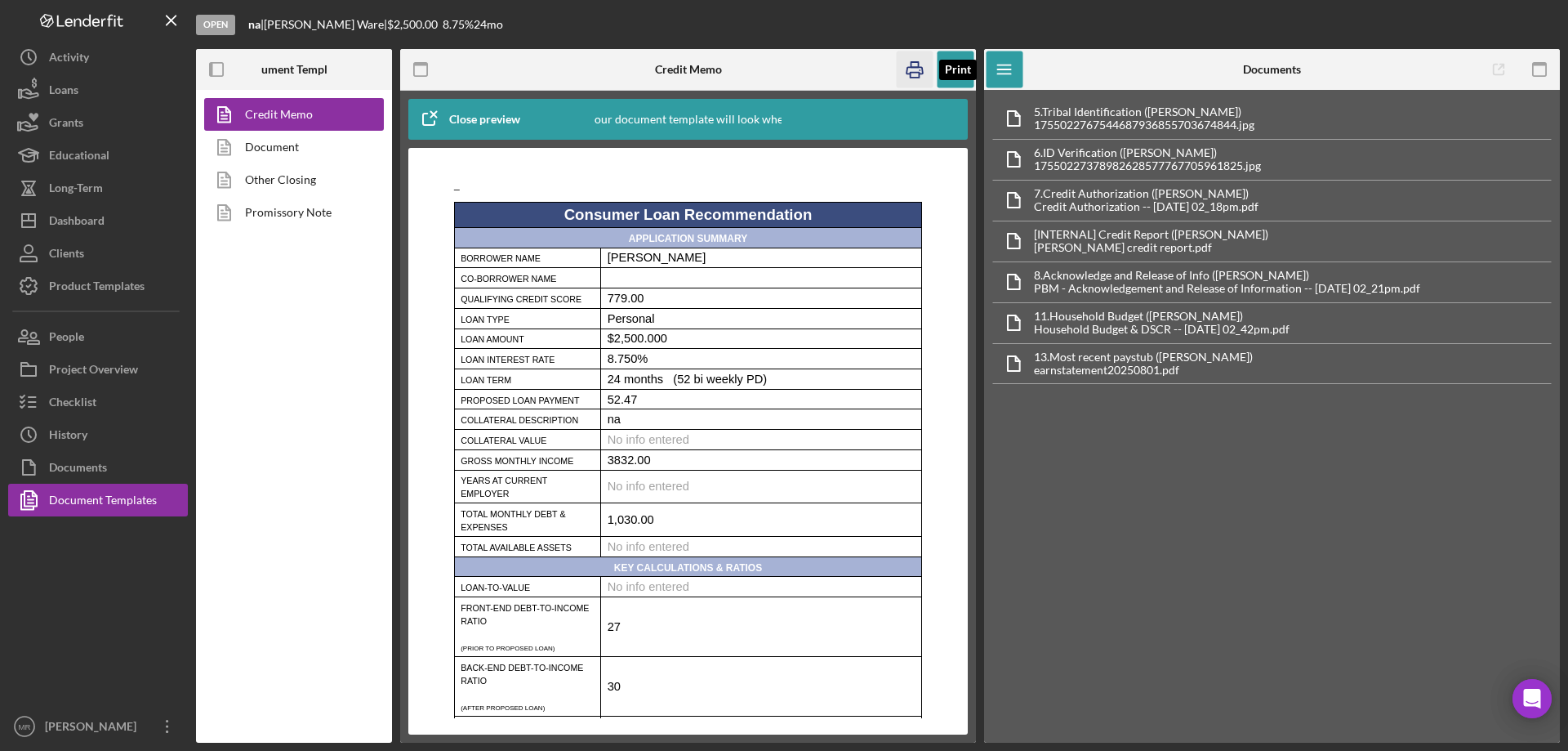
click at [916, 65] on icon "button" at bounding box center [914, 70] width 37 height 37
